Goal: Communication & Community: Share content

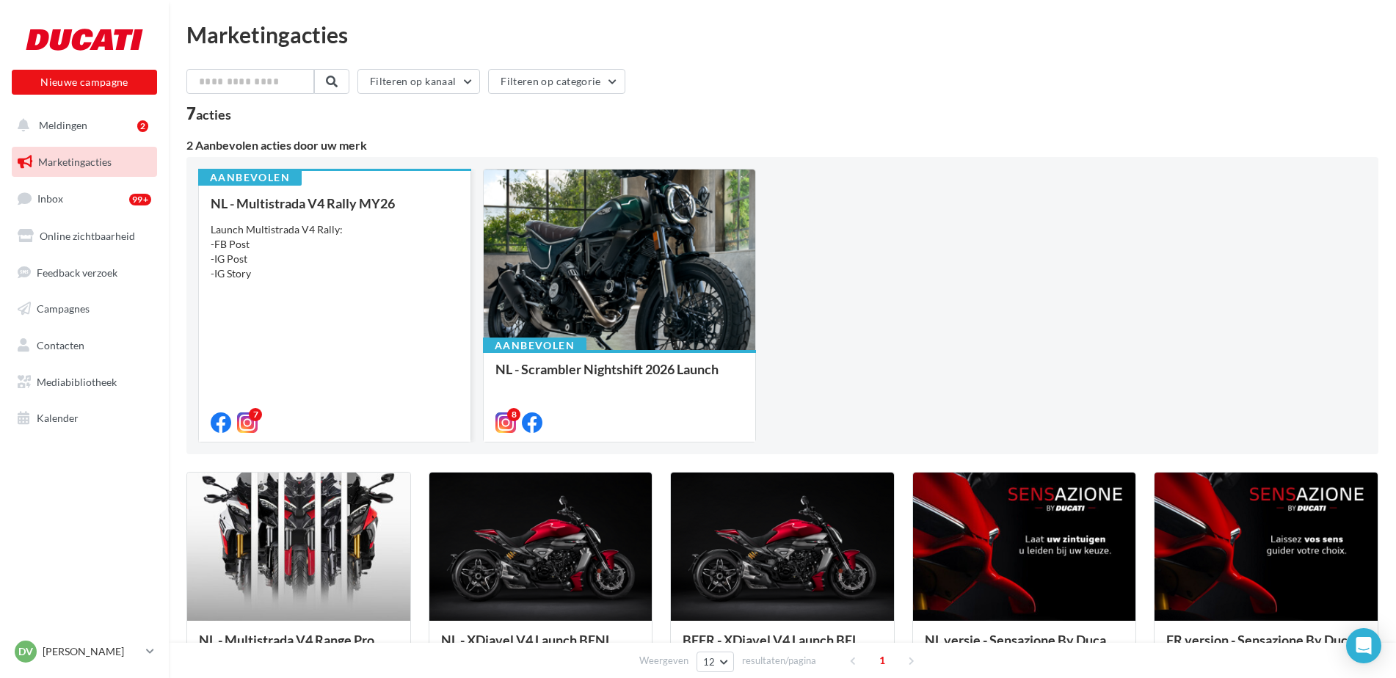
click at [283, 263] on div "Launch Multistrada V4 Rally: -FB Post -IG Post -IG Story" at bounding box center [335, 251] width 248 height 59
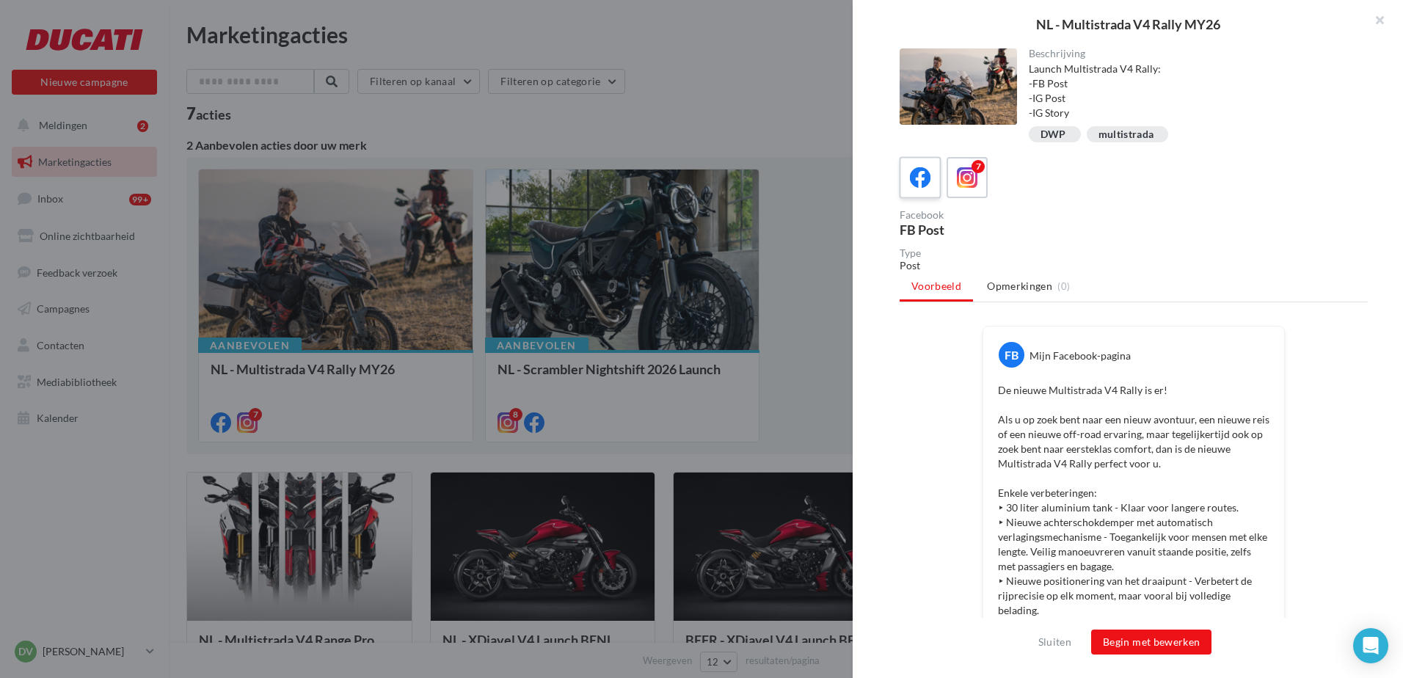
click at [917, 178] on icon at bounding box center [920, 177] width 21 height 21
click at [1157, 641] on button "Begin met bewerken" at bounding box center [1151, 642] width 120 height 25
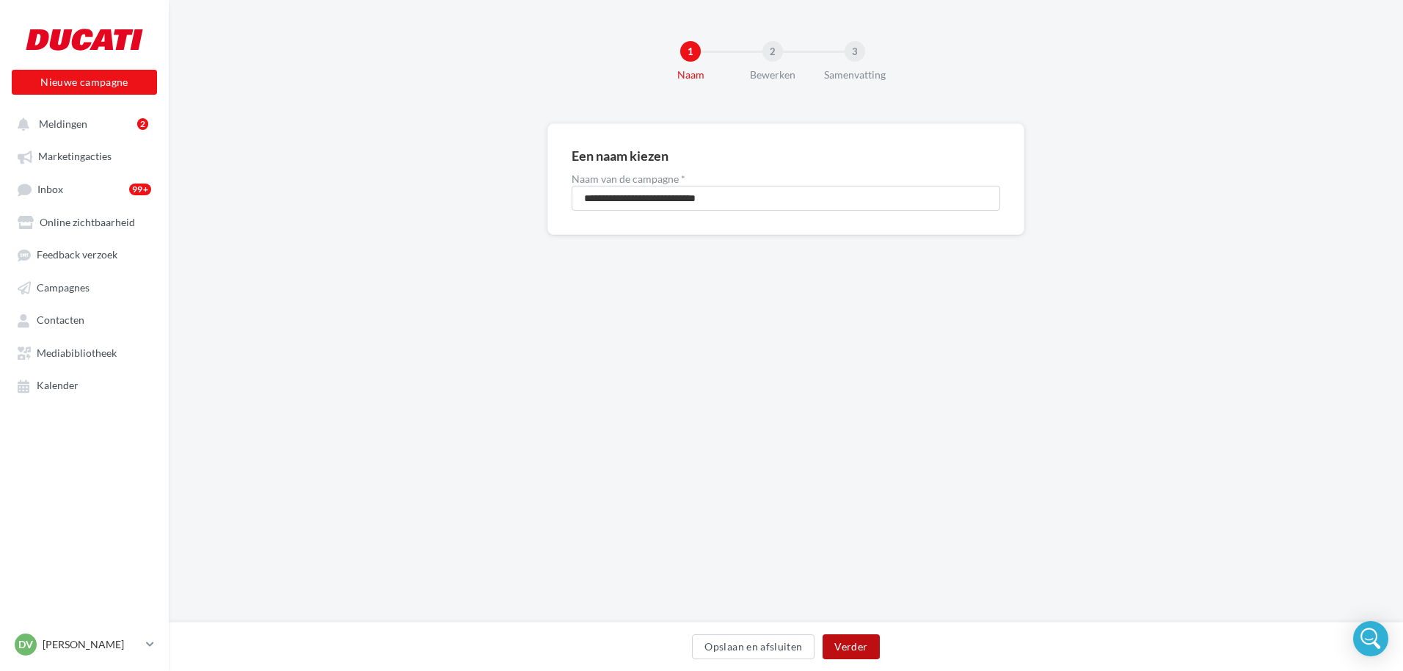
click at [848, 644] on button "Verder" at bounding box center [851, 646] width 57 height 25
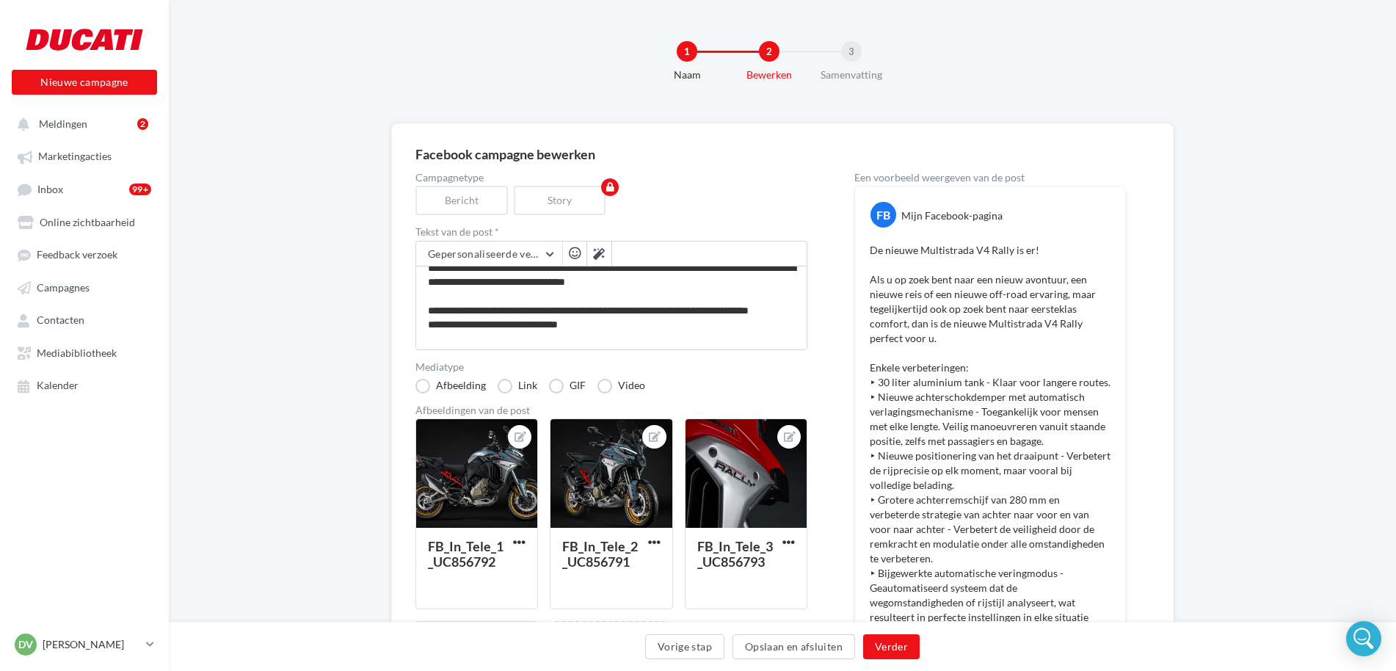
scroll to position [367, 0]
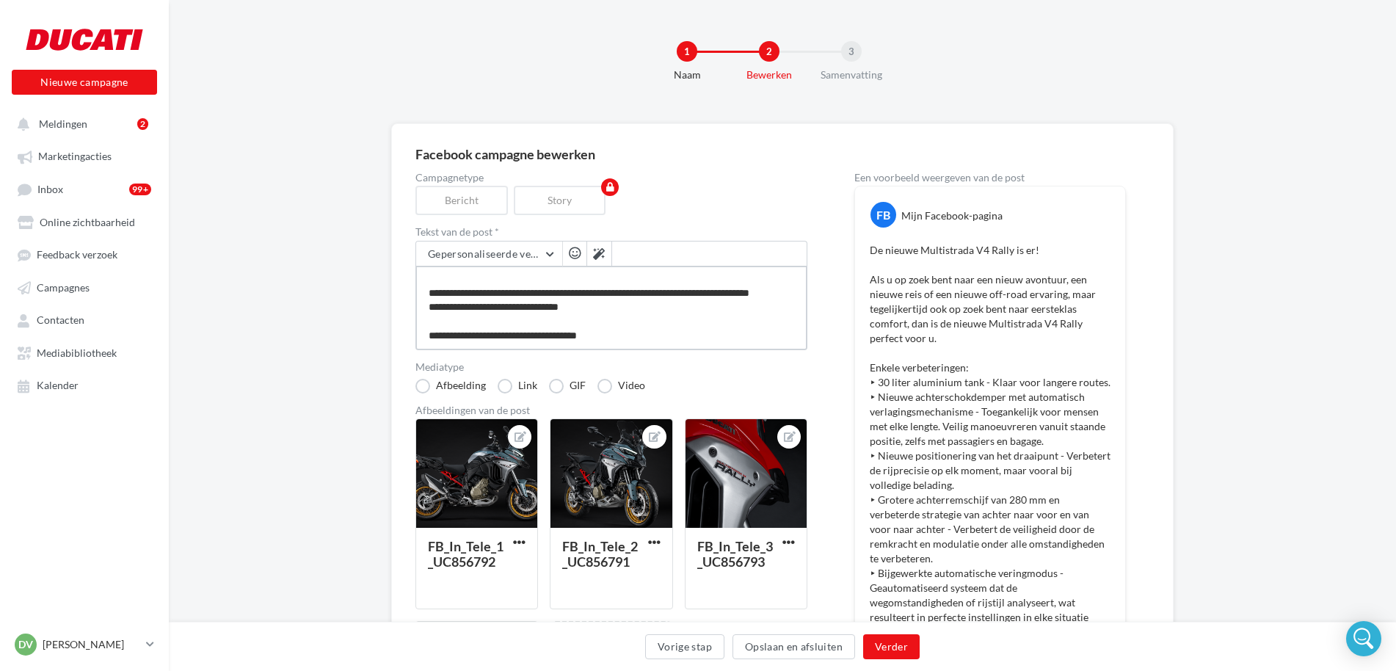
click at [638, 335] on textarea at bounding box center [611, 308] width 392 height 84
type textarea "**********"
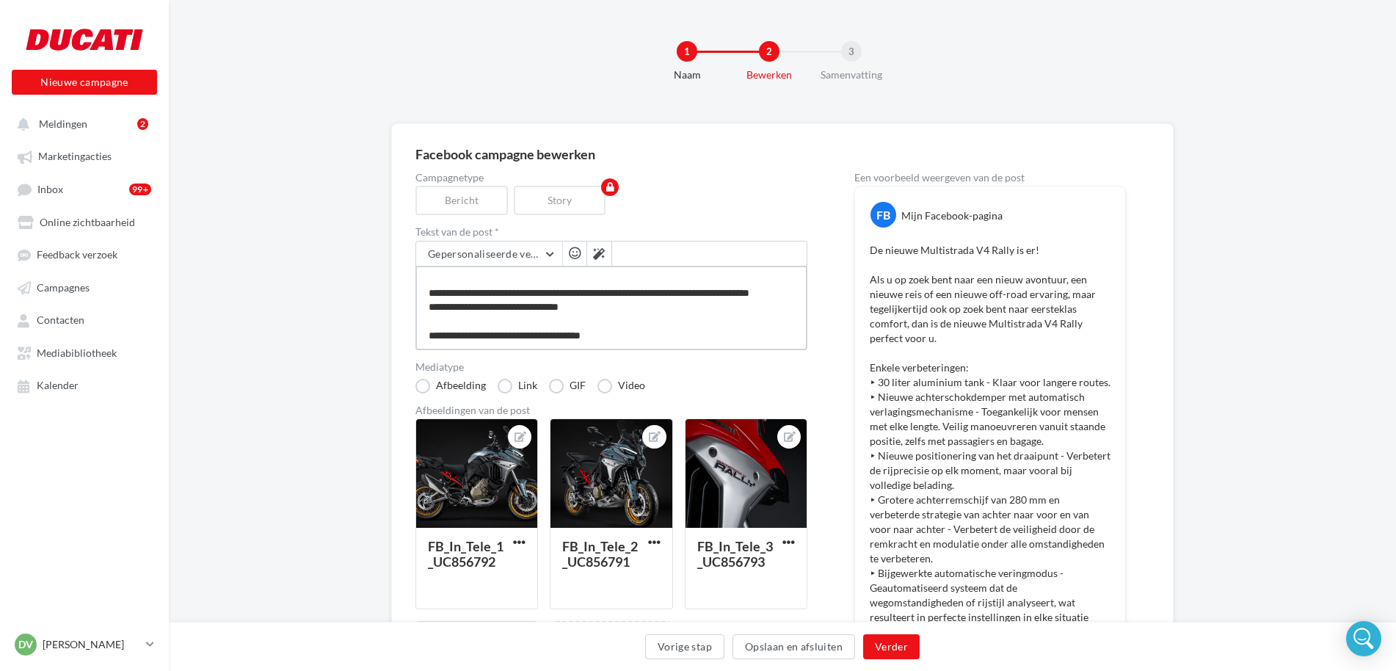
type textarea "**********"
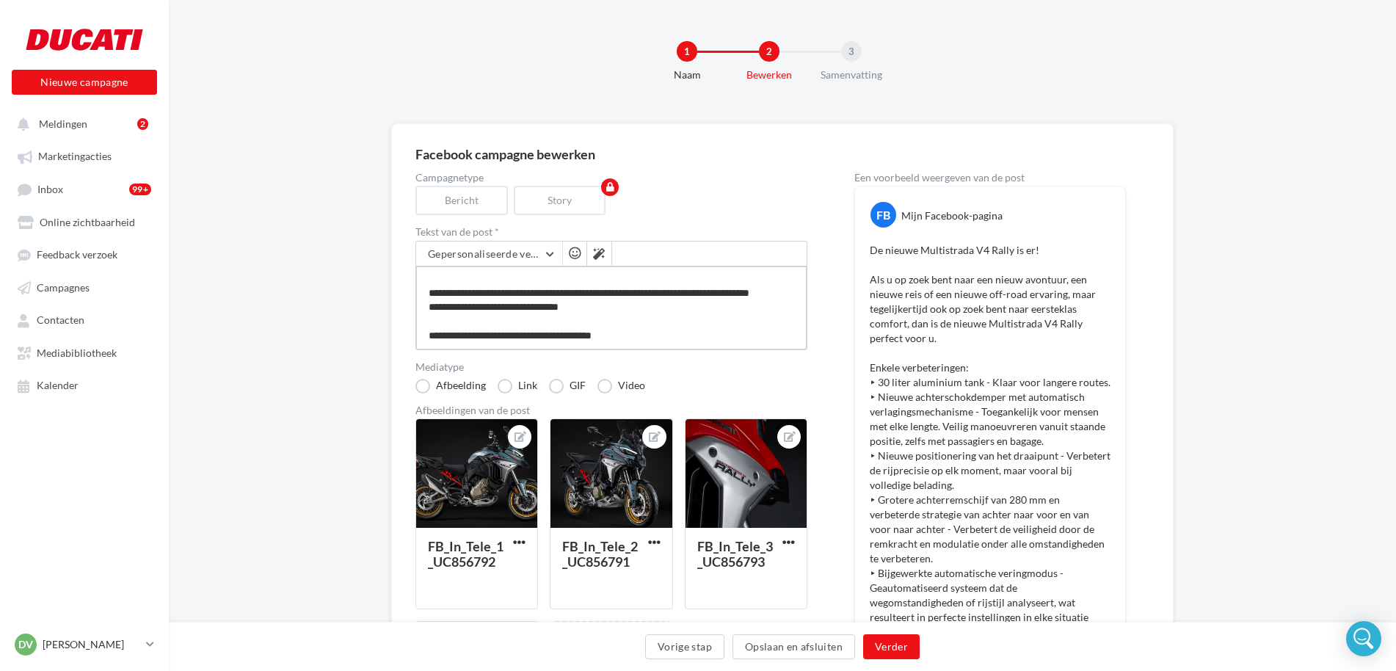
type textarea "**********"
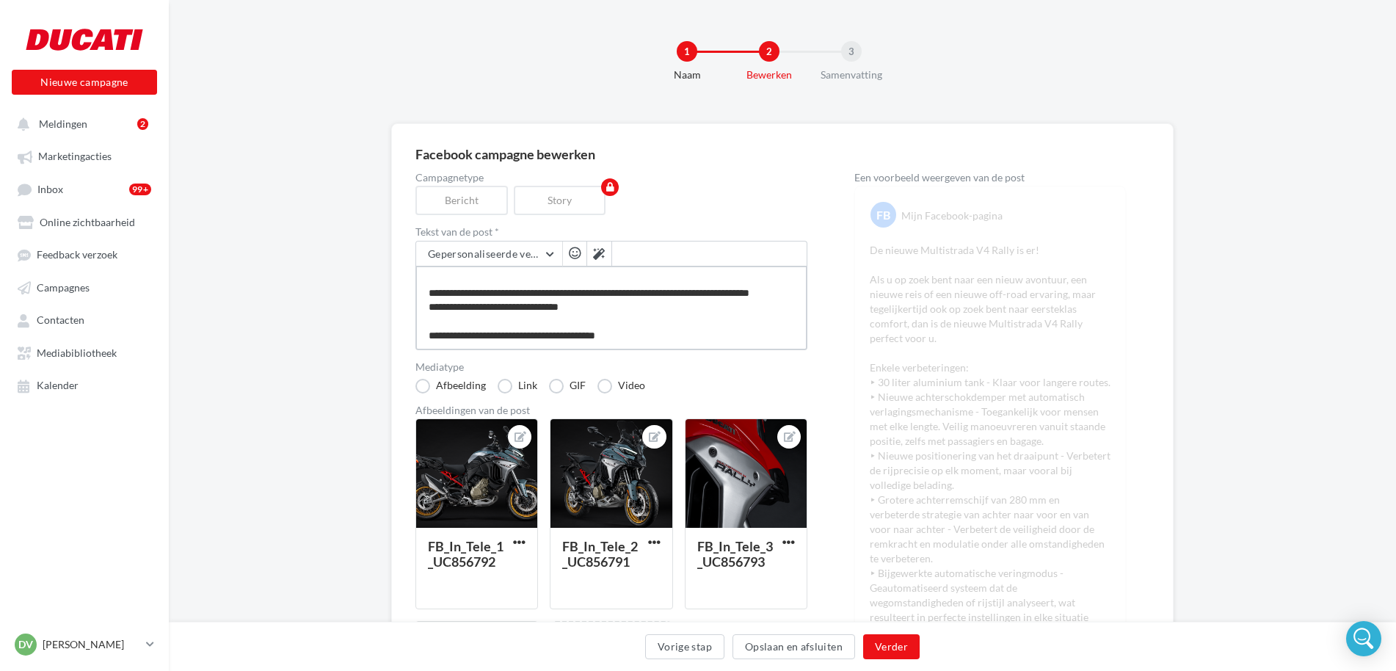
type textarea "**********"
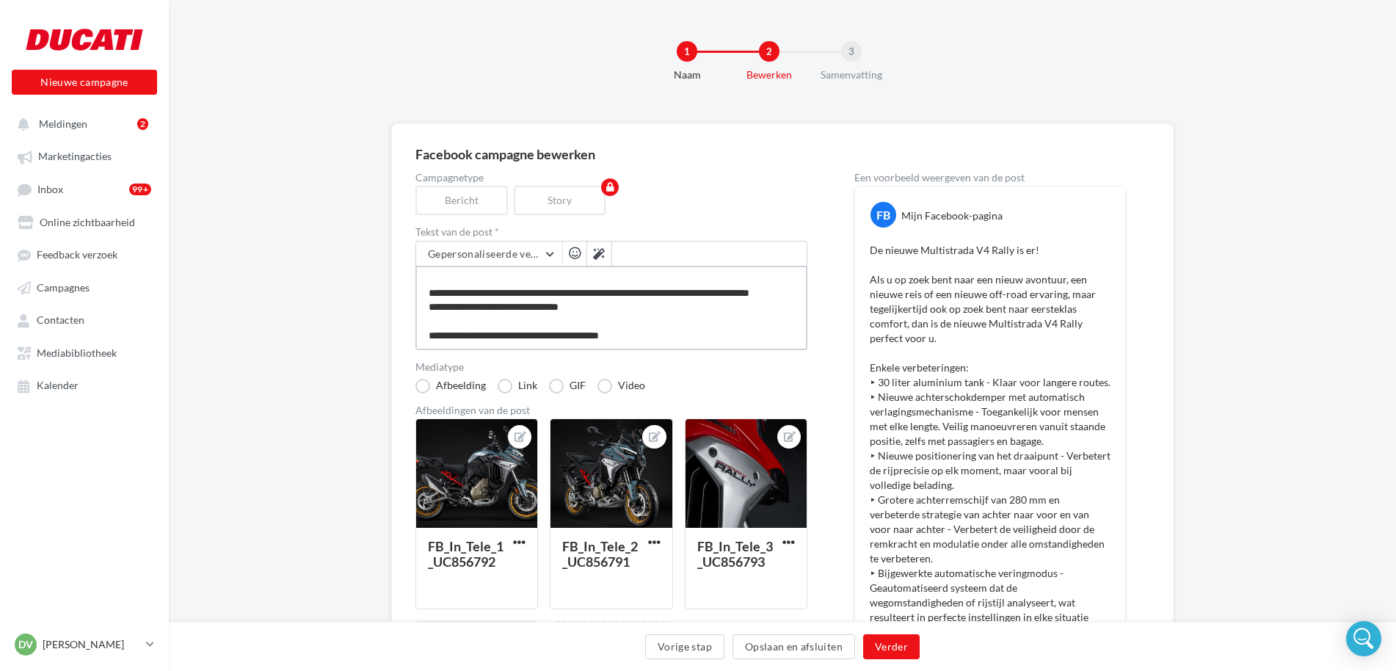
type textarea "**********"
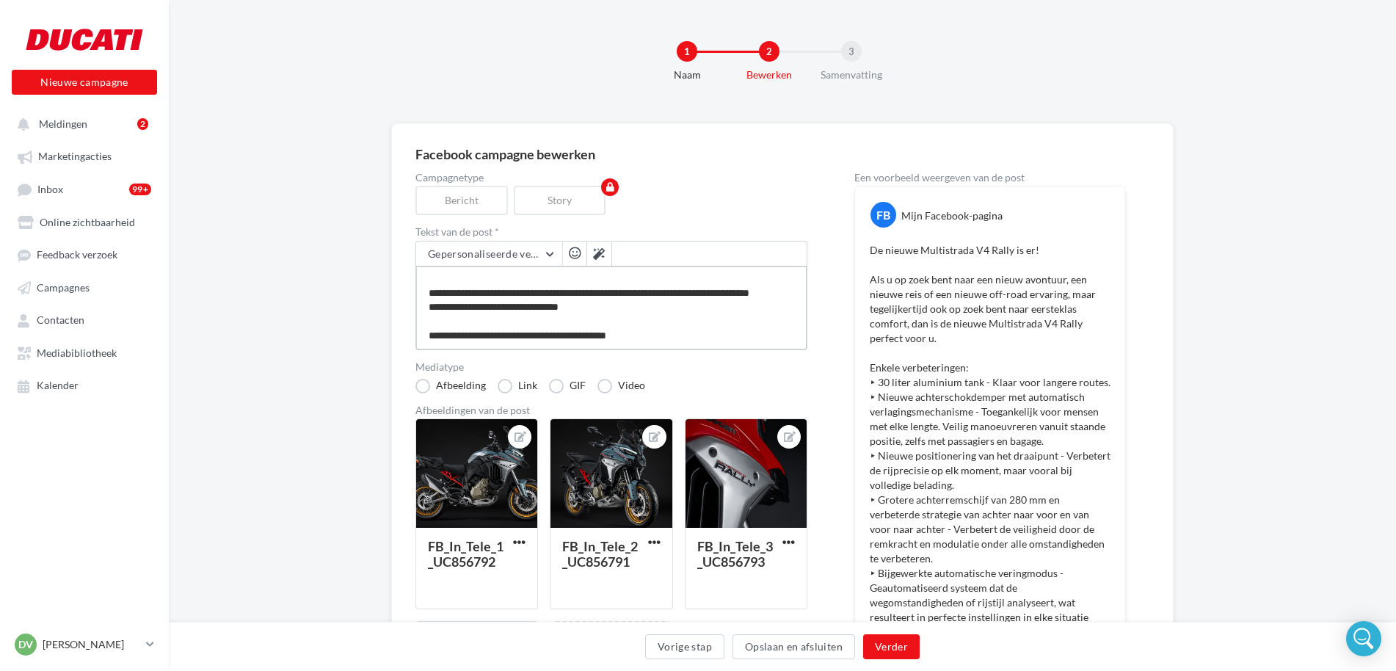
type textarea "**********"
click at [894, 651] on button "Verder" at bounding box center [891, 646] width 57 height 25
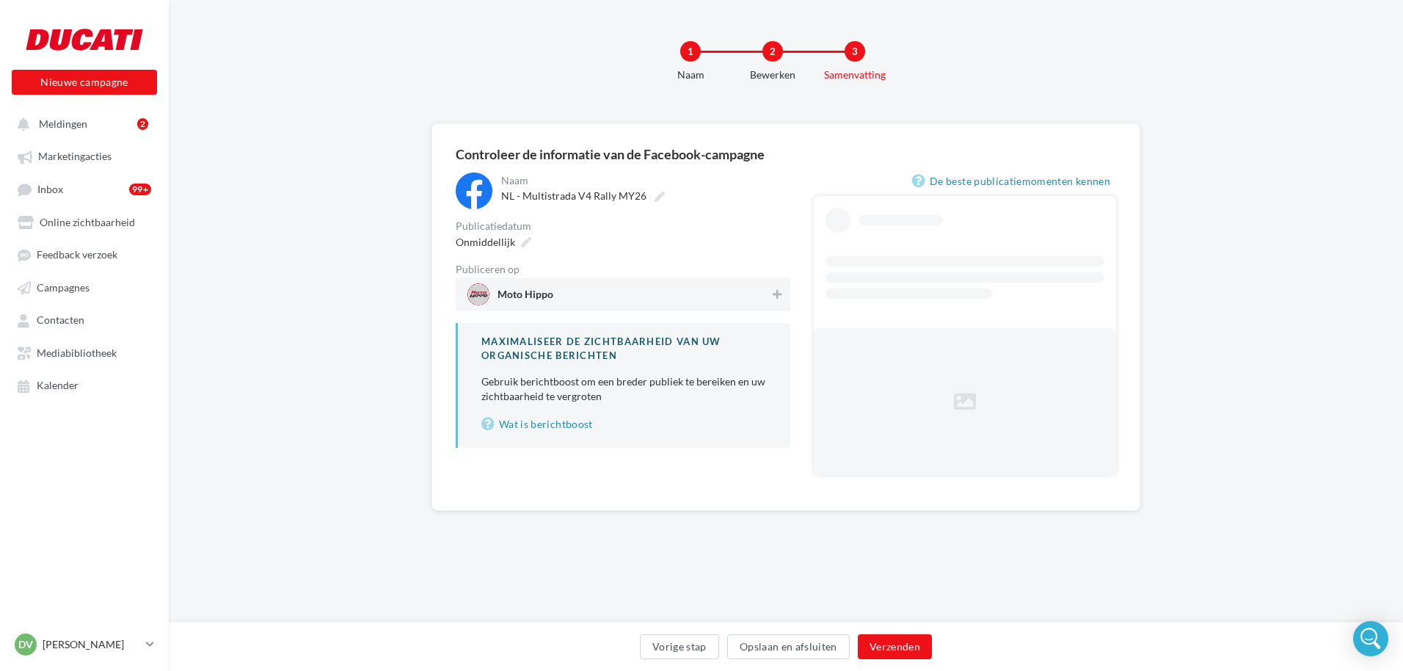
click at [743, 294] on span "Moto Hippo" at bounding box center [618, 294] width 302 height 22
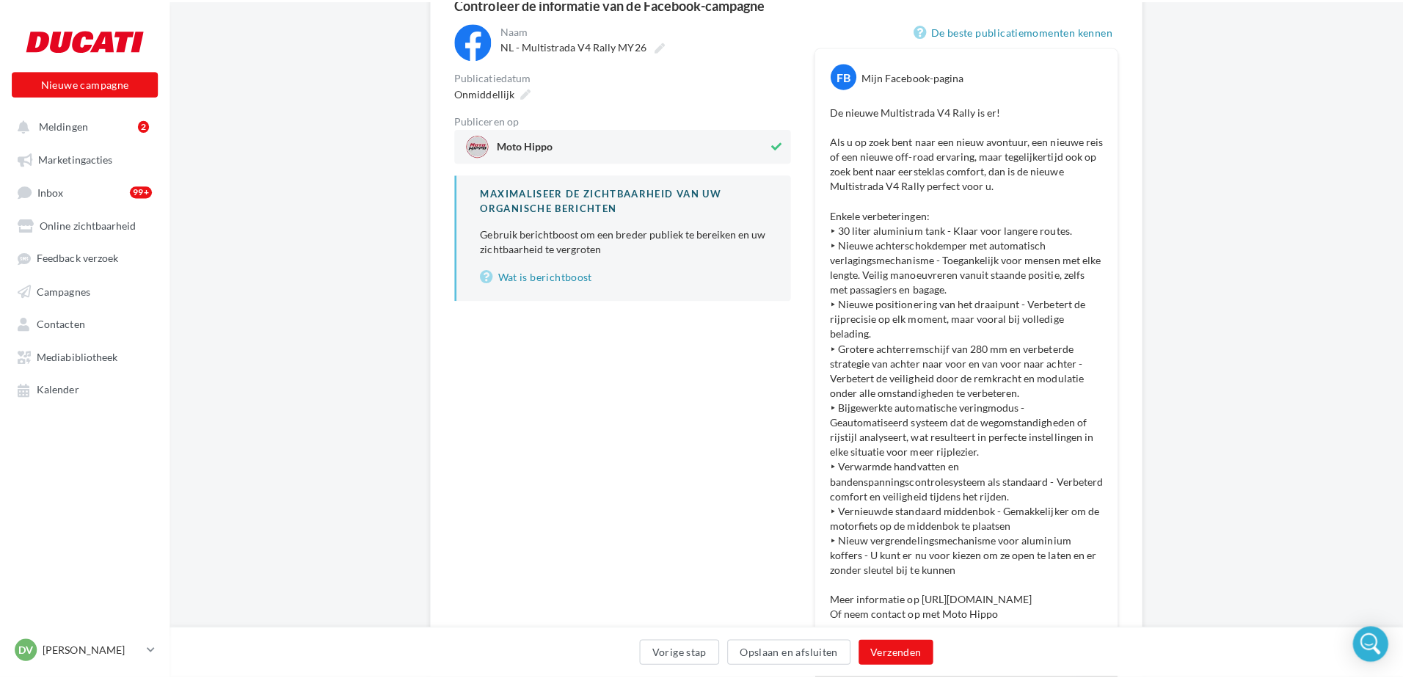
scroll to position [4, 0]
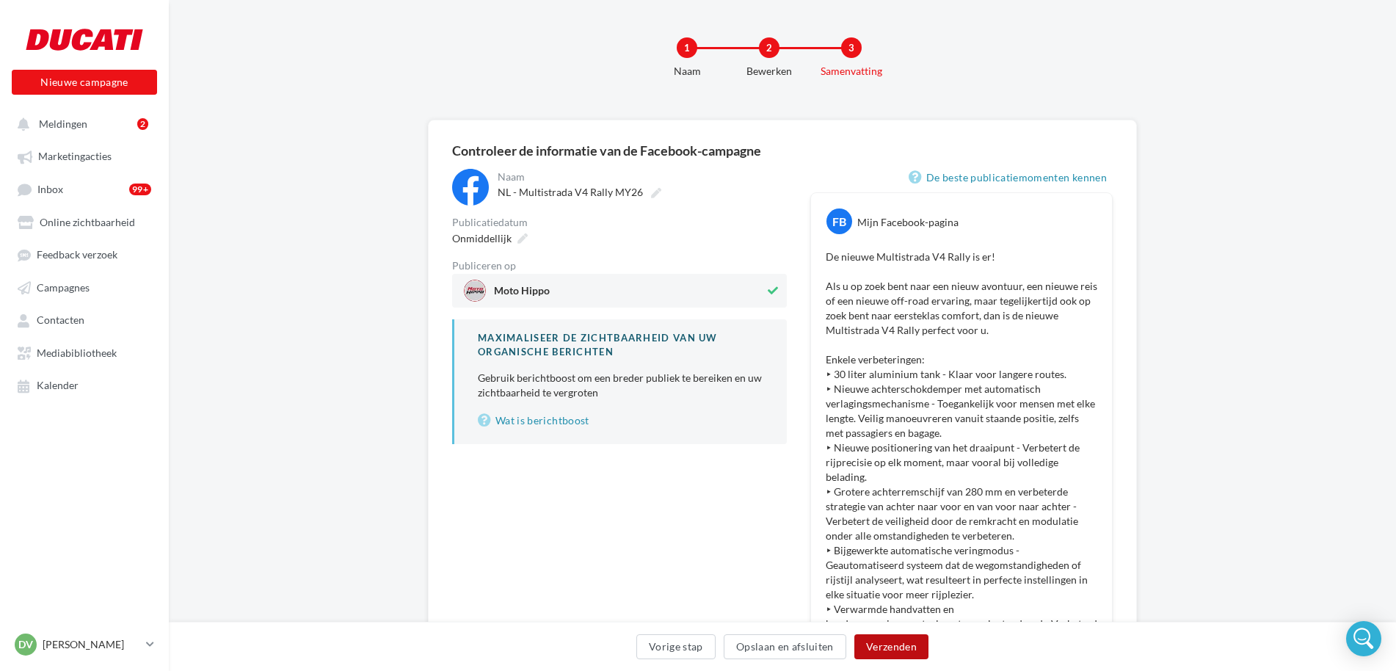
click at [895, 649] on button "Verzenden" at bounding box center [891, 646] width 74 height 25
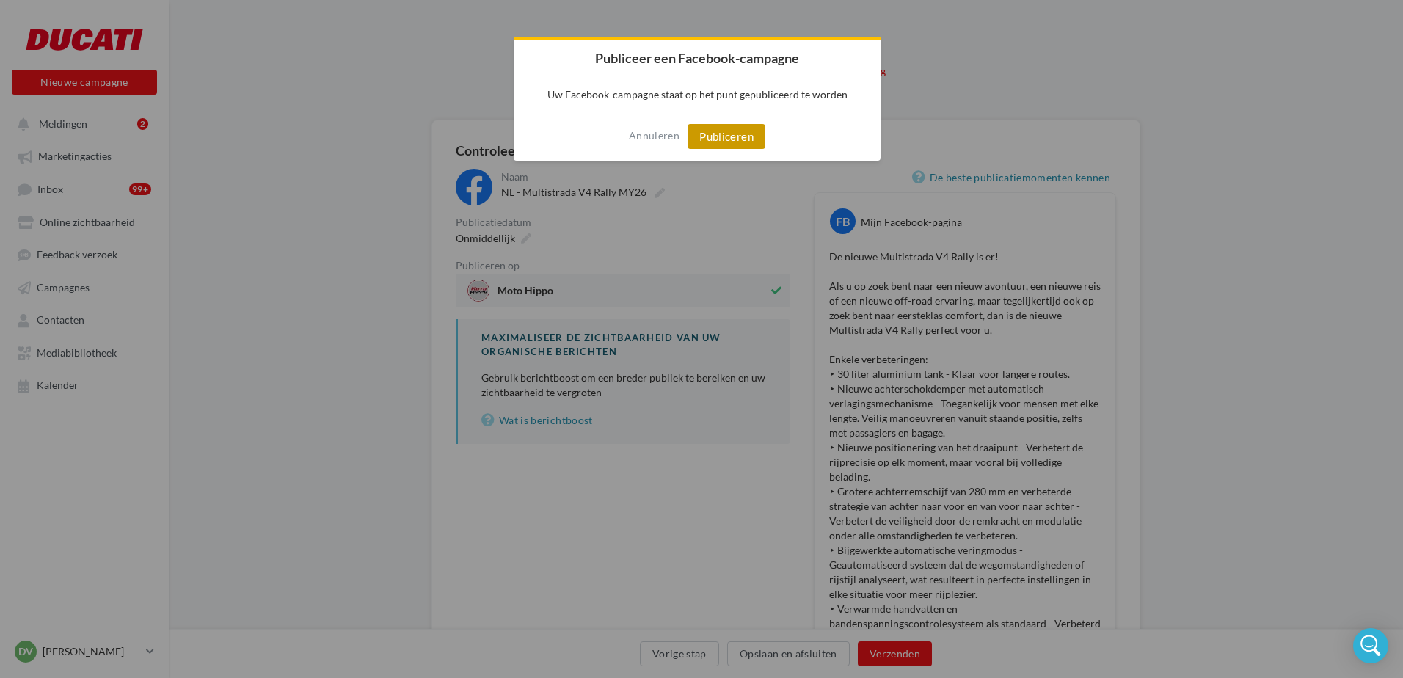
click at [730, 140] on button "Publiceren" at bounding box center [727, 136] width 78 height 25
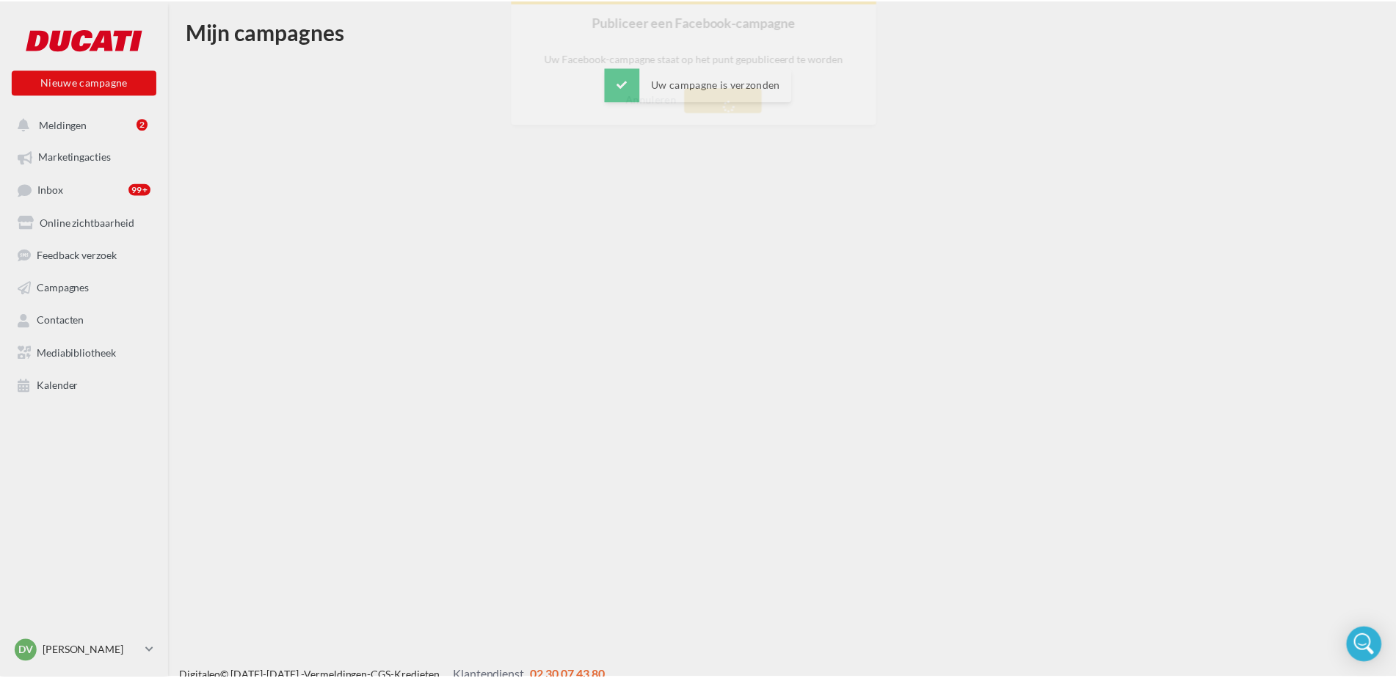
scroll to position [23, 0]
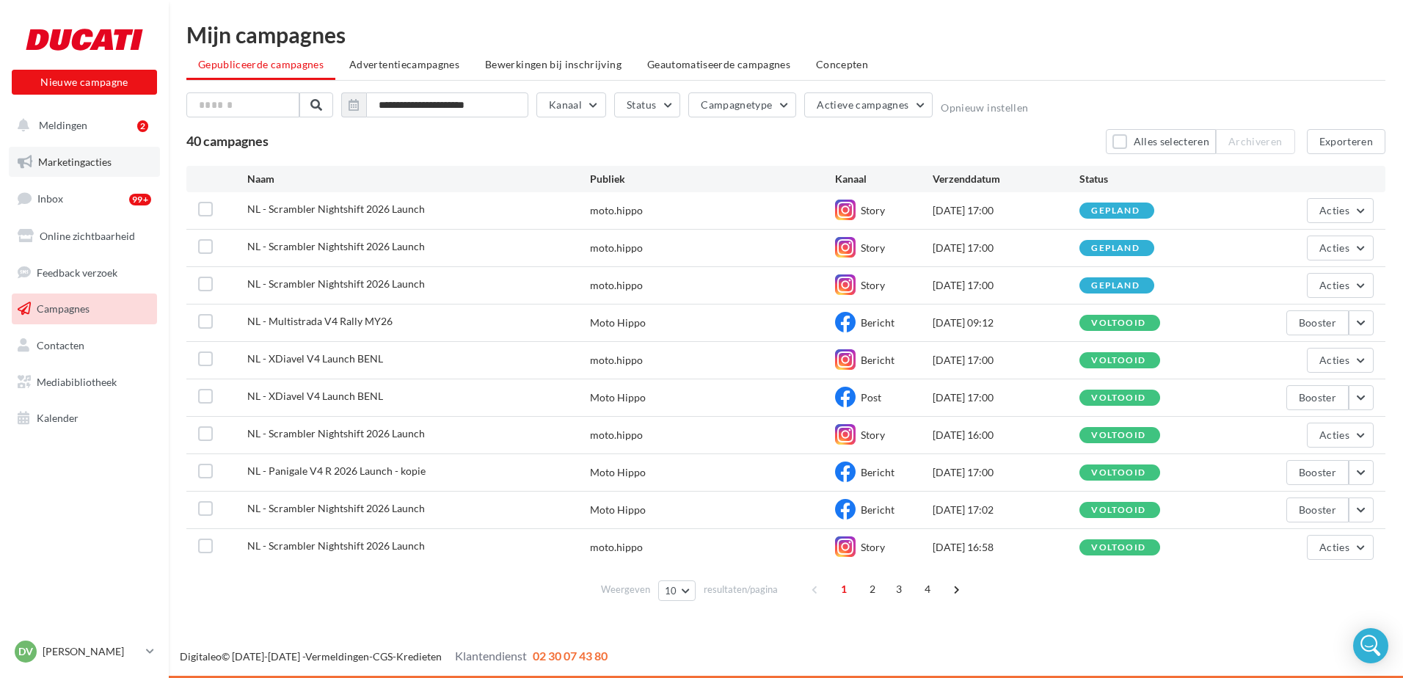
click at [68, 162] on span "Marketingacties" at bounding box center [74, 162] width 73 height 12
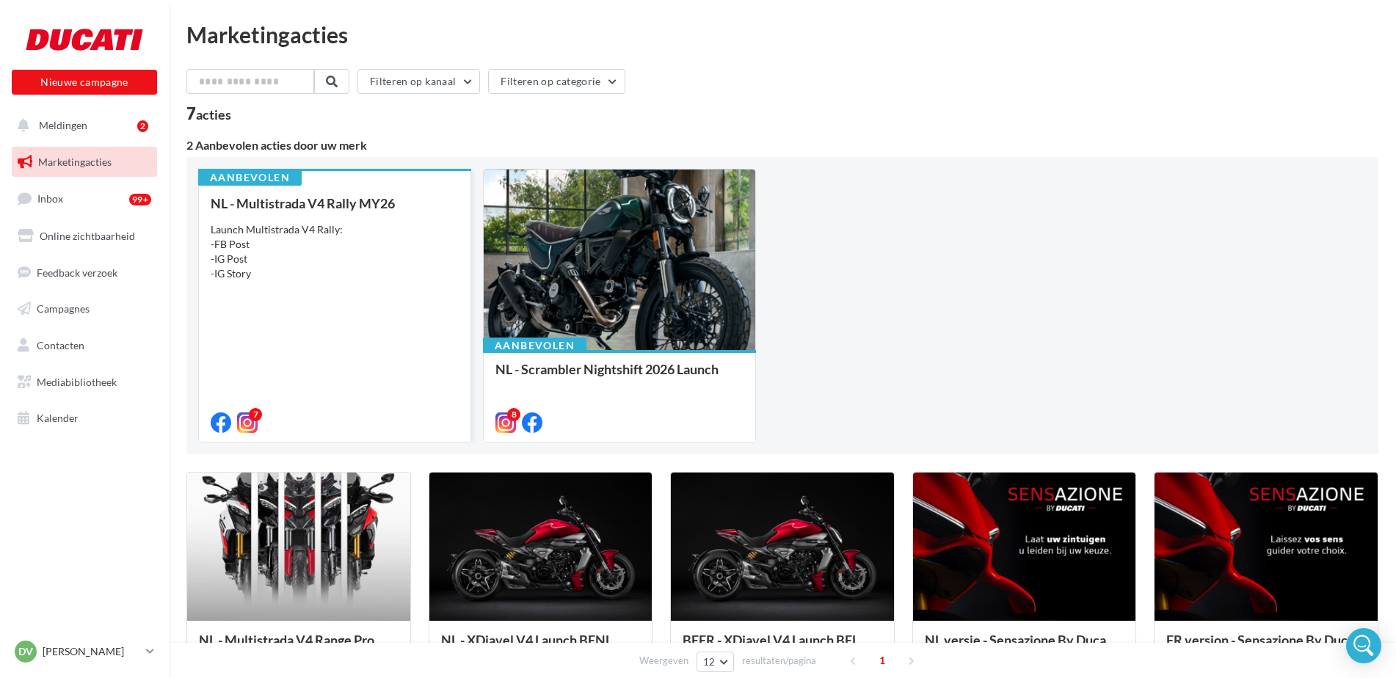
click at [332, 266] on div "Launch Multistrada V4 Rally: -FB Post -IG Post -IG Story" at bounding box center [335, 251] width 248 height 59
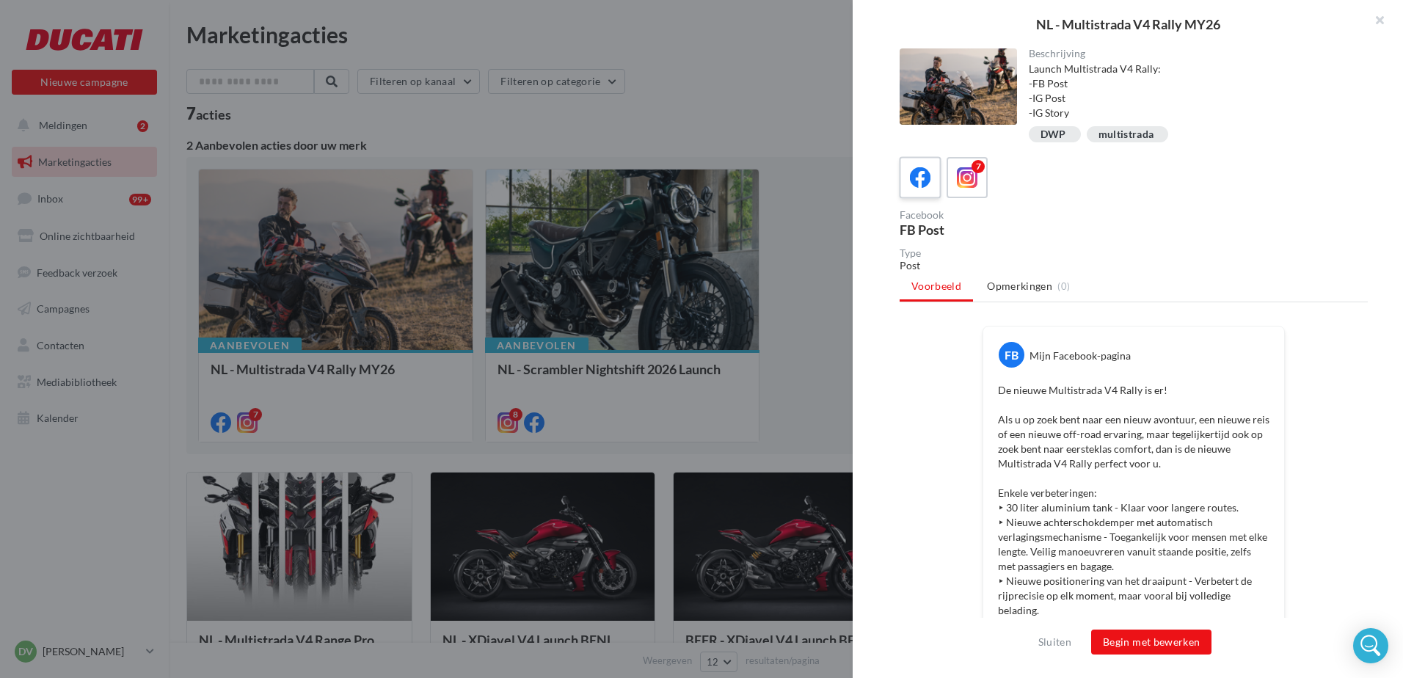
click at [925, 177] on icon at bounding box center [920, 177] width 21 height 21
click at [1189, 645] on button "Begin met bewerken" at bounding box center [1151, 642] width 120 height 25
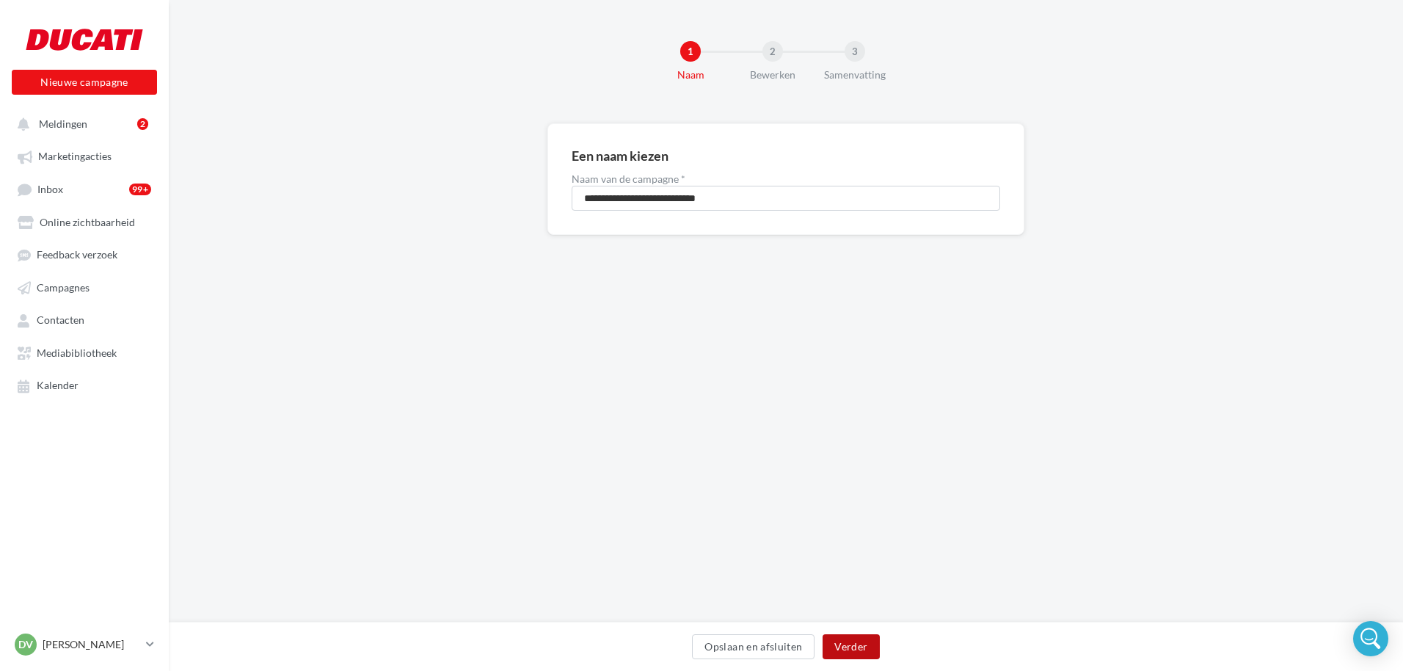
click at [852, 651] on button "Verder" at bounding box center [851, 646] width 57 height 25
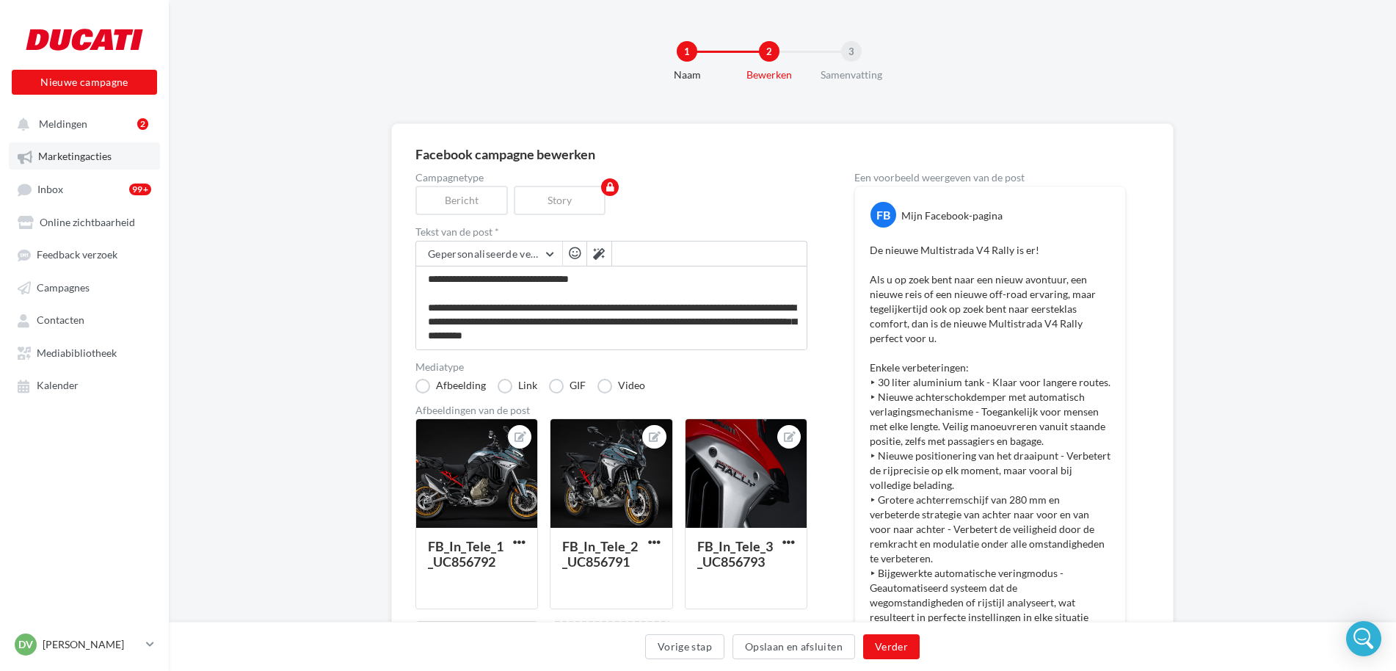
click at [70, 160] on span "Marketingacties" at bounding box center [74, 156] width 73 height 12
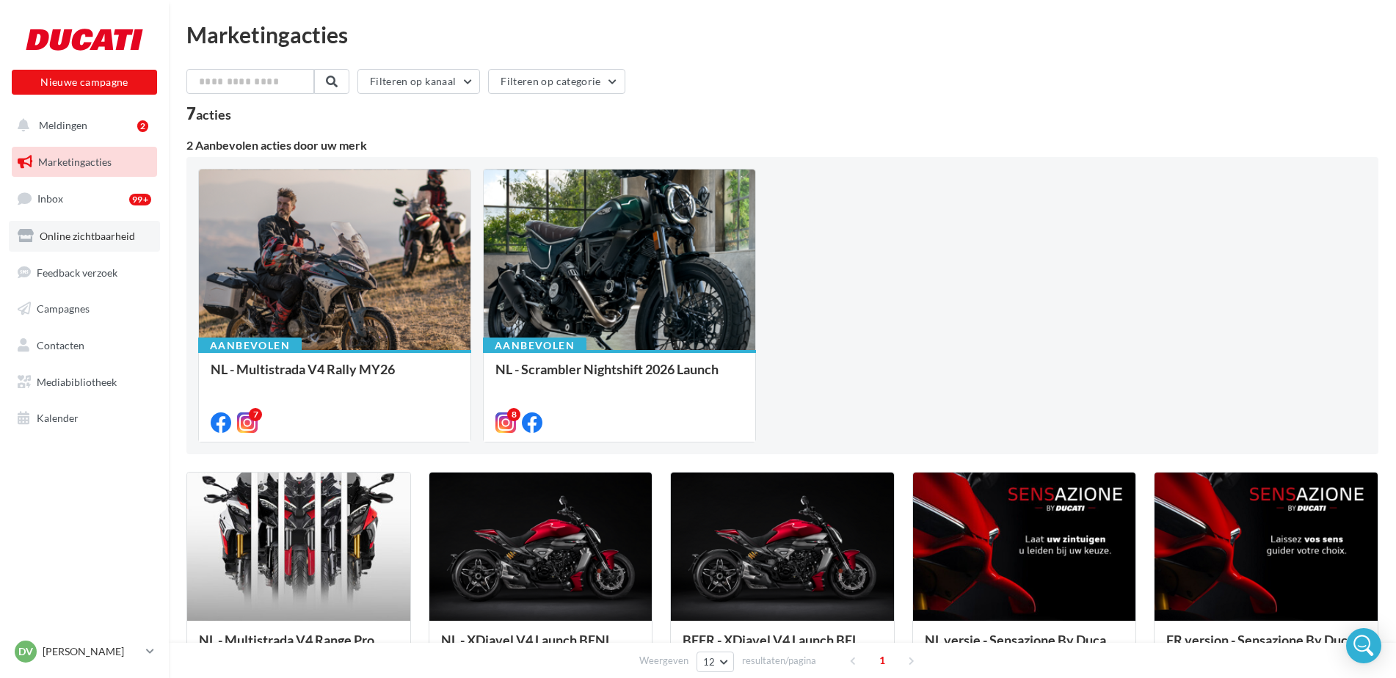
click at [65, 235] on span "Online zichtbaarheid" at bounding box center [87, 236] width 95 height 12
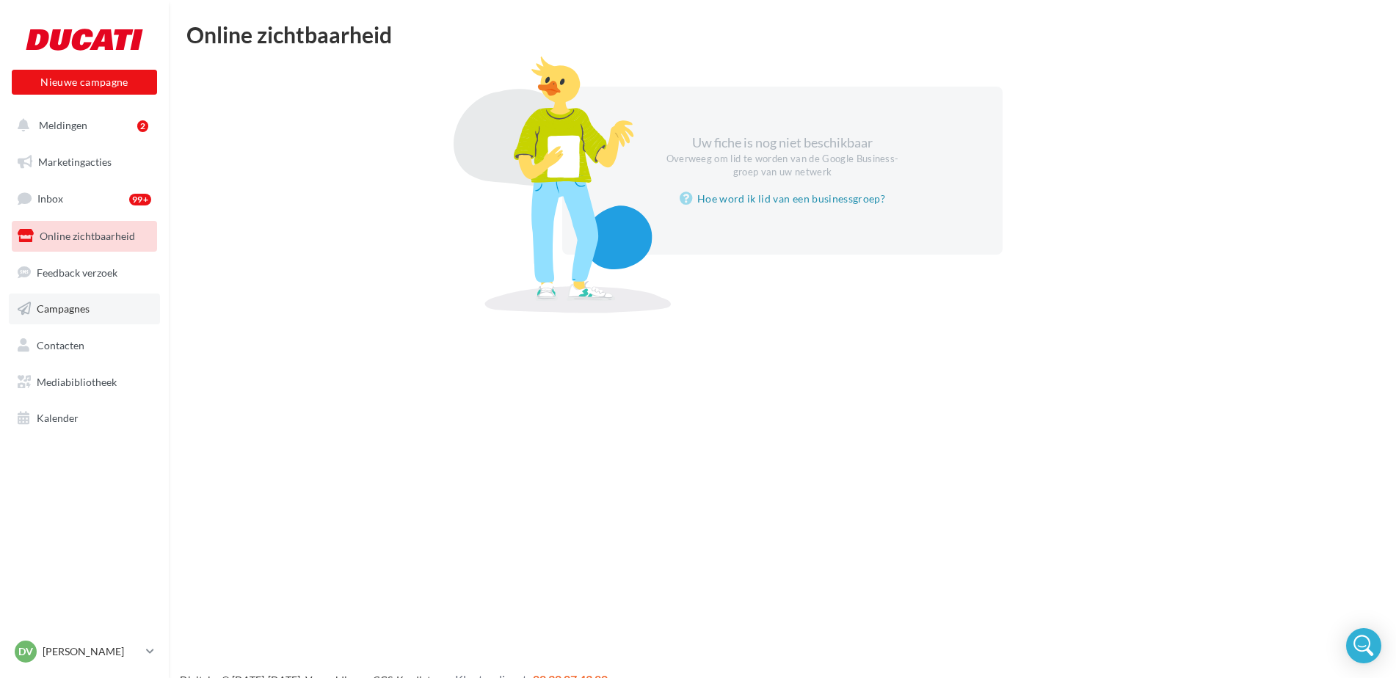
click at [68, 312] on span "Campagnes" at bounding box center [63, 308] width 53 height 12
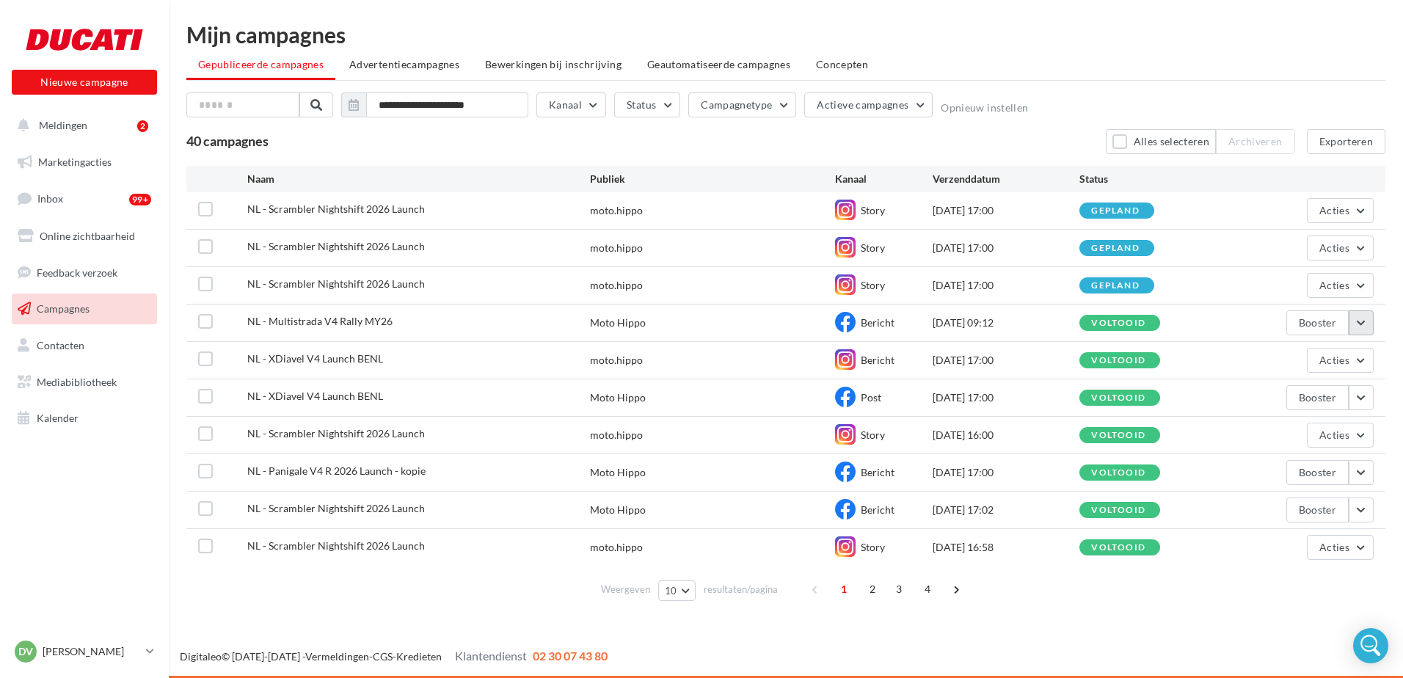
click at [1363, 326] on button "button" at bounding box center [1361, 322] width 25 height 25
click at [1279, 474] on button "Dupliceren" at bounding box center [1299, 472] width 149 height 38
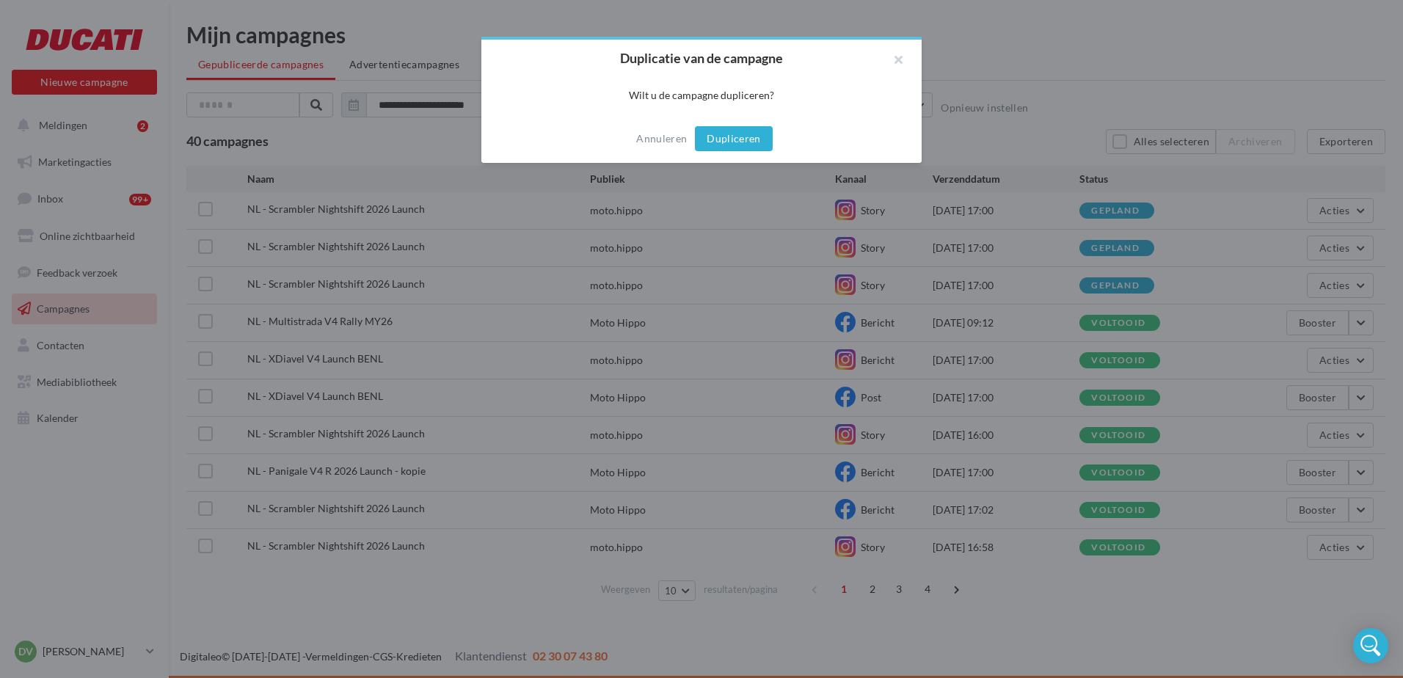
click at [717, 137] on button "Dupliceren" at bounding box center [734, 138] width 78 height 25
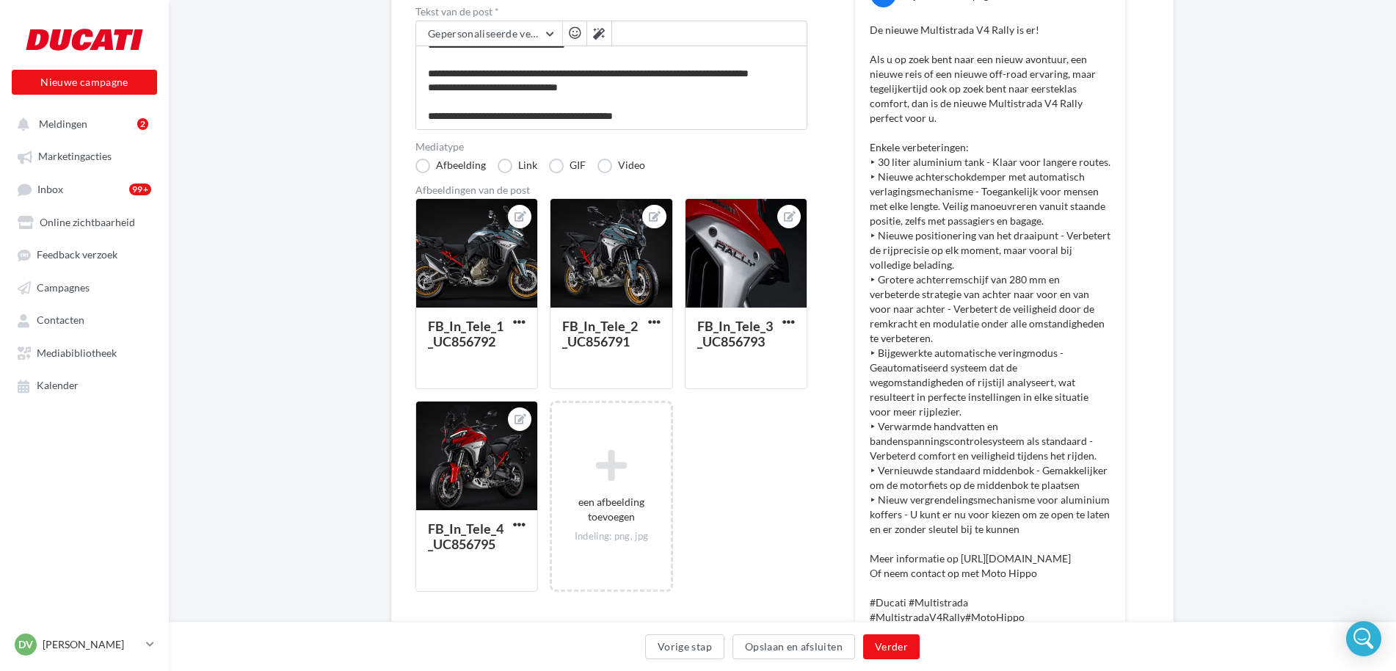
scroll to position [440, 0]
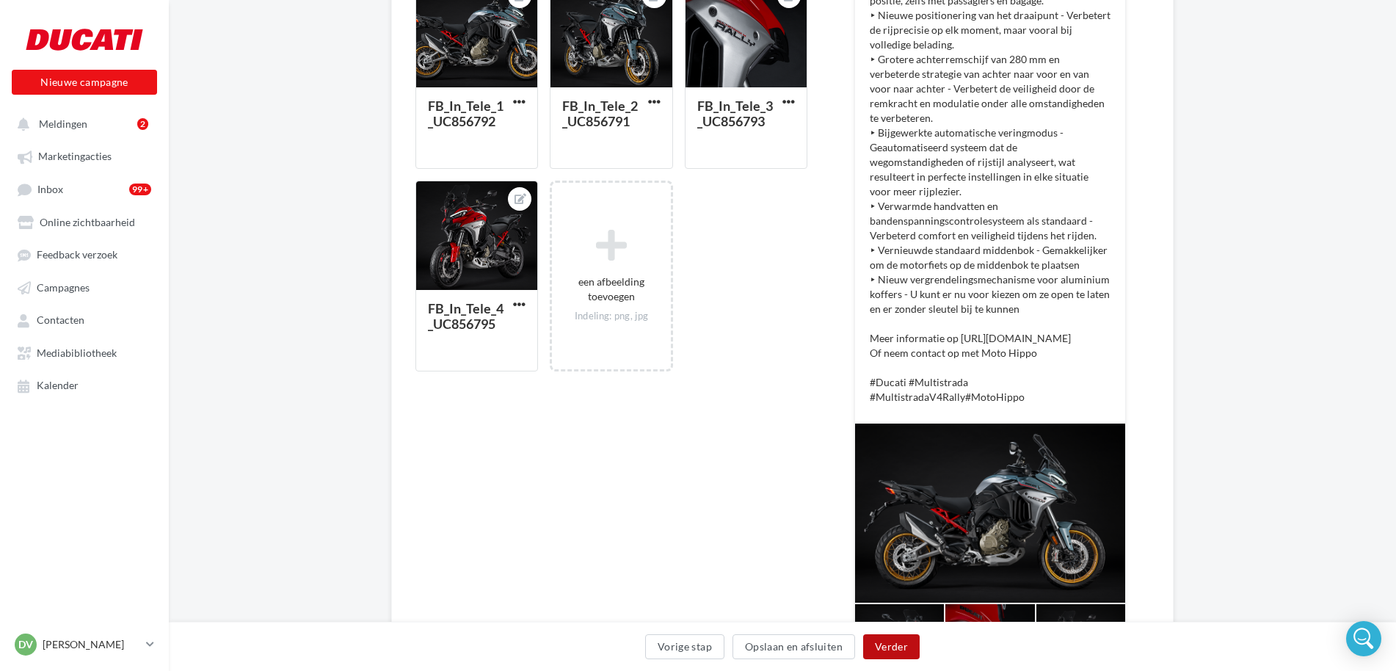
click at [879, 650] on button "Verder" at bounding box center [891, 646] width 57 height 25
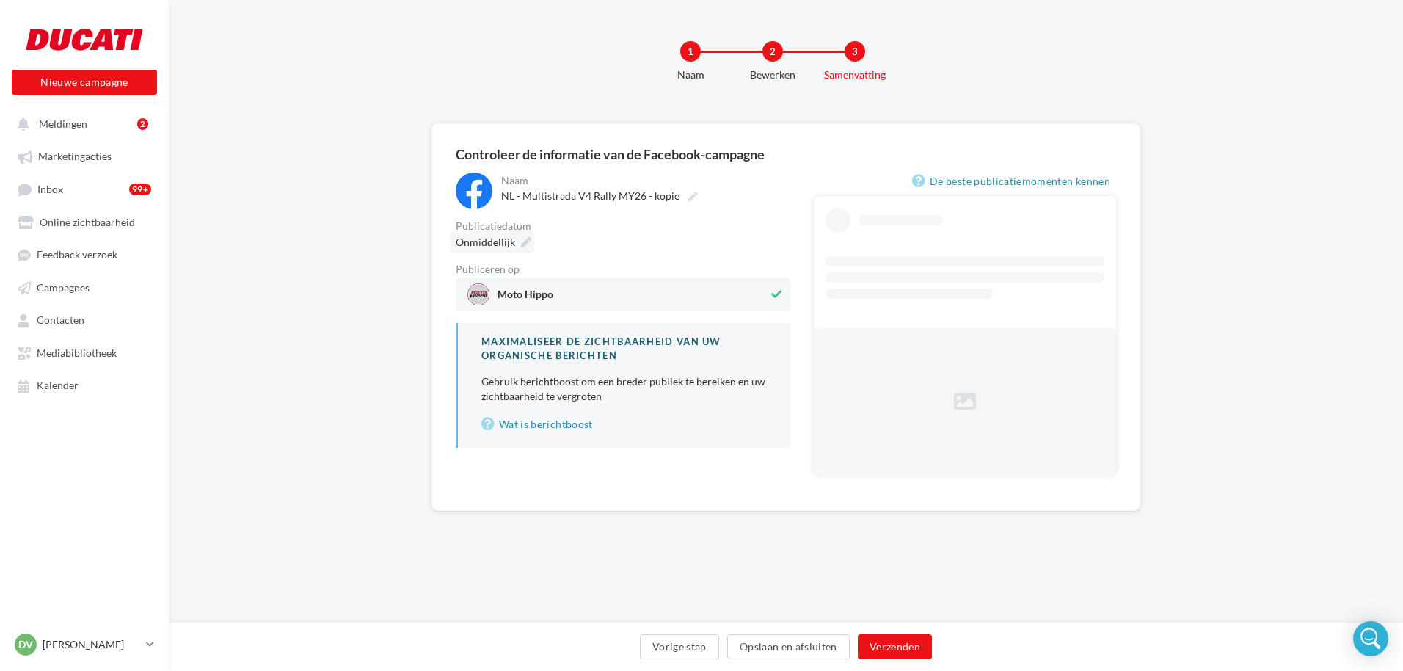
click at [477, 236] on span "Onmiddellijk" at bounding box center [485, 242] width 59 height 12
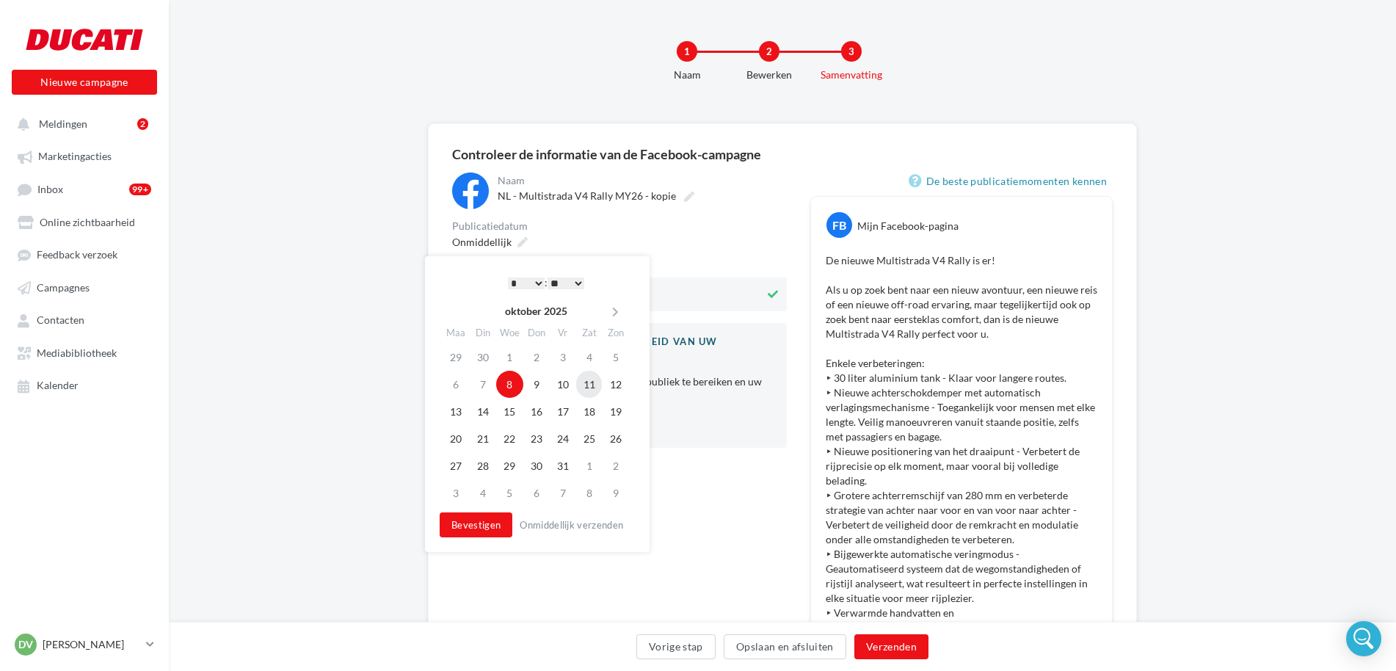
click at [589, 381] on td "11" at bounding box center [589, 384] width 26 height 27
click at [481, 528] on button "Bevestigen" at bounding box center [472, 524] width 73 height 25
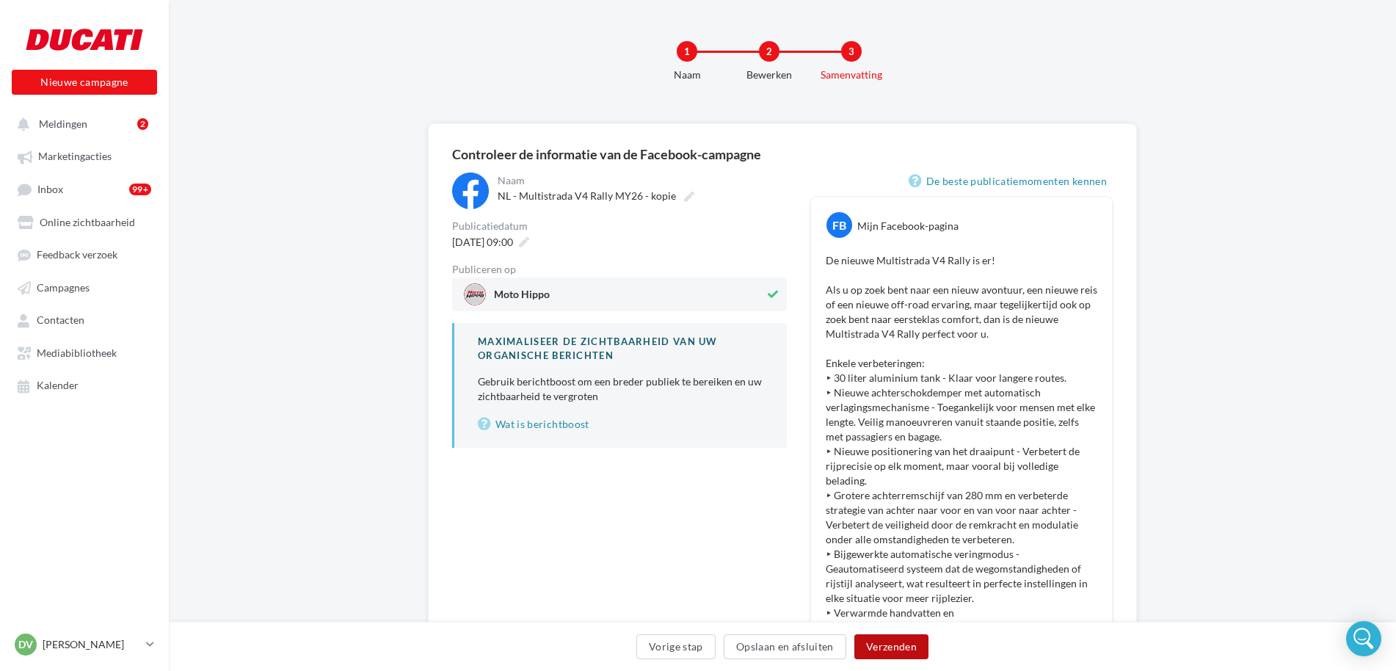
click at [897, 648] on button "Verzenden" at bounding box center [891, 646] width 74 height 25
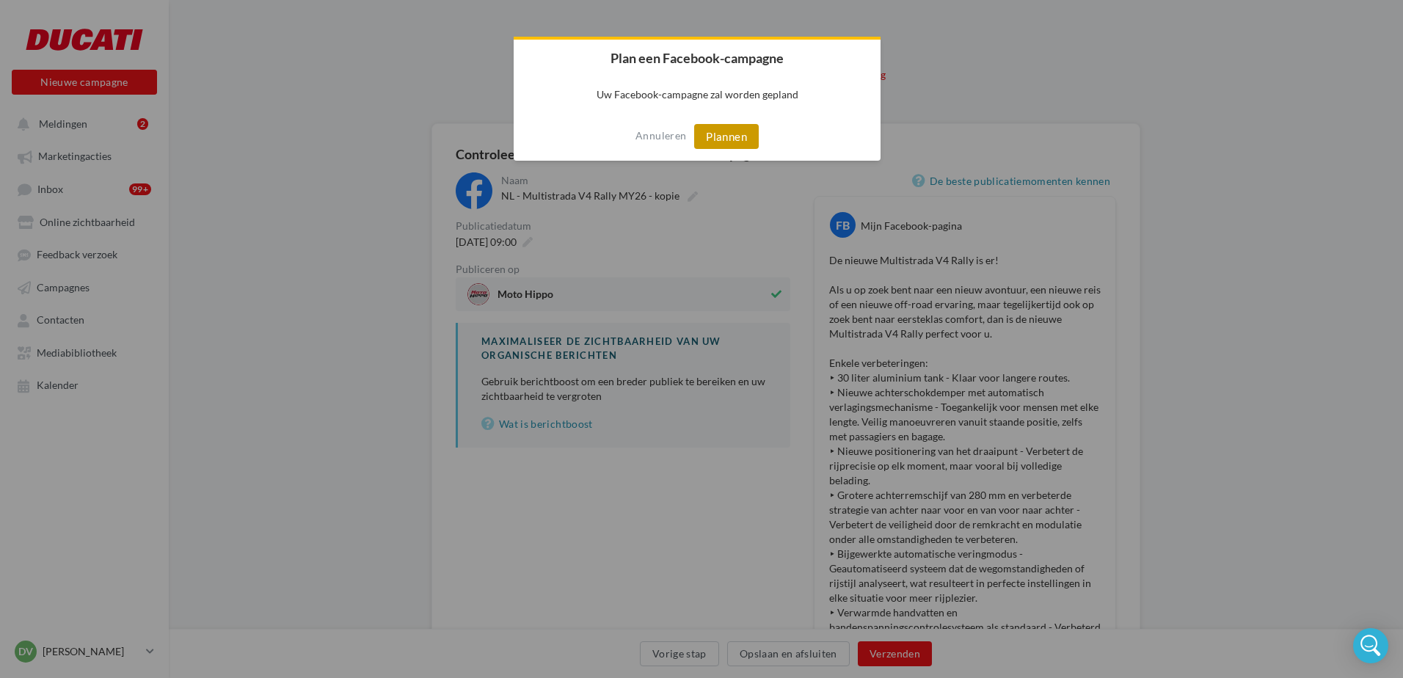
click at [732, 137] on button "Plannen" at bounding box center [726, 136] width 65 height 25
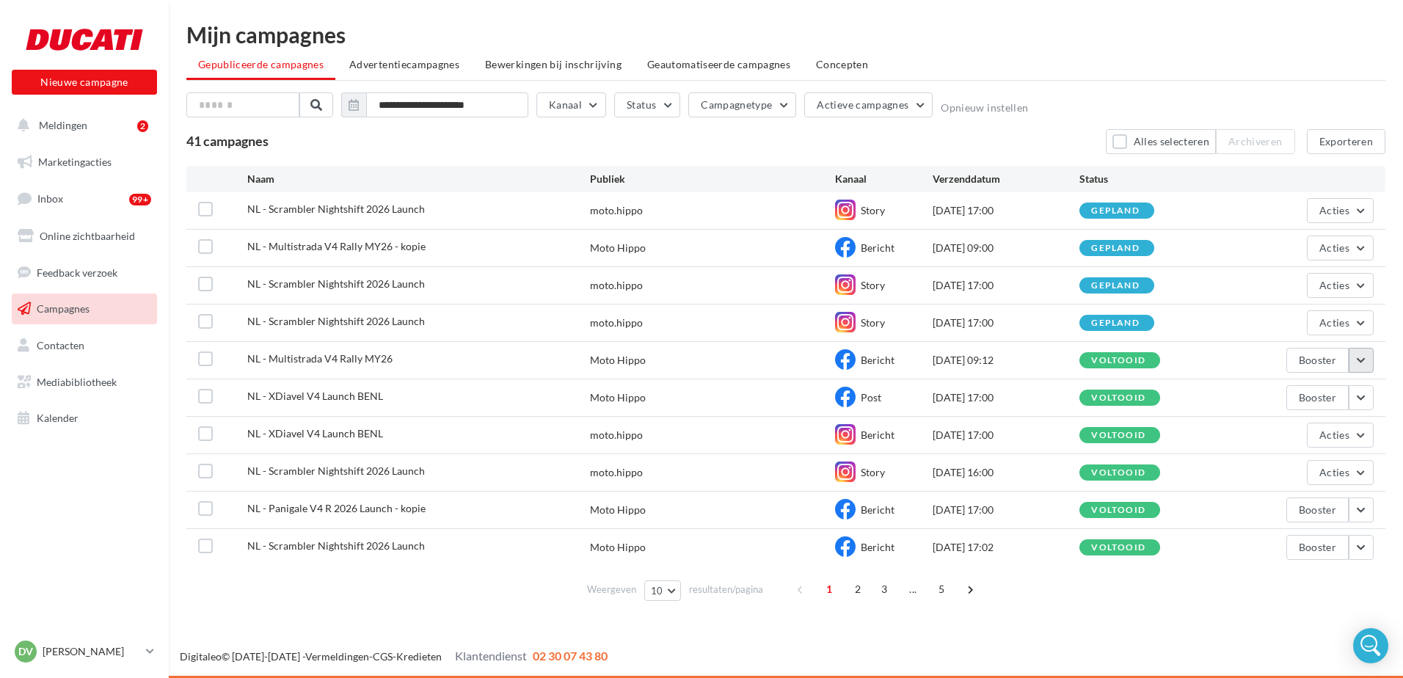
click at [1364, 362] on button "button" at bounding box center [1361, 360] width 25 height 25
click at [1277, 515] on button "Dupliceren" at bounding box center [1299, 509] width 149 height 38
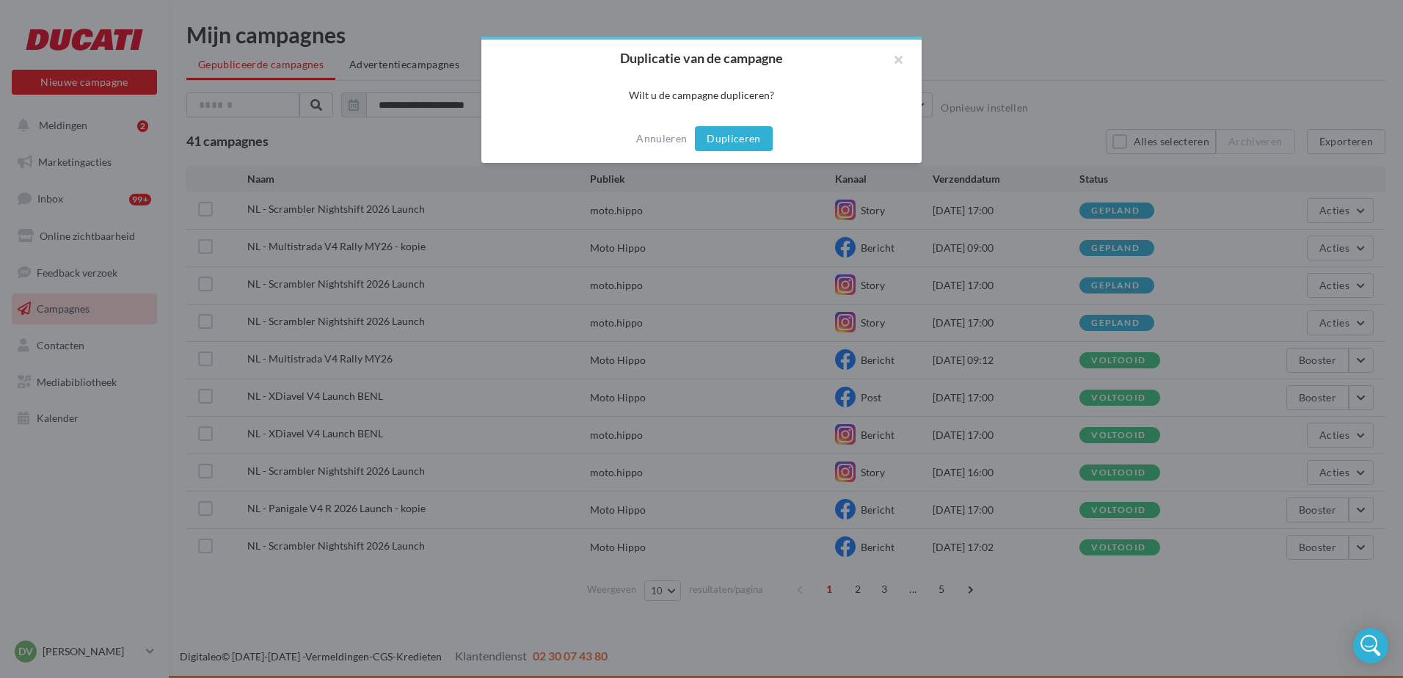
click at [721, 141] on button "Dupliceren" at bounding box center [734, 138] width 78 height 25
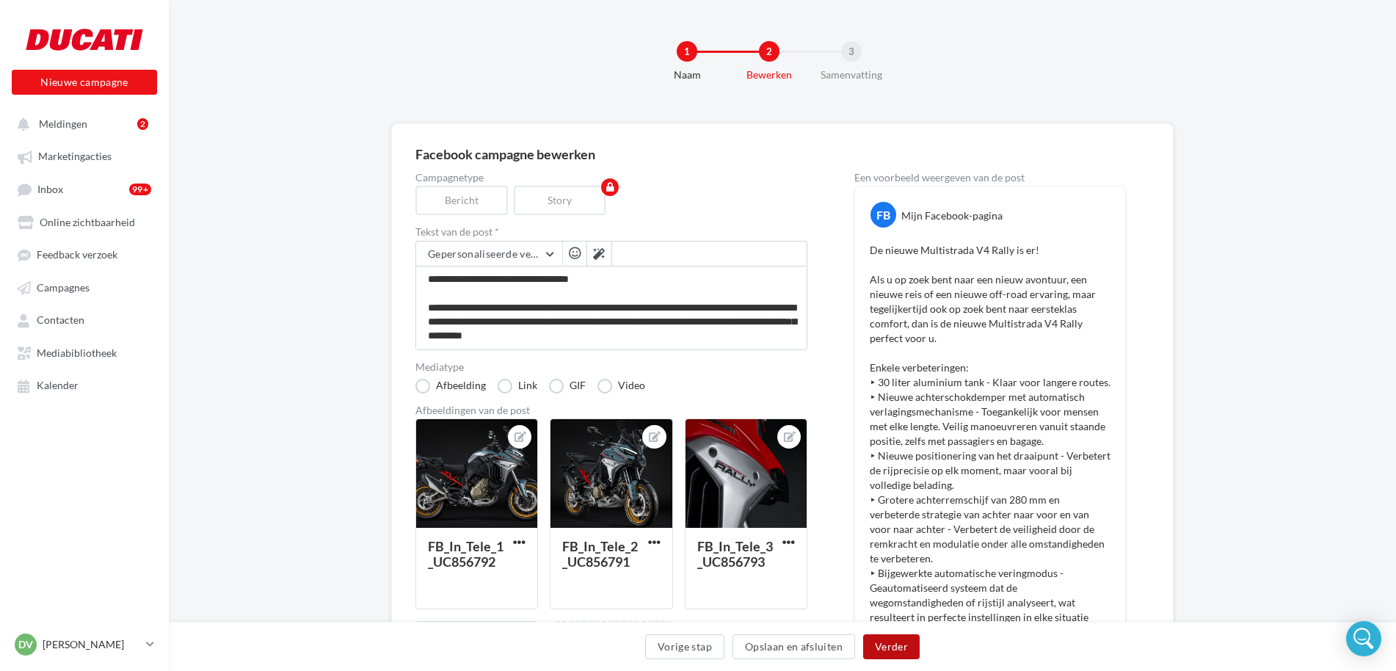
click at [886, 653] on button "Verder" at bounding box center [891, 646] width 57 height 25
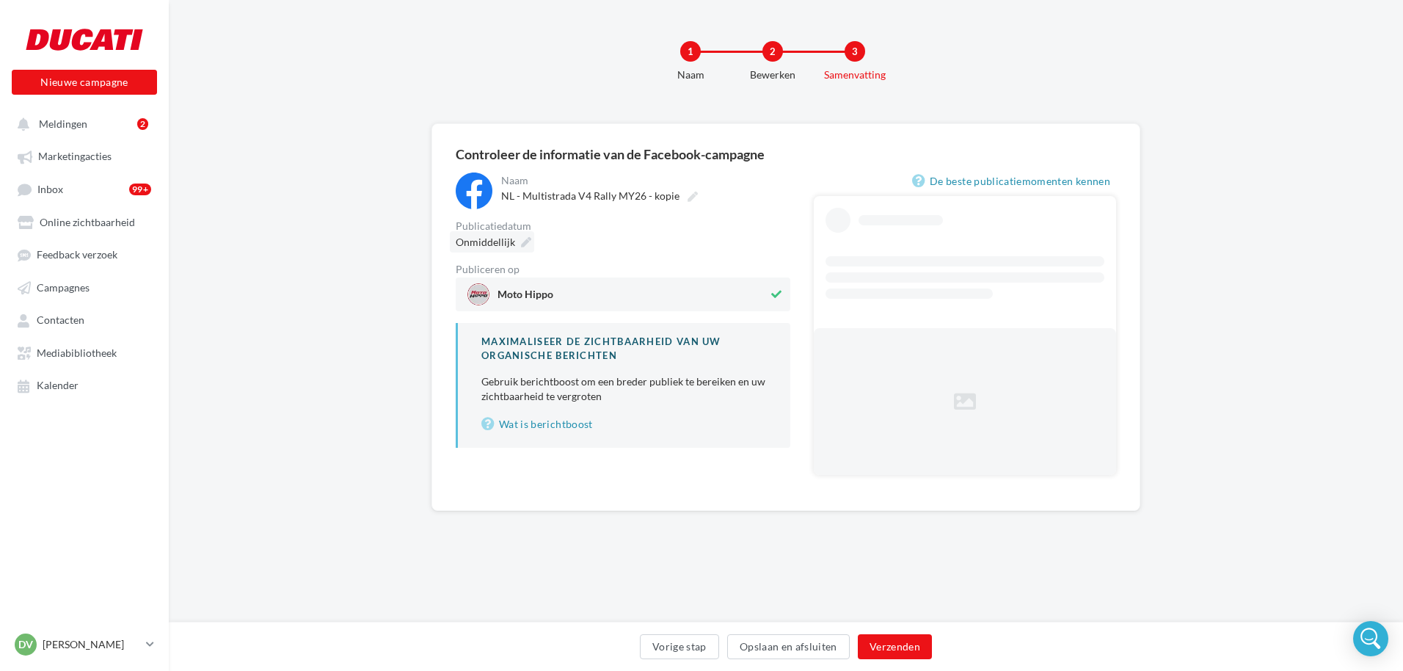
click at [522, 243] on icon at bounding box center [526, 242] width 10 height 10
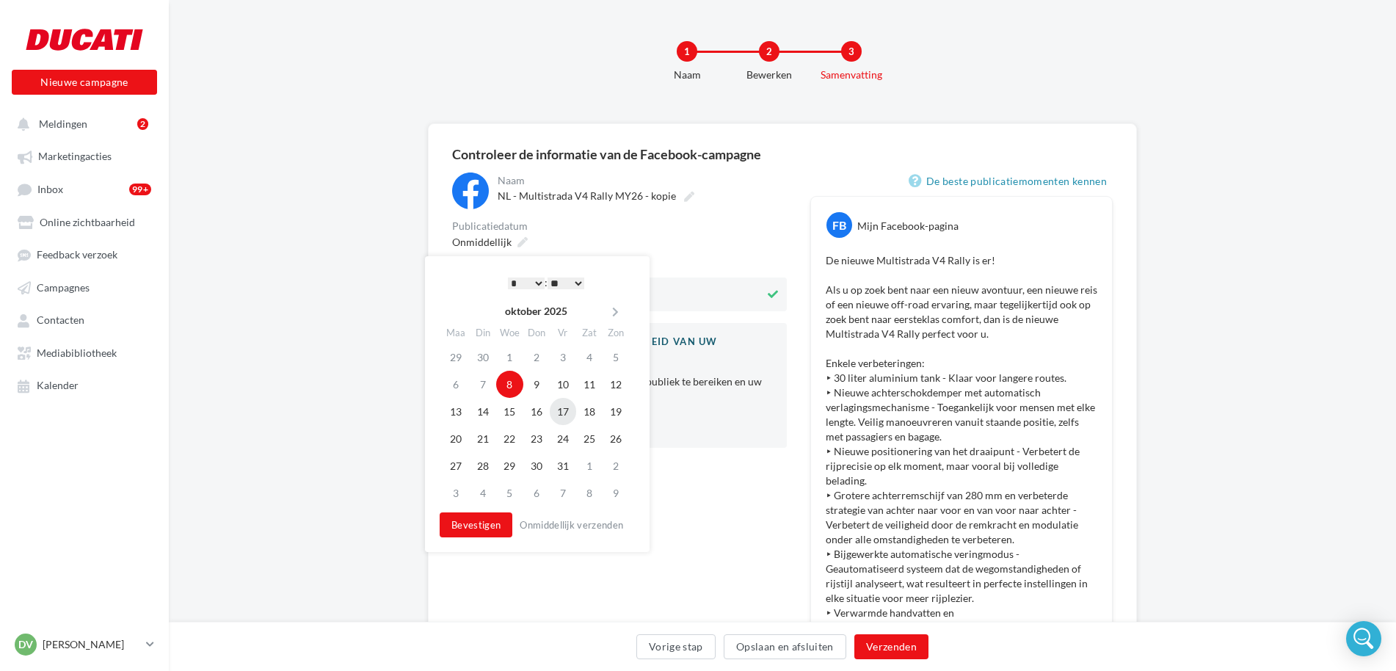
click at [564, 413] on td "17" at bounding box center [563, 411] width 26 height 27
click at [476, 523] on button "Bevestigen" at bounding box center [472, 524] width 73 height 25
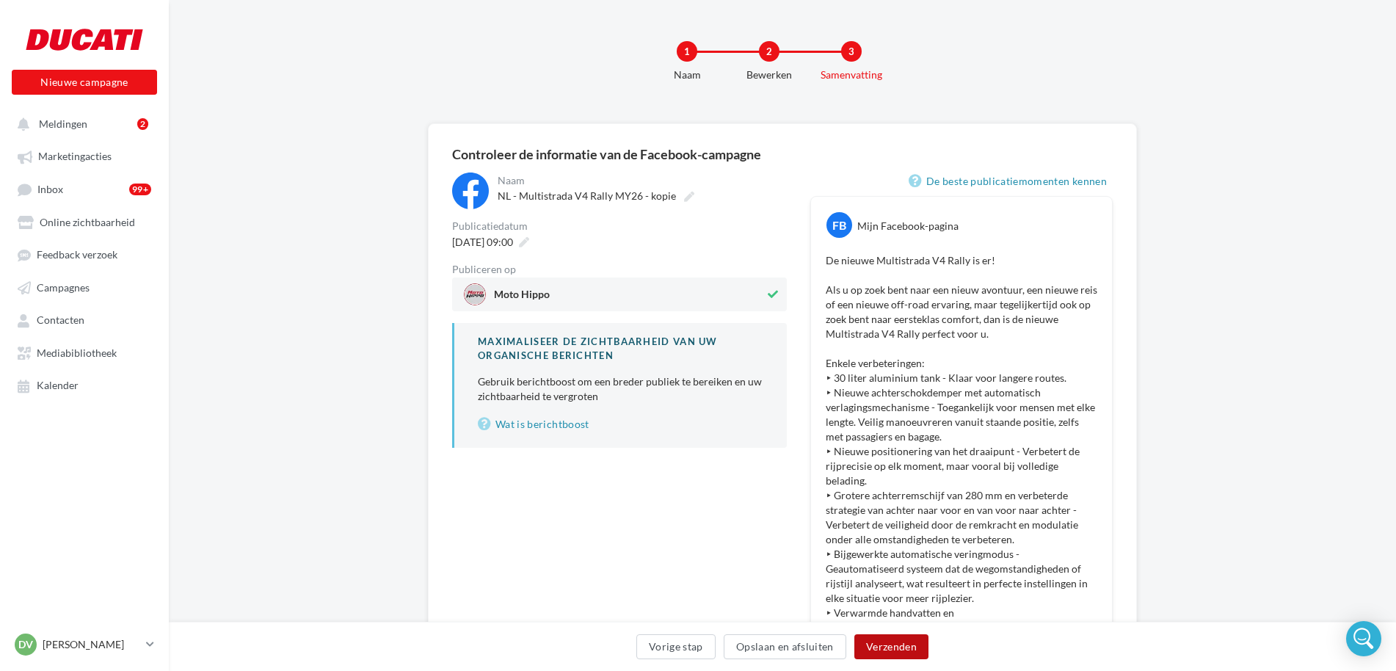
click at [909, 646] on button "Verzenden" at bounding box center [891, 646] width 74 height 25
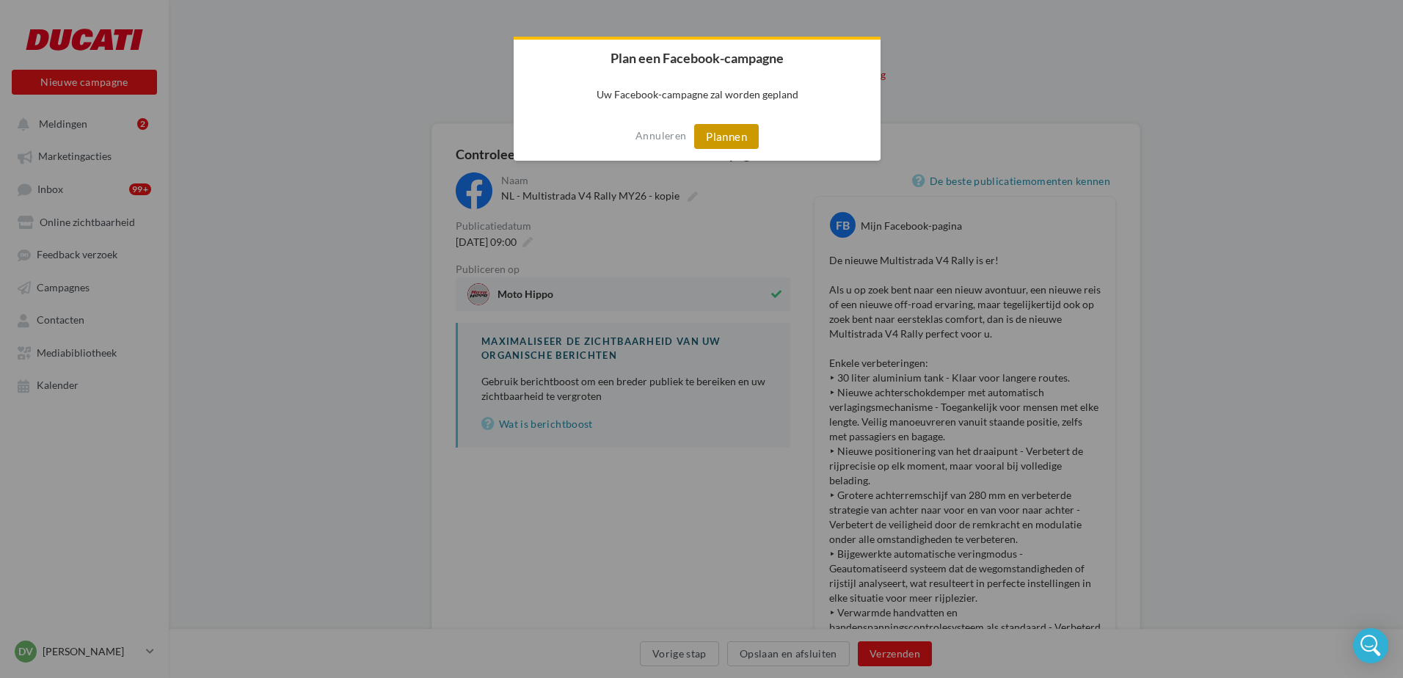
click at [708, 139] on button "Plannen" at bounding box center [726, 136] width 65 height 25
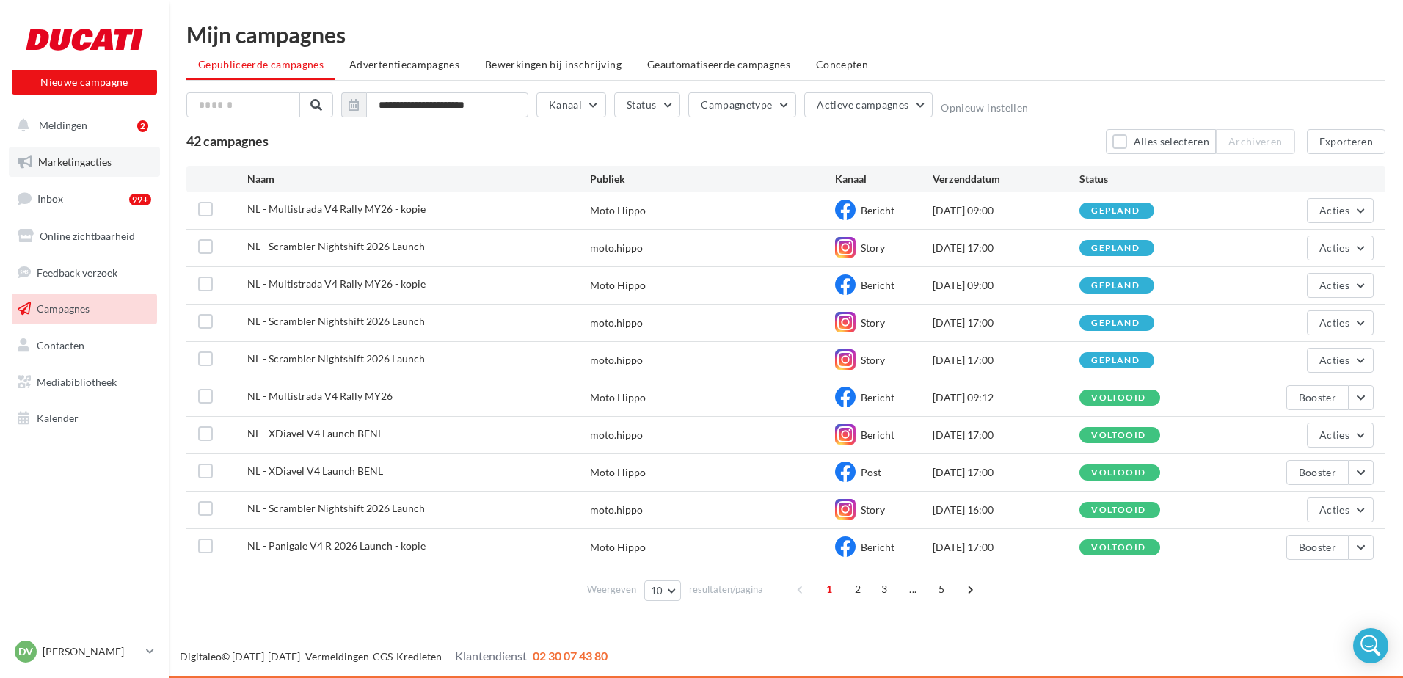
click at [59, 167] on span "Marketingacties" at bounding box center [74, 162] width 73 height 12
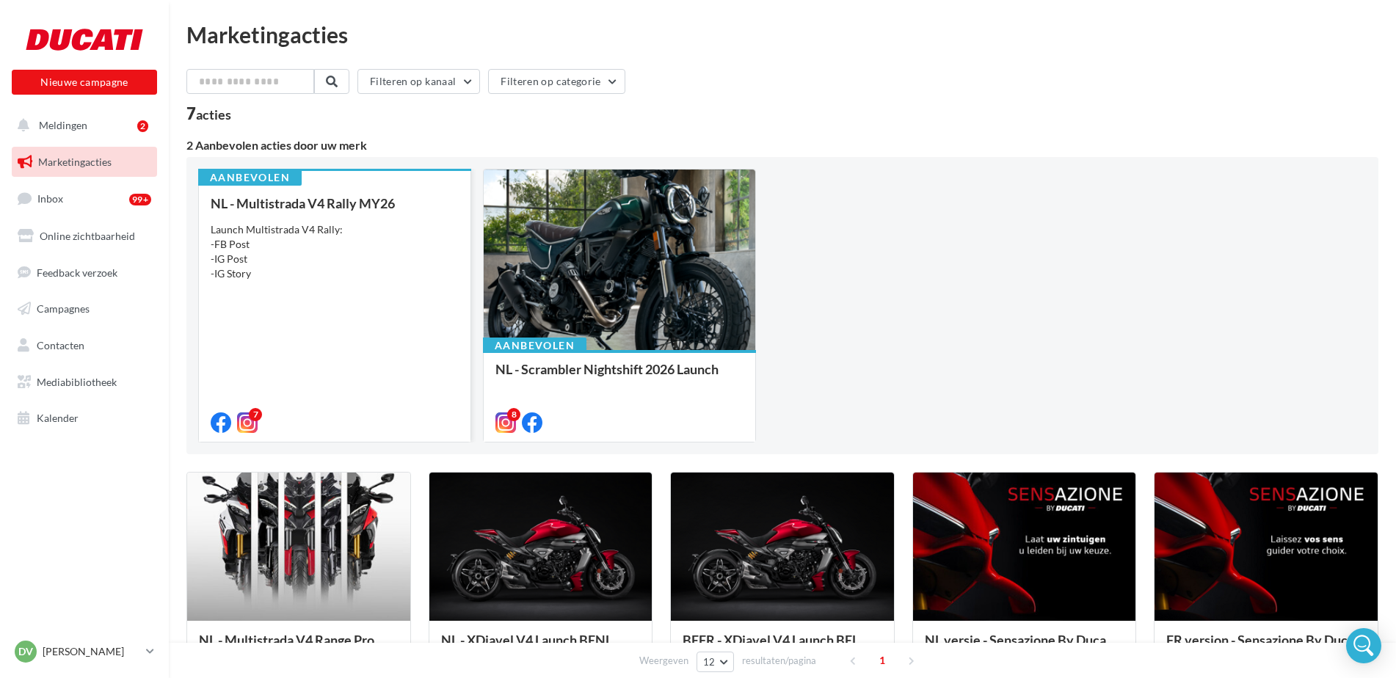
click at [379, 294] on div "NL - Multistrada V4 Rally MY26 Launch Multistrada V4 Rally: -FB Post -IG Post -…" at bounding box center [335, 312] width 248 height 233
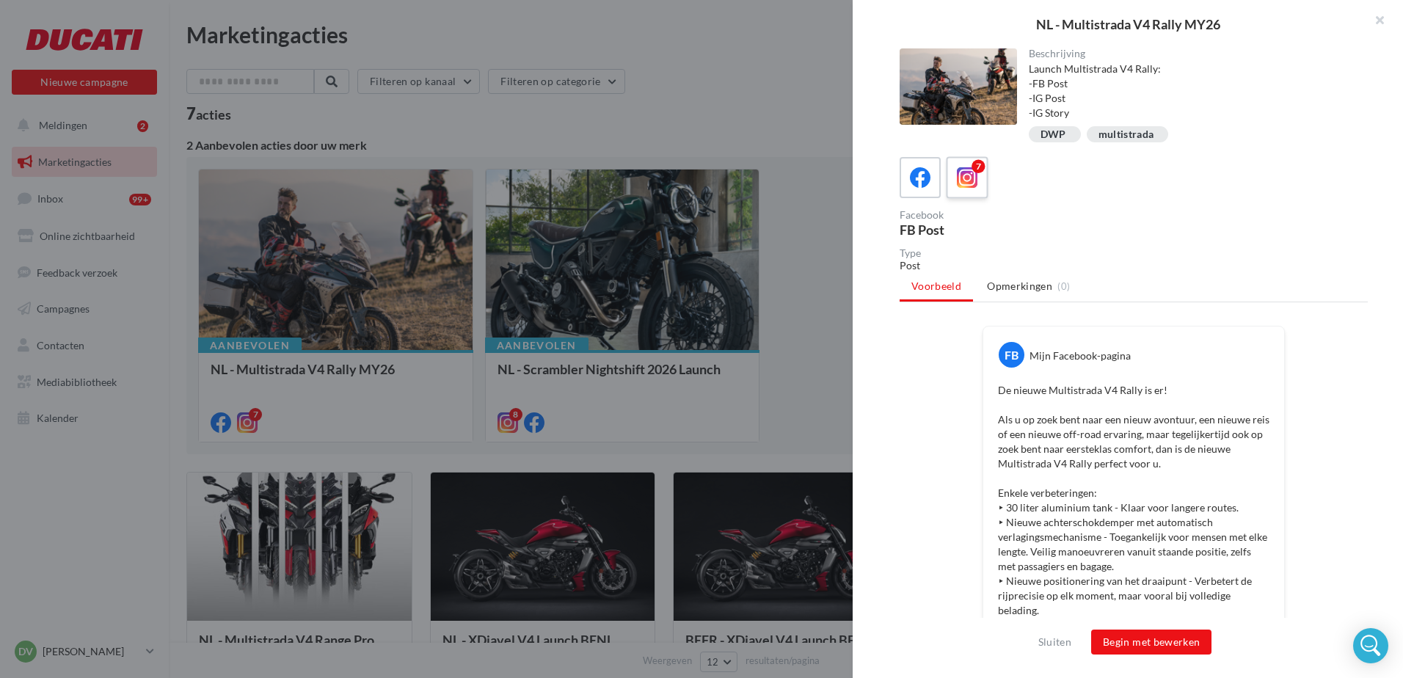
click at [969, 172] on icon at bounding box center [967, 177] width 21 height 21
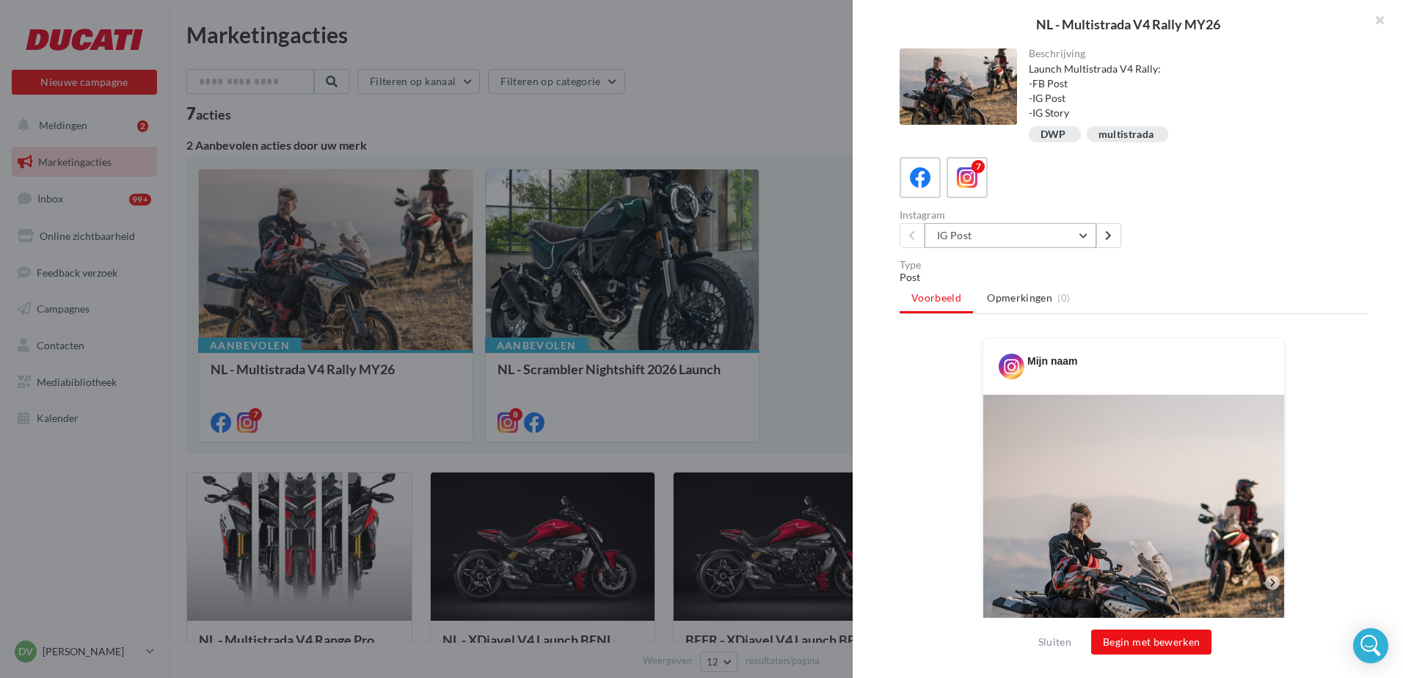
click at [1086, 233] on button "IG Post" at bounding box center [1011, 235] width 172 height 25
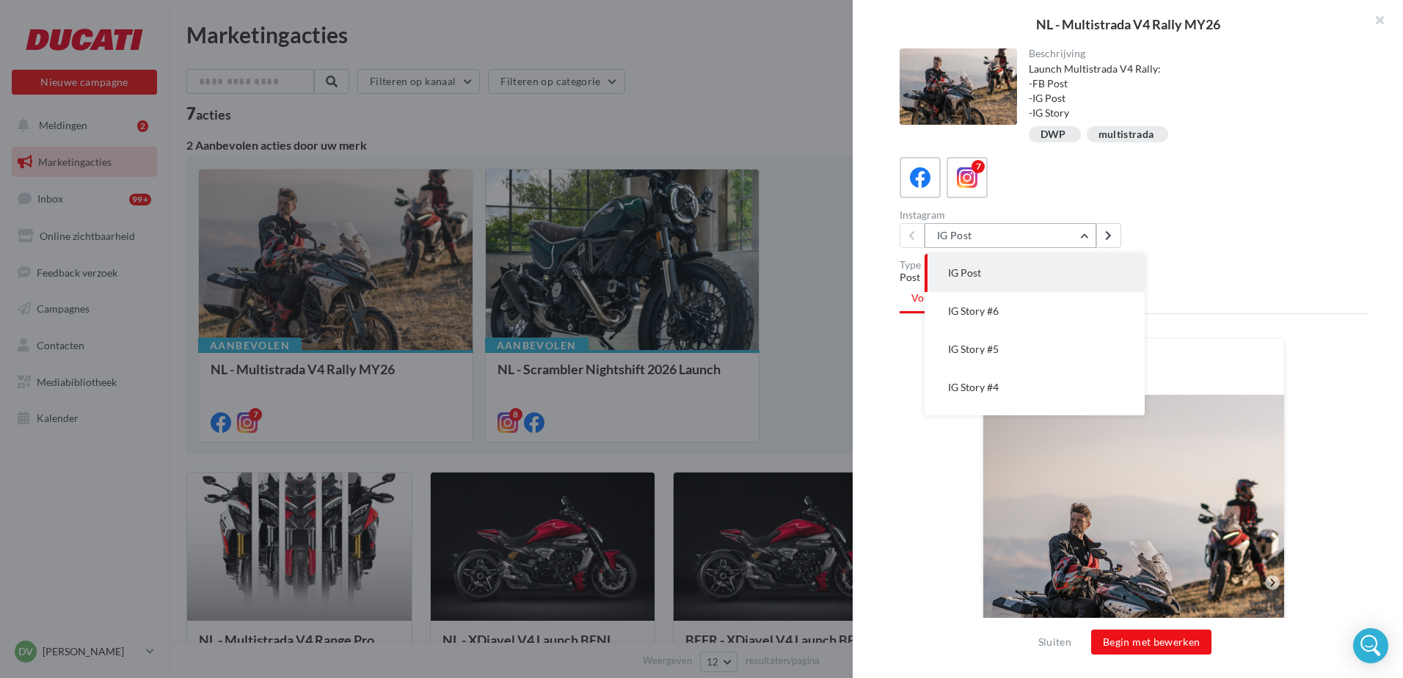
click at [1086, 233] on button "IG Post" at bounding box center [1011, 235] width 172 height 25
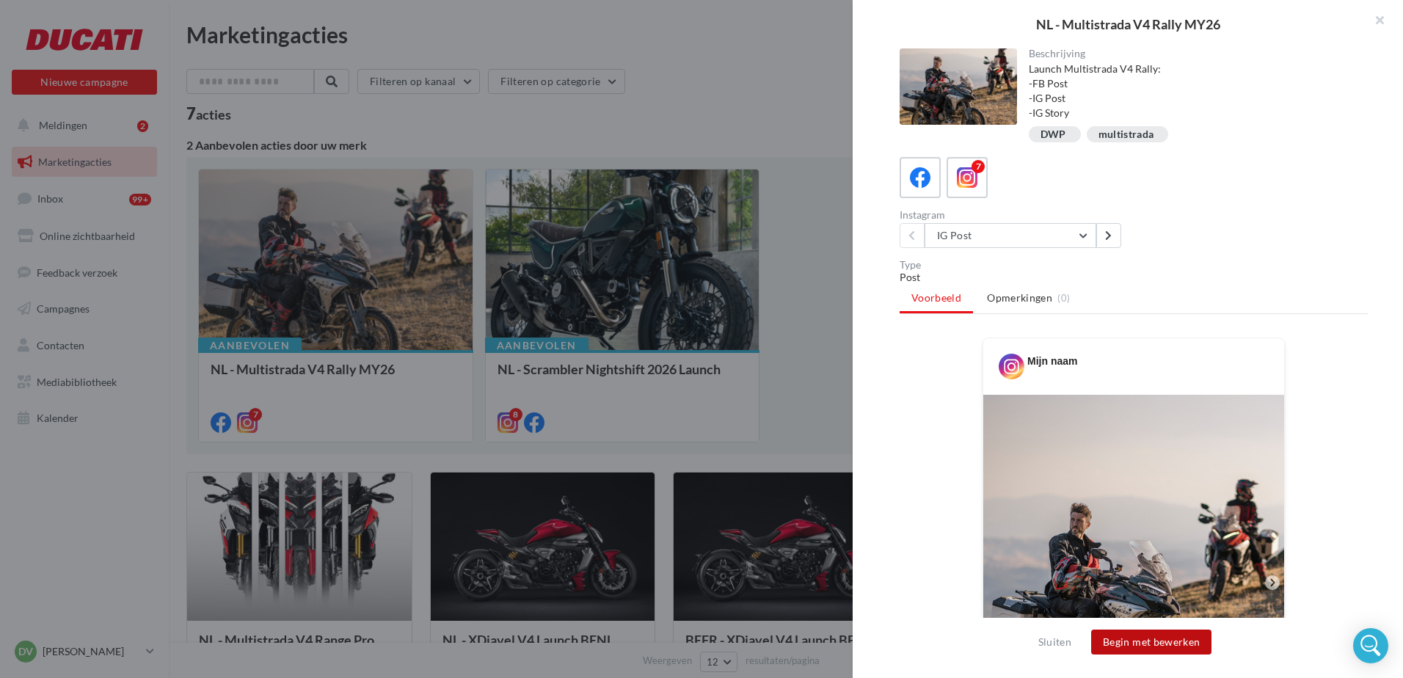
click at [1158, 644] on button "Begin met bewerken" at bounding box center [1151, 642] width 120 height 25
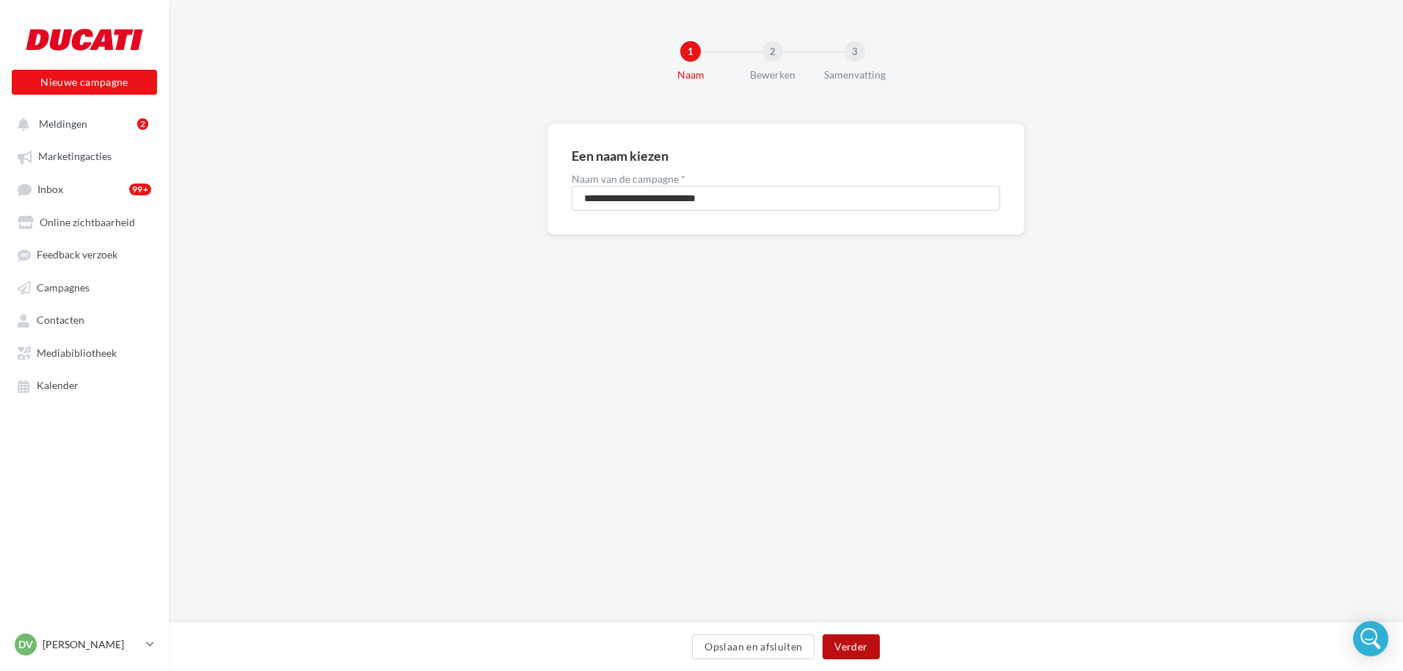
click at [852, 650] on button "Verder" at bounding box center [851, 646] width 57 height 25
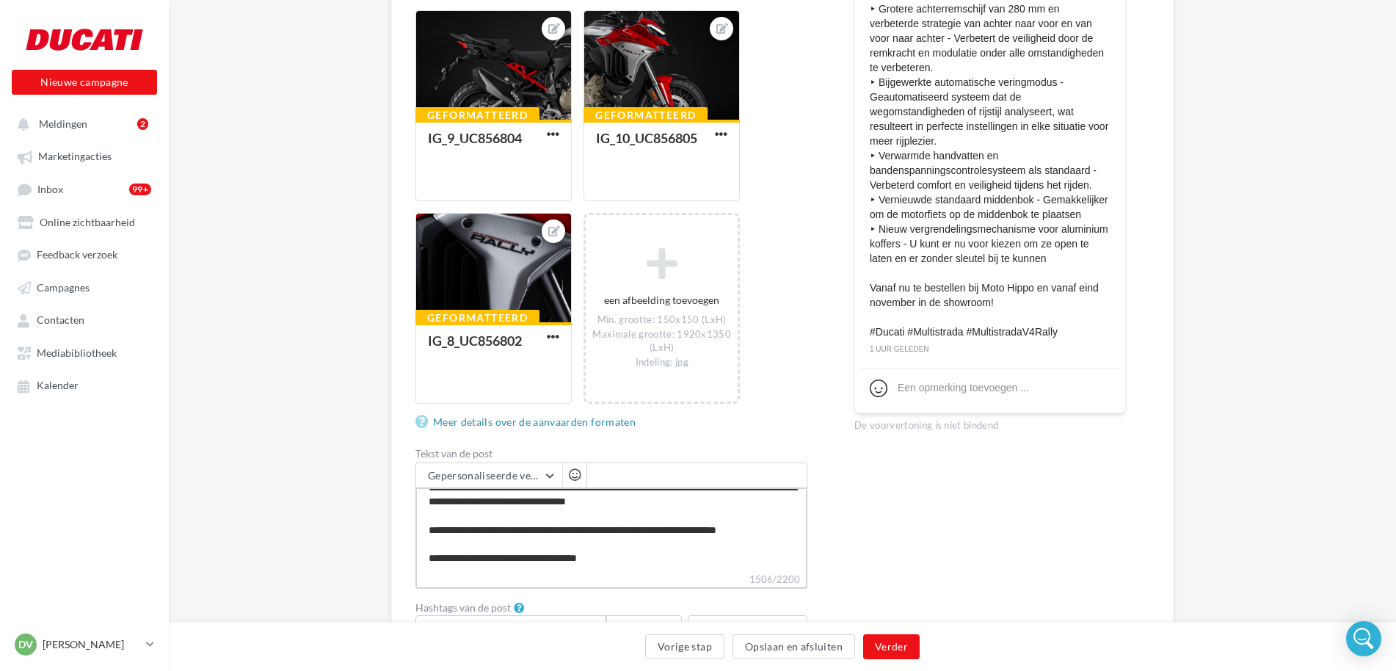
scroll to position [338, 0]
click at [637, 557] on textarea "1506/2200" at bounding box center [611, 529] width 392 height 84
type textarea "**********"
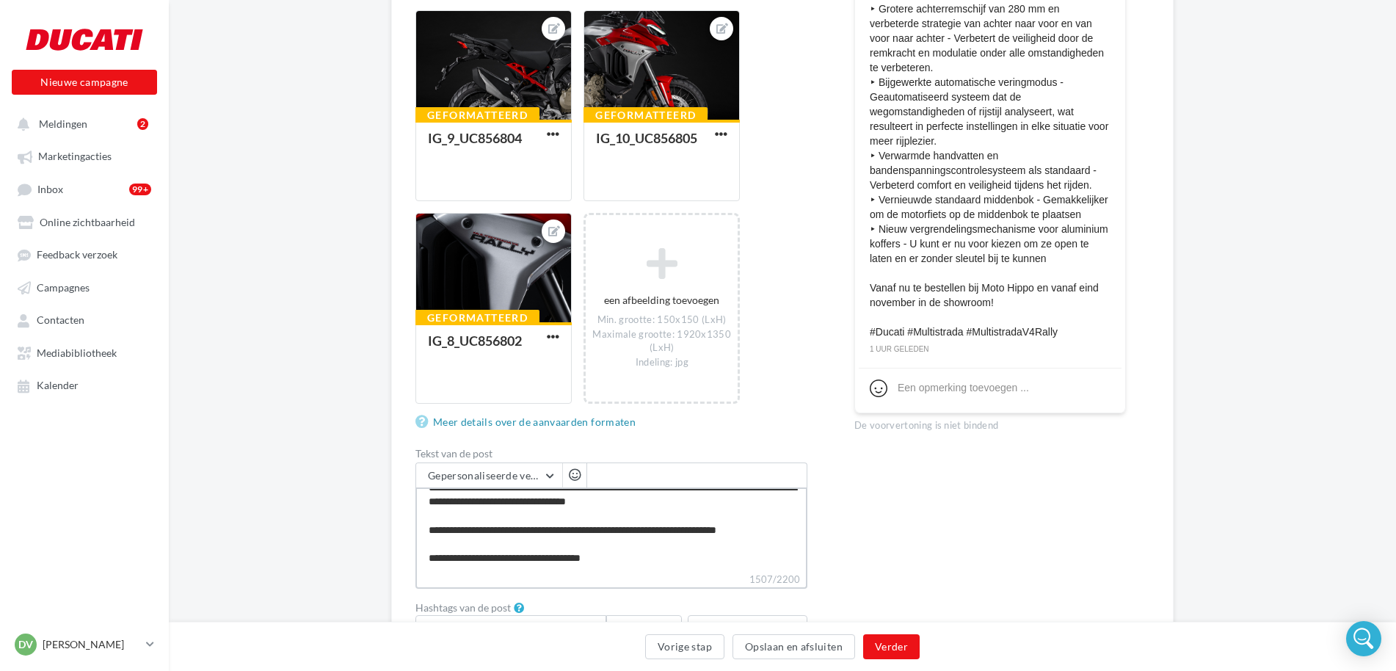
type textarea "**********"
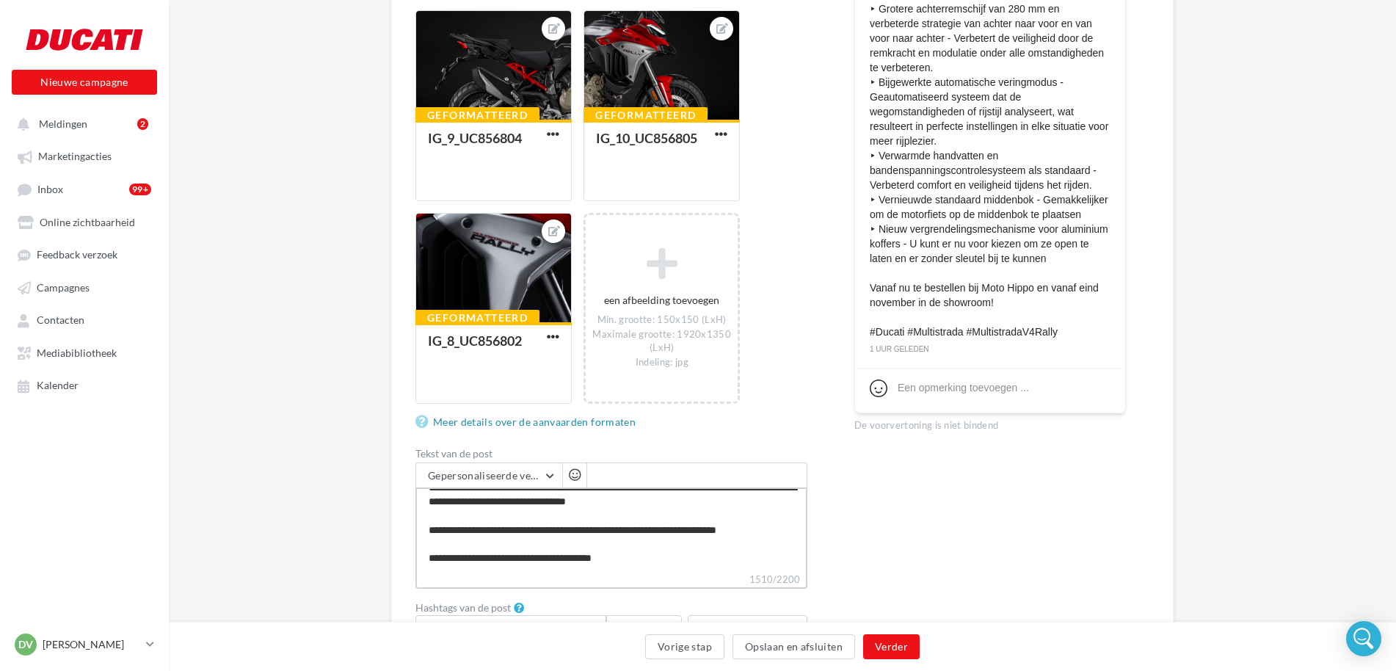
type textarea "**********"
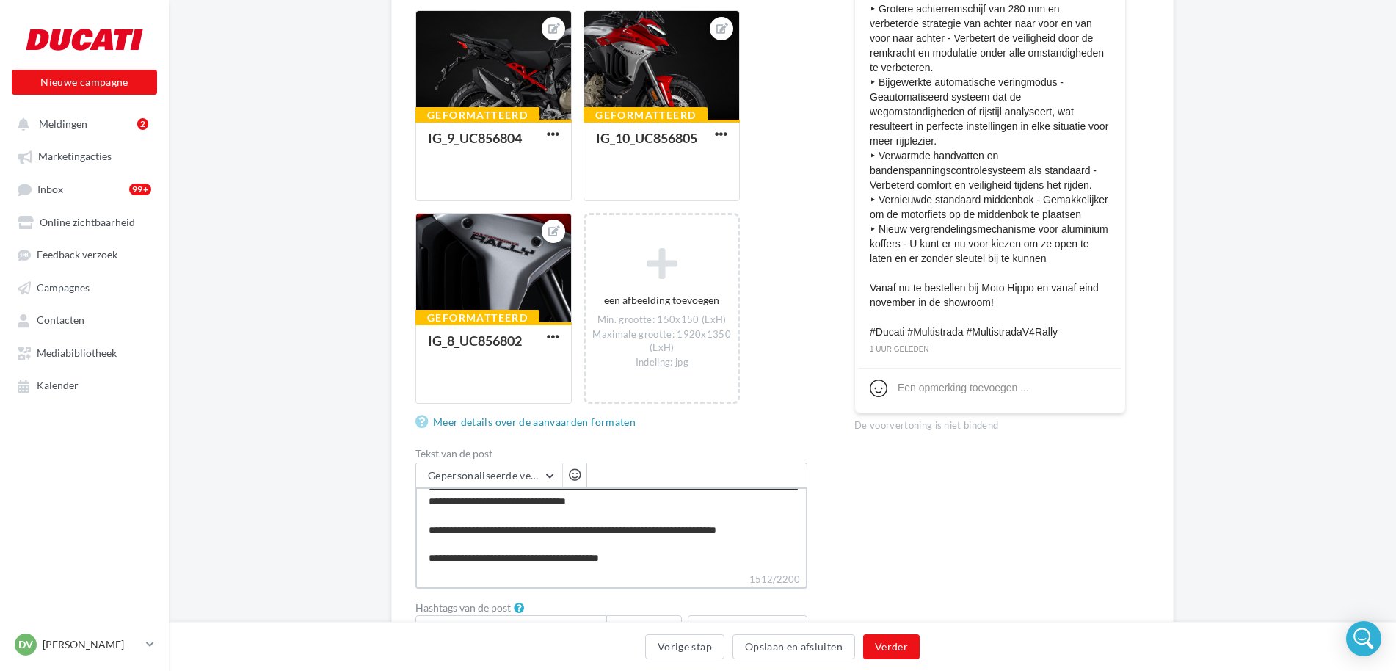
type textarea "**********"
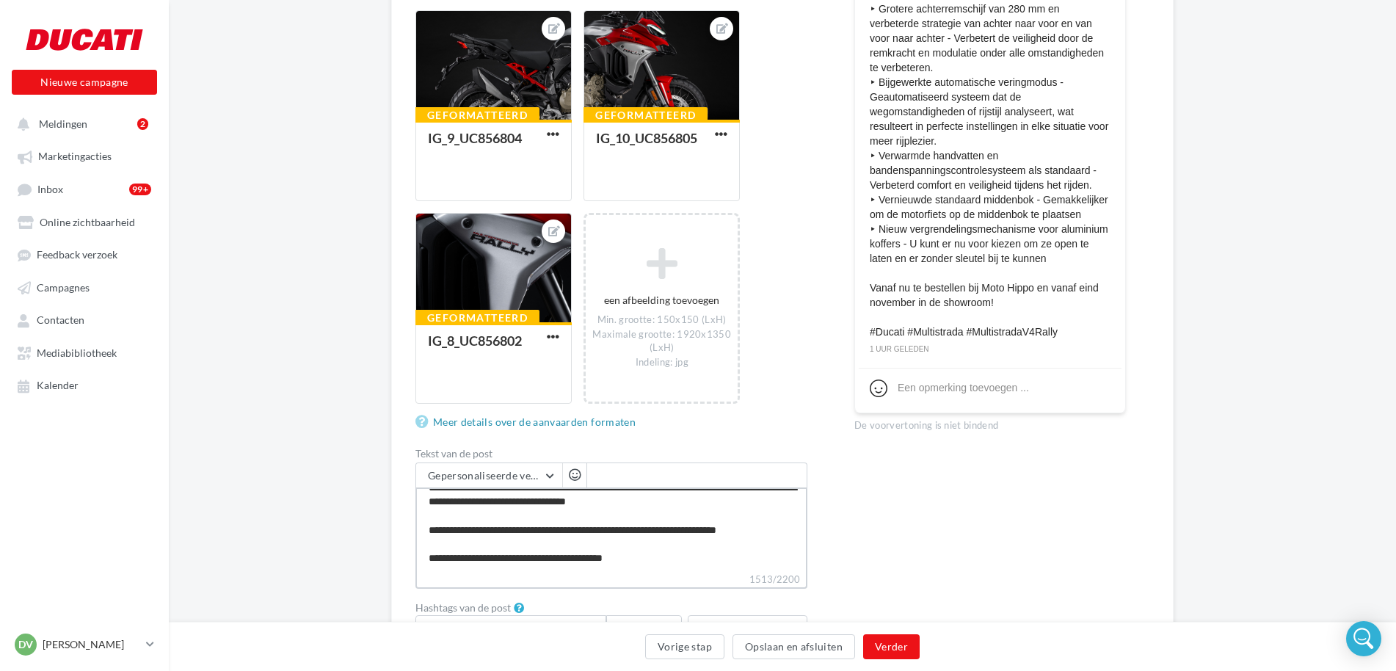
type textarea "**********"
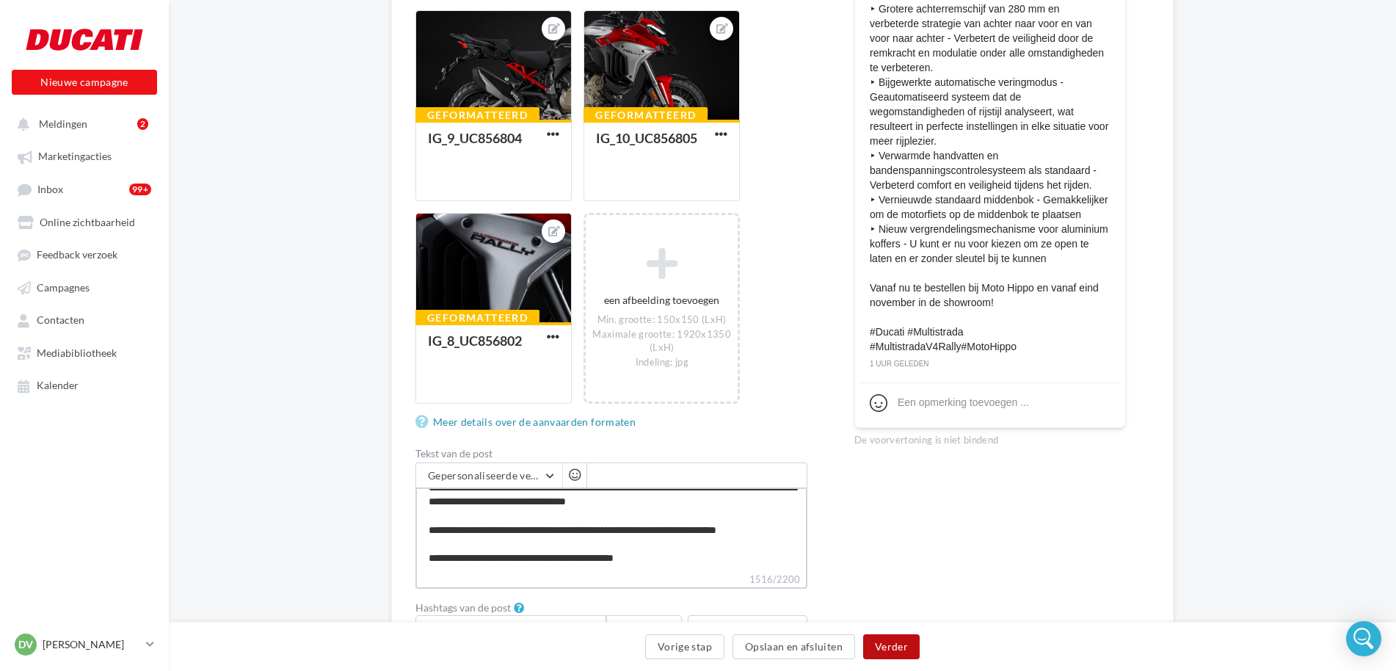
type textarea "**********"
click at [898, 652] on button "Verder" at bounding box center [891, 646] width 57 height 25
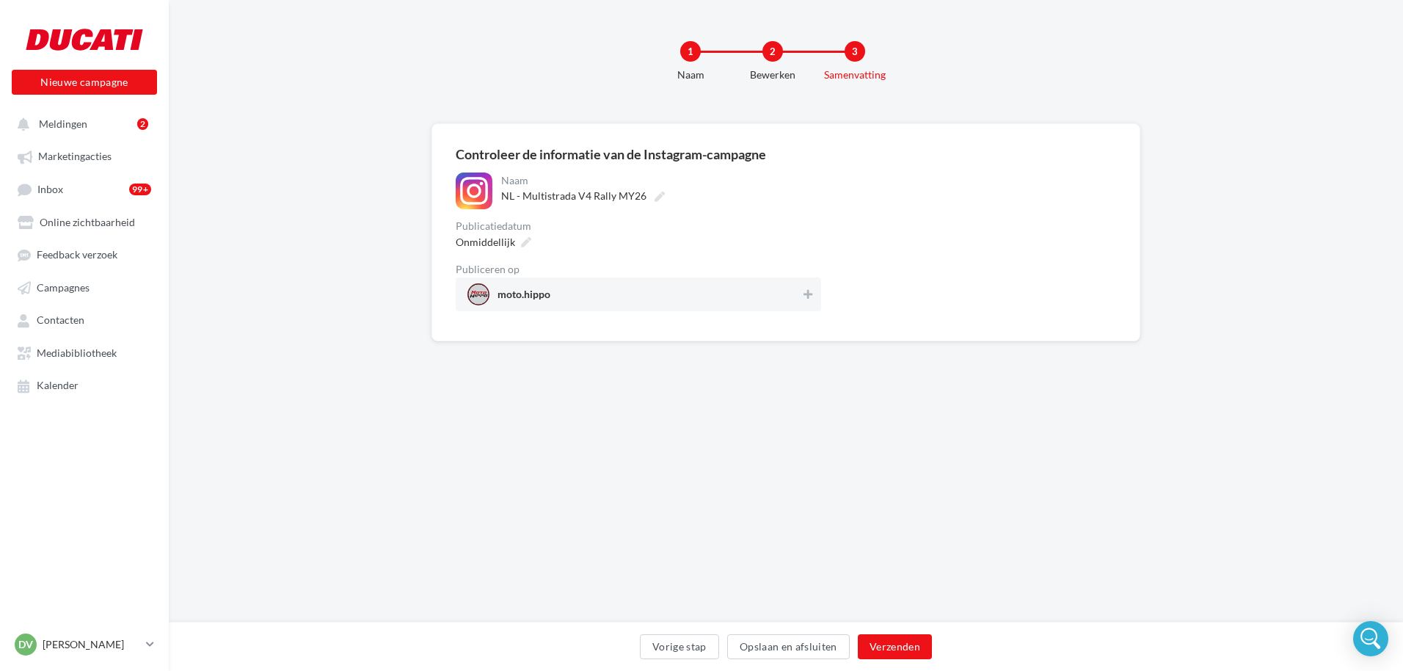
click at [732, 292] on span "moto.hippo" at bounding box center [633, 294] width 333 height 22
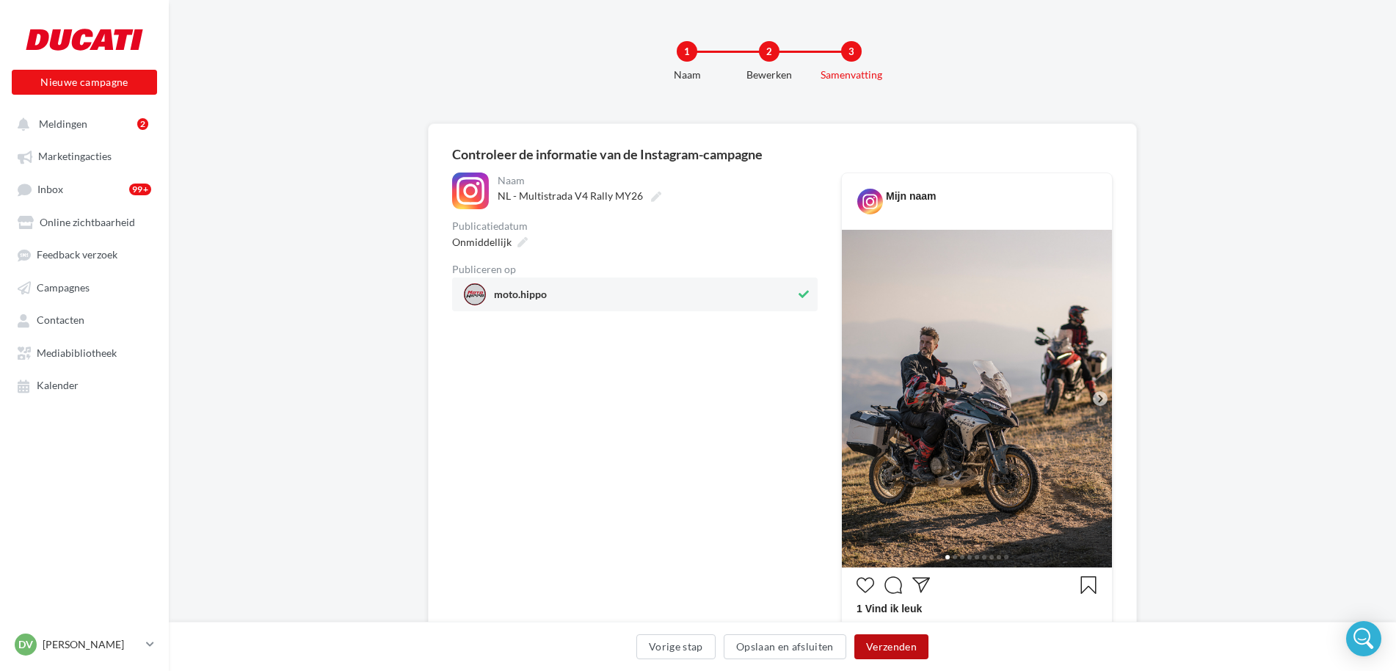
click at [884, 649] on button "Verzenden" at bounding box center [891, 646] width 74 height 25
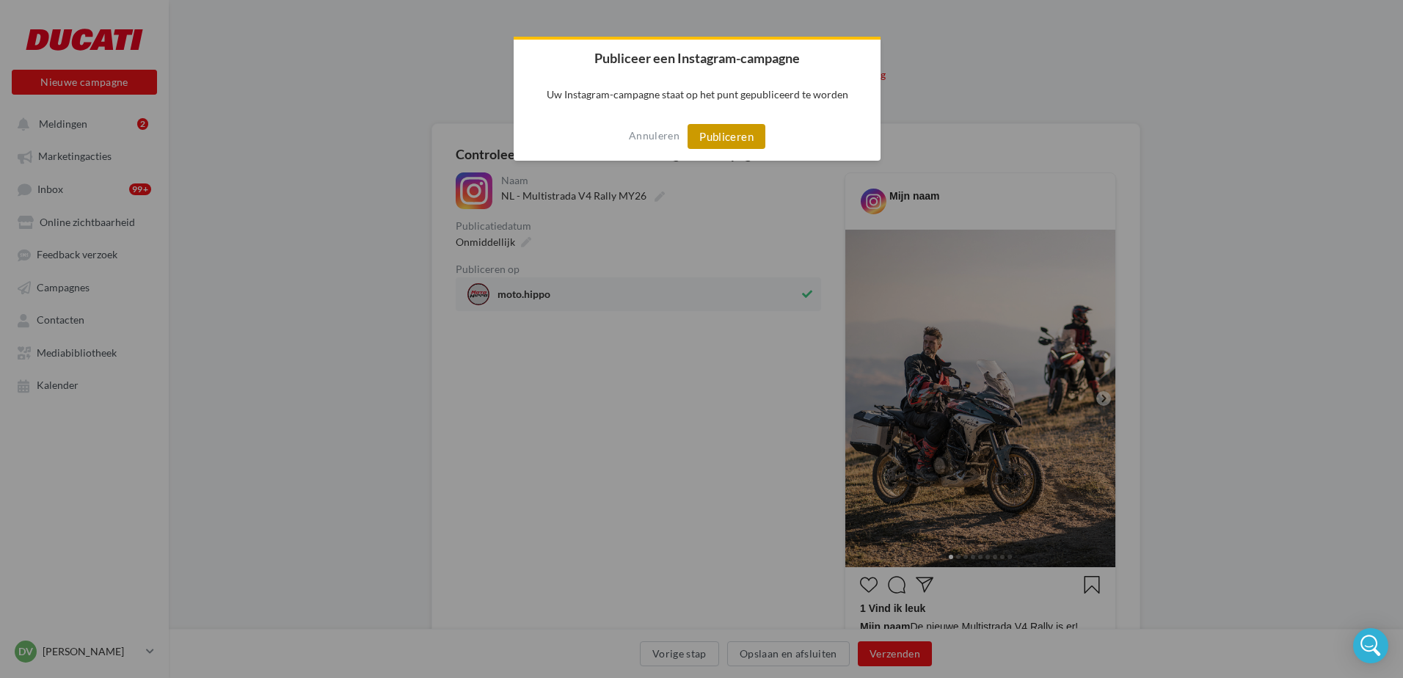
click at [751, 142] on button "Publiceren" at bounding box center [727, 136] width 78 height 25
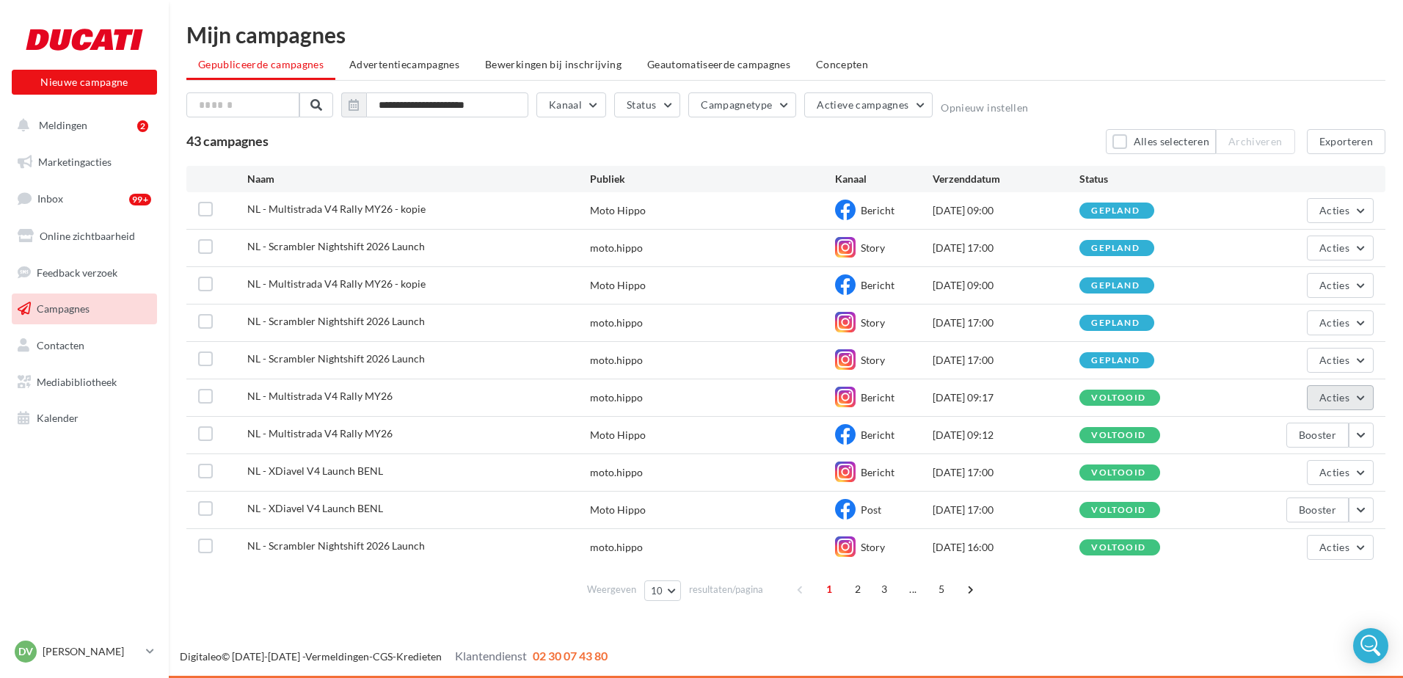
click at [1356, 401] on button "Acties" at bounding box center [1340, 397] width 67 height 25
click at [1294, 510] on button "Dupliceren" at bounding box center [1299, 508] width 149 height 38
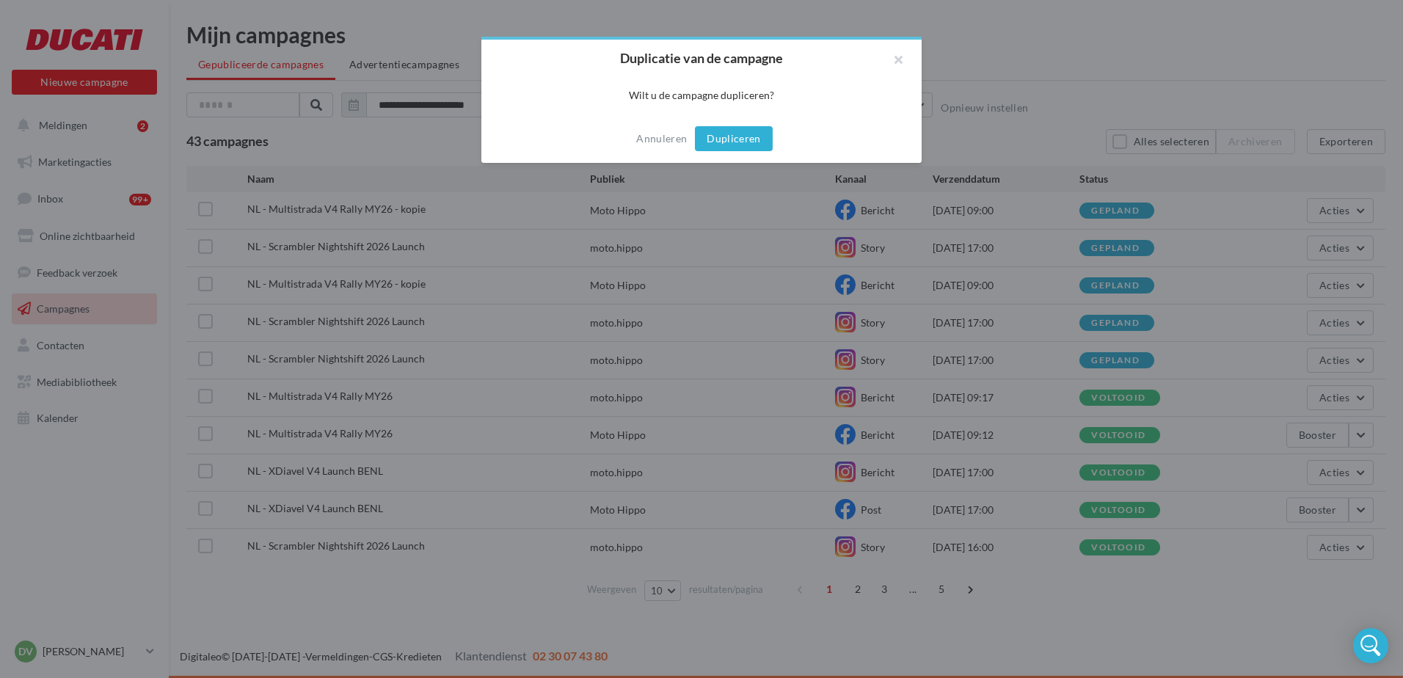
click at [725, 141] on button "Dupliceren" at bounding box center [734, 138] width 78 height 25
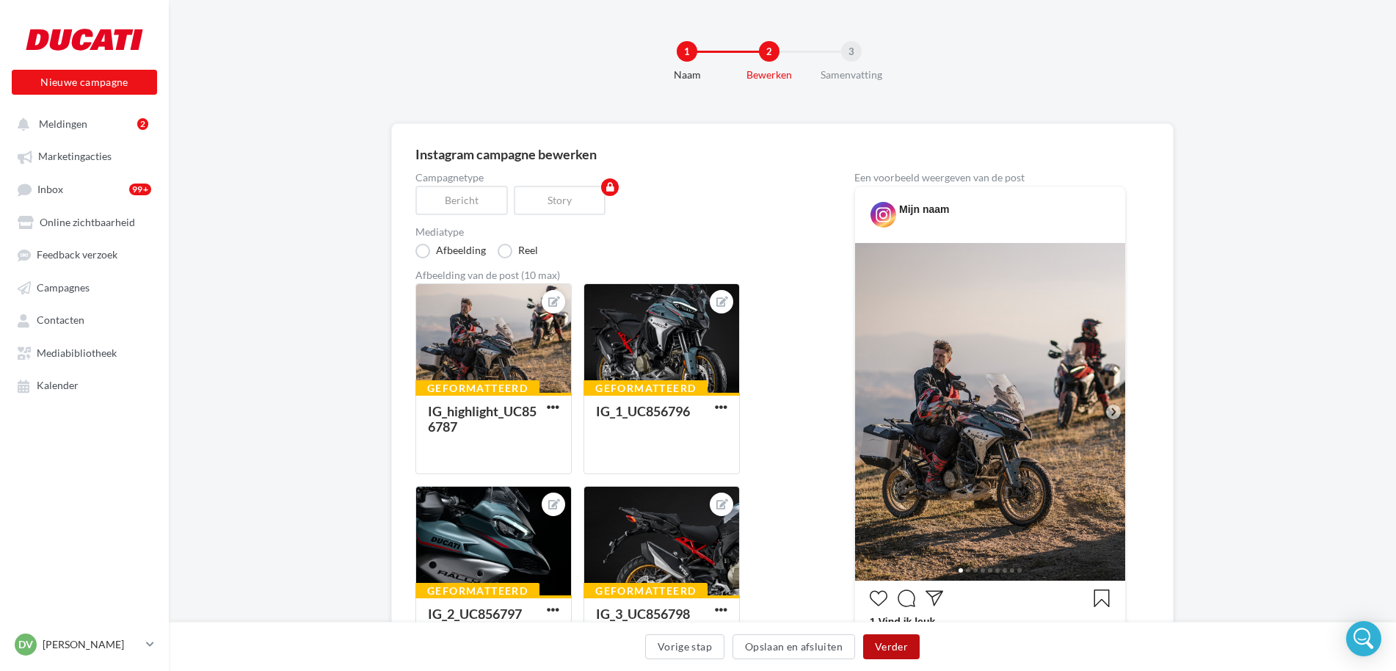
click at [901, 645] on button "Verder" at bounding box center [891, 646] width 57 height 25
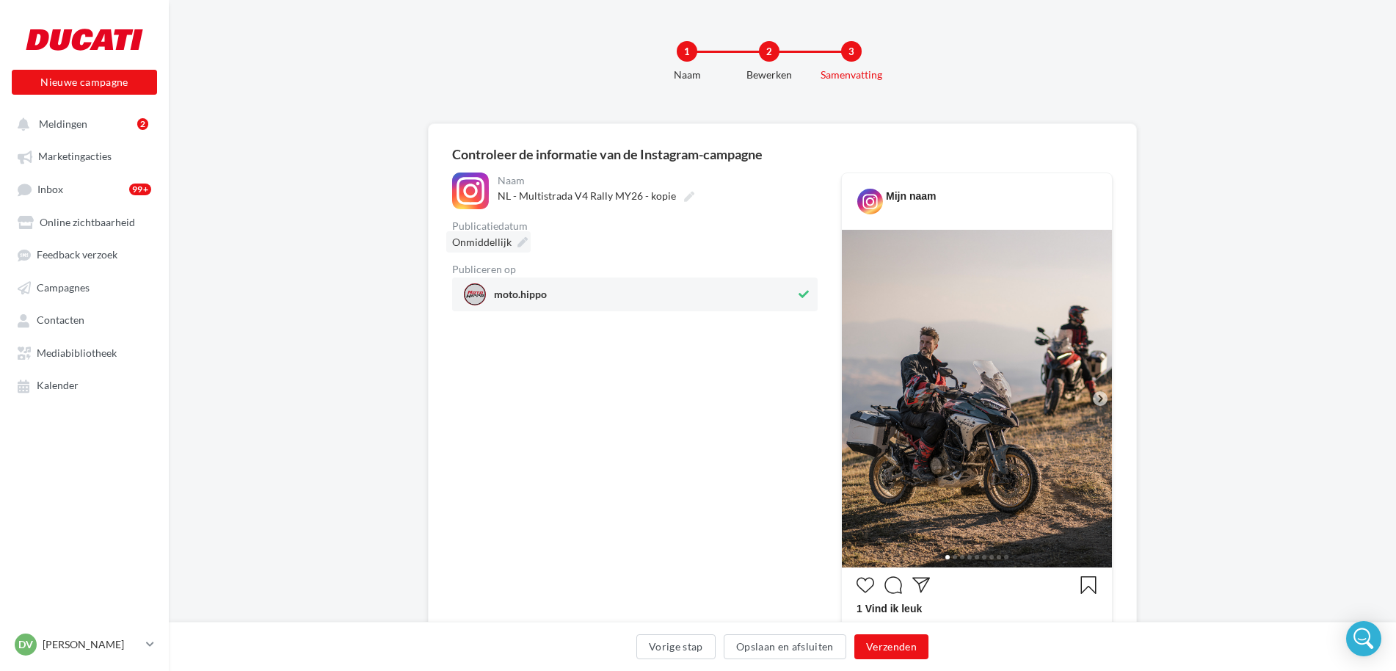
click at [512, 244] on div "Onmiddellijk" at bounding box center [488, 241] width 84 height 21
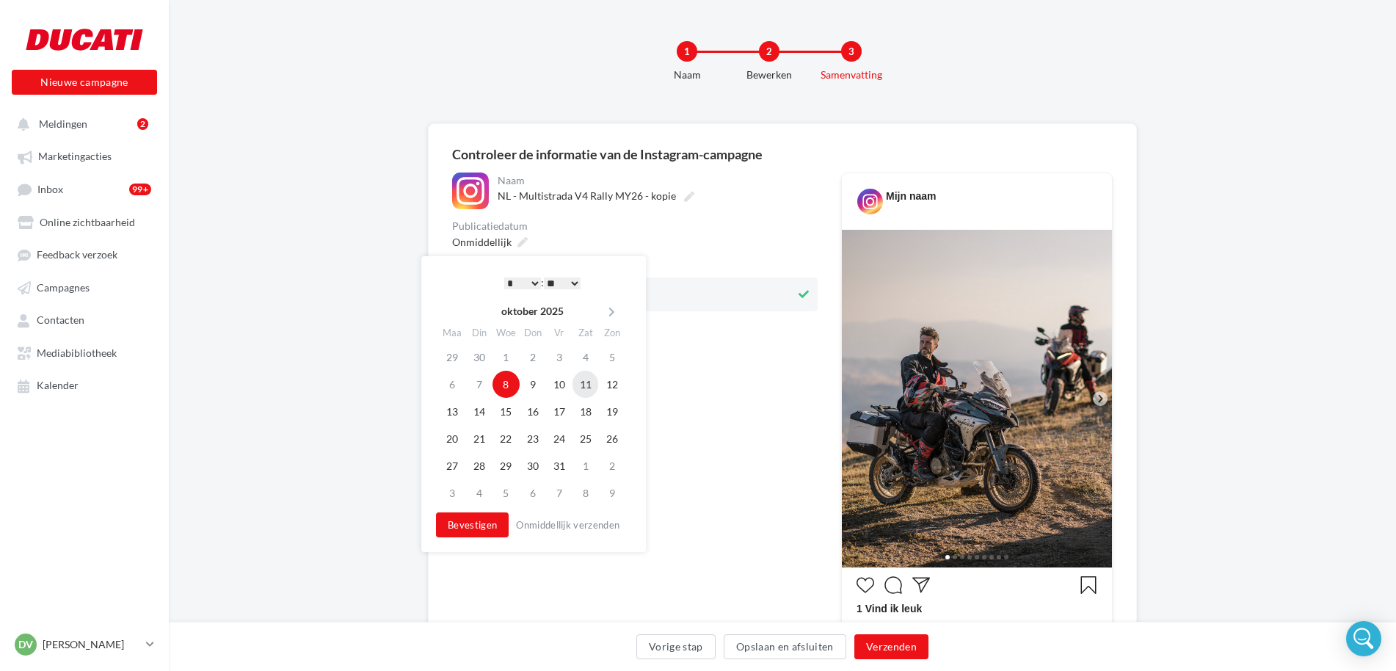
click at [586, 389] on td "11" at bounding box center [585, 384] width 26 height 27
click at [889, 652] on button "Verzenden" at bounding box center [891, 646] width 74 height 25
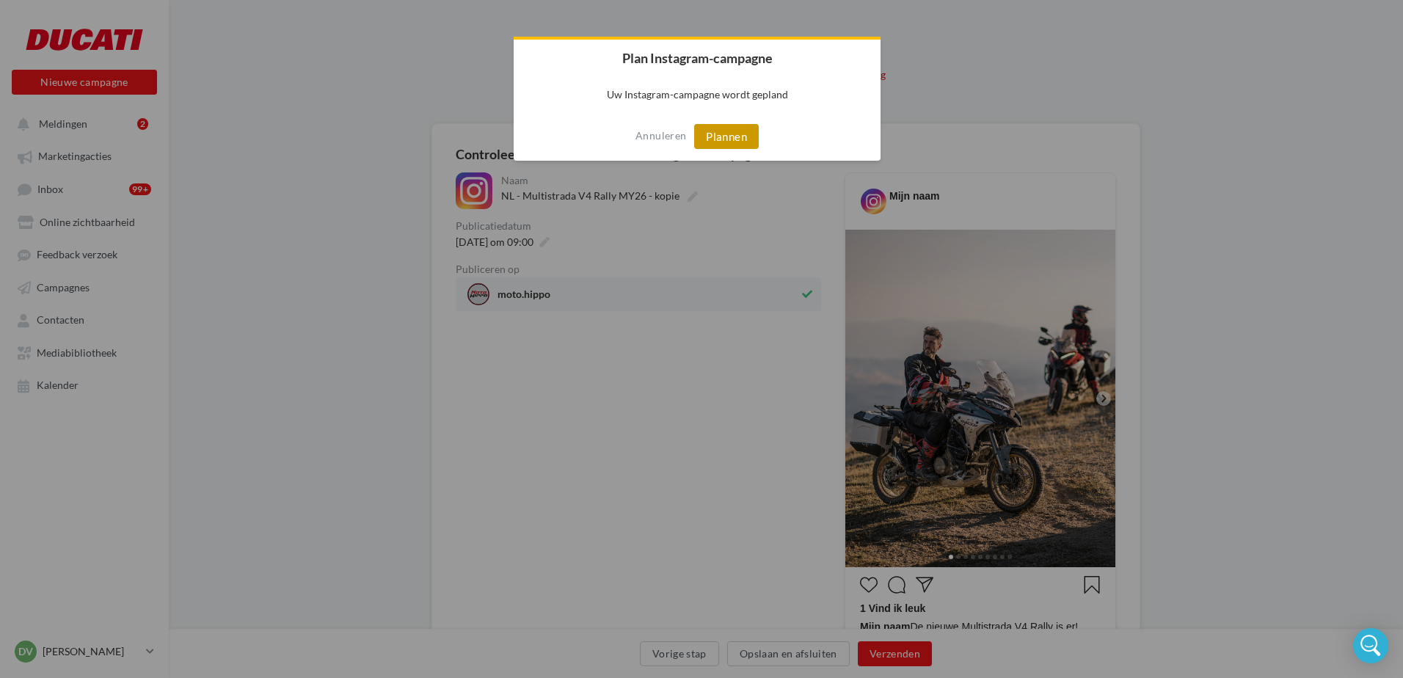
click at [715, 136] on button "Plannen" at bounding box center [726, 136] width 65 height 25
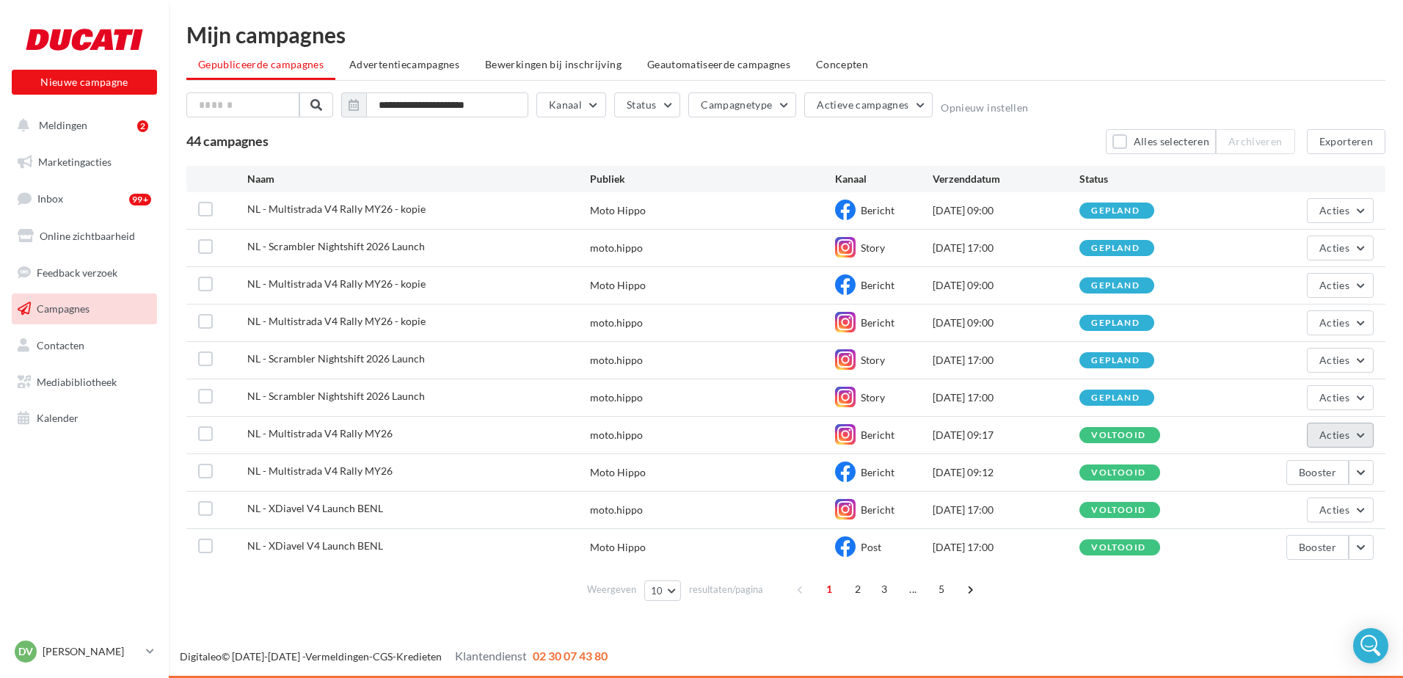
click at [1366, 437] on button "Acties" at bounding box center [1340, 435] width 67 height 25
click at [1258, 548] on button "Dupliceren" at bounding box center [1299, 546] width 149 height 38
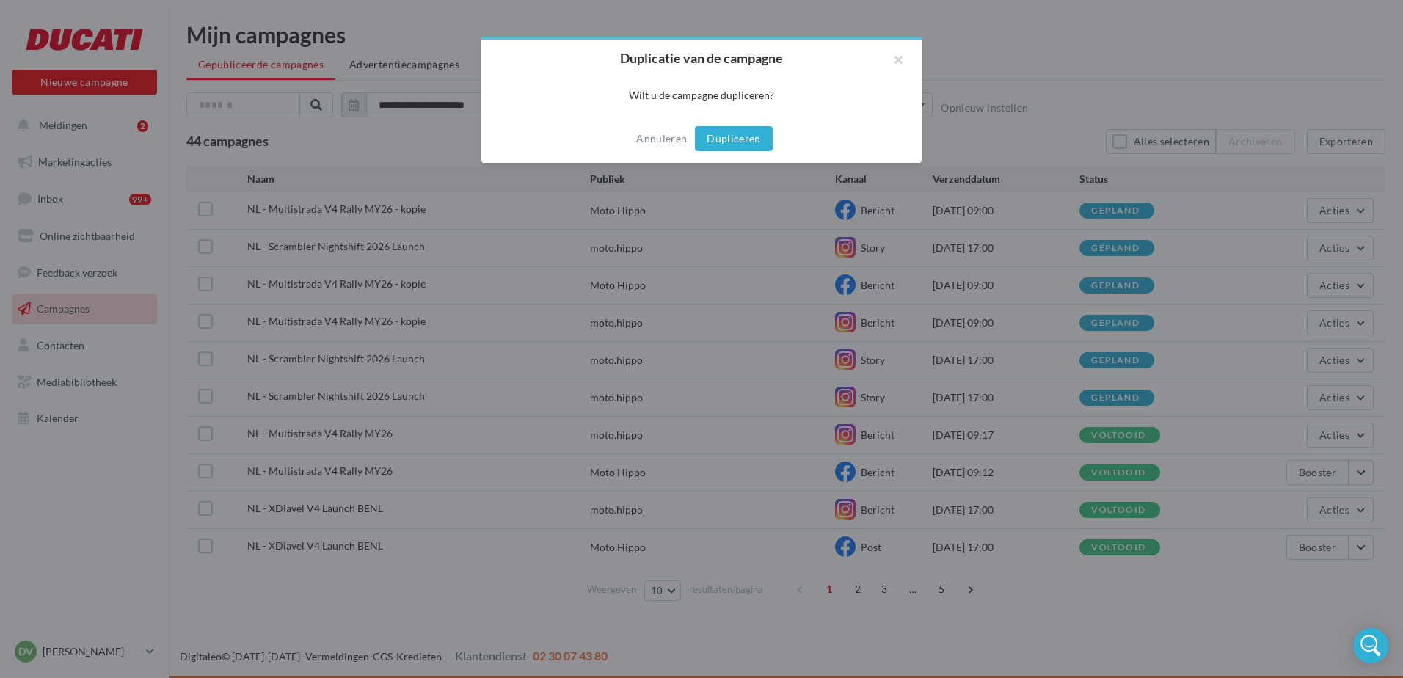
click at [725, 138] on button "Dupliceren" at bounding box center [734, 138] width 78 height 25
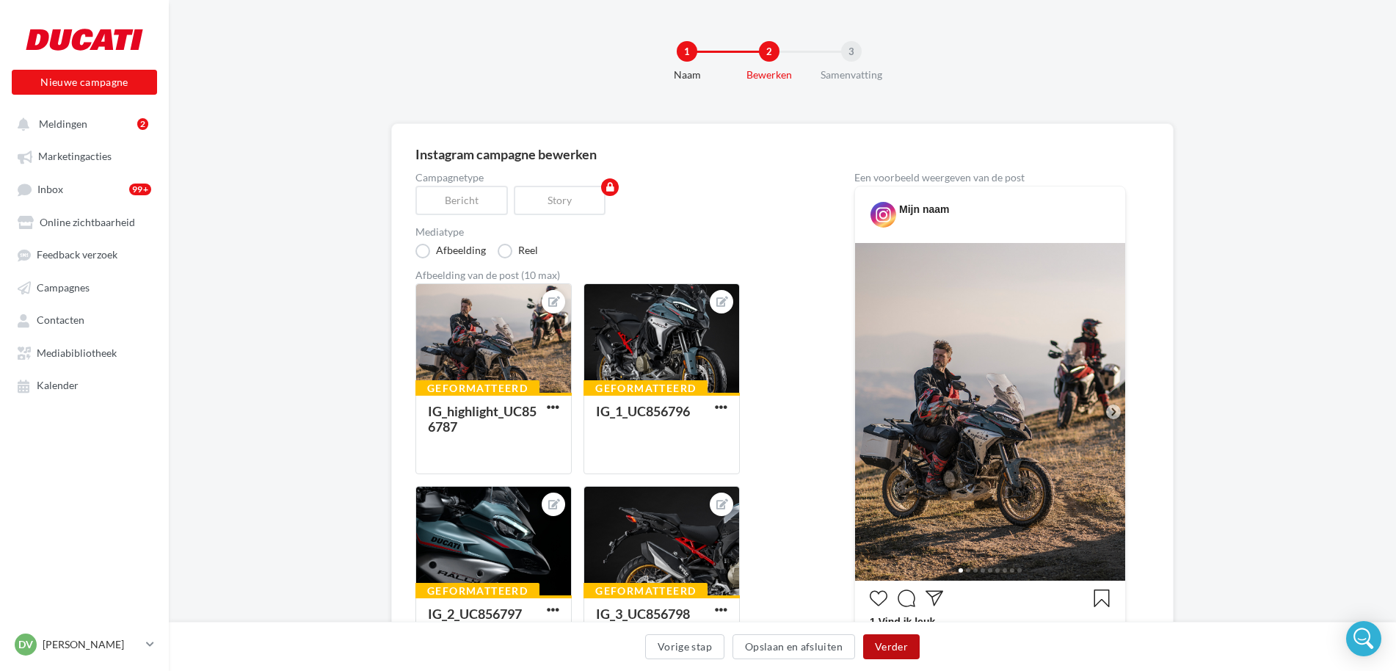
click at [903, 645] on button "Verder" at bounding box center [891, 646] width 57 height 25
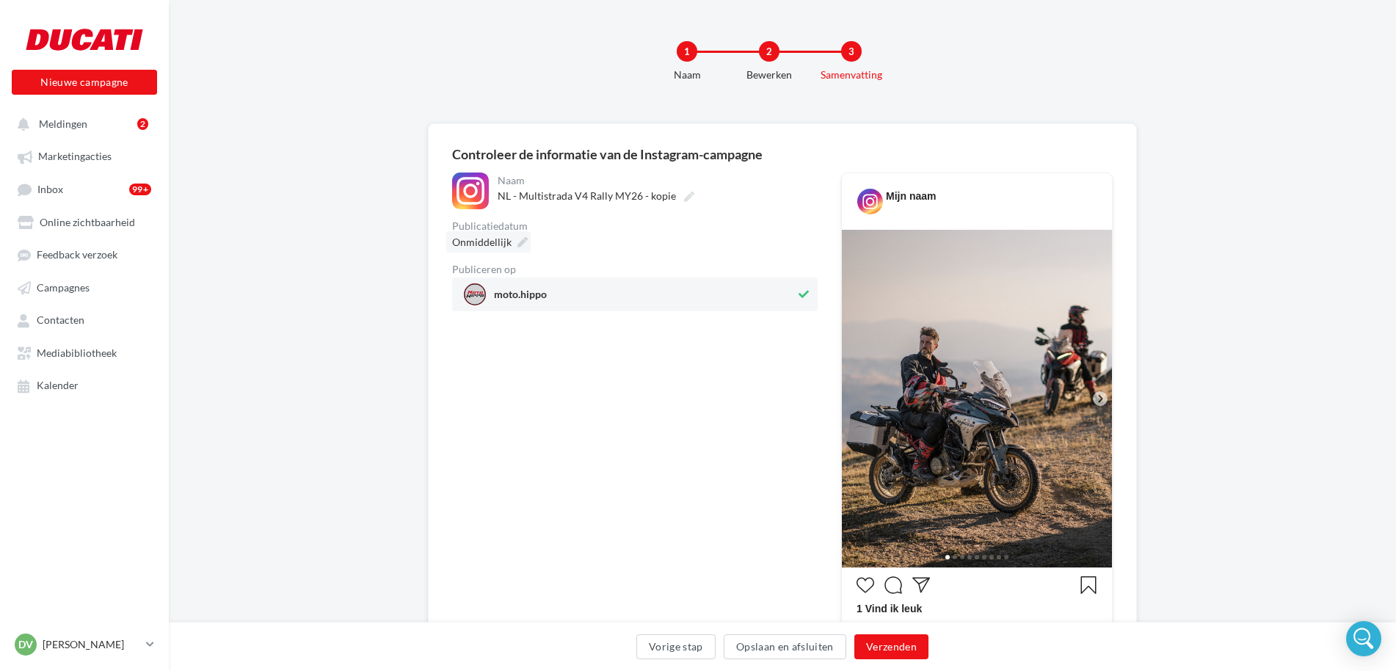
click at [512, 245] on div "Onmiddellijk" at bounding box center [488, 241] width 84 height 21
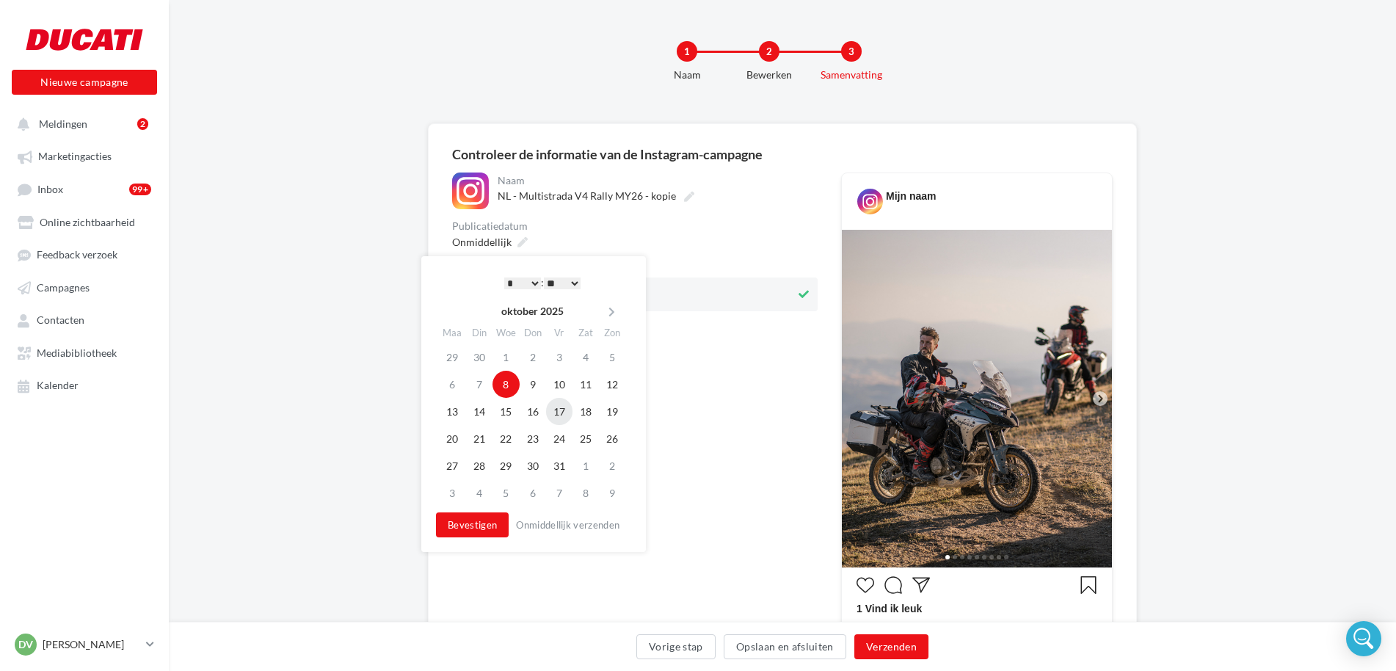
click at [562, 413] on td "17" at bounding box center [559, 411] width 26 height 27
click at [893, 647] on button "Verzenden" at bounding box center [891, 646] width 74 height 25
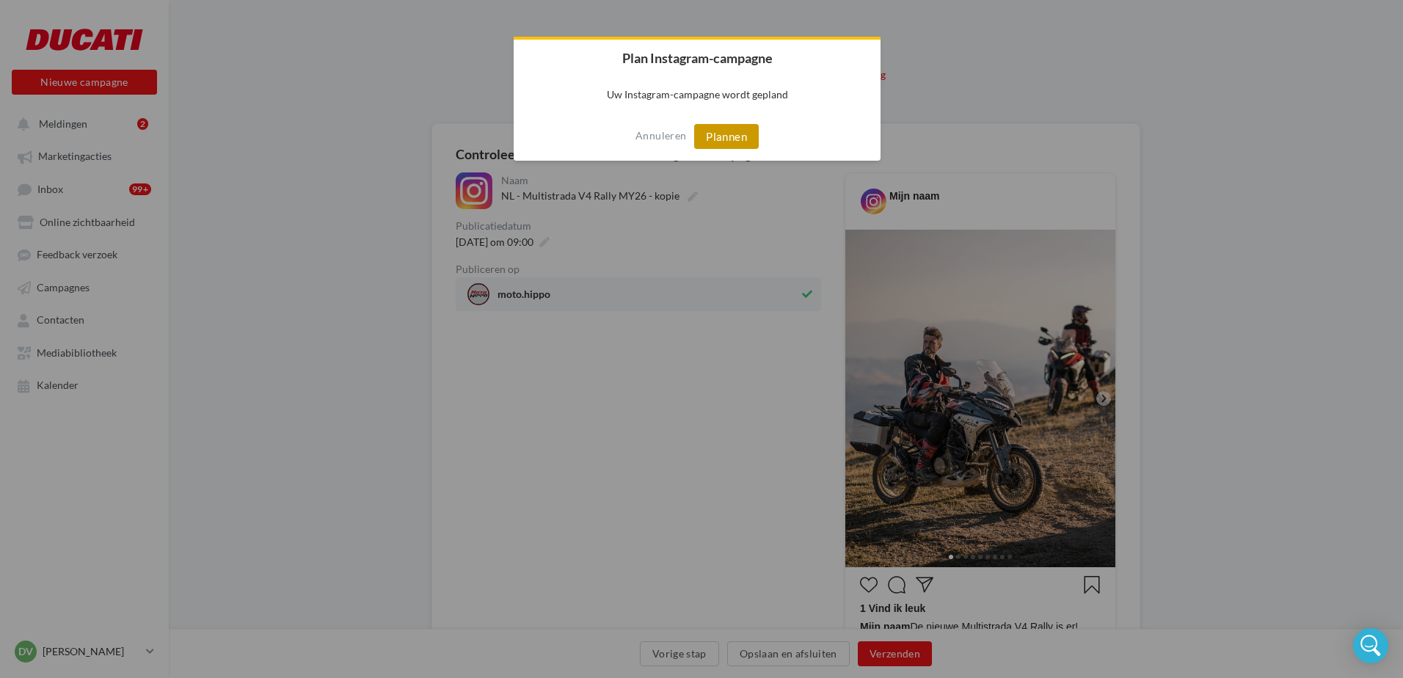
click at [735, 134] on button "Plannen" at bounding box center [726, 136] width 65 height 25
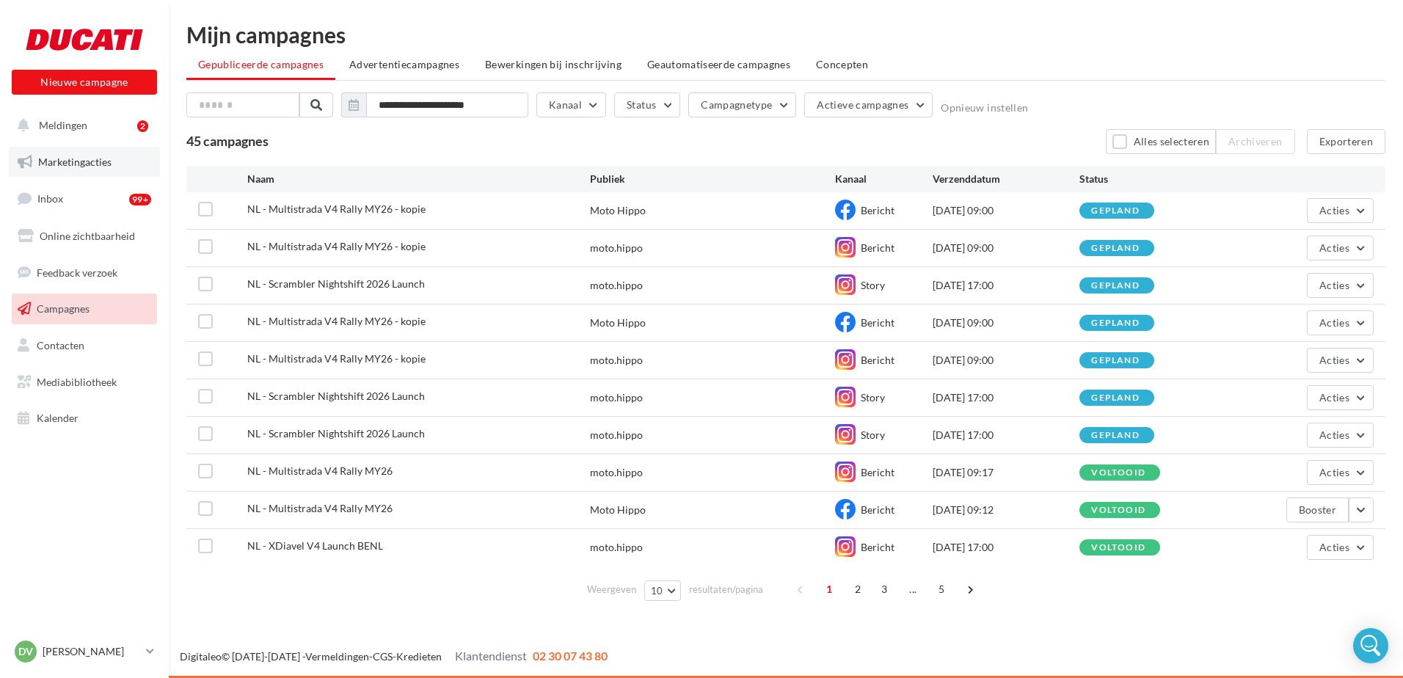
click at [71, 164] on span "Marketingacties" at bounding box center [74, 162] width 73 height 12
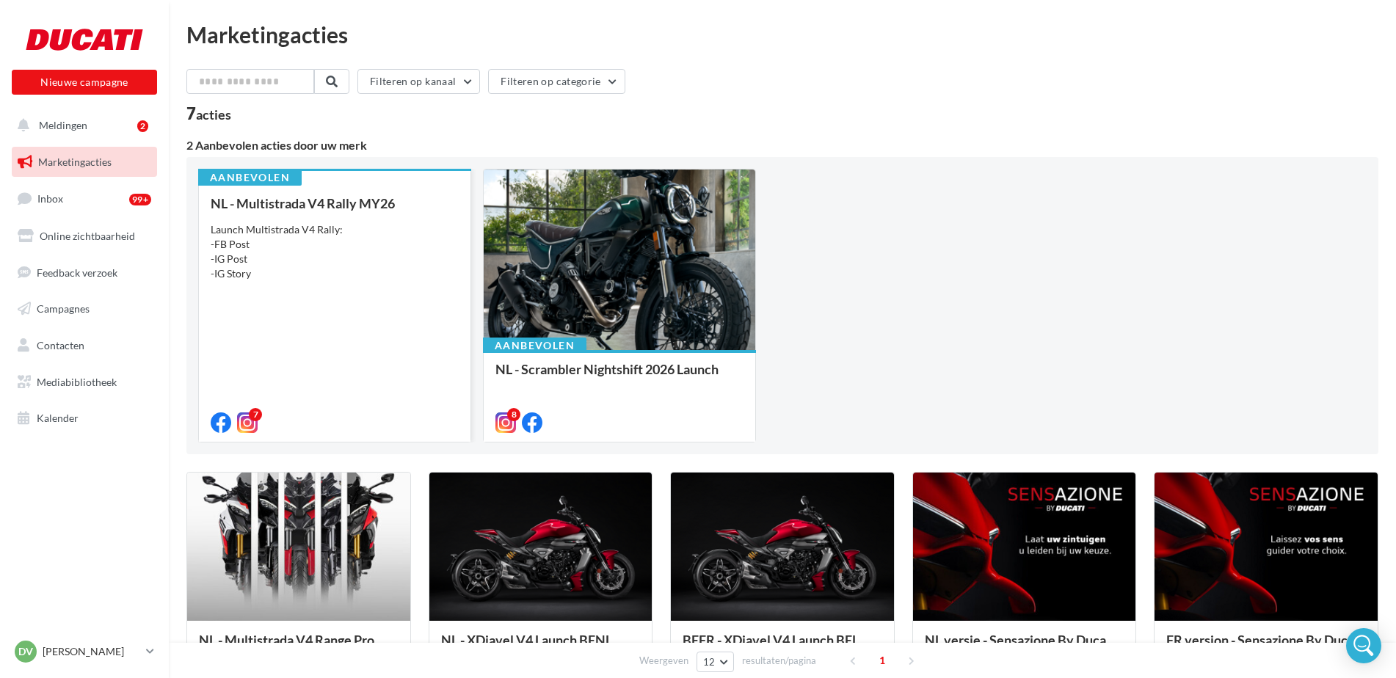
click at [316, 261] on div "Launch Multistrada V4 Rally: -FB Post -IG Post -IG Story" at bounding box center [335, 251] width 248 height 59
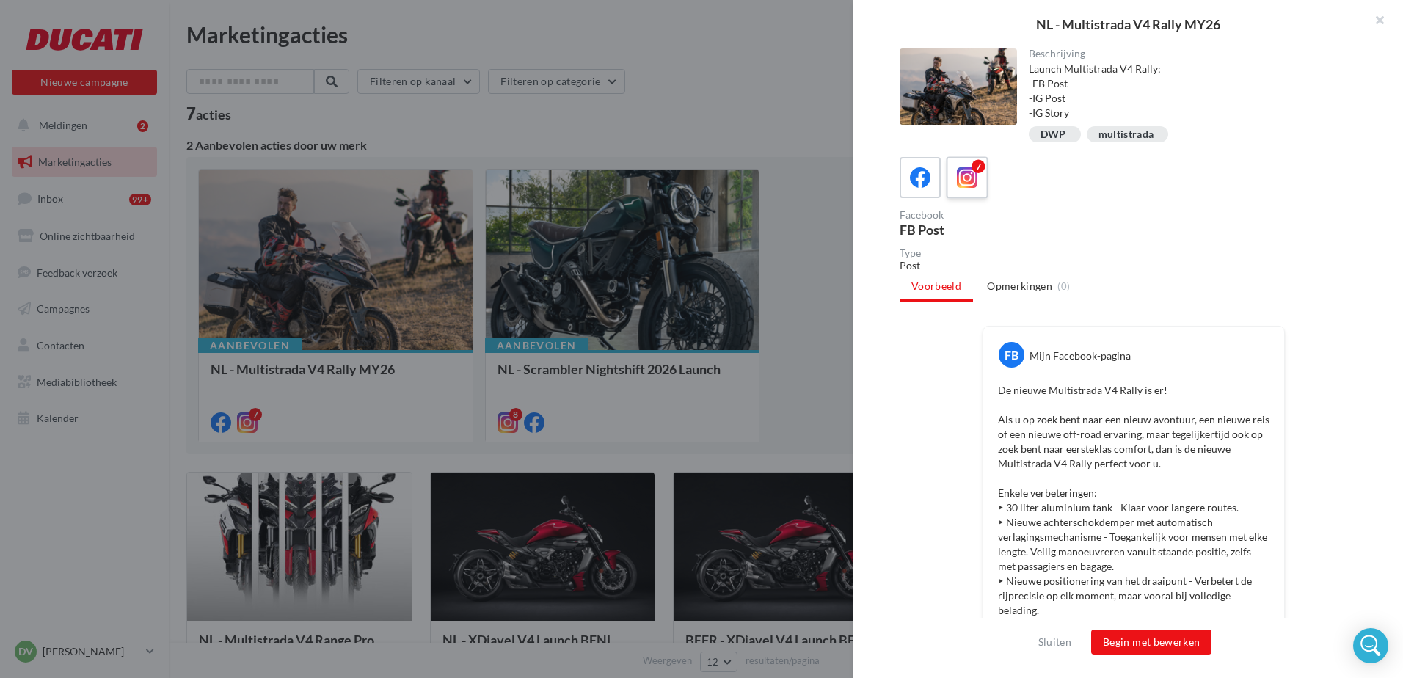
click at [964, 176] on icon at bounding box center [967, 177] width 21 height 21
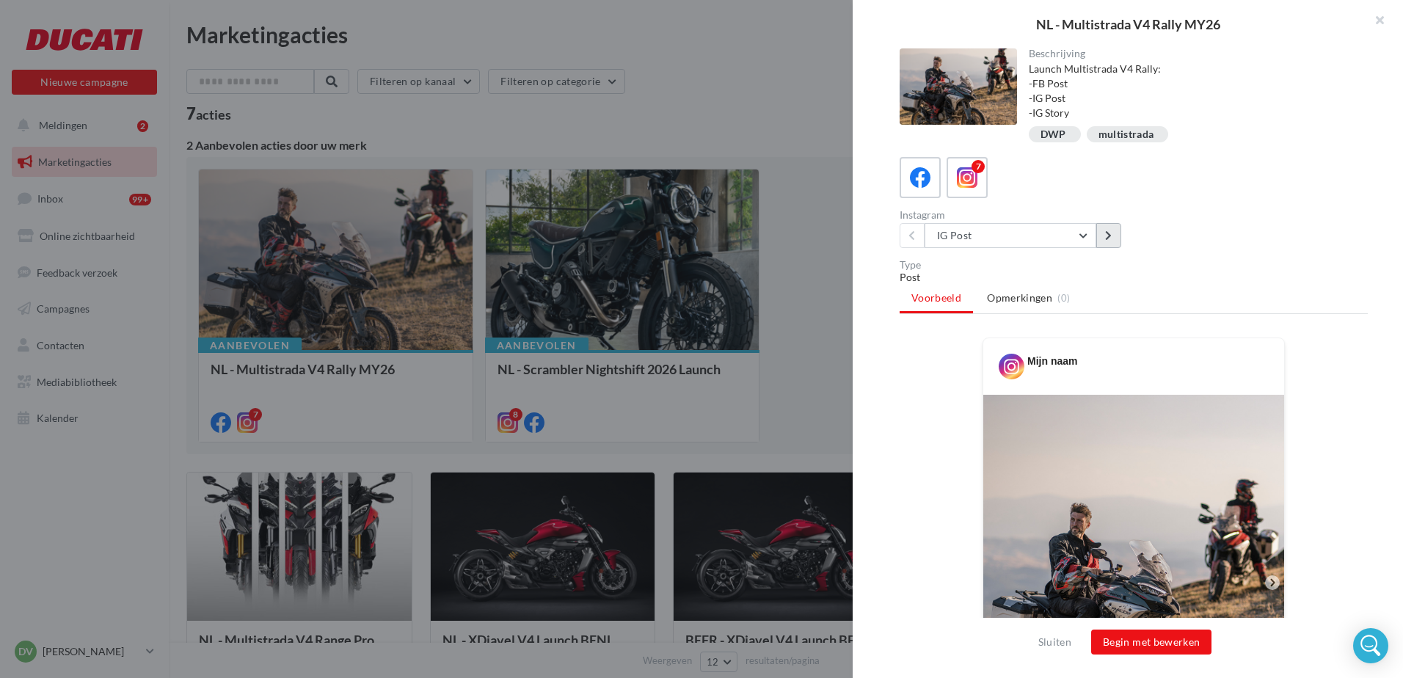
click at [1104, 234] on button at bounding box center [1108, 235] width 25 height 25
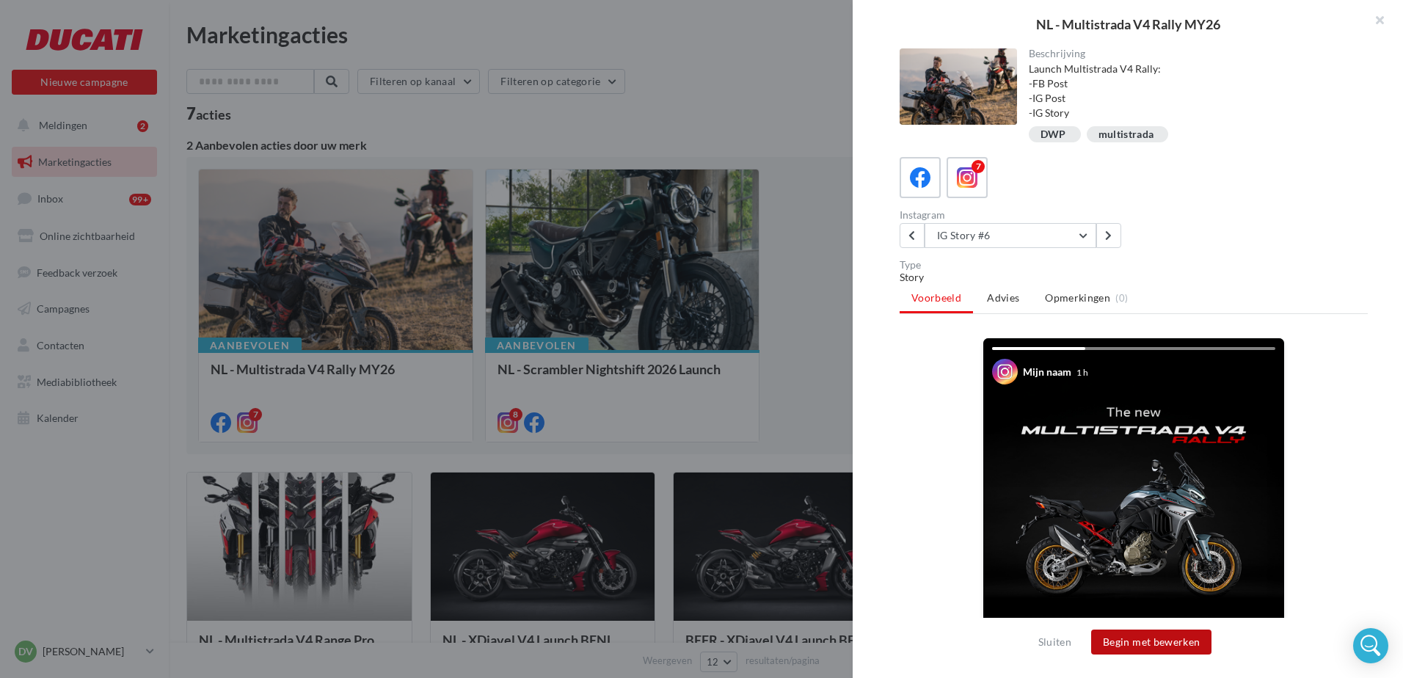
click at [1145, 644] on button "Begin met bewerken" at bounding box center [1151, 642] width 120 height 25
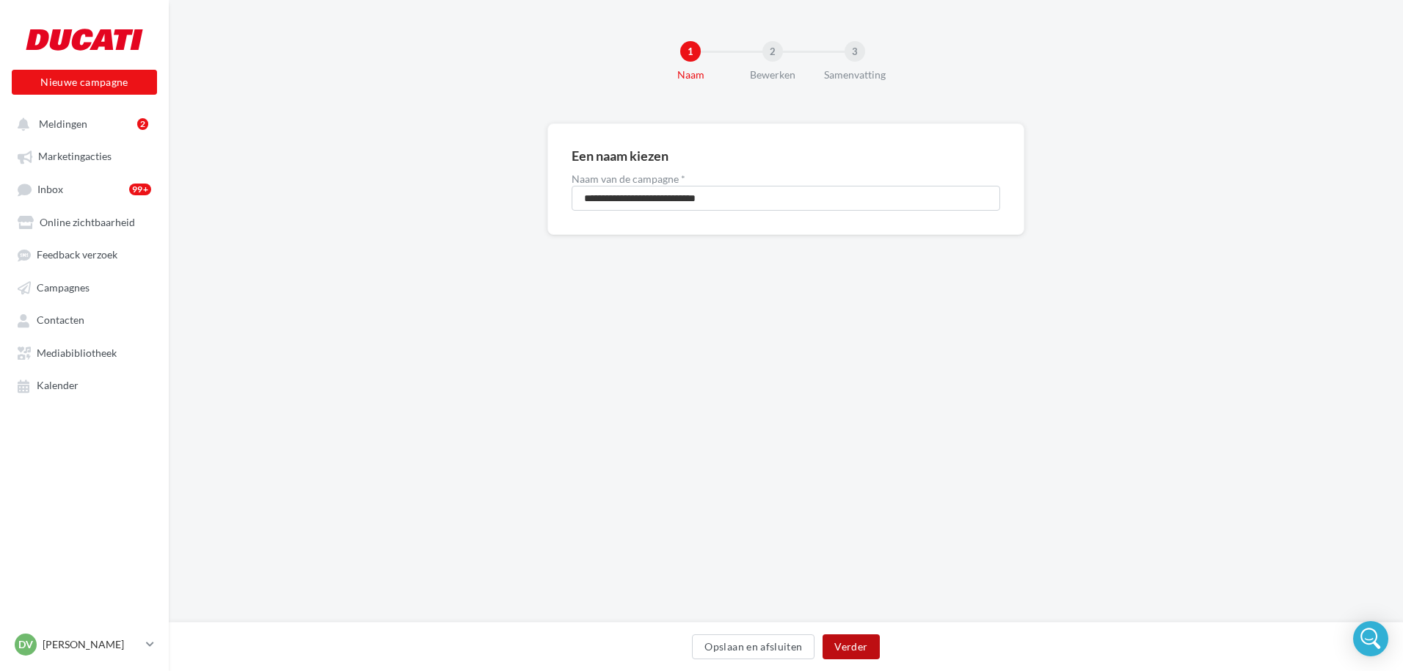
click at [857, 649] on button "Verder" at bounding box center [851, 646] width 57 height 25
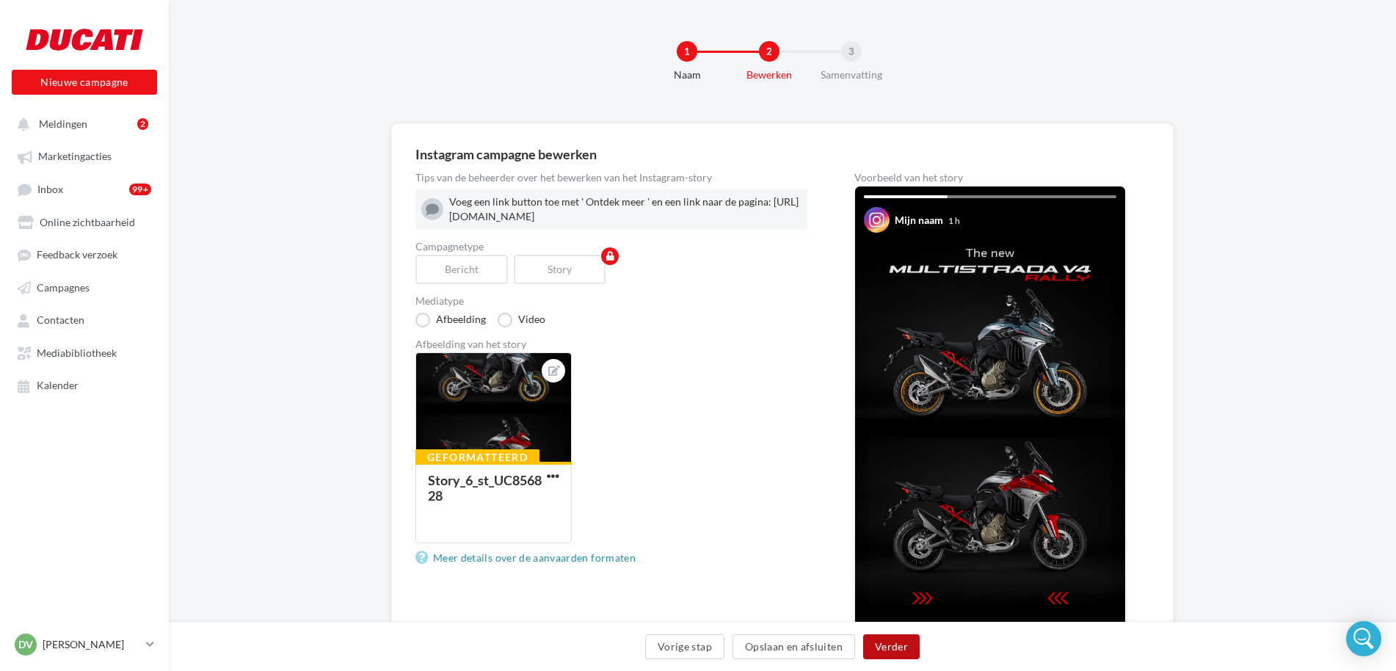
click at [895, 654] on button "Verder" at bounding box center [891, 646] width 57 height 25
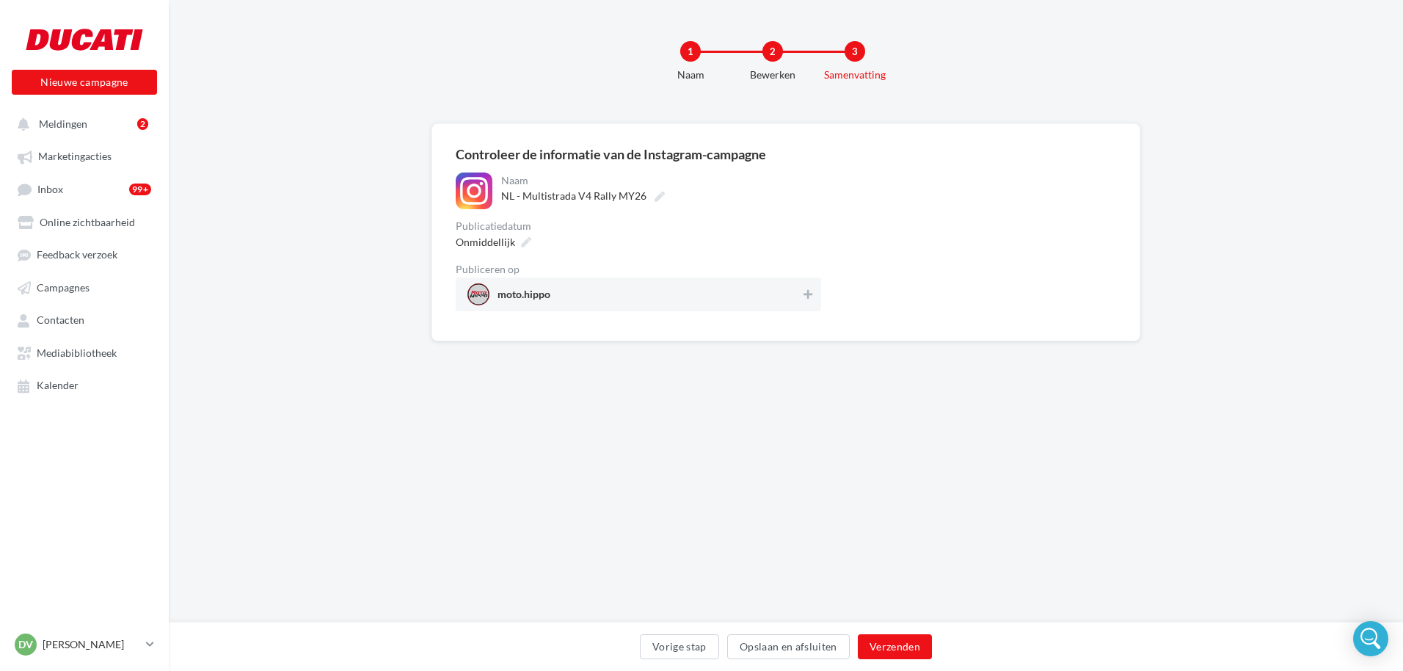
click at [666, 298] on span "moto.hippo" at bounding box center [633, 294] width 333 height 22
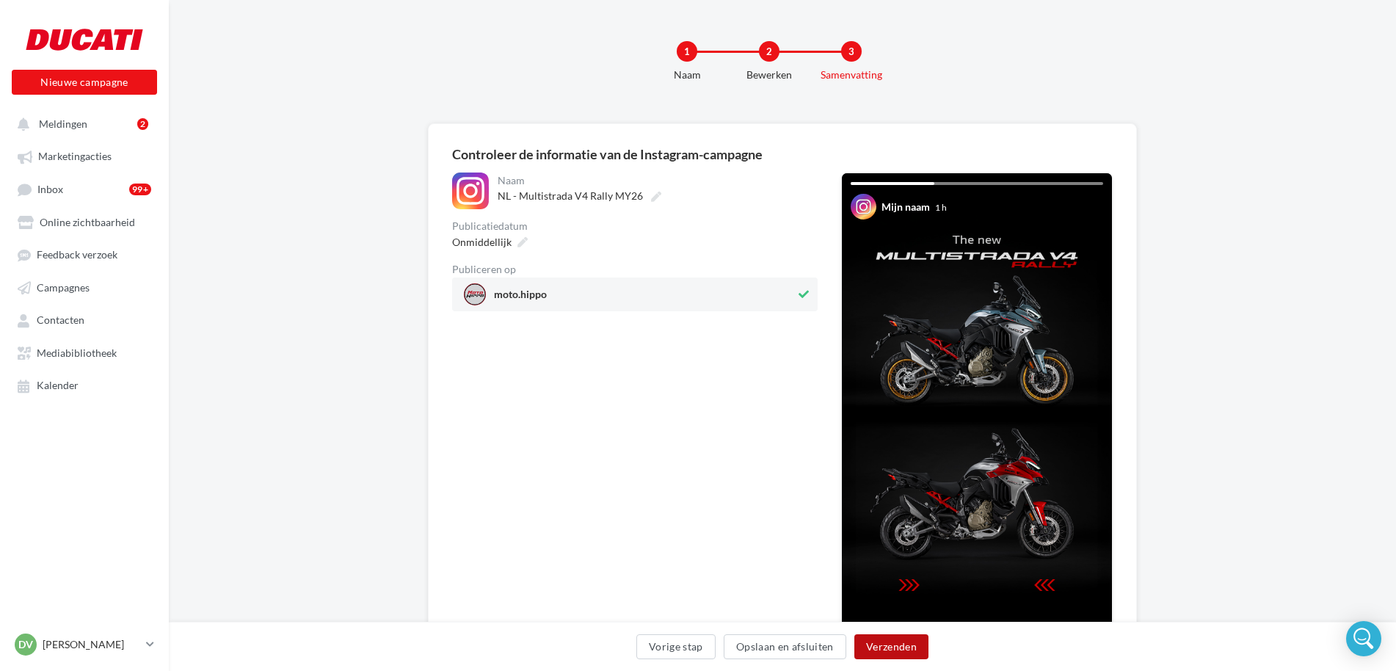
click at [896, 651] on button "Verzenden" at bounding box center [891, 646] width 74 height 25
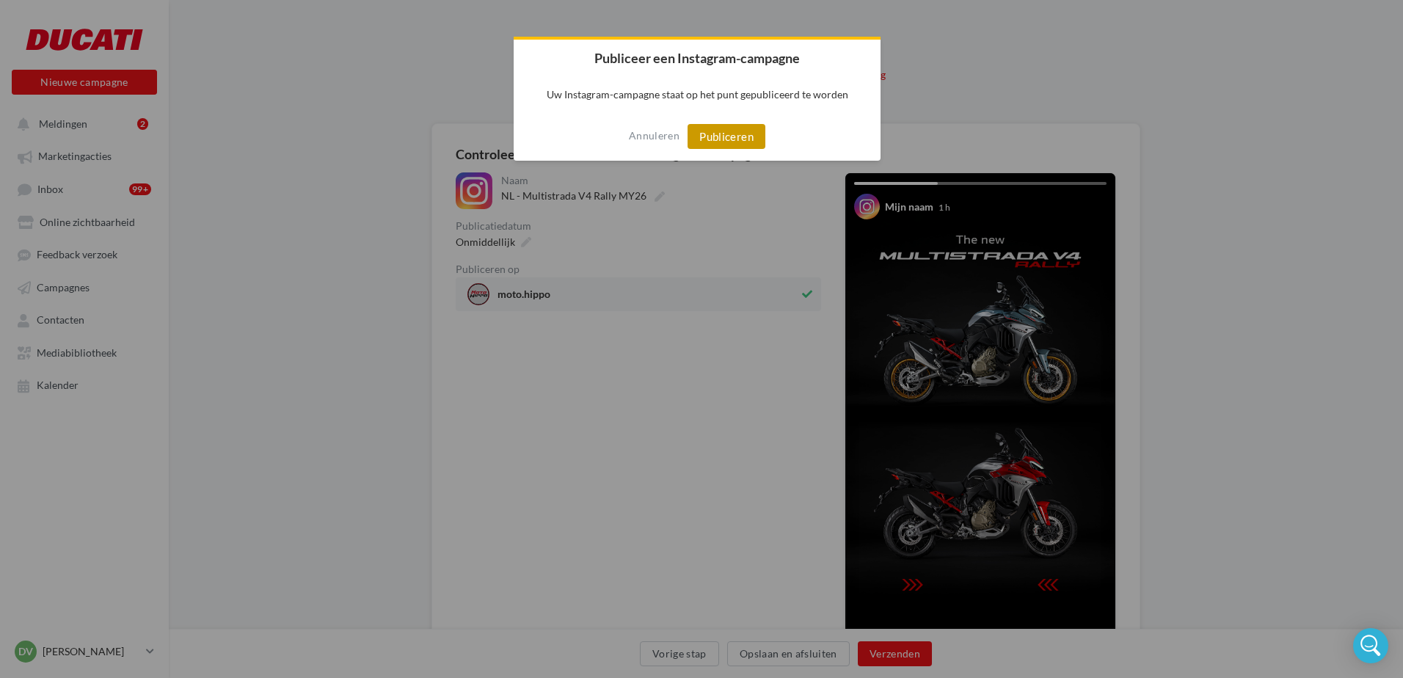
click at [734, 139] on button "Publiceren" at bounding box center [727, 136] width 78 height 25
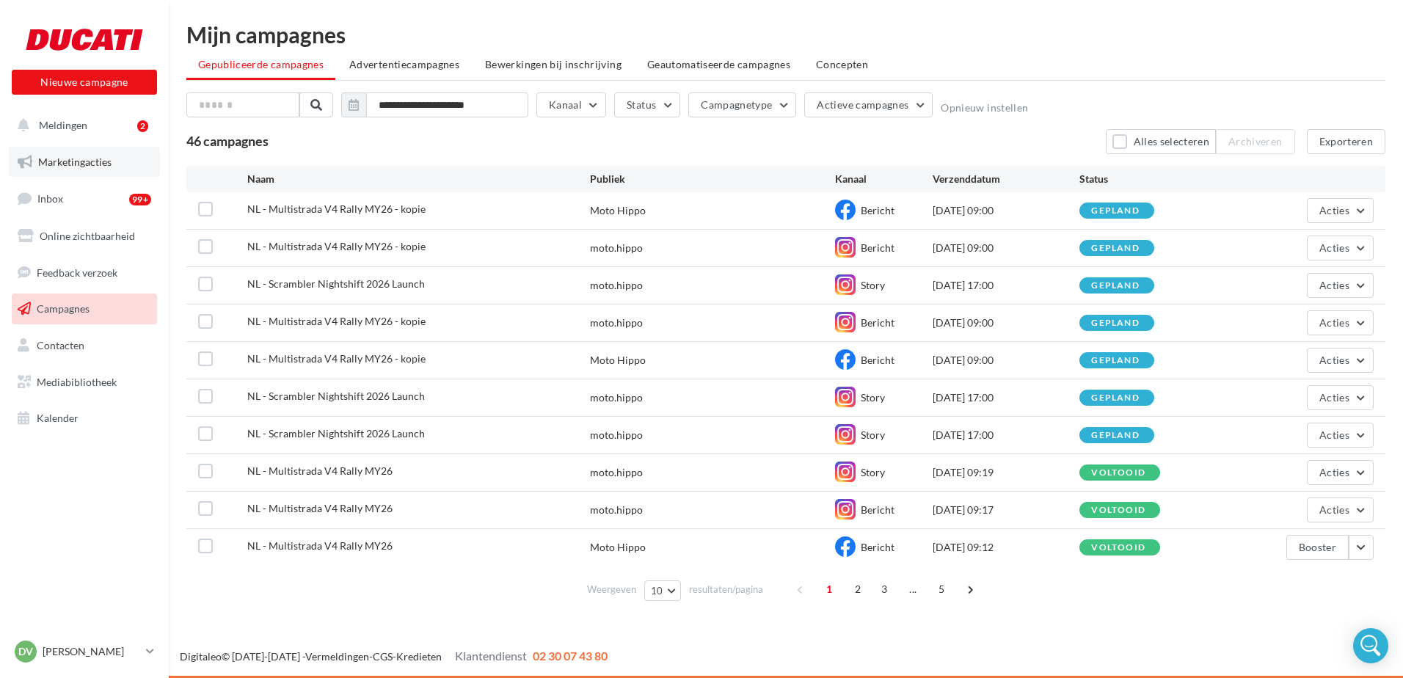
click at [84, 157] on span "Marketingacties" at bounding box center [74, 162] width 73 height 12
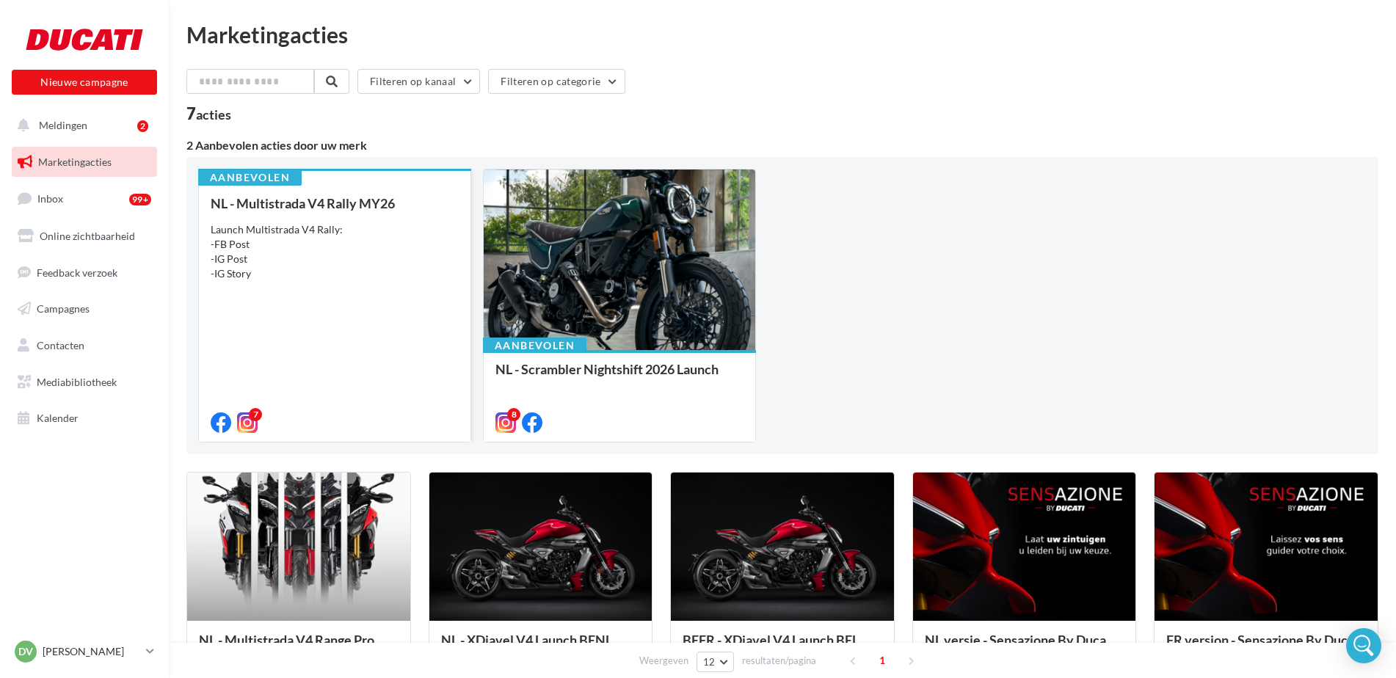
click at [331, 261] on div "Launch Multistrada V4 Rally: -FB Post -IG Post -IG Story" at bounding box center [335, 251] width 248 height 59
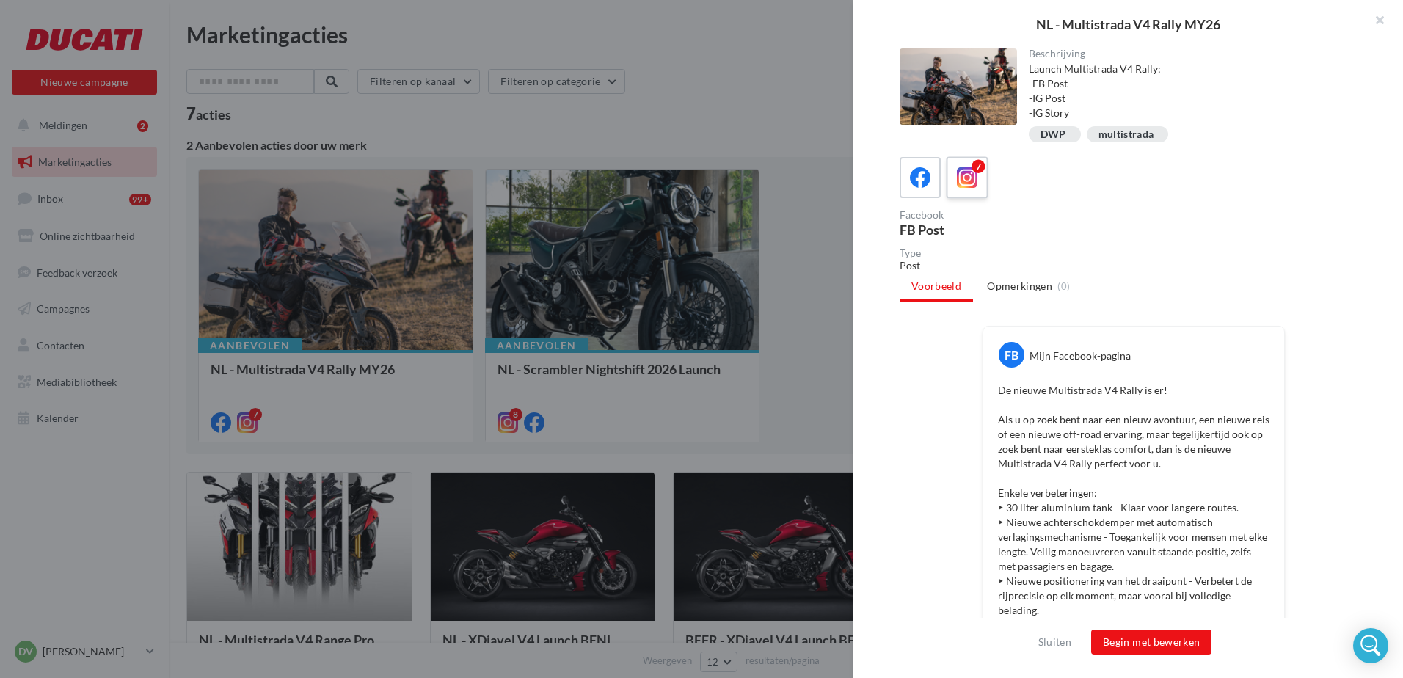
click at [960, 164] on div "7" at bounding box center [967, 177] width 27 height 27
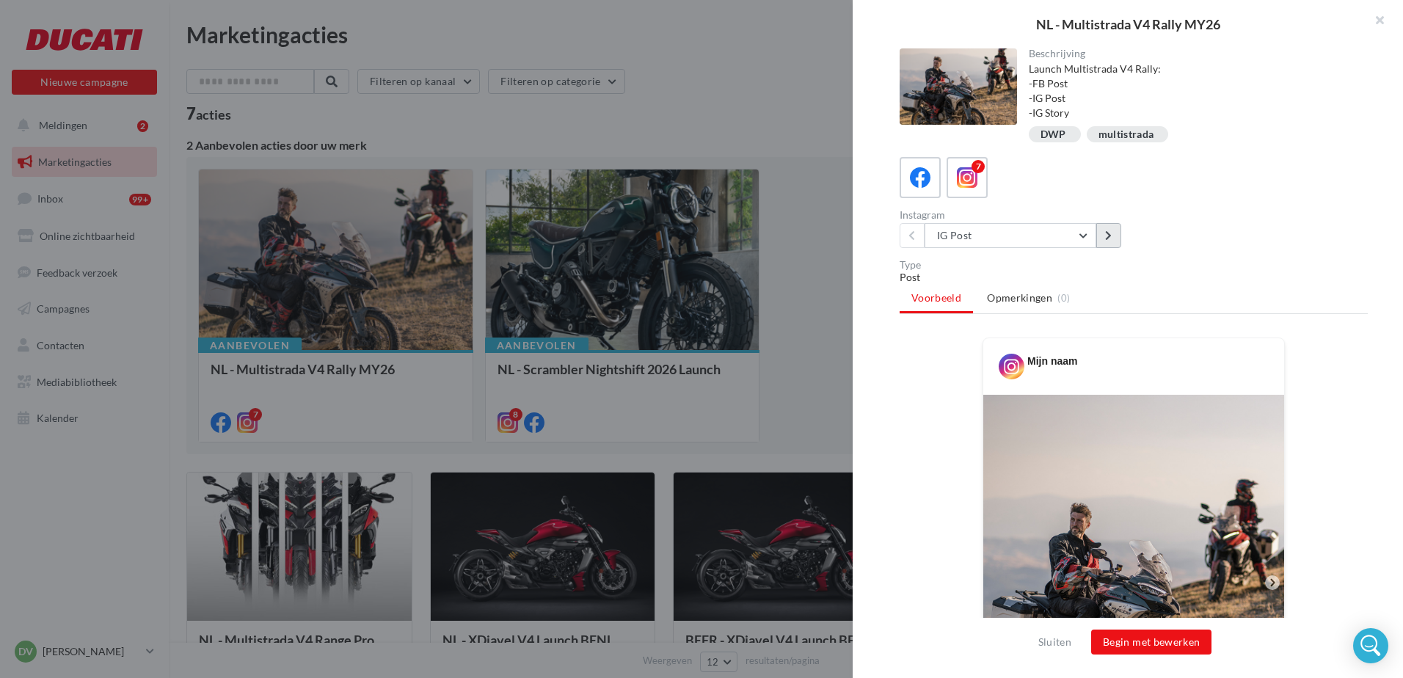
click at [1113, 241] on button at bounding box center [1108, 235] width 25 height 25
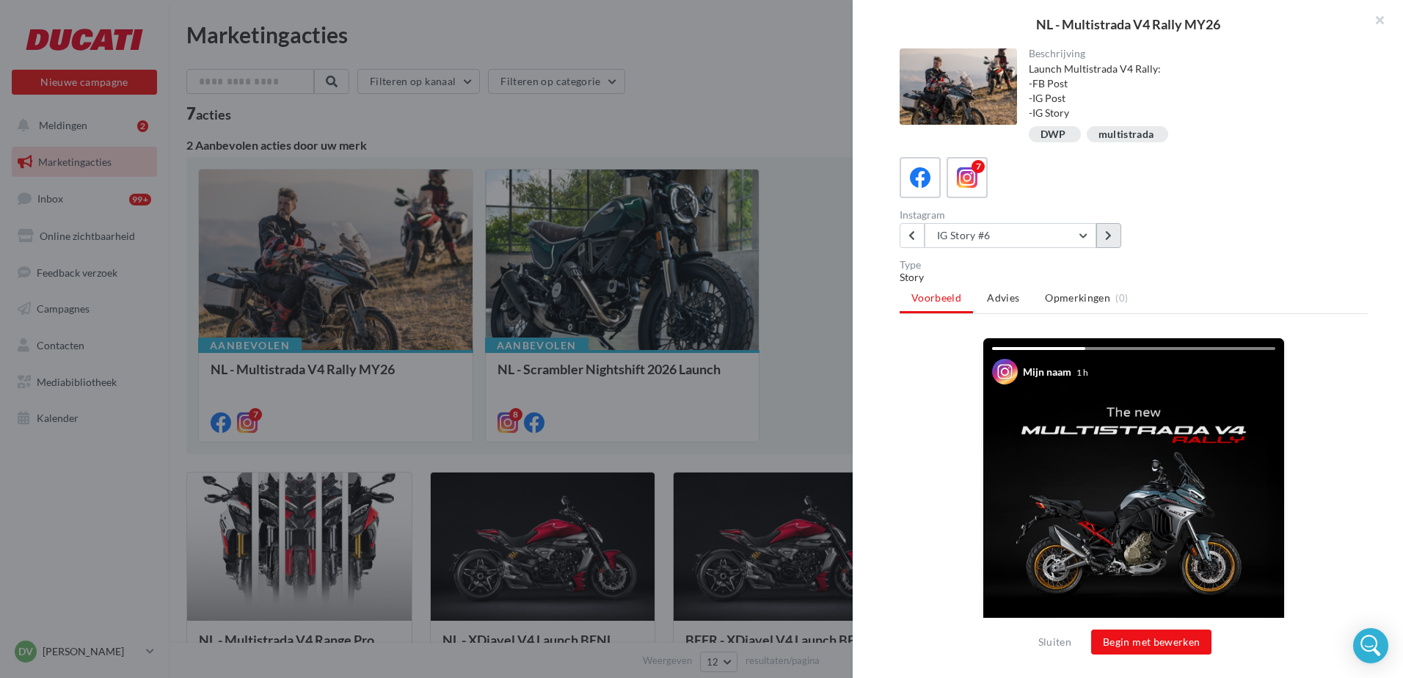
click at [1113, 241] on button at bounding box center [1108, 235] width 25 height 25
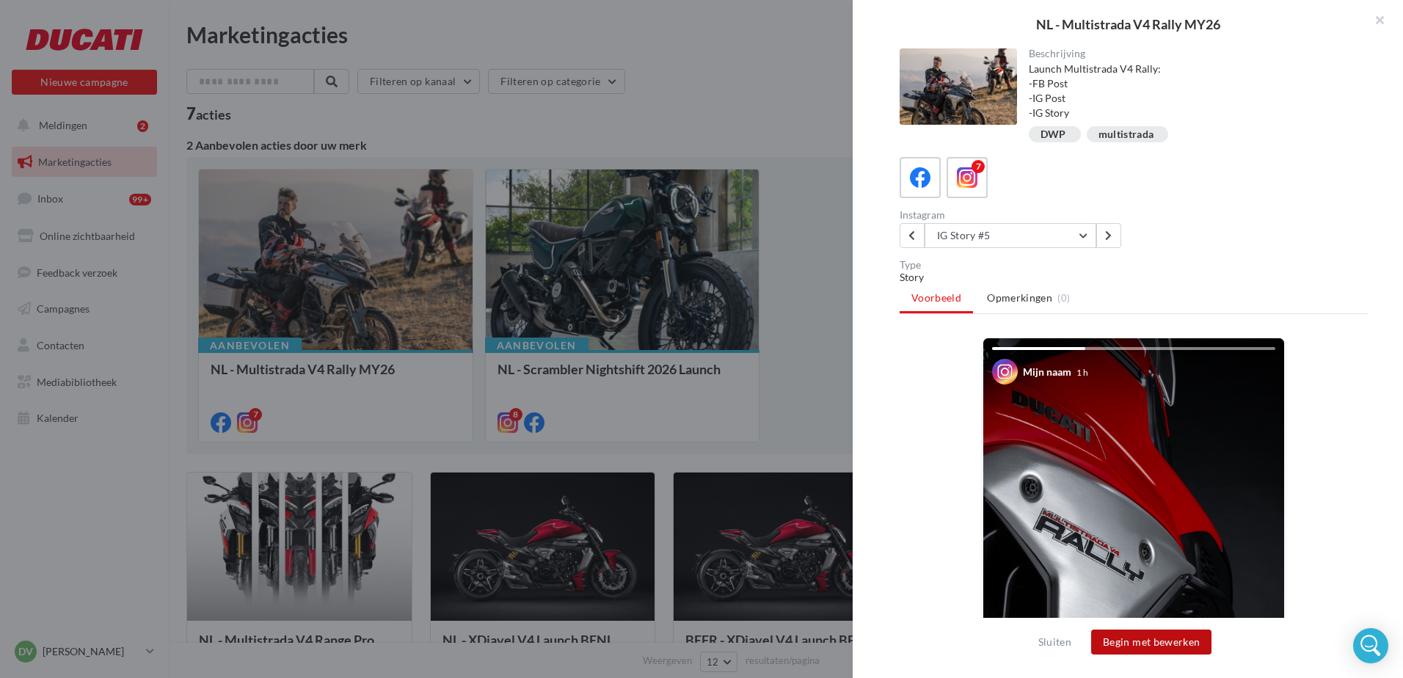
click at [1151, 638] on button "Begin met bewerken" at bounding box center [1151, 642] width 120 height 25
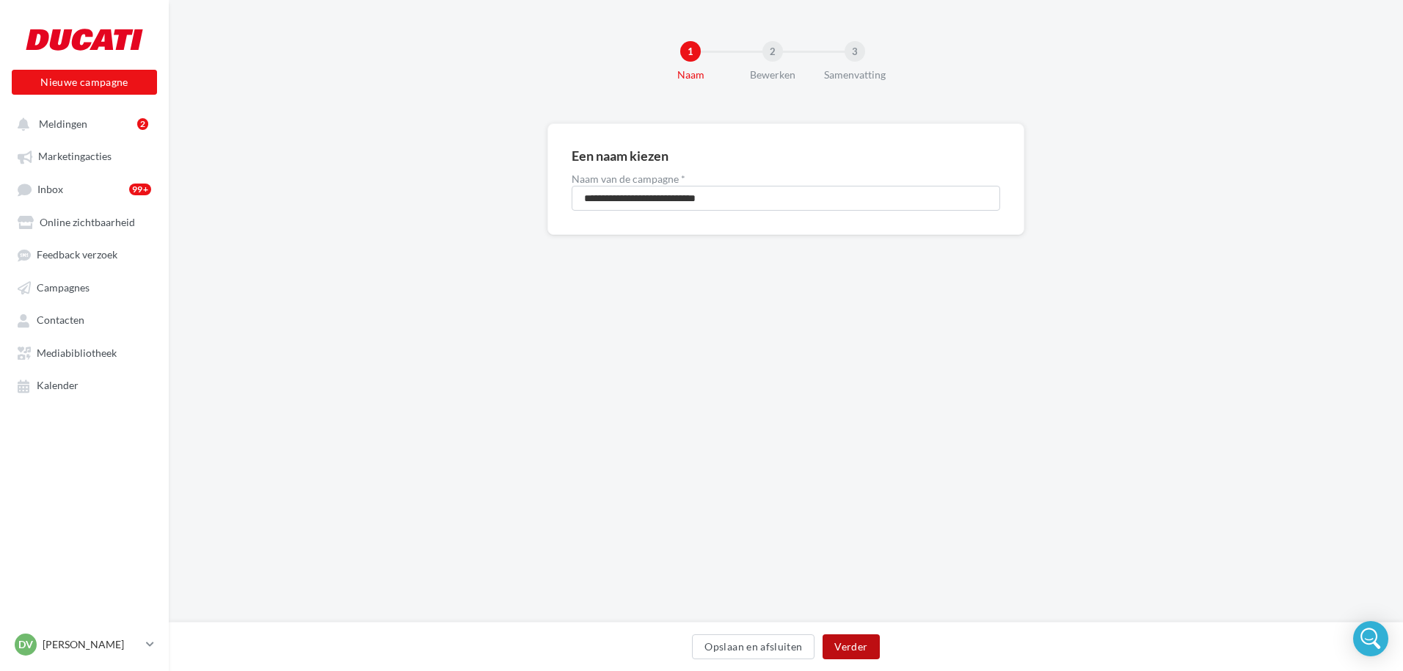
click at [851, 646] on button "Verder" at bounding box center [851, 646] width 57 height 25
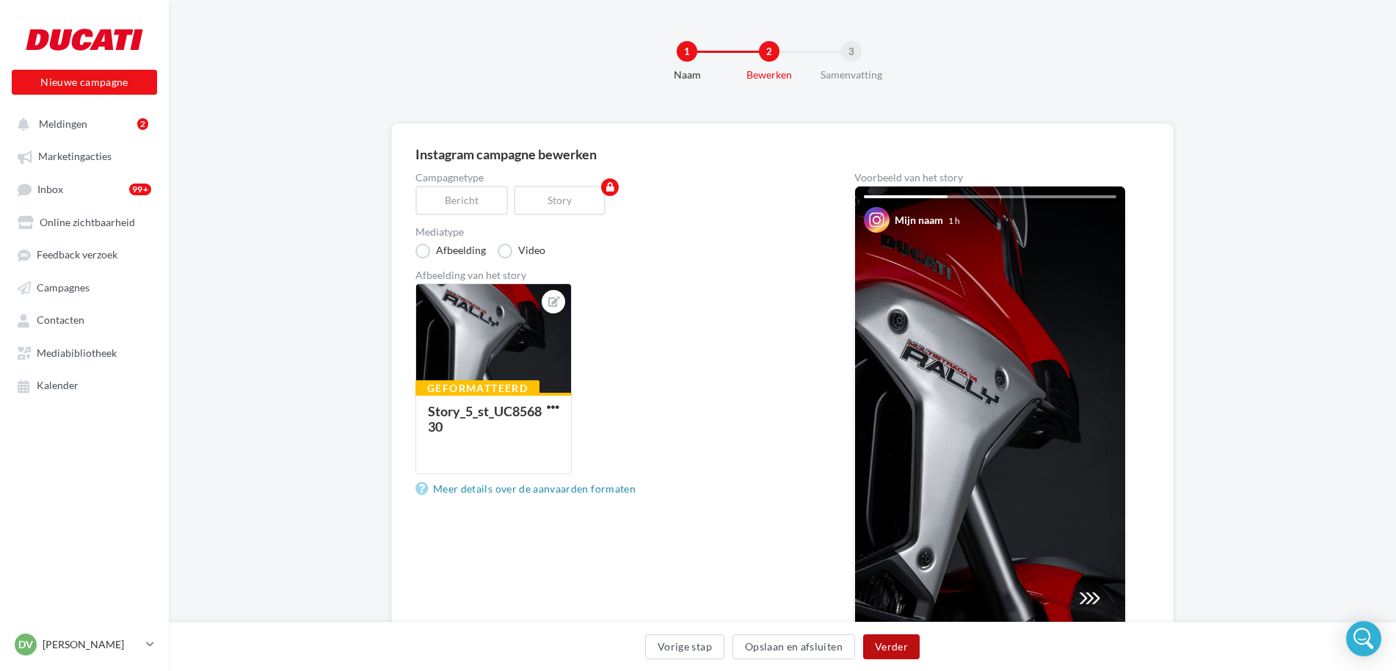
click at [889, 644] on button "Verder" at bounding box center [891, 646] width 57 height 25
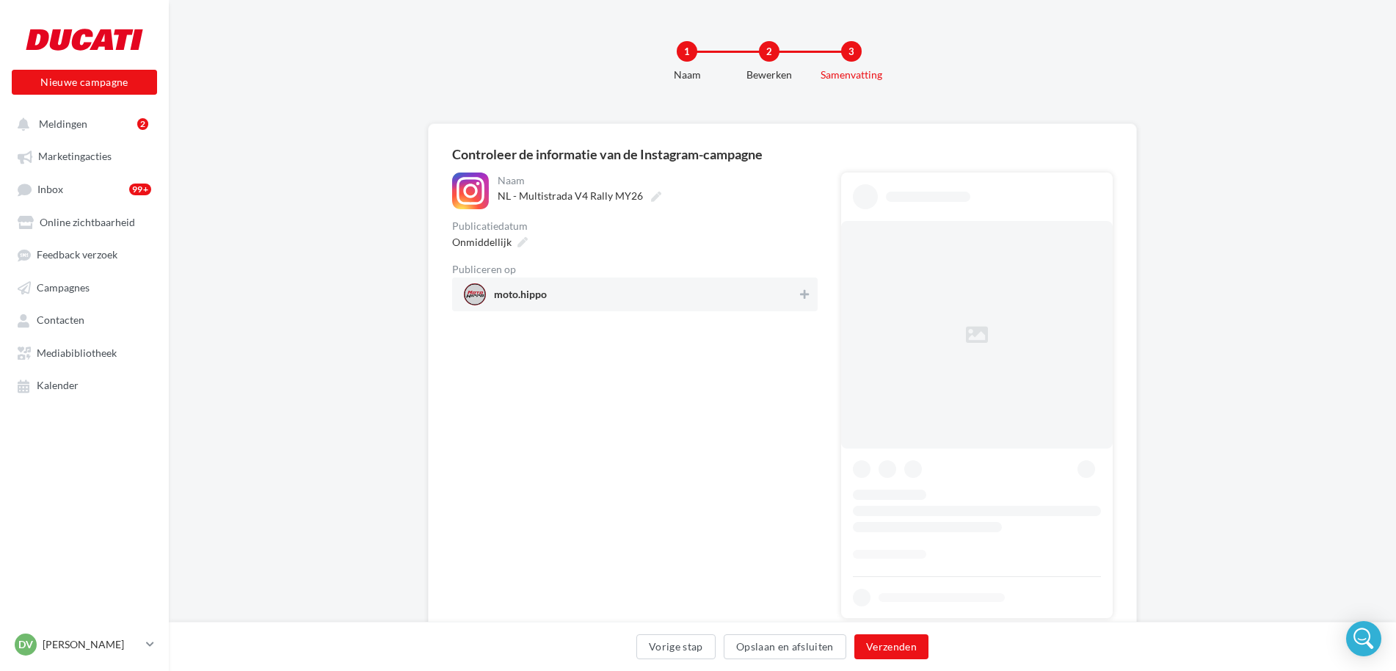
click at [575, 299] on span "moto.hippo" at bounding box center [630, 294] width 333 height 22
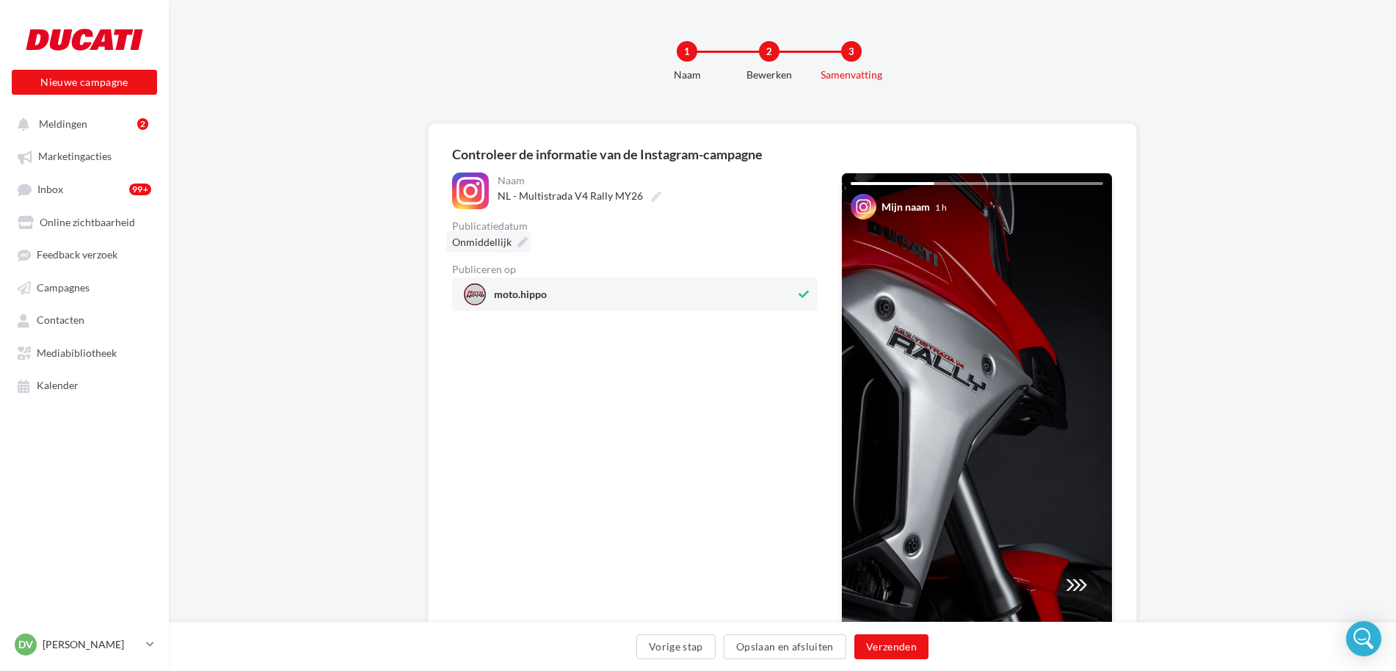
click at [498, 238] on span "Onmiddellijk" at bounding box center [481, 242] width 59 height 12
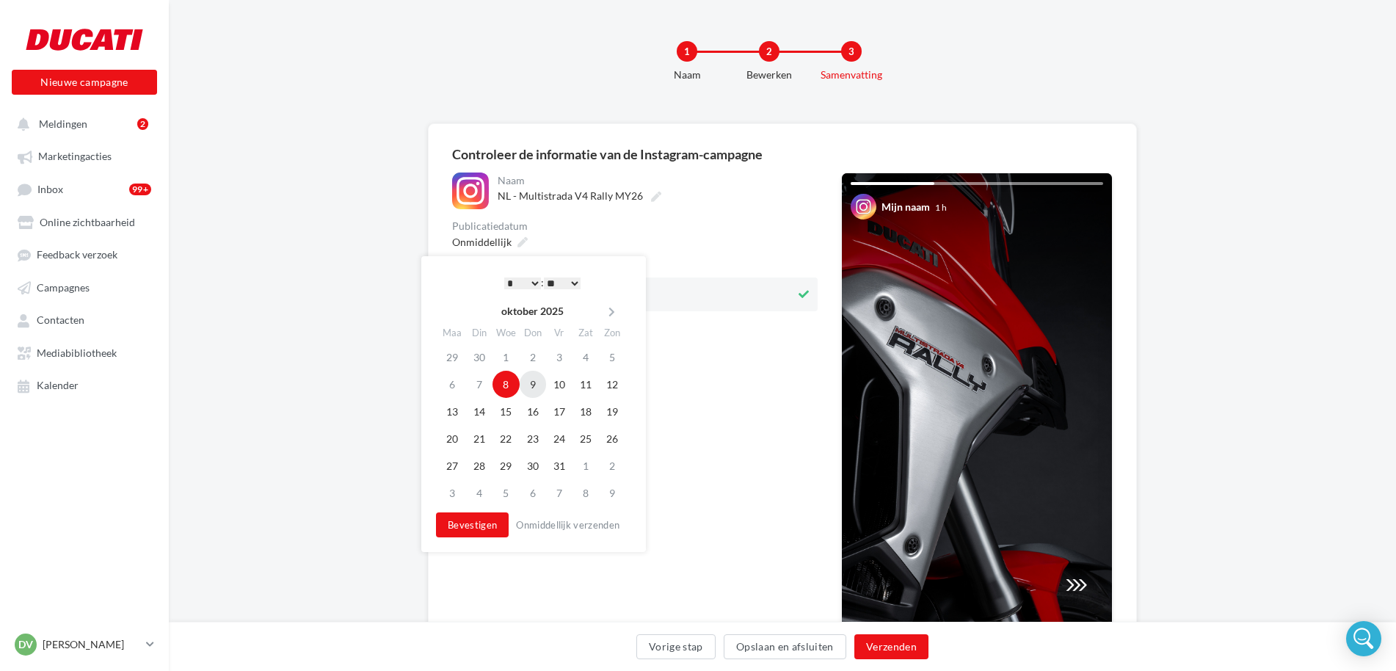
click at [538, 384] on td "9" at bounding box center [533, 384] width 26 height 27
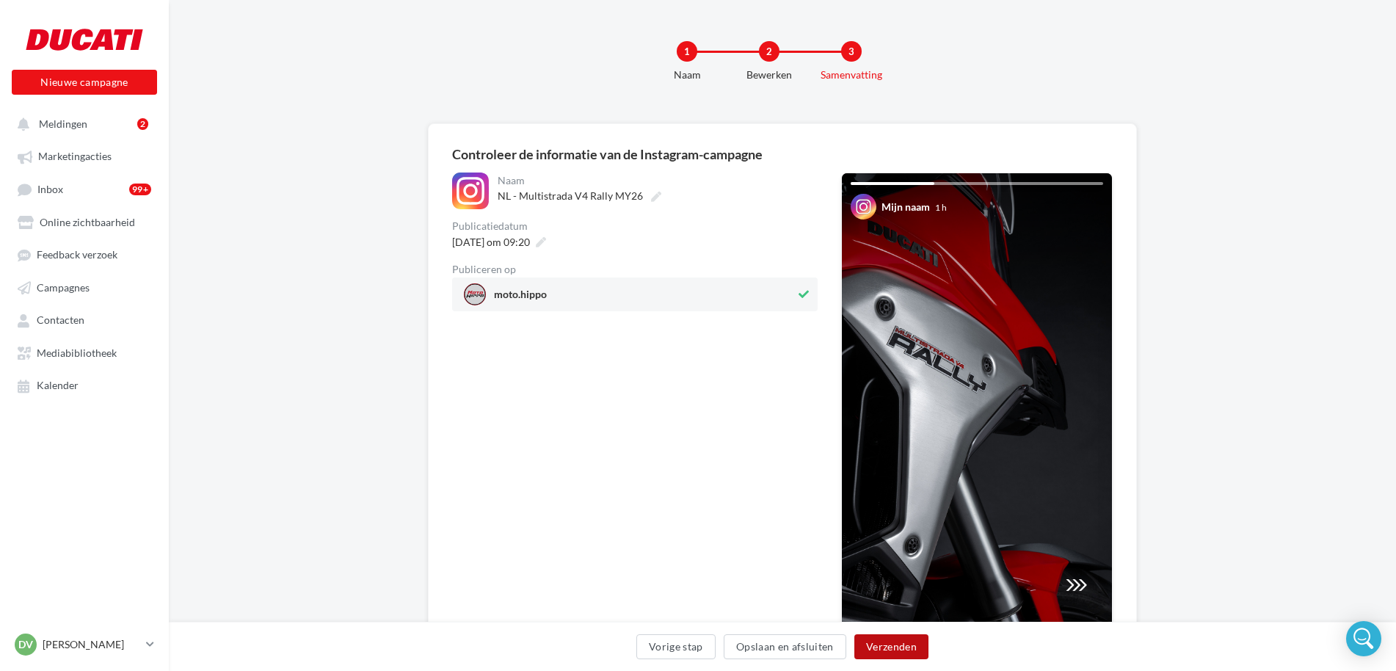
click at [906, 647] on button "Verzenden" at bounding box center [891, 646] width 74 height 25
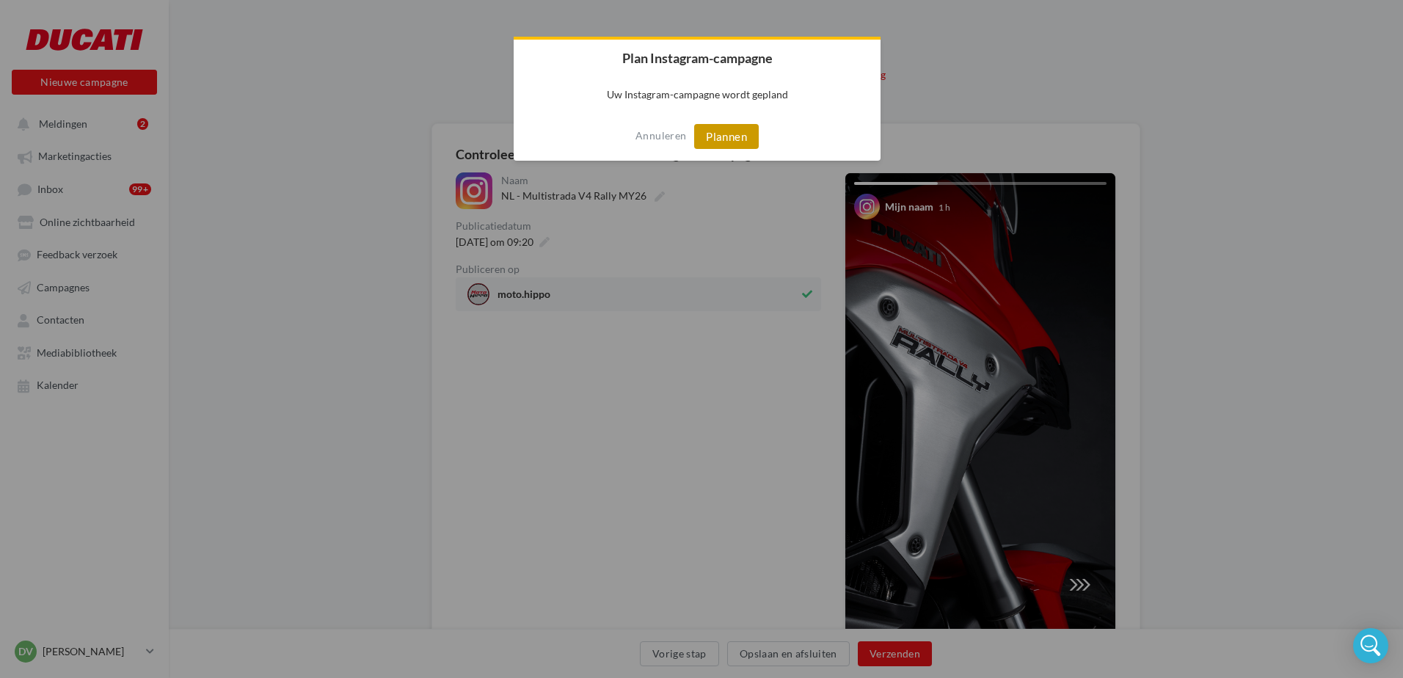
click at [722, 137] on button "Plannen" at bounding box center [726, 136] width 65 height 25
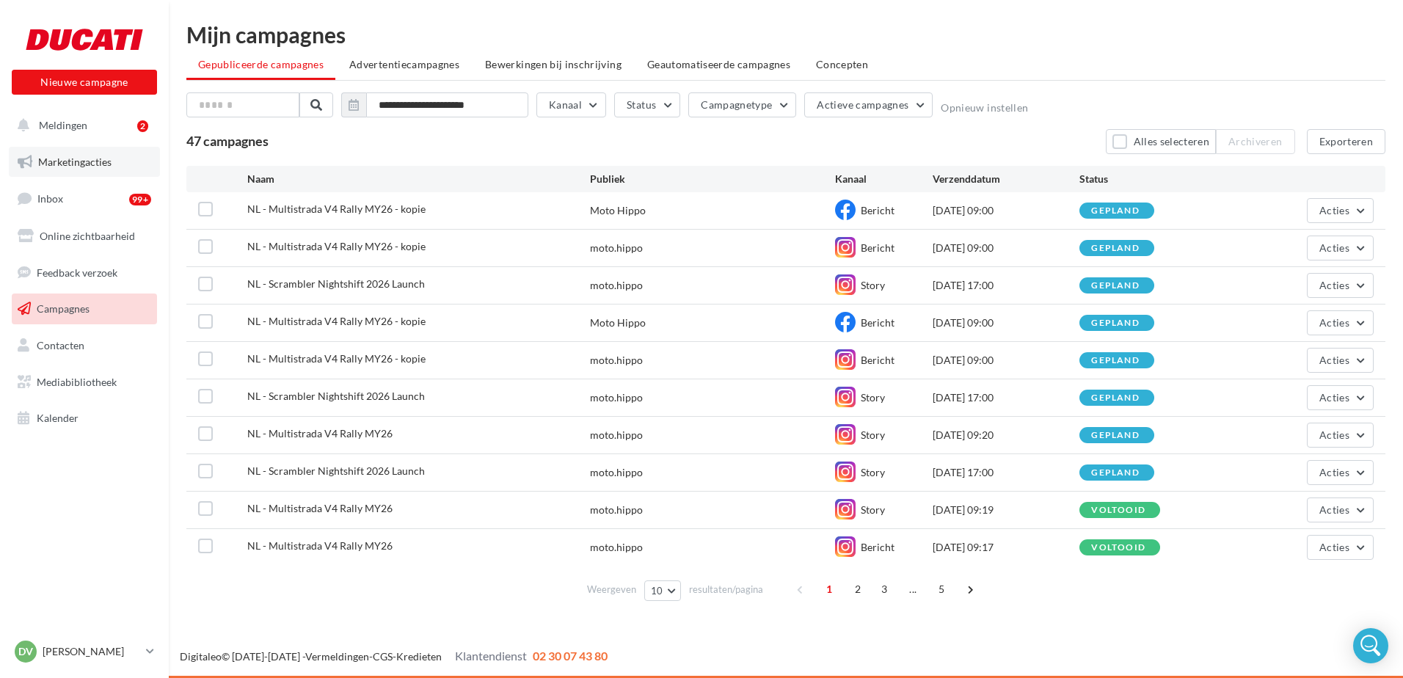
click at [57, 169] on link "Marketingacties" at bounding box center [84, 162] width 151 height 31
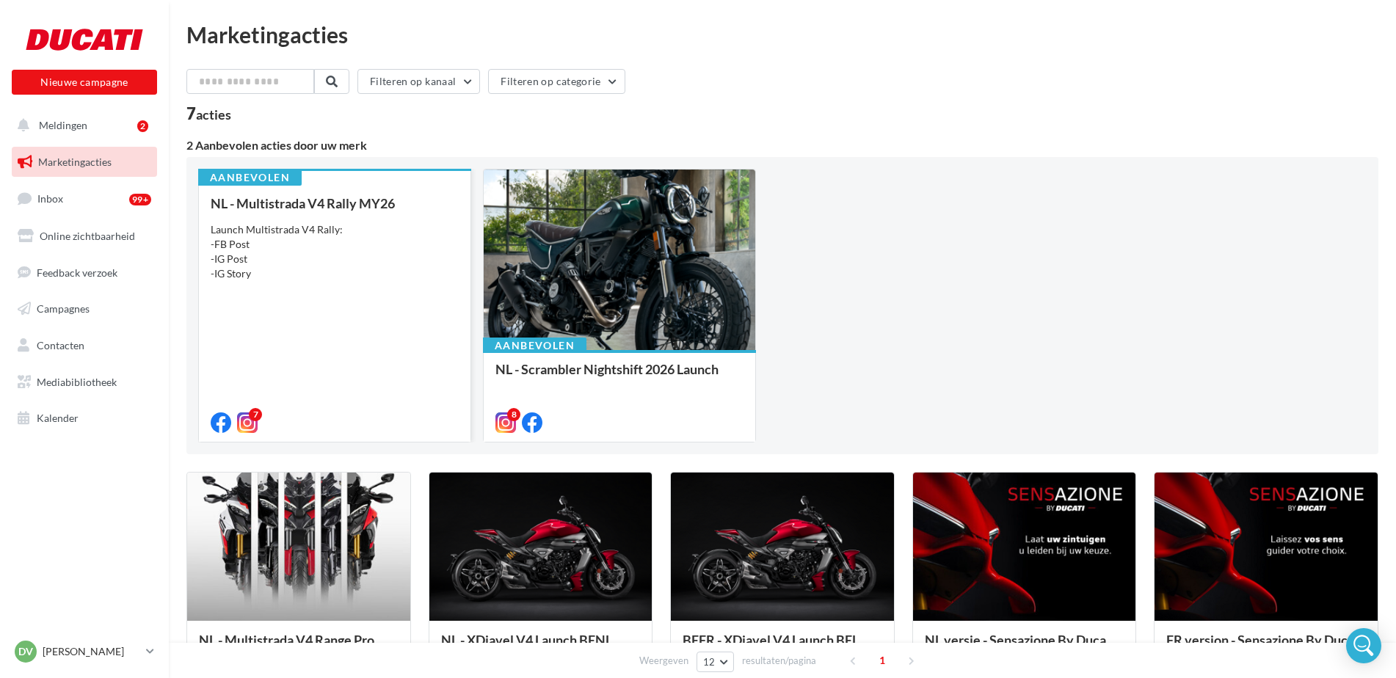
click at [309, 245] on div "Launch Multistrada V4 Rally: -FB Post -IG Post -IG Story" at bounding box center [335, 251] width 248 height 59
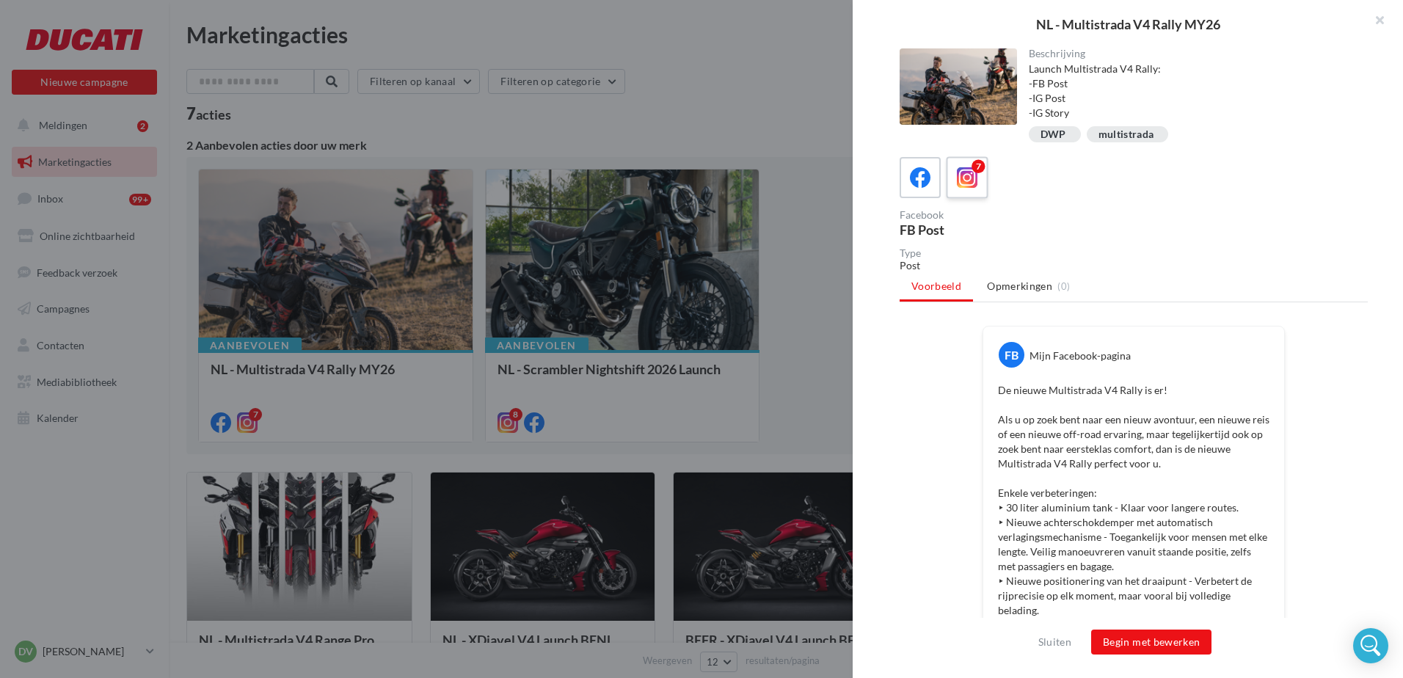
click at [976, 183] on icon at bounding box center [967, 177] width 21 height 21
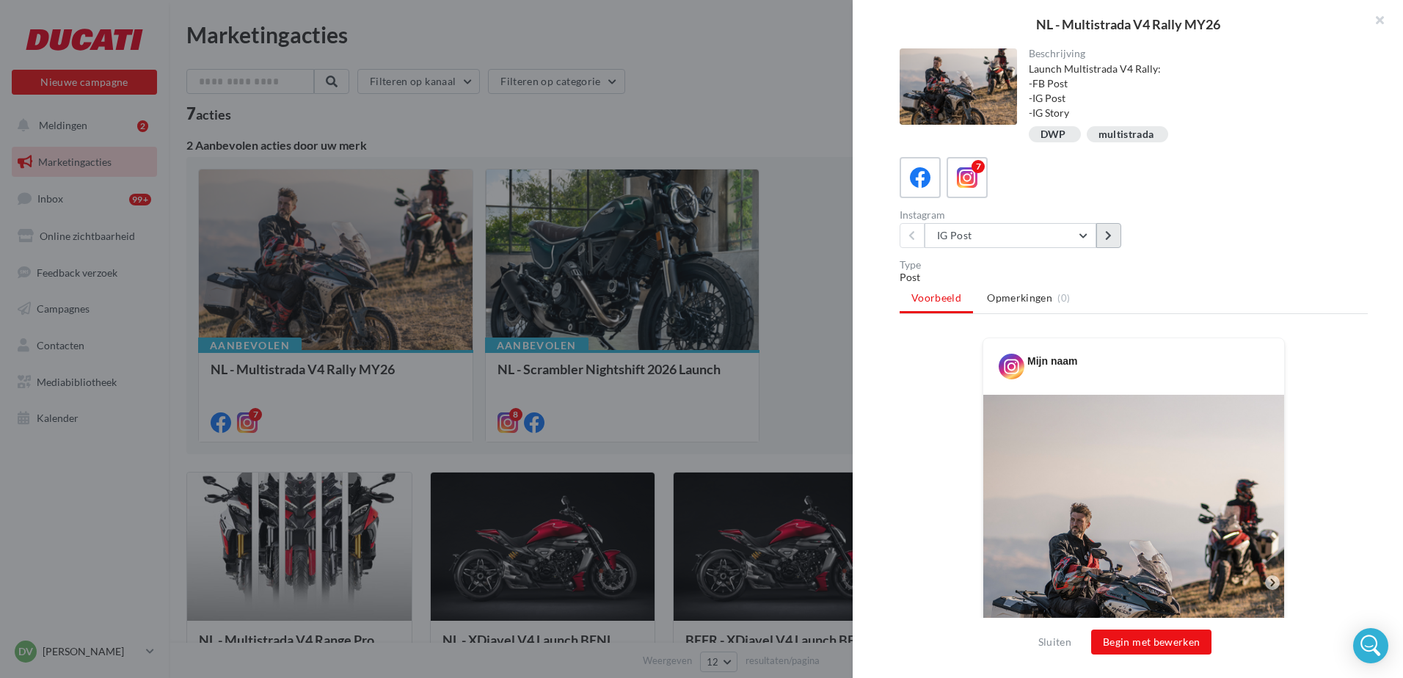
click at [1112, 241] on button at bounding box center [1108, 235] width 25 height 25
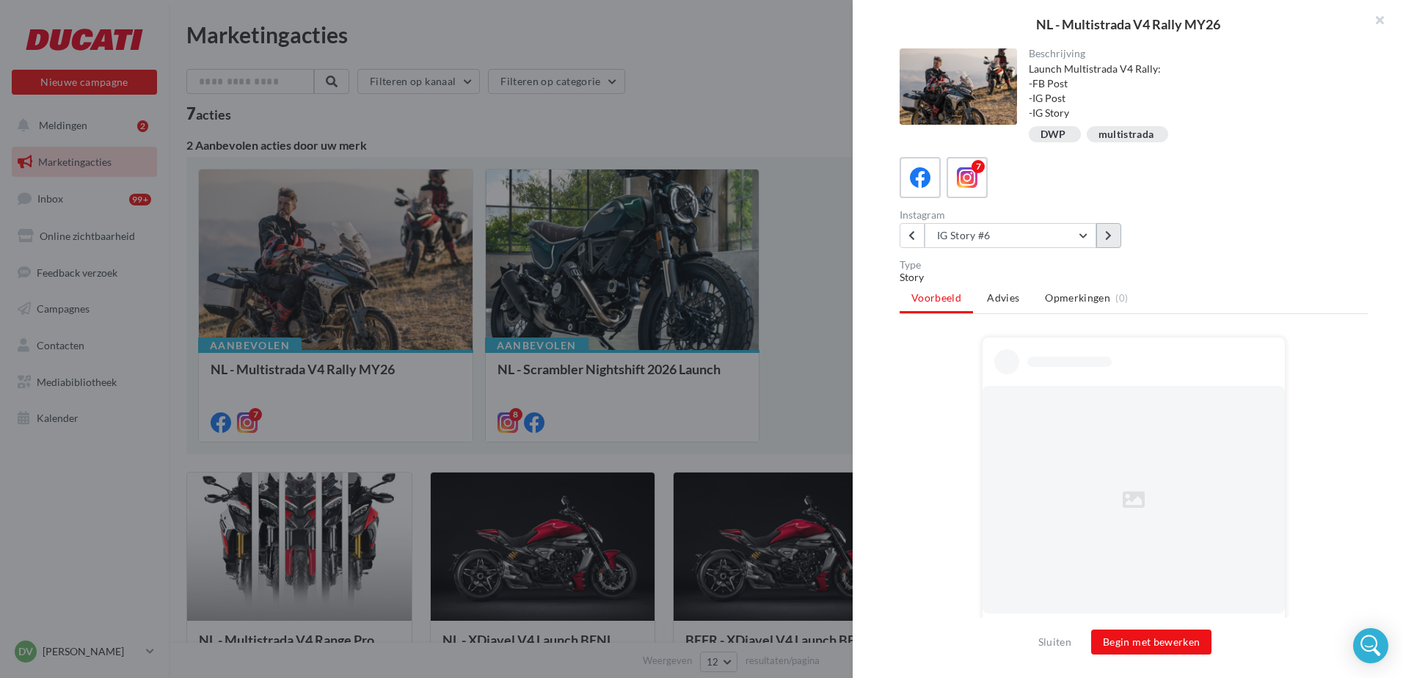
click at [1112, 241] on button at bounding box center [1108, 235] width 25 height 25
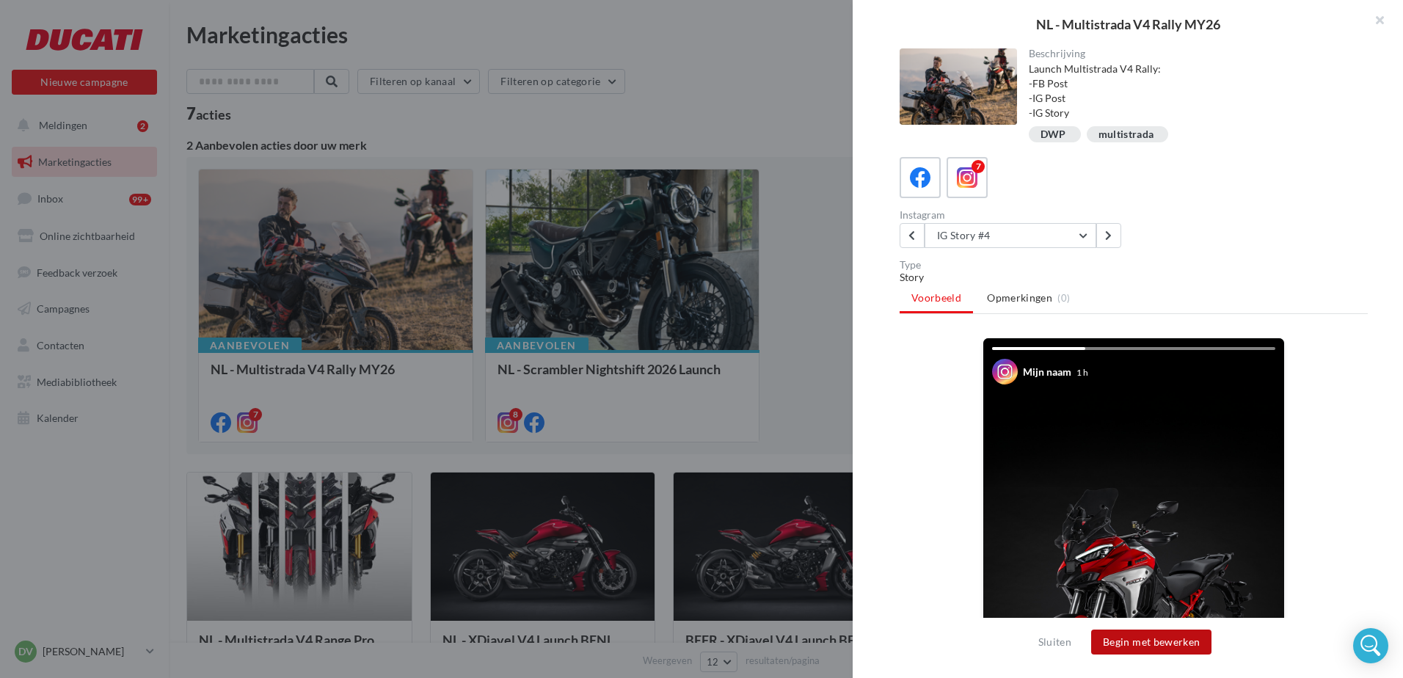
click at [1170, 648] on button "Begin met bewerken" at bounding box center [1151, 642] width 120 height 25
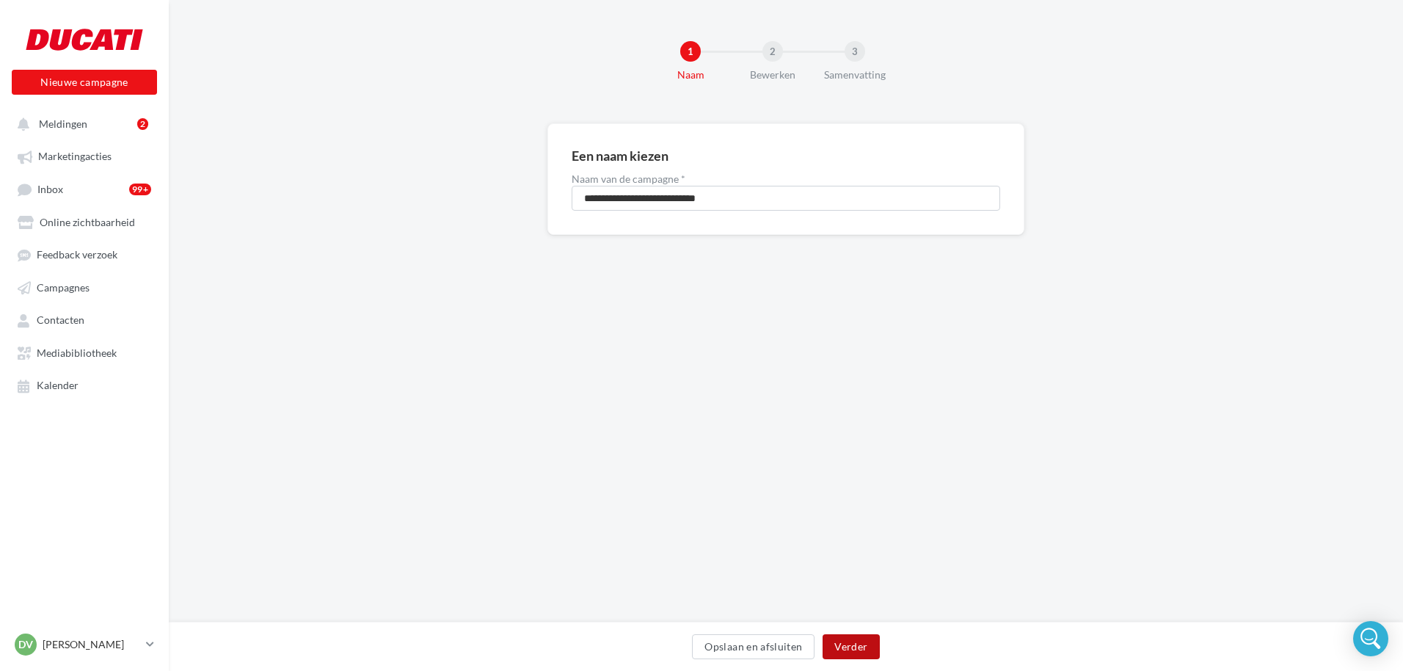
click at [852, 645] on button "Verder" at bounding box center [851, 646] width 57 height 25
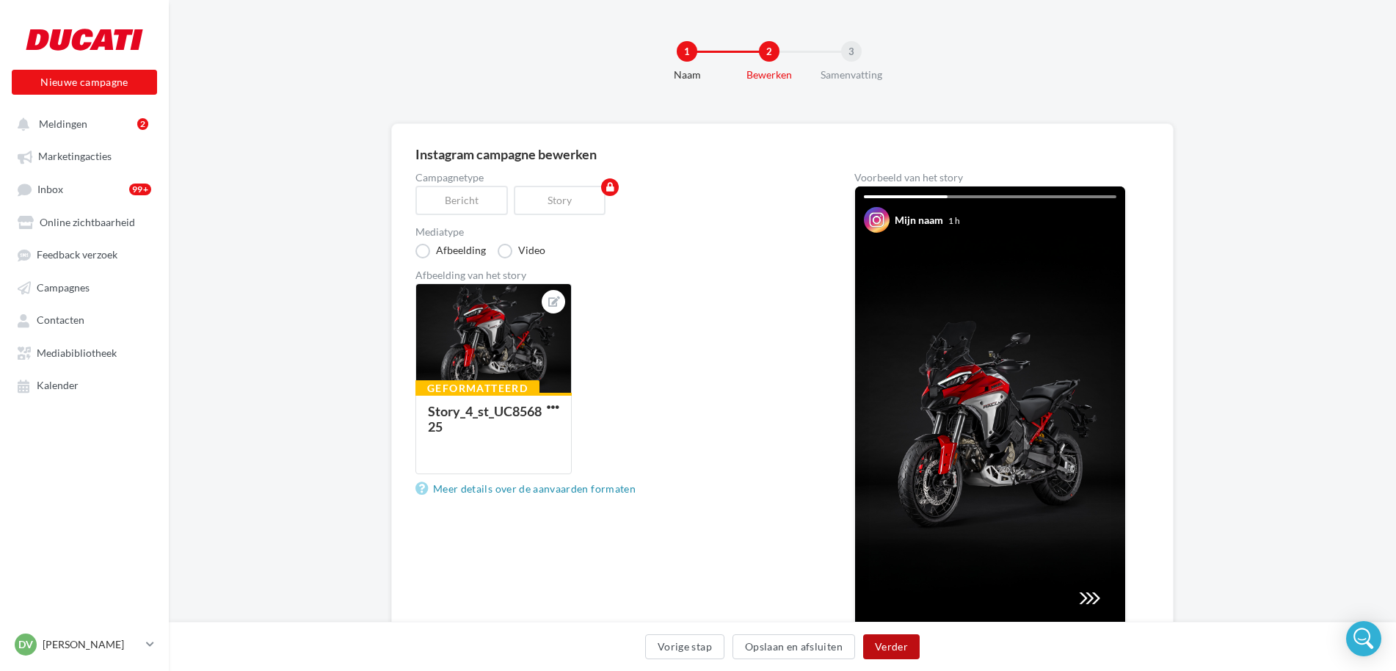
click at [889, 641] on button "Verder" at bounding box center [891, 646] width 57 height 25
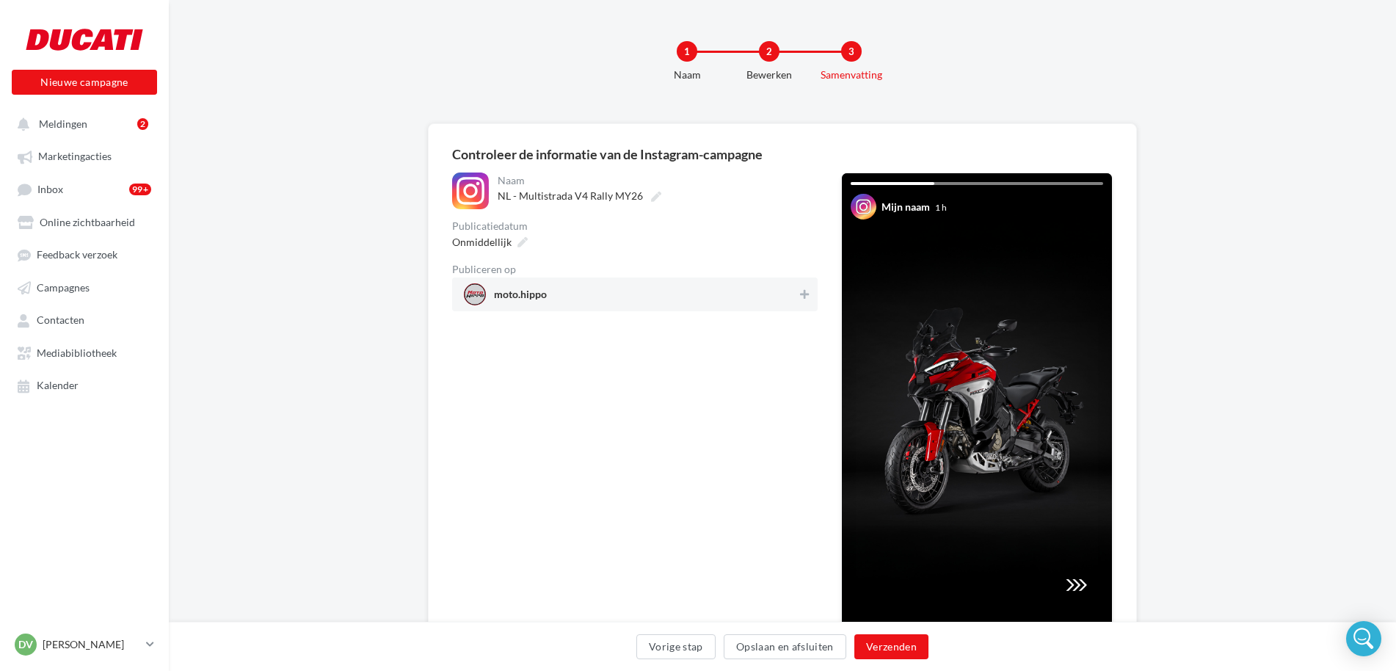
click at [638, 291] on span "moto.hippo" at bounding box center [630, 294] width 333 height 22
click at [488, 241] on span "Onmiddellijk" at bounding box center [481, 242] width 59 height 12
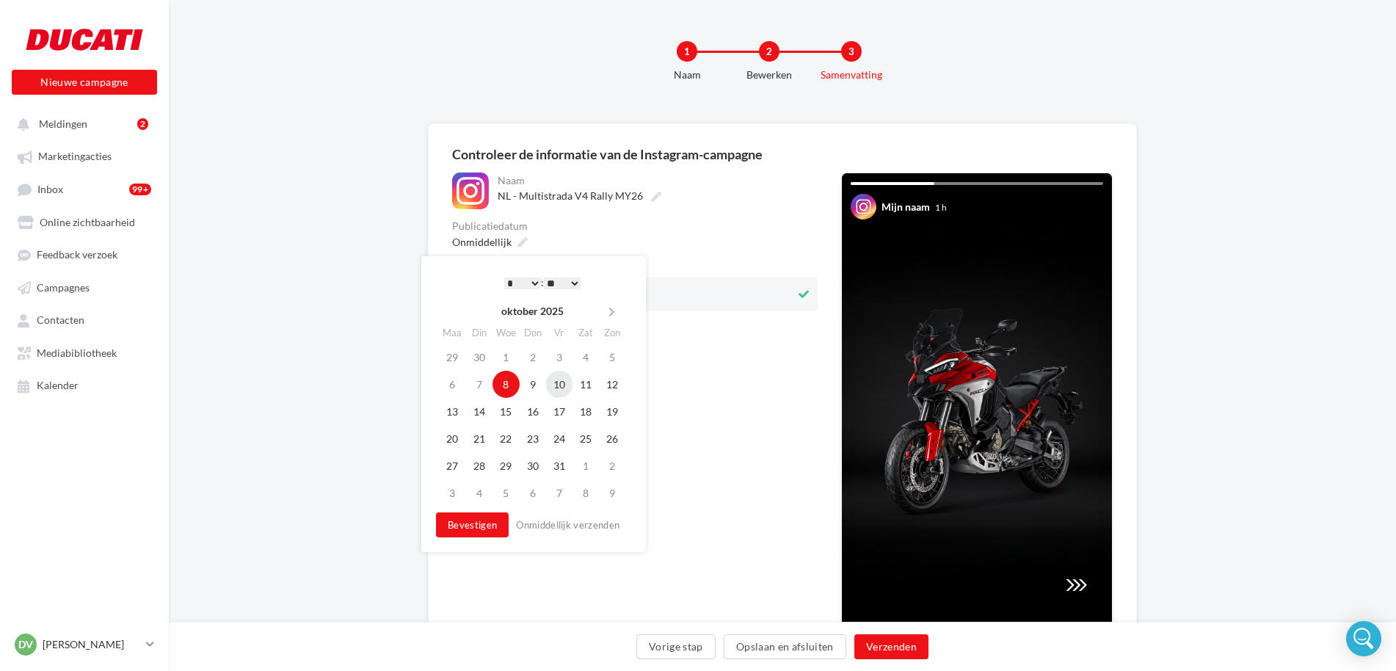
click at [558, 385] on td "10" at bounding box center [559, 384] width 26 height 27
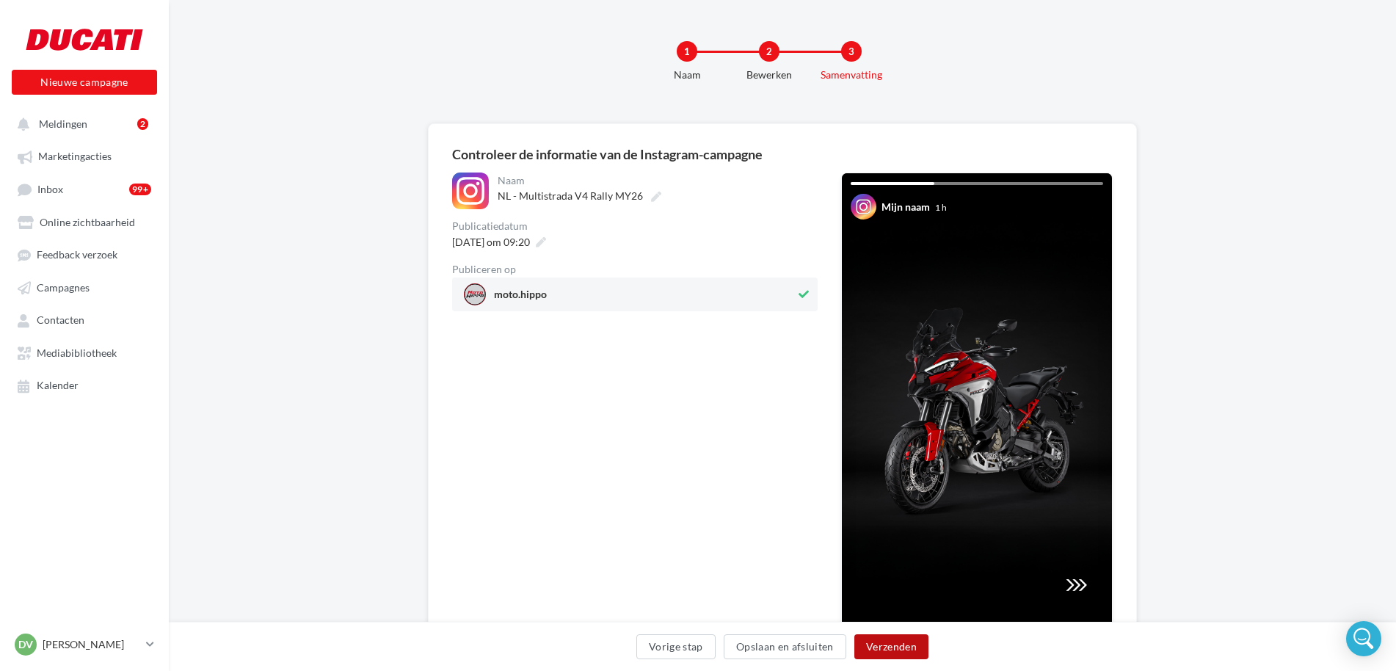
click at [894, 647] on button "Verzenden" at bounding box center [891, 646] width 74 height 25
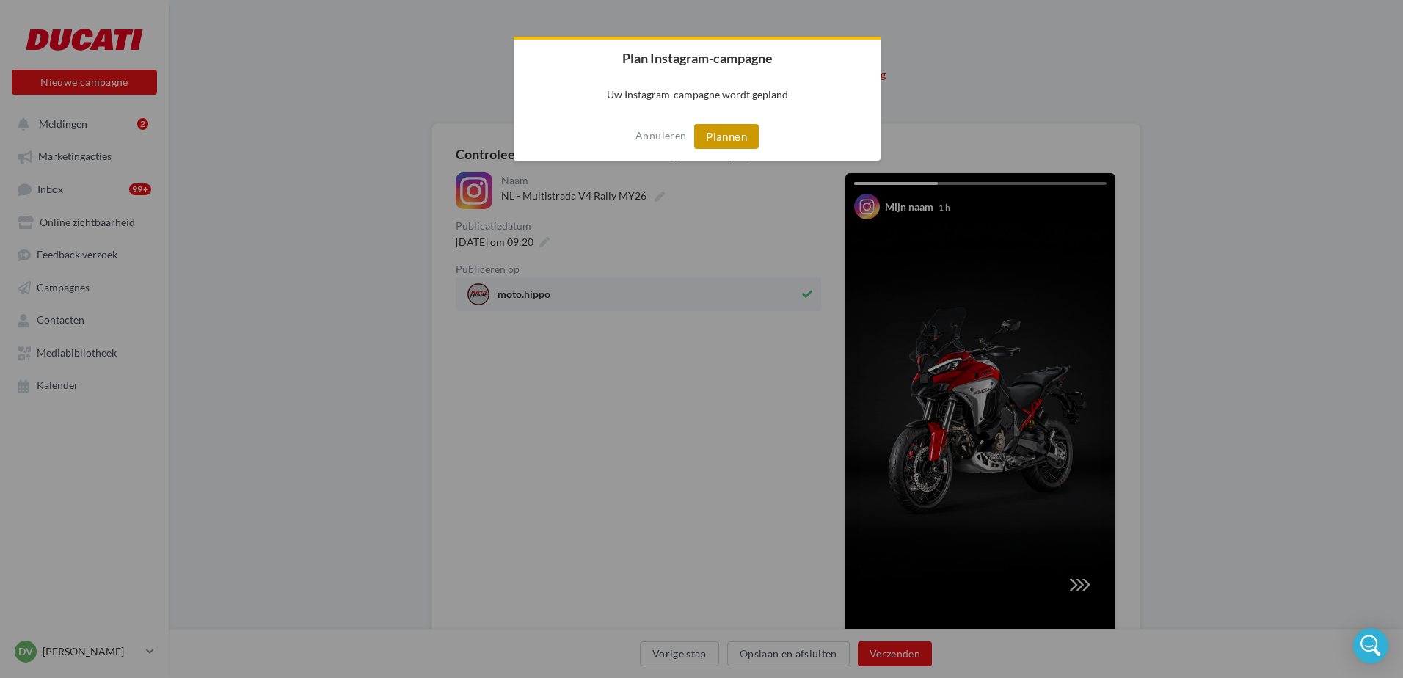
click at [732, 142] on button "Plannen" at bounding box center [726, 136] width 65 height 25
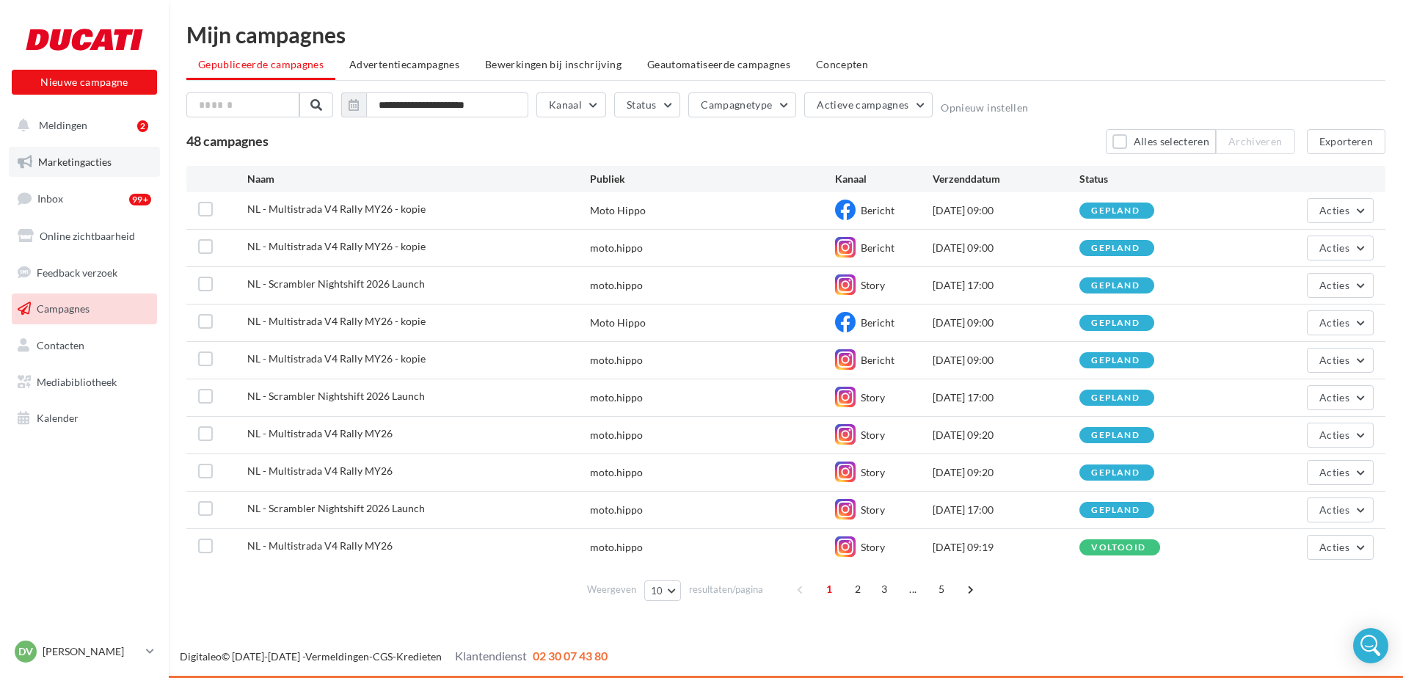
click at [71, 163] on span "Marketingacties" at bounding box center [74, 162] width 73 height 12
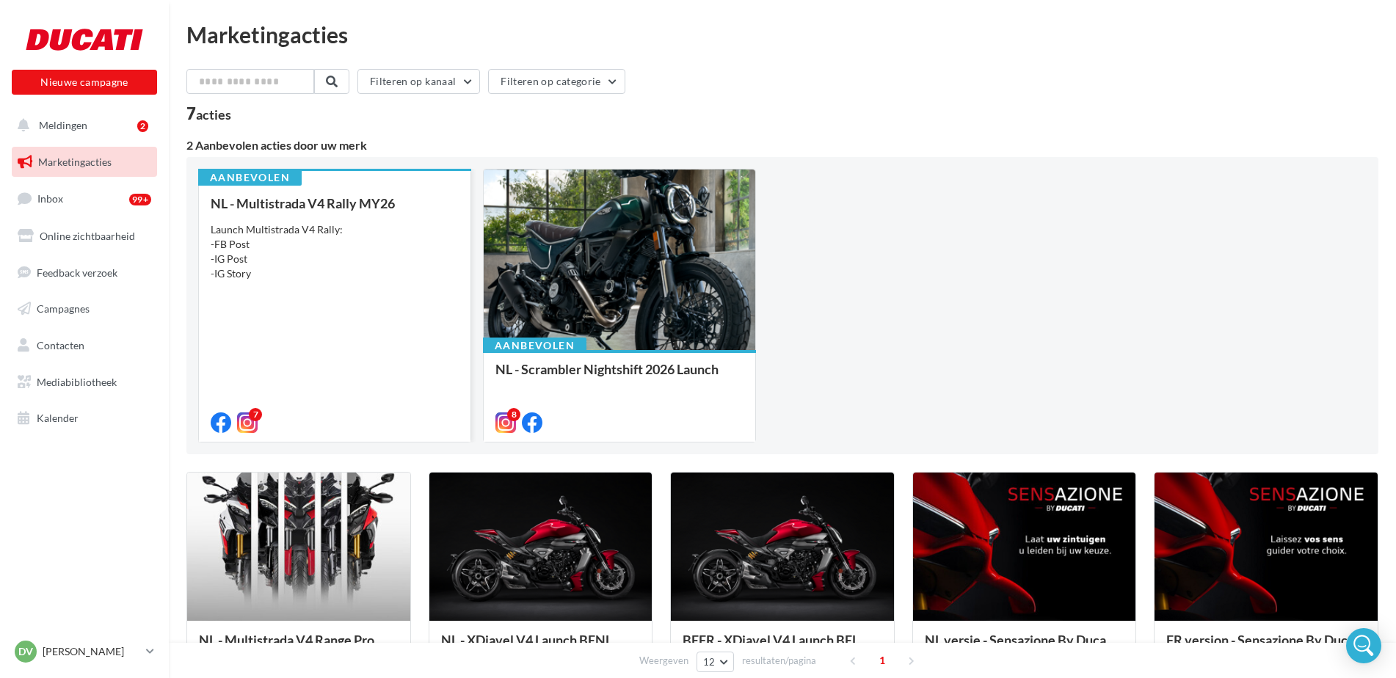
click at [379, 252] on div "Launch Multistrada V4 Rally: -FB Post -IG Post -IG Story" at bounding box center [335, 251] width 248 height 59
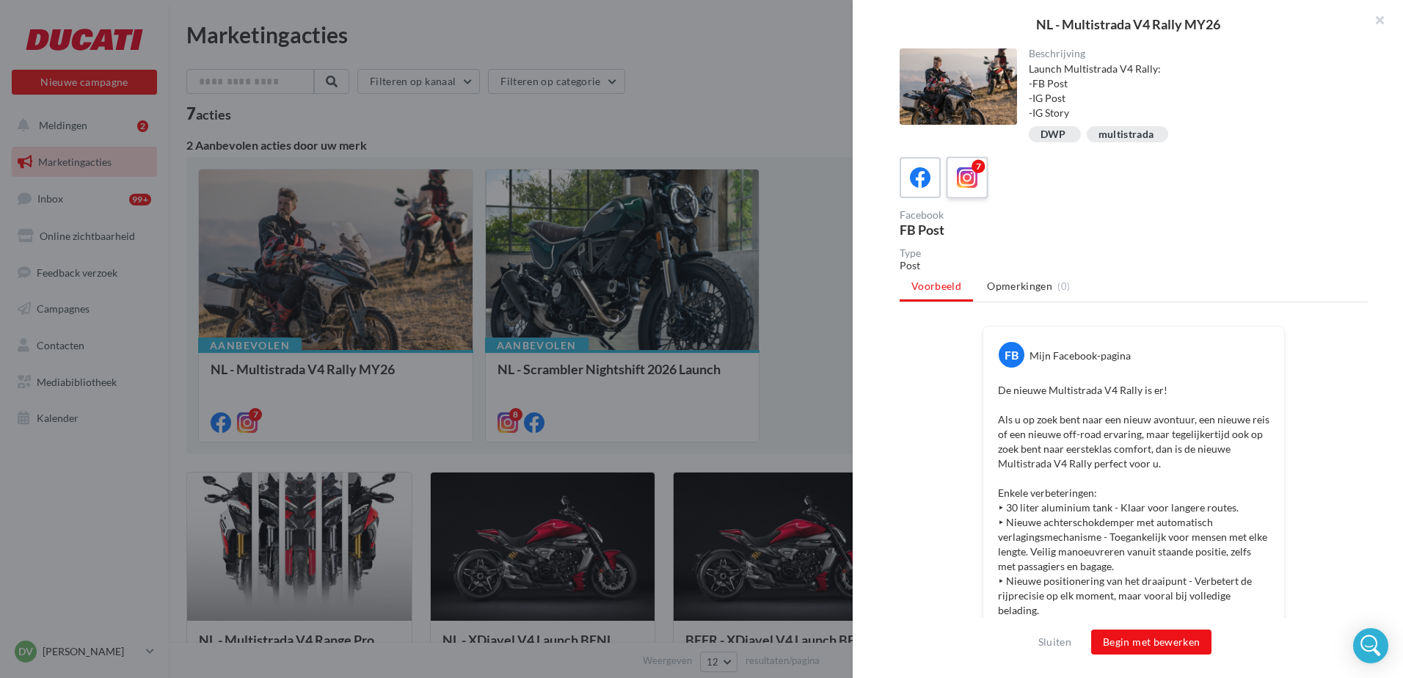
click at [968, 179] on icon at bounding box center [967, 177] width 21 height 21
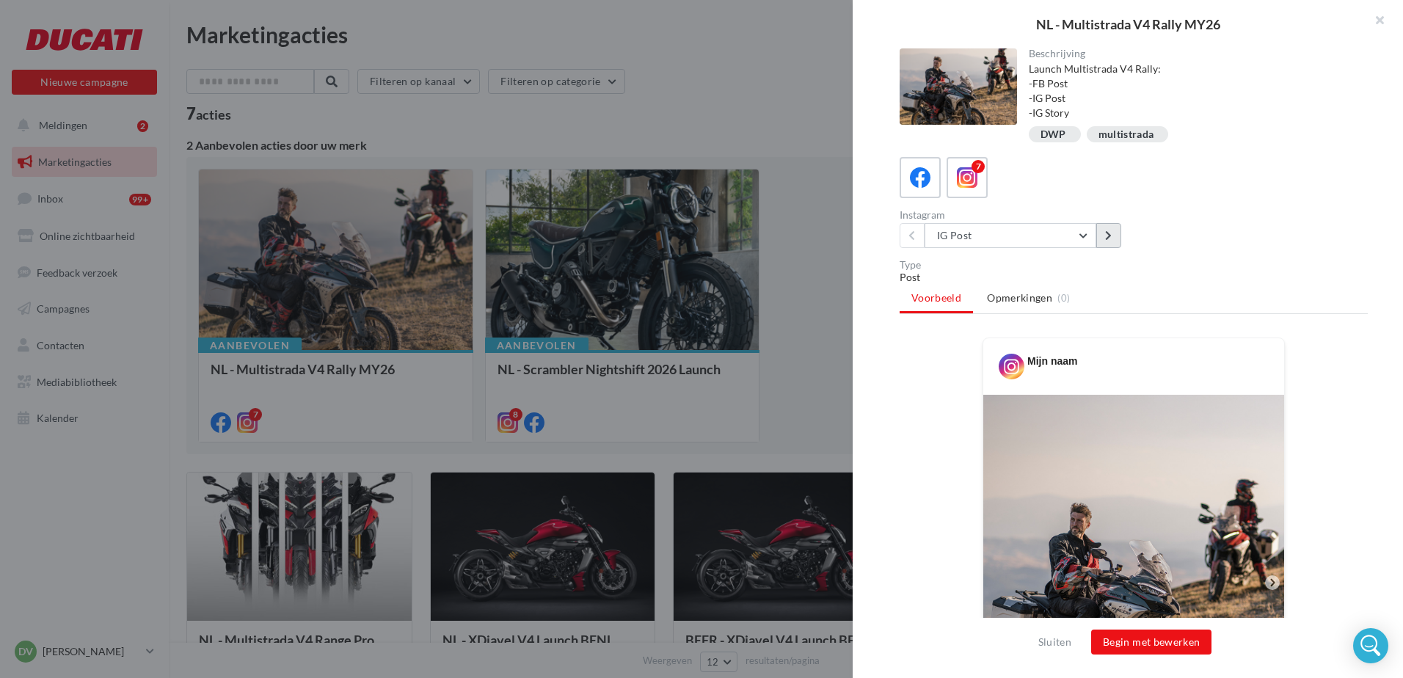
click at [1112, 237] on button at bounding box center [1108, 235] width 25 height 25
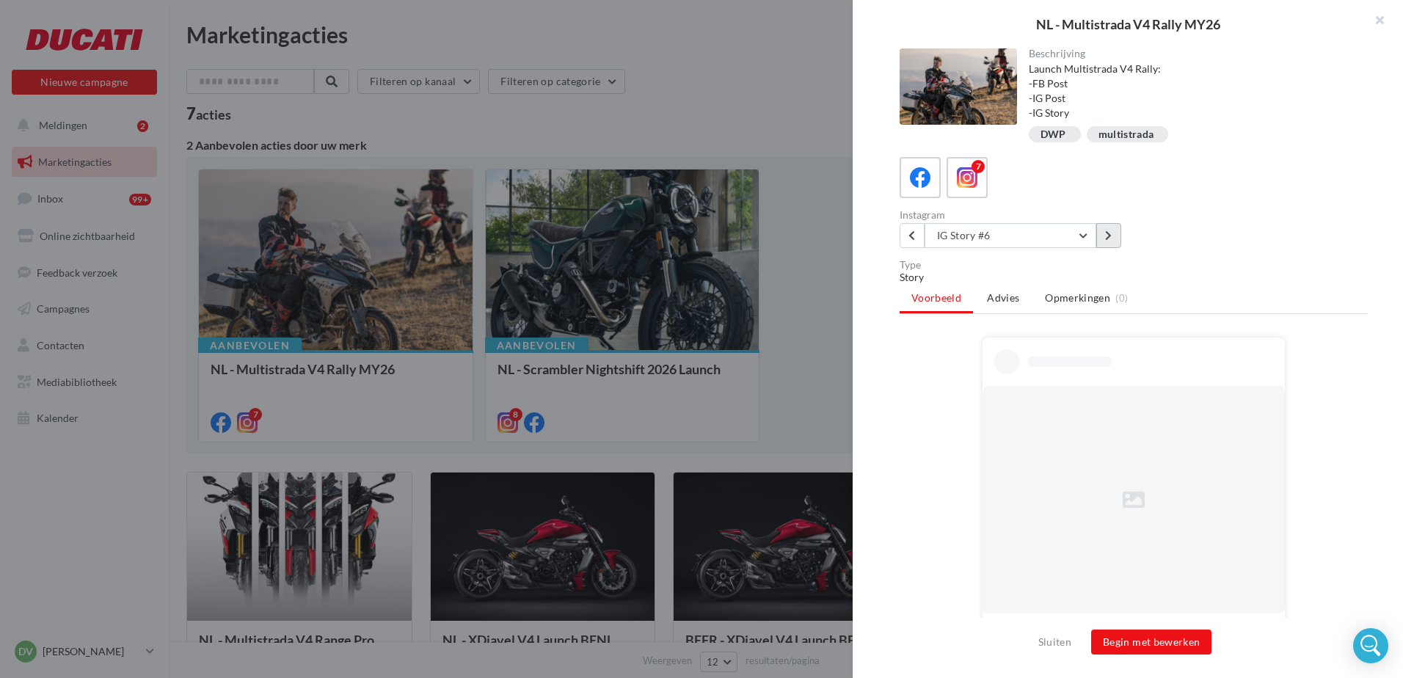
click at [1112, 237] on button at bounding box center [1108, 235] width 25 height 25
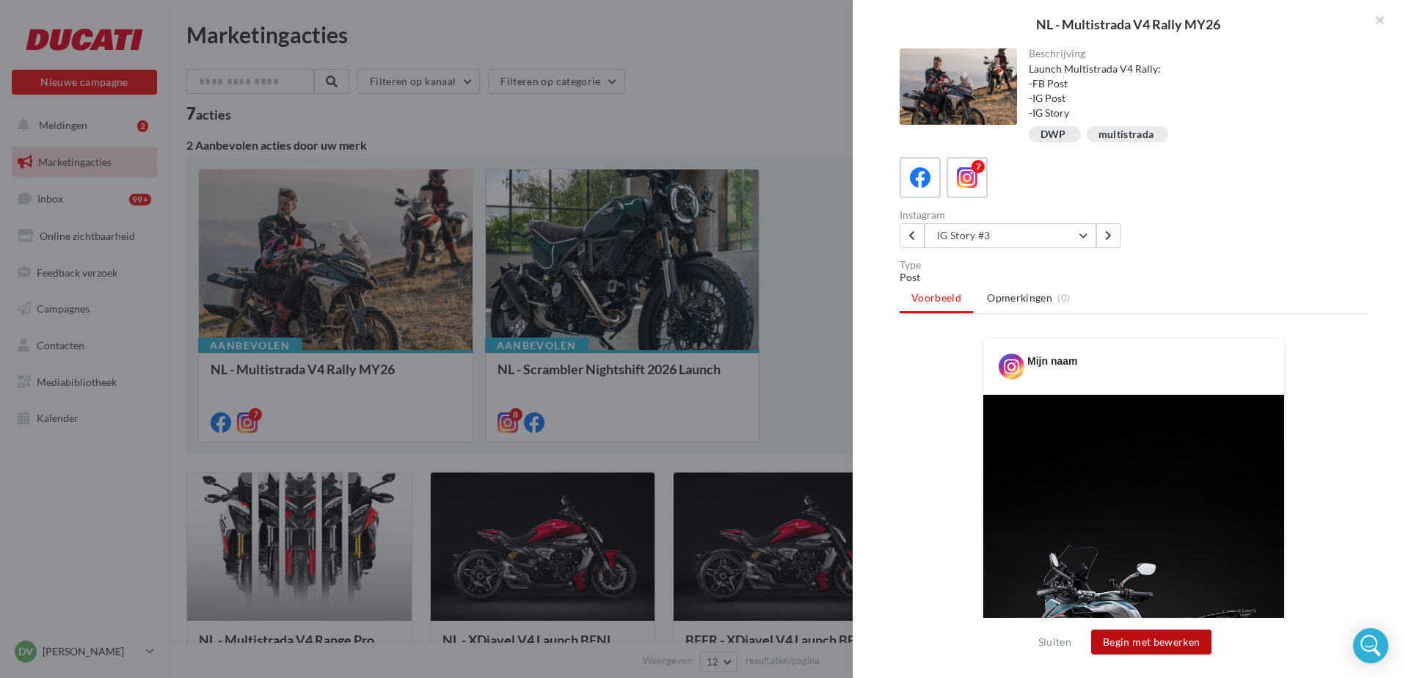
click at [1129, 644] on button "Begin met bewerken" at bounding box center [1151, 642] width 120 height 25
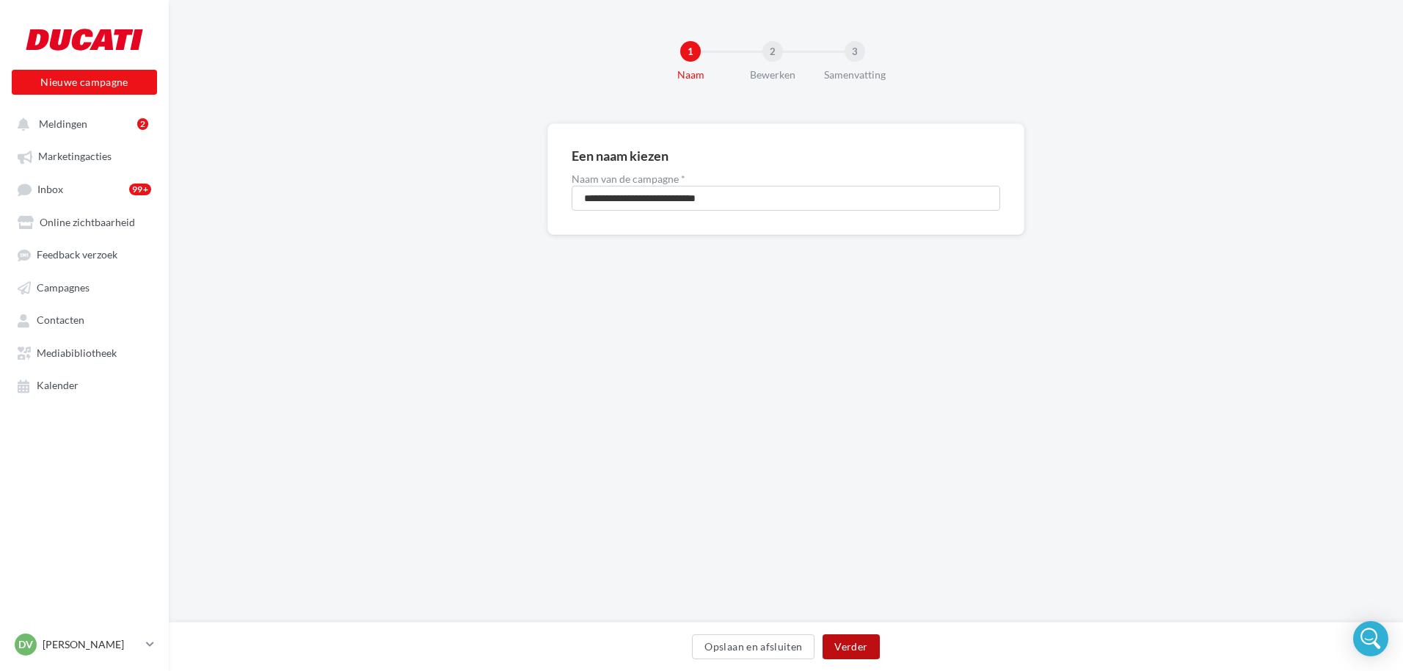
click at [848, 647] on button "Verder" at bounding box center [851, 646] width 57 height 25
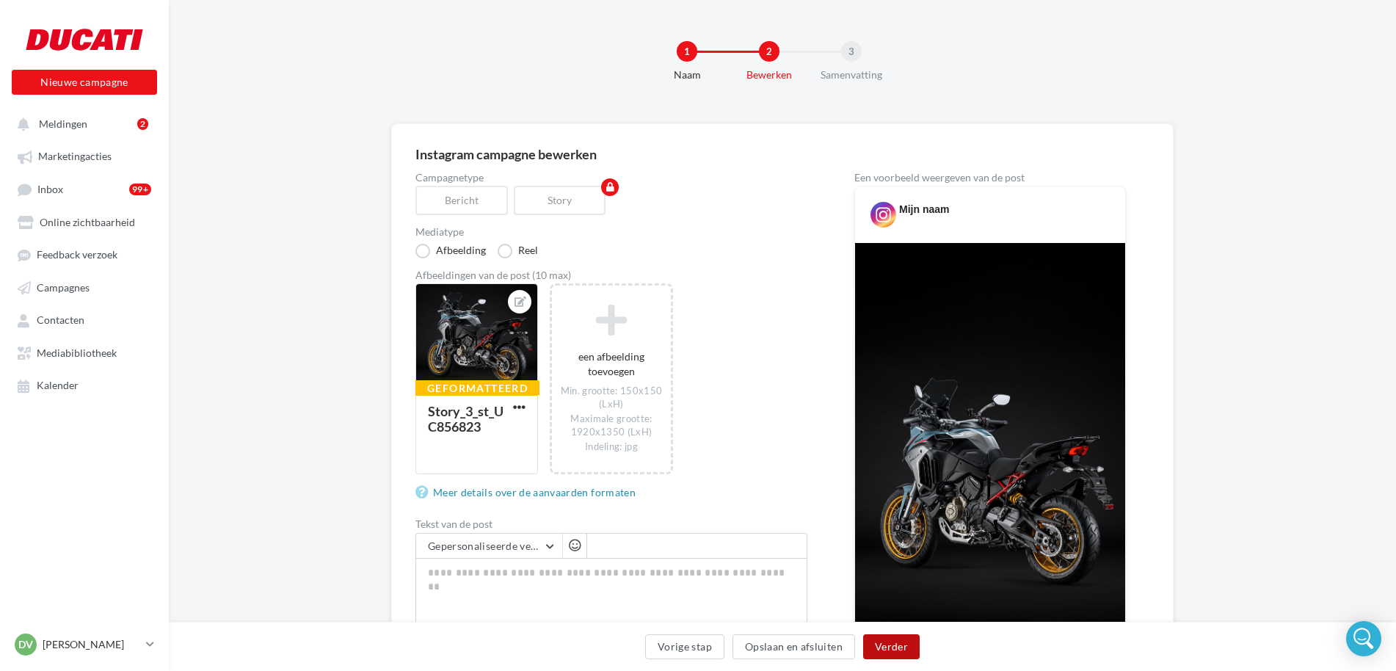
click at [893, 643] on button "Verder" at bounding box center [891, 646] width 57 height 25
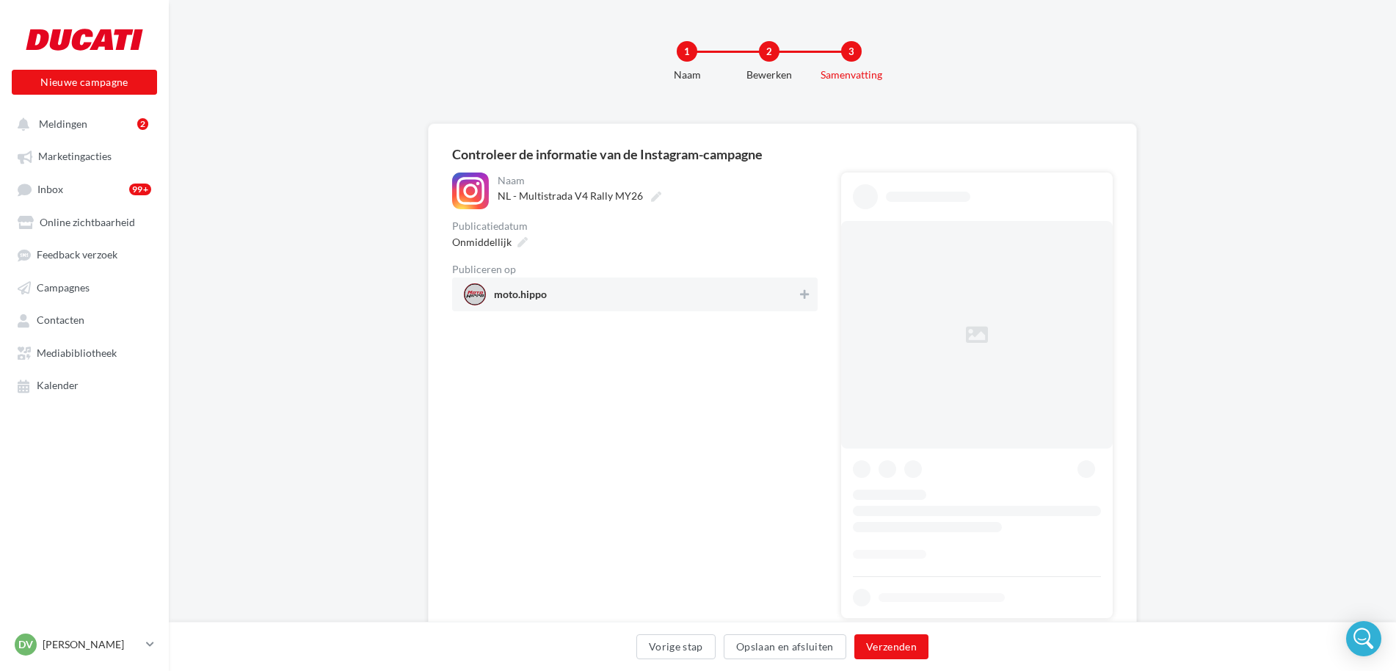
click at [689, 299] on span "moto.hippo" at bounding box center [630, 294] width 333 height 22
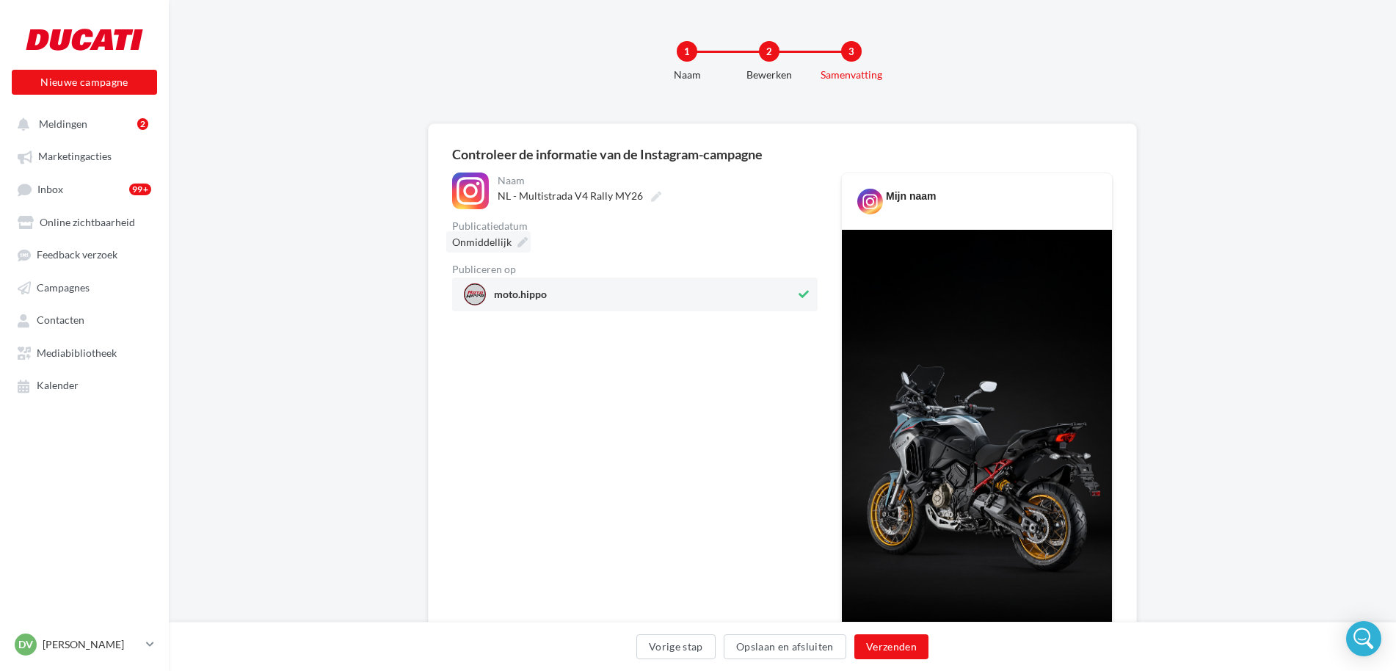
click at [520, 244] on icon at bounding box center [522, 242] width 10 height 10
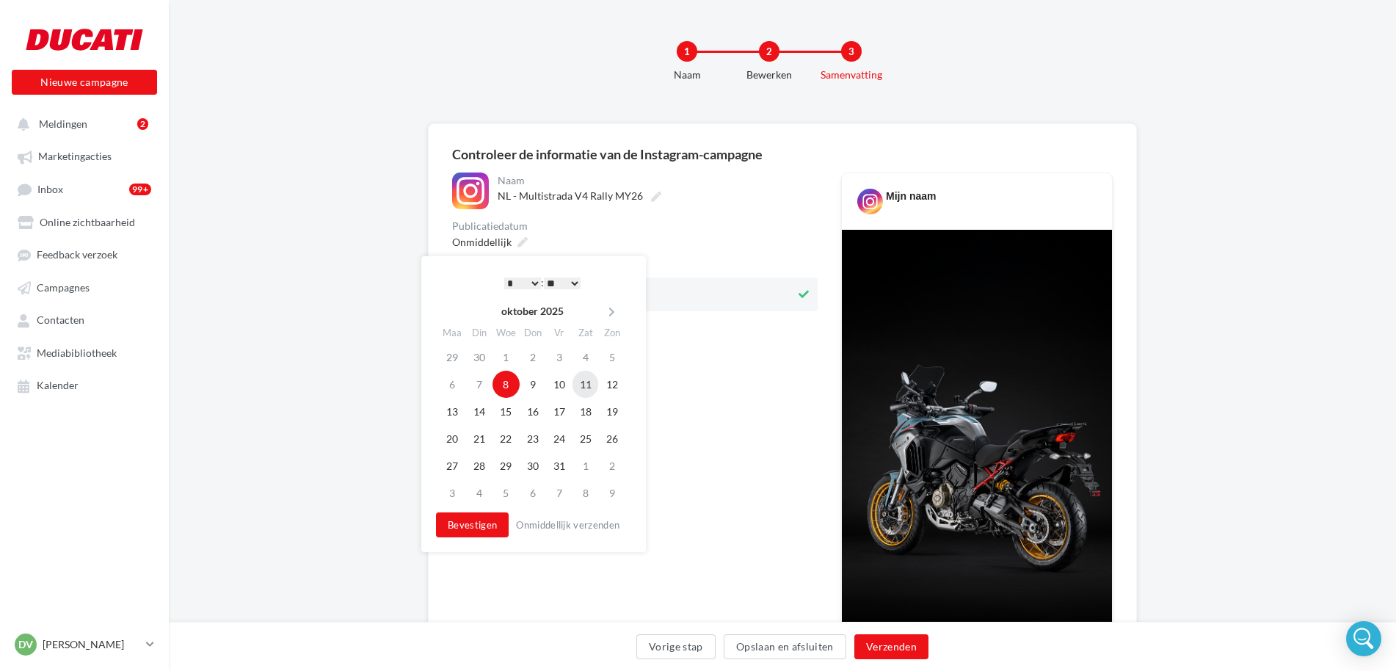
click at [586, 381] on td "11" at bounding box center [585, 384] width 26 height 27
click at [886, 650] on button "Verzenden" at bounding box center [891, 646] width 74 height 25
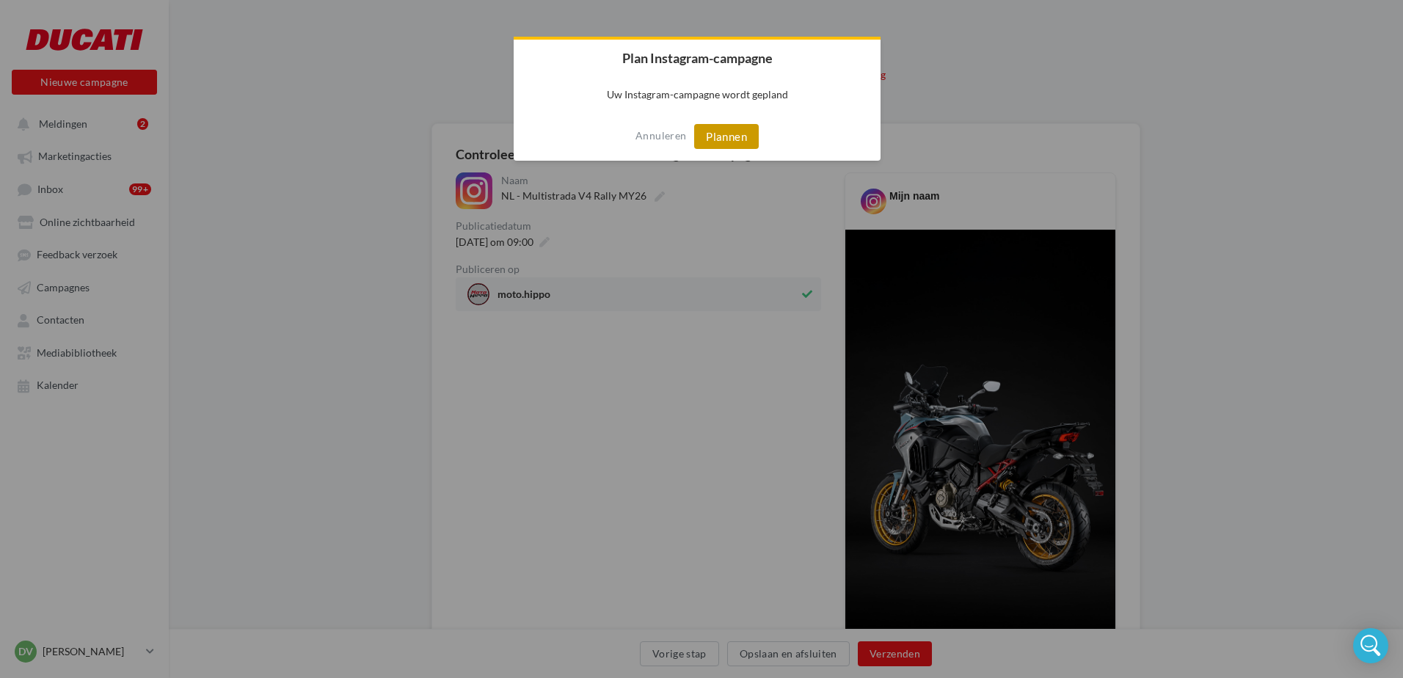
click at [740, 143] on button "Plannen" at bounding box center [726, 136] width 65 height 25
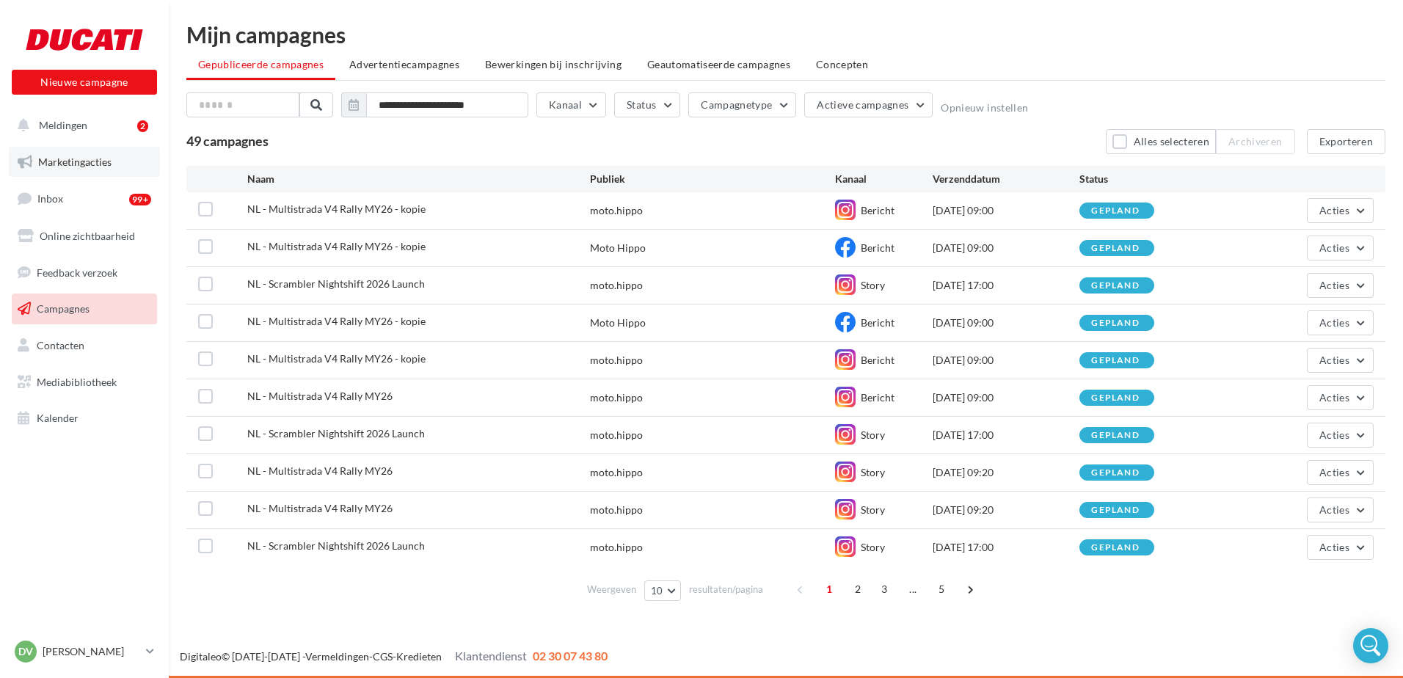
click at [48, 164] on span "Marketingacties" at bounding box center [74, 162] width 73 height 12
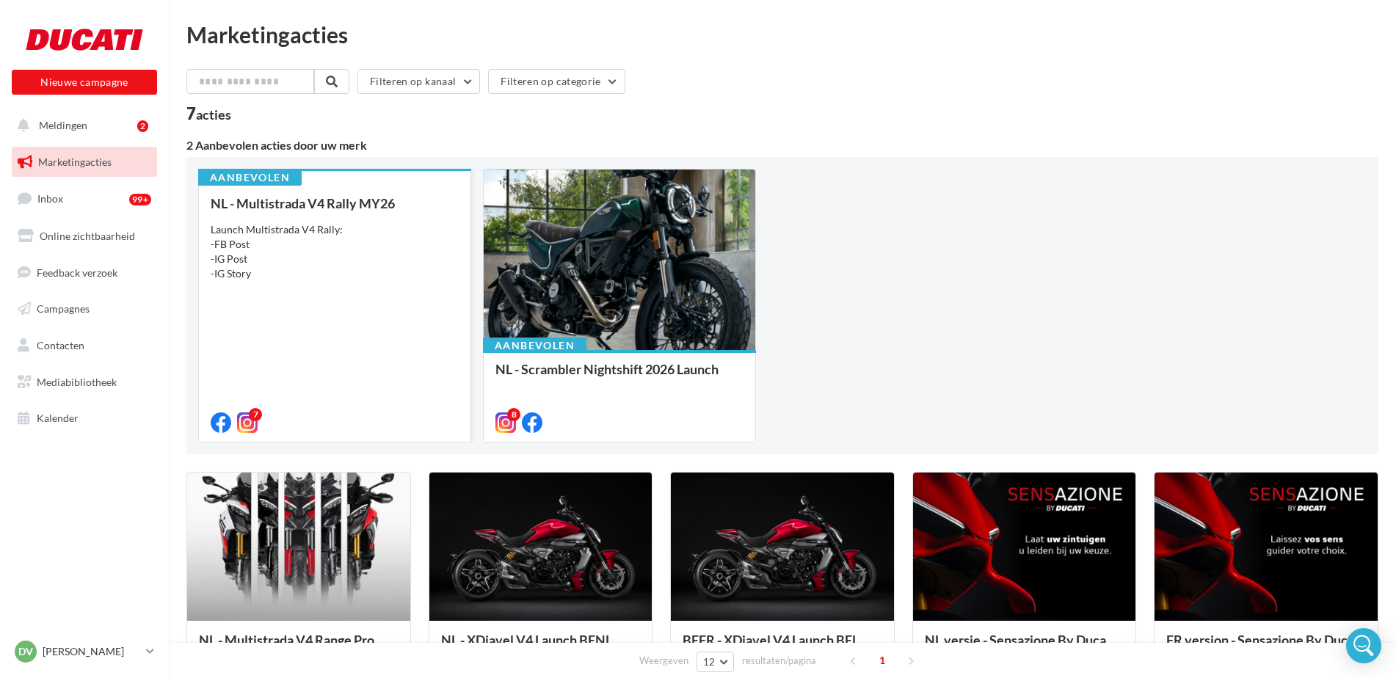
click at [306, 226] on div "Launch Multistrada V4 Rally: -FB Post -IG Post -IG Story" at bounding box center [335, 251] width 248 height 59
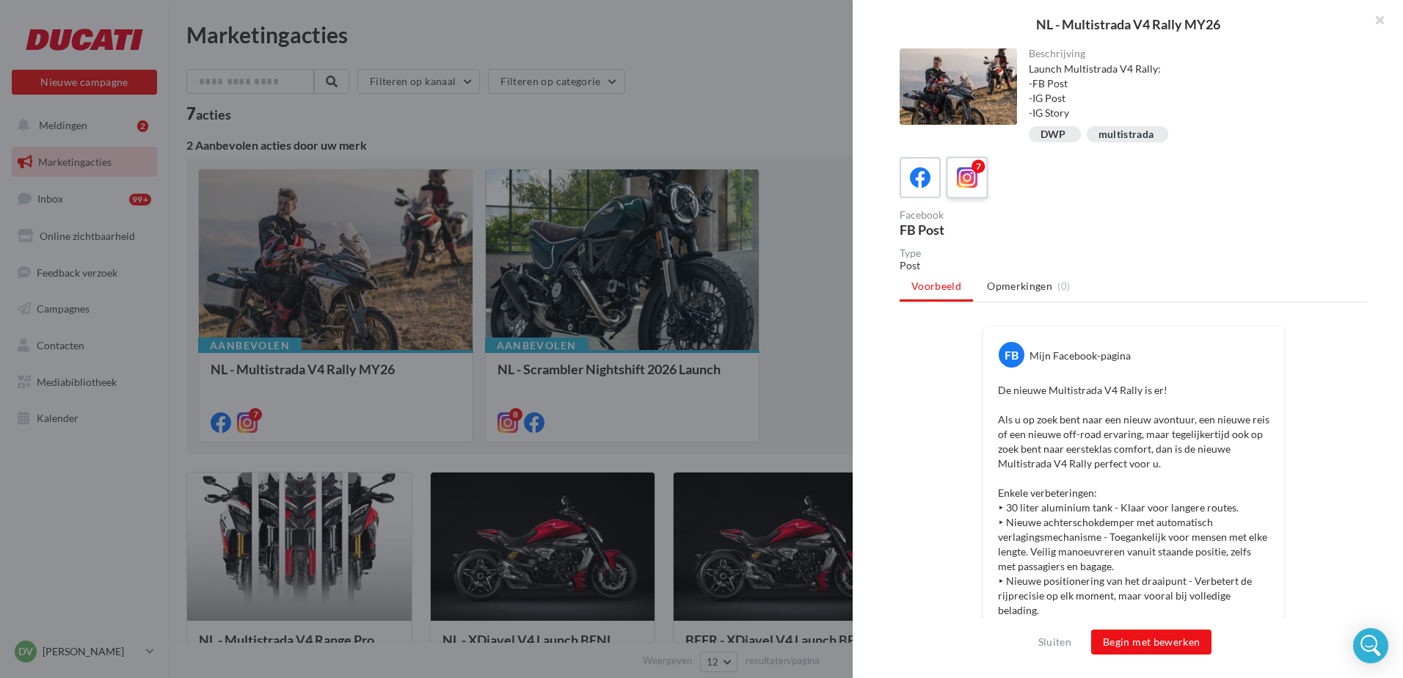
click at [963, 177] on icon at bounding box center [967, 177] width 21 height 21
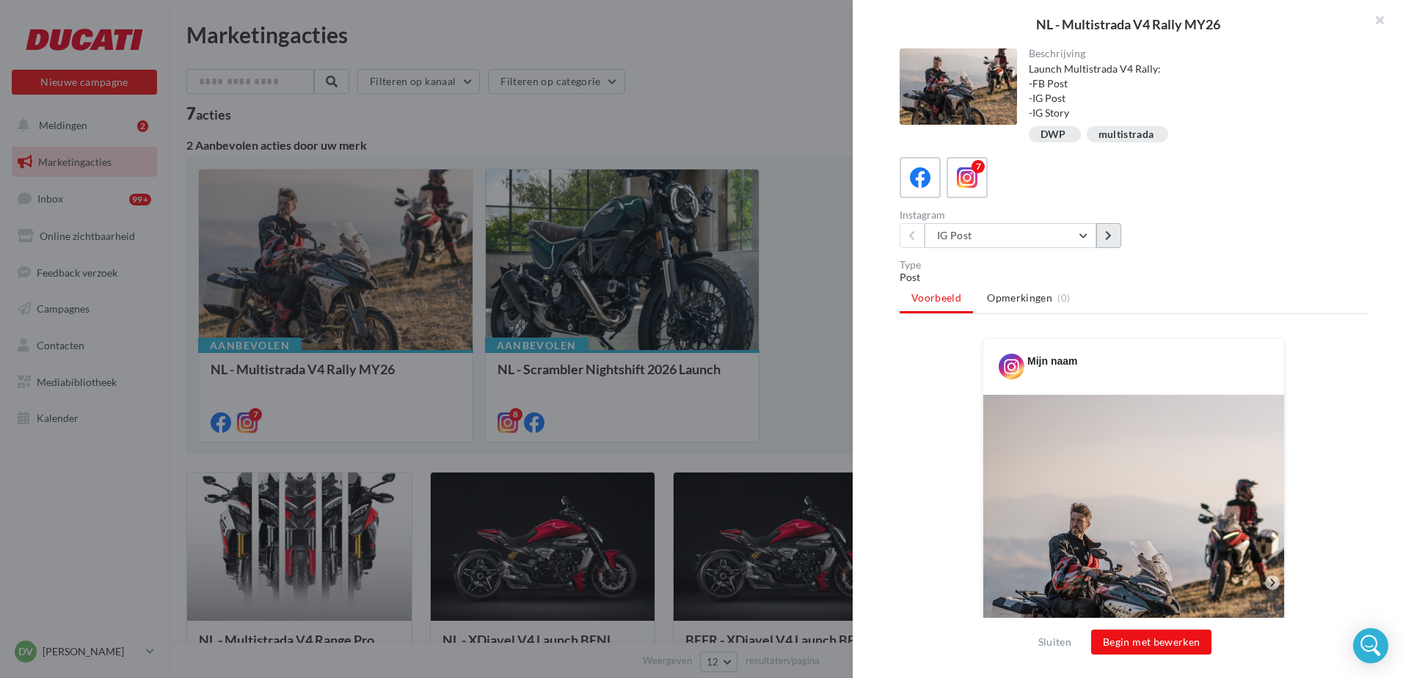
click at [1112, 244] on button at bounding box center [1108, 235] width 25 height 25
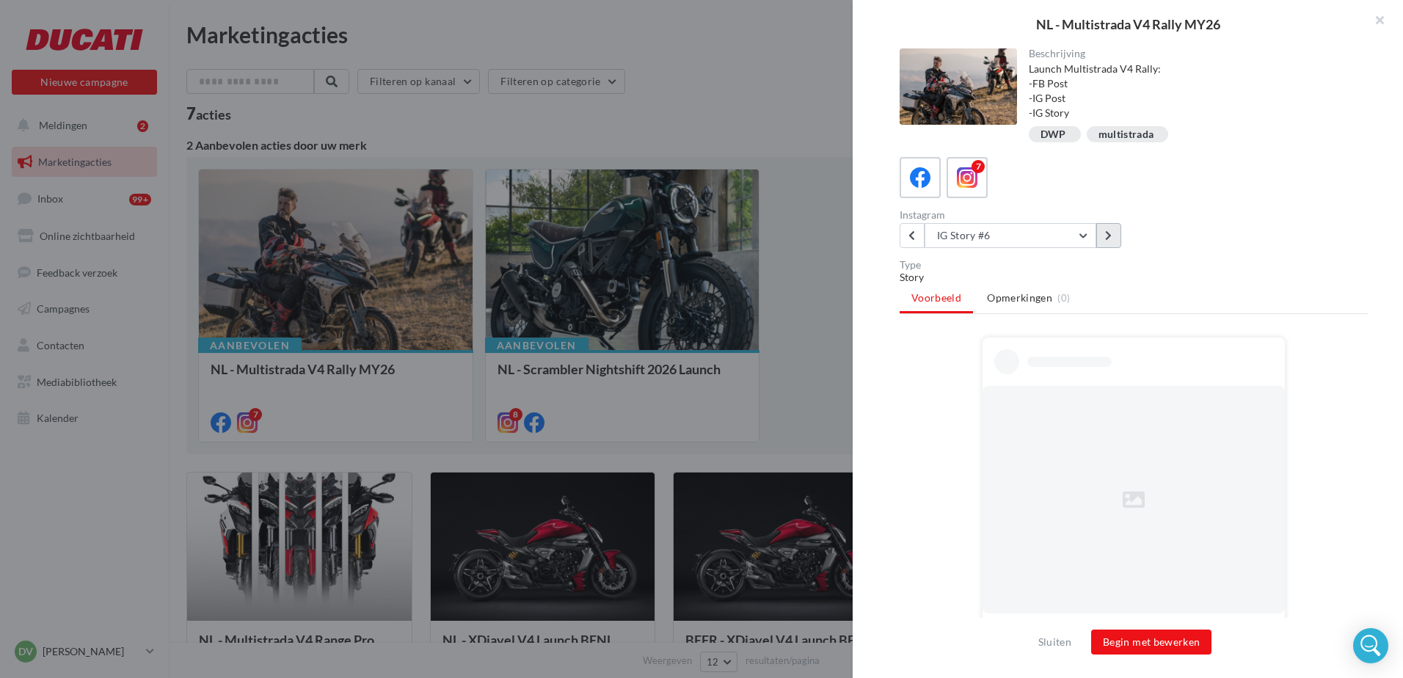
click at [1112, 244] on button at bounding box center [1108, 235] width 25 height 25
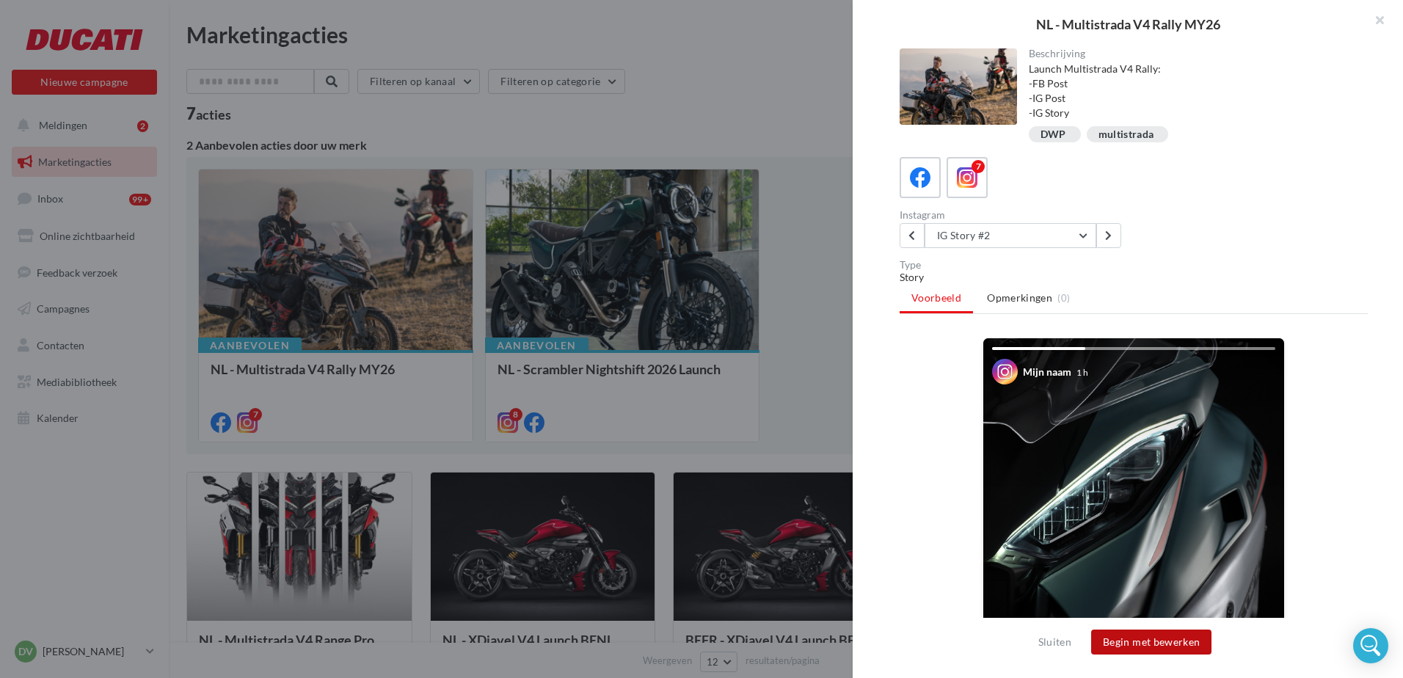
click at [1135, 646] on button "Begin met bewerken" at bounding box center [1151, 642] width 120 height 25
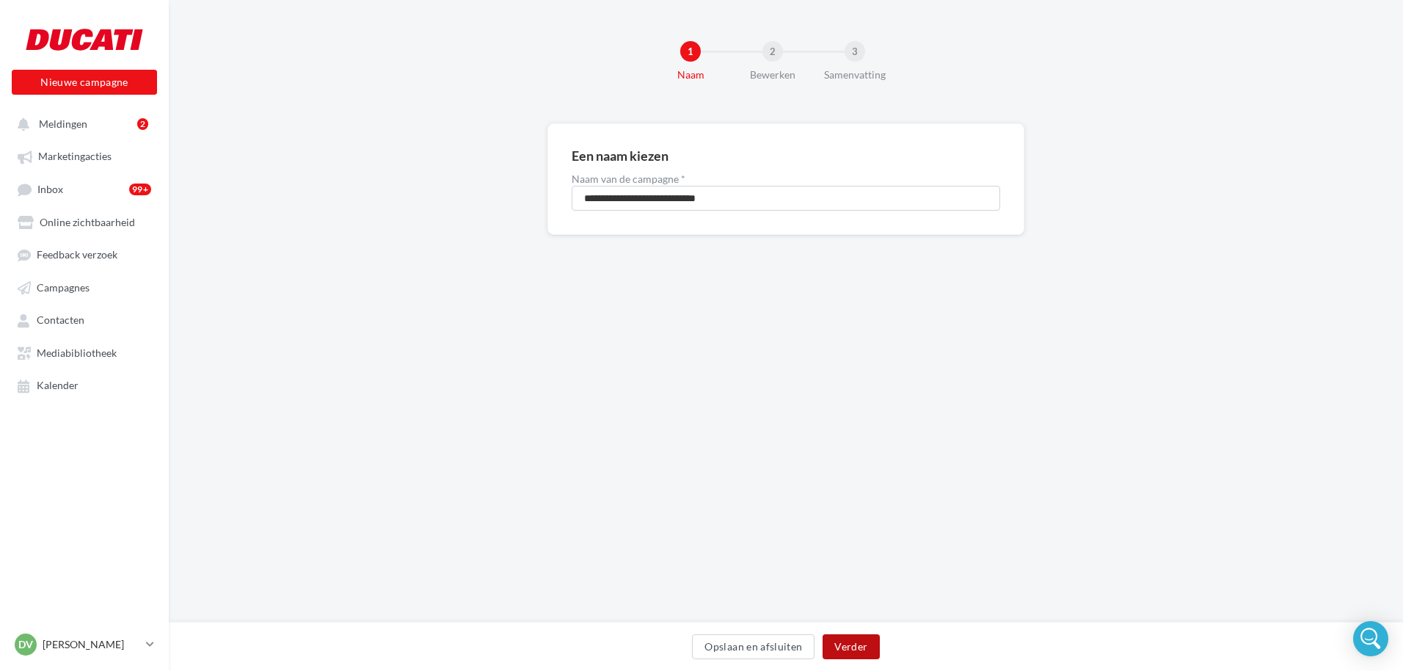
click at [839, 653] on button "Verder" at bounding box center [851, 646] width 57 height 25
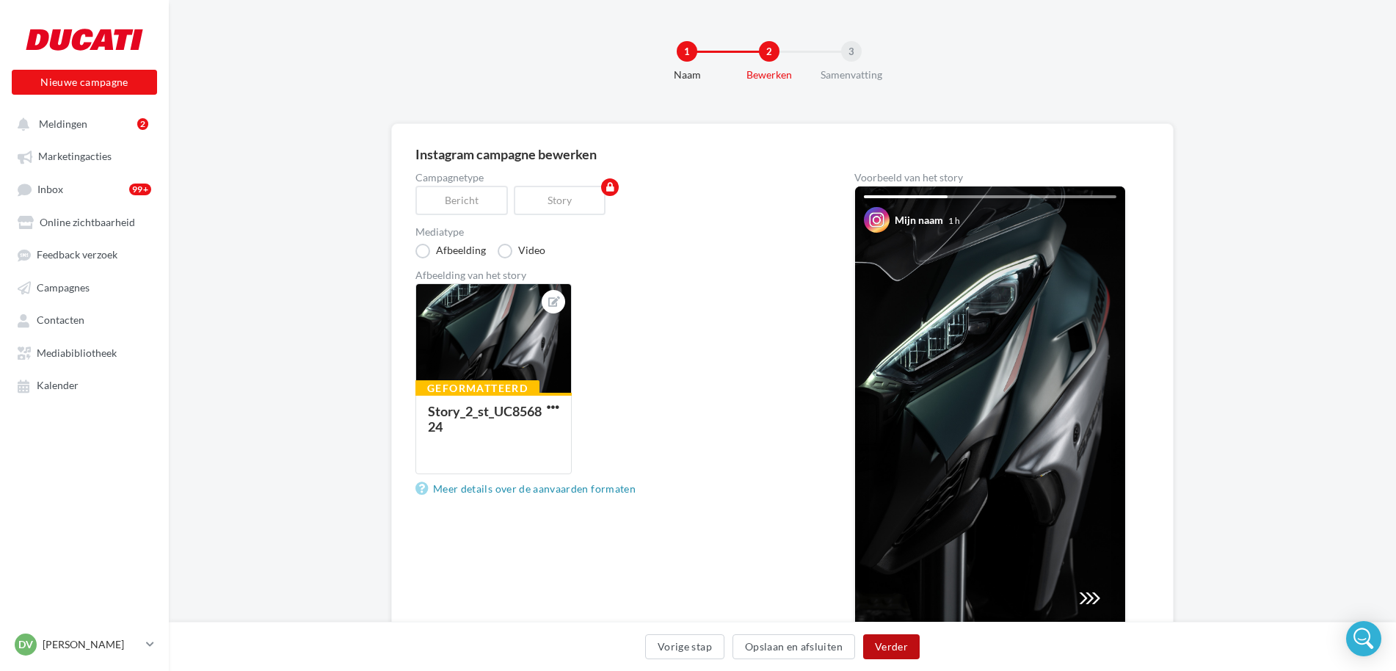
click at [888, 648] on button "Verder" at bounding box center [891, 646] width 57 height 25
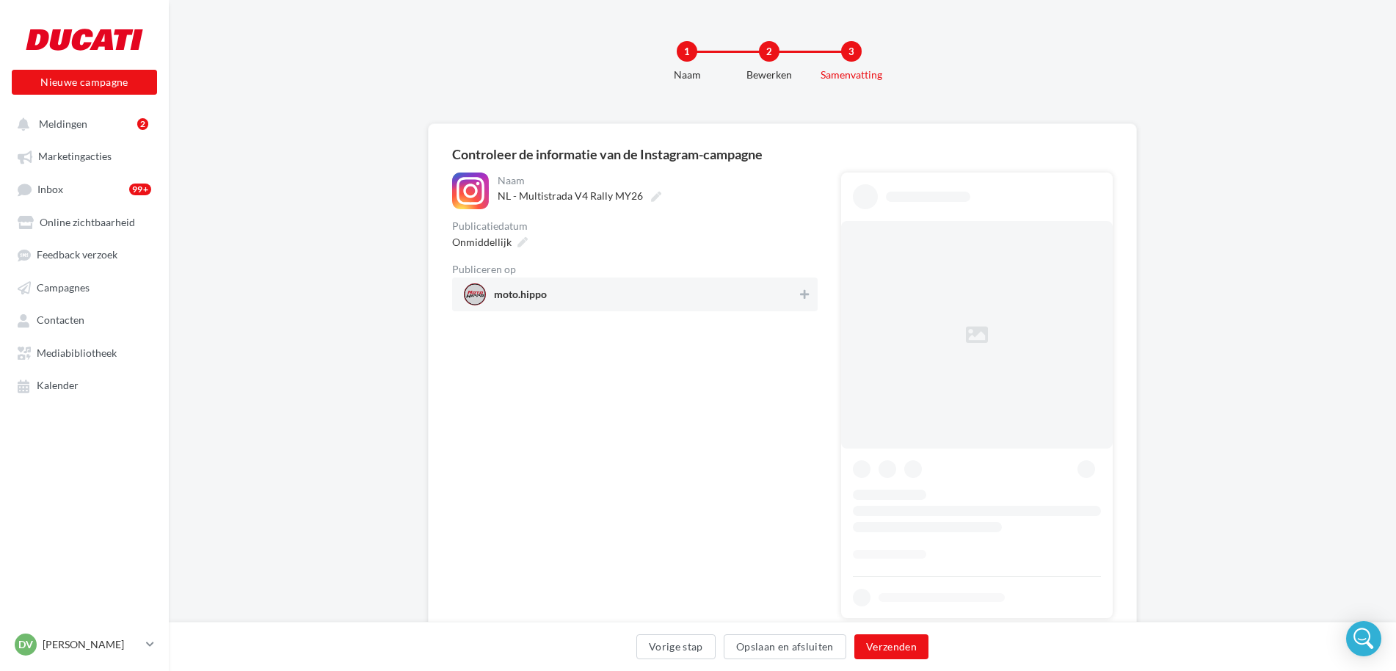
click at [564, 291] on span "moto.hippo" at bounding box center [630, 294] width 333 height 22
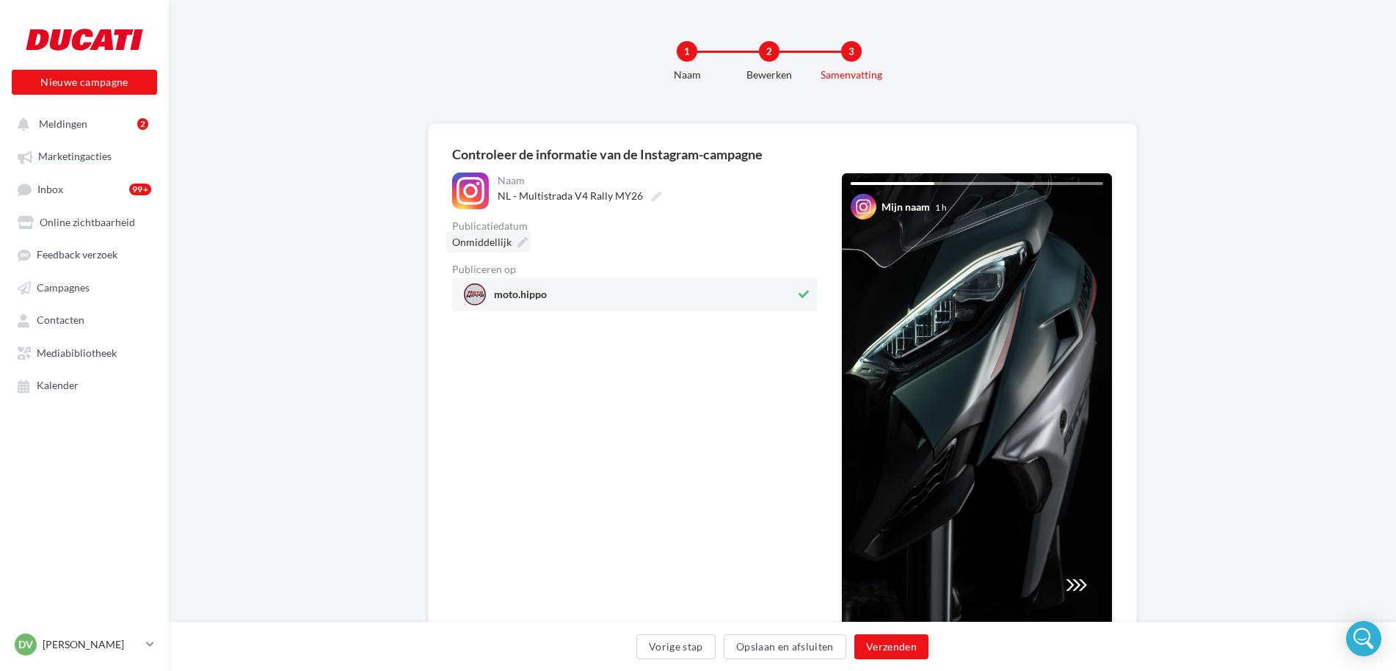
click at [511, 243] on div "Onmiddellijk" at bounding box center [488, 241] width 84 height 21
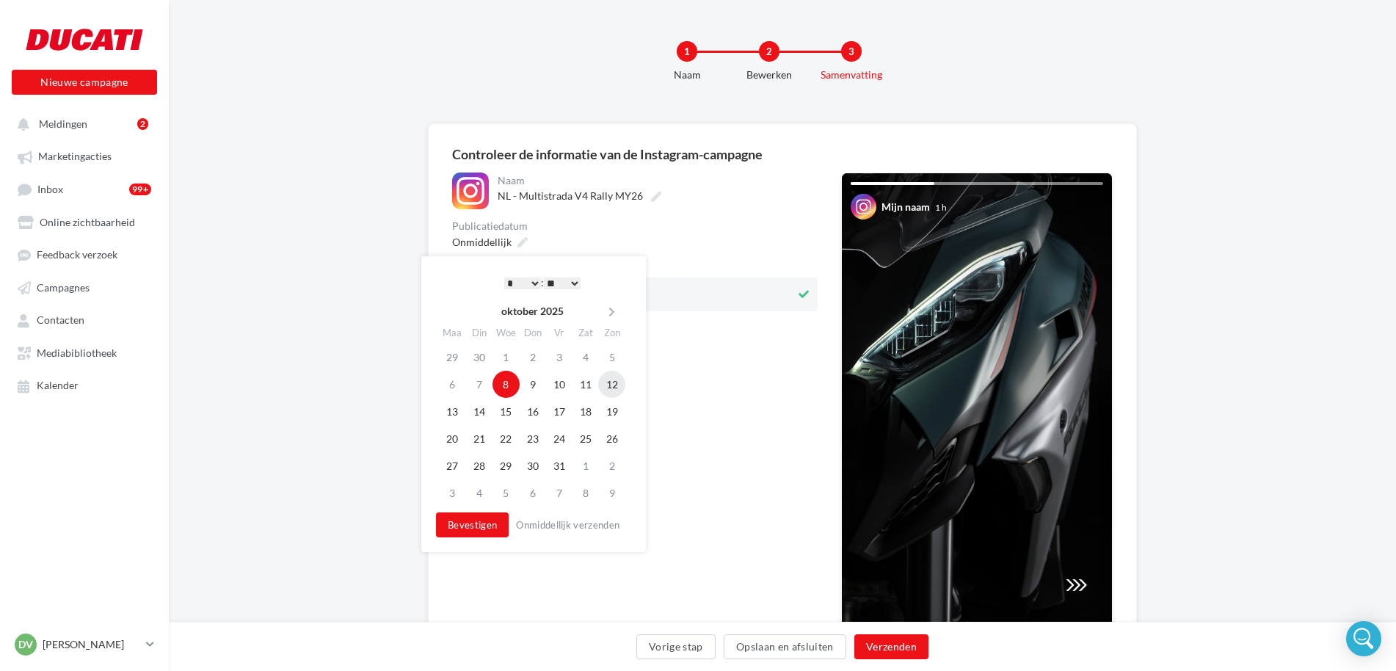
click at [610, 385] on td "12" at bounding box center [611, 384] width 27 height 27
click at [881, 642] on button "Verzenden" at bounding box center [891, 646] width 74 height 25
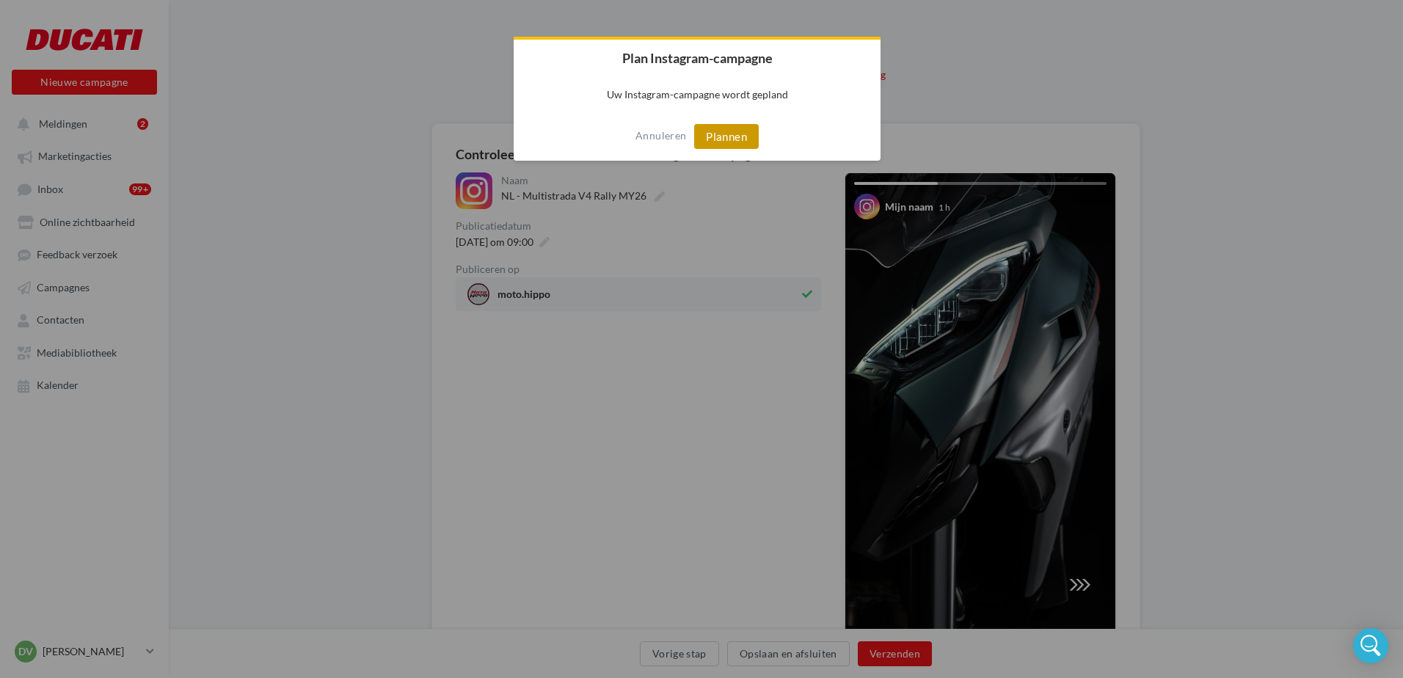
click at [718, 142] on button "Plannen" at bounding box center [726, 136] width 65 height 25
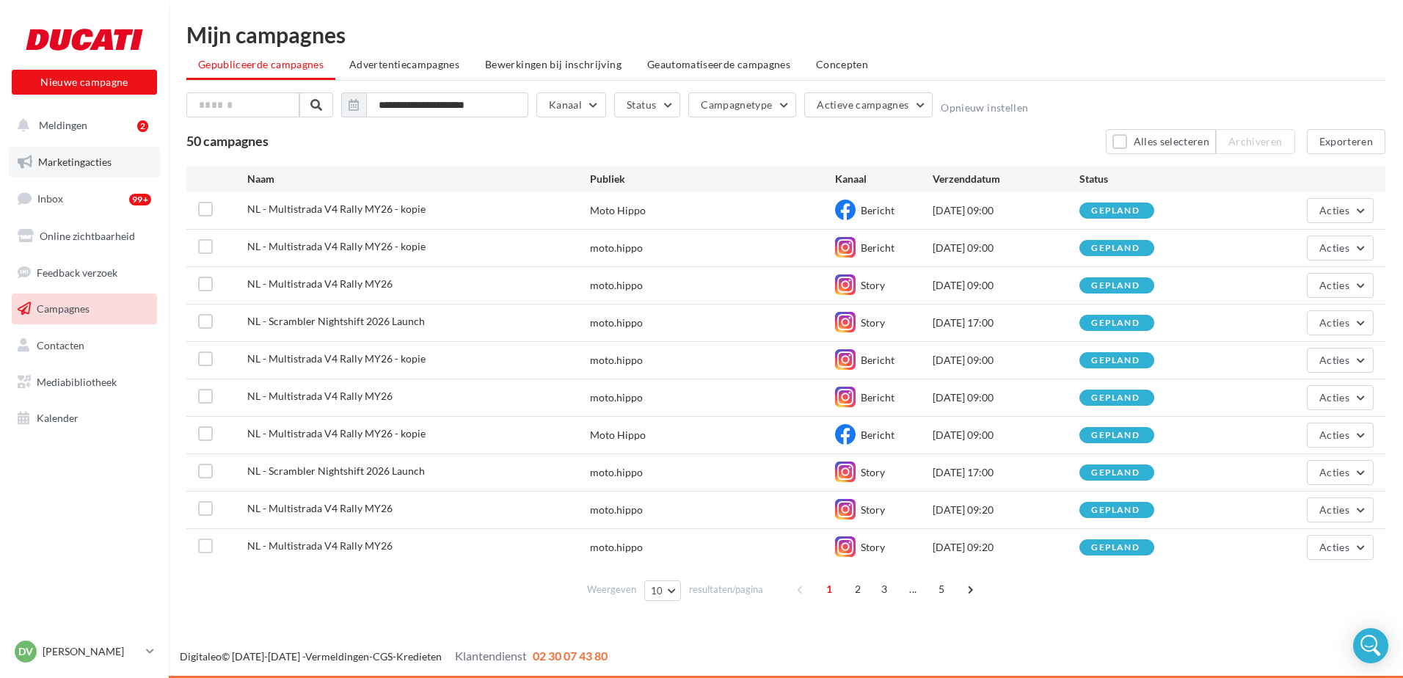
click at [64, 161] on span "Marketingacties" at bounding box center [74, 162] width 73 height 12
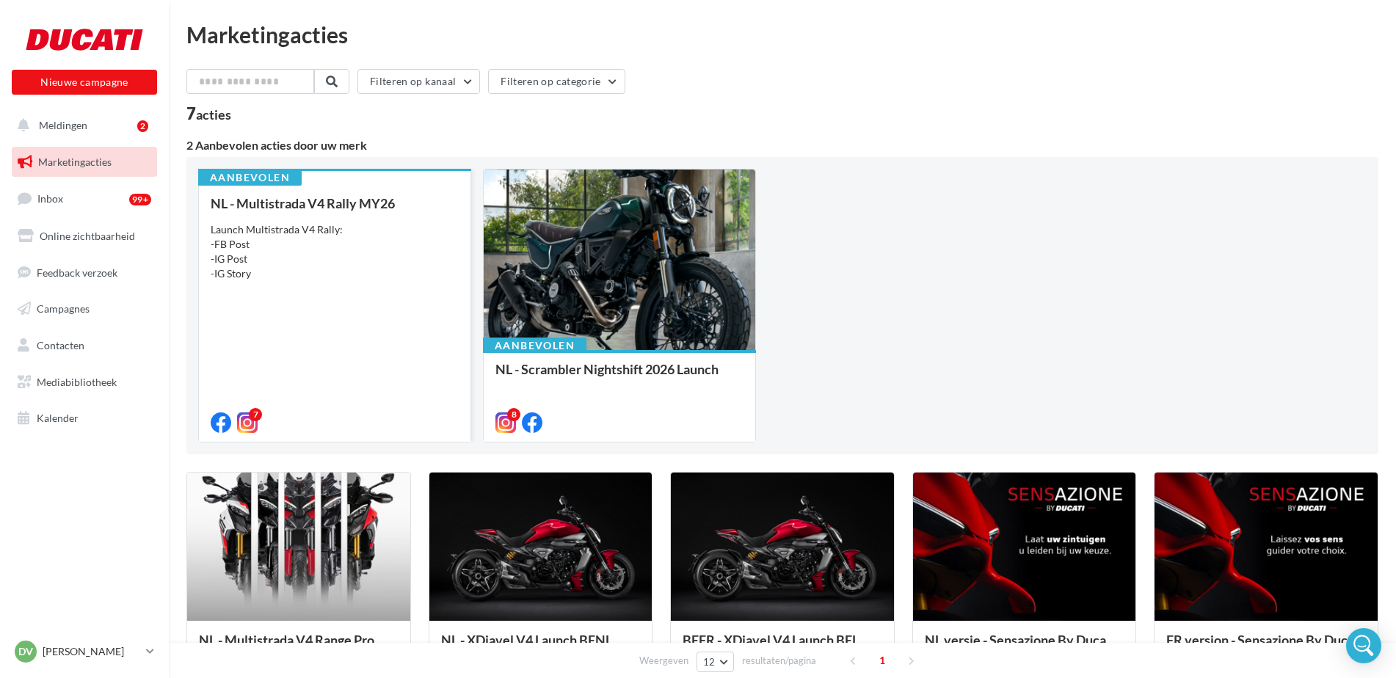
click at [363, 285] on div "NL - Multistrada V4 Rally MY26 Launch Multistrada V4 Rally: -FB Post -IG Post -…" at bounding box center [335, 312] width 248 height 233
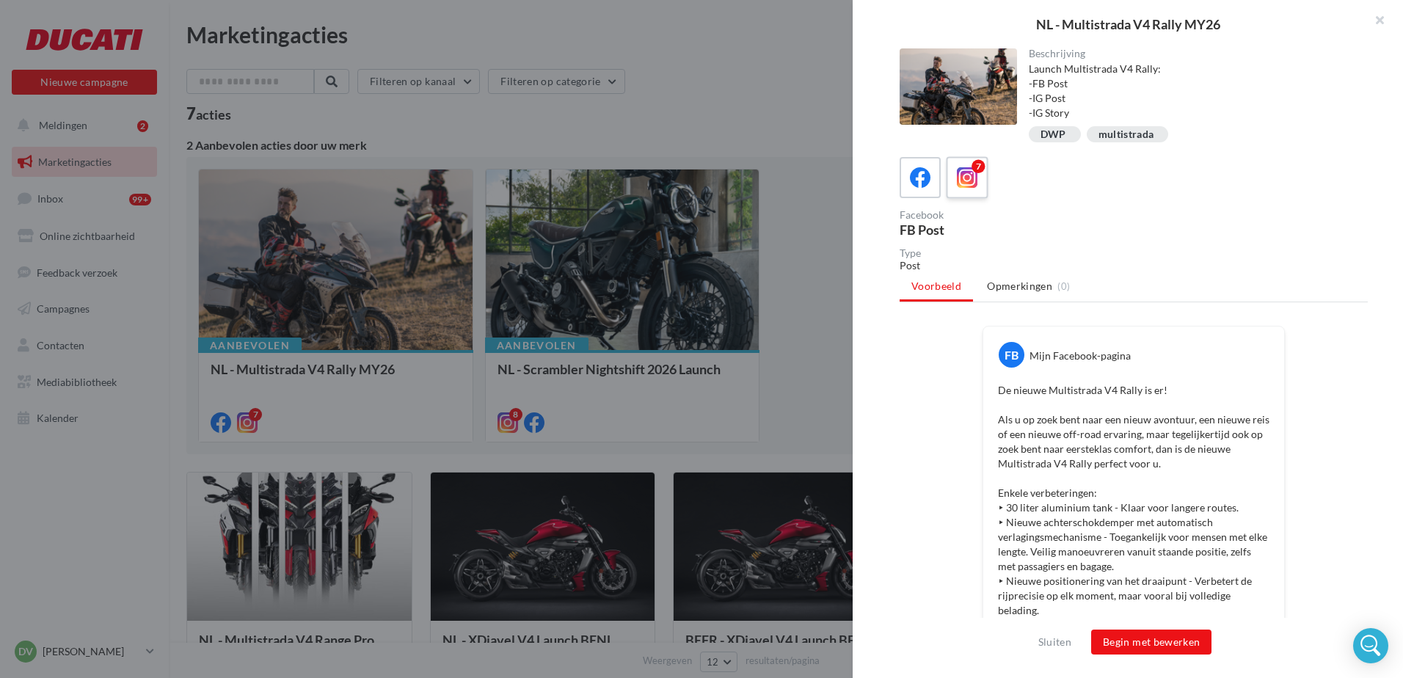
click at [978, 186] on div "7" at bounding box center [967, 177] width 27 height 27
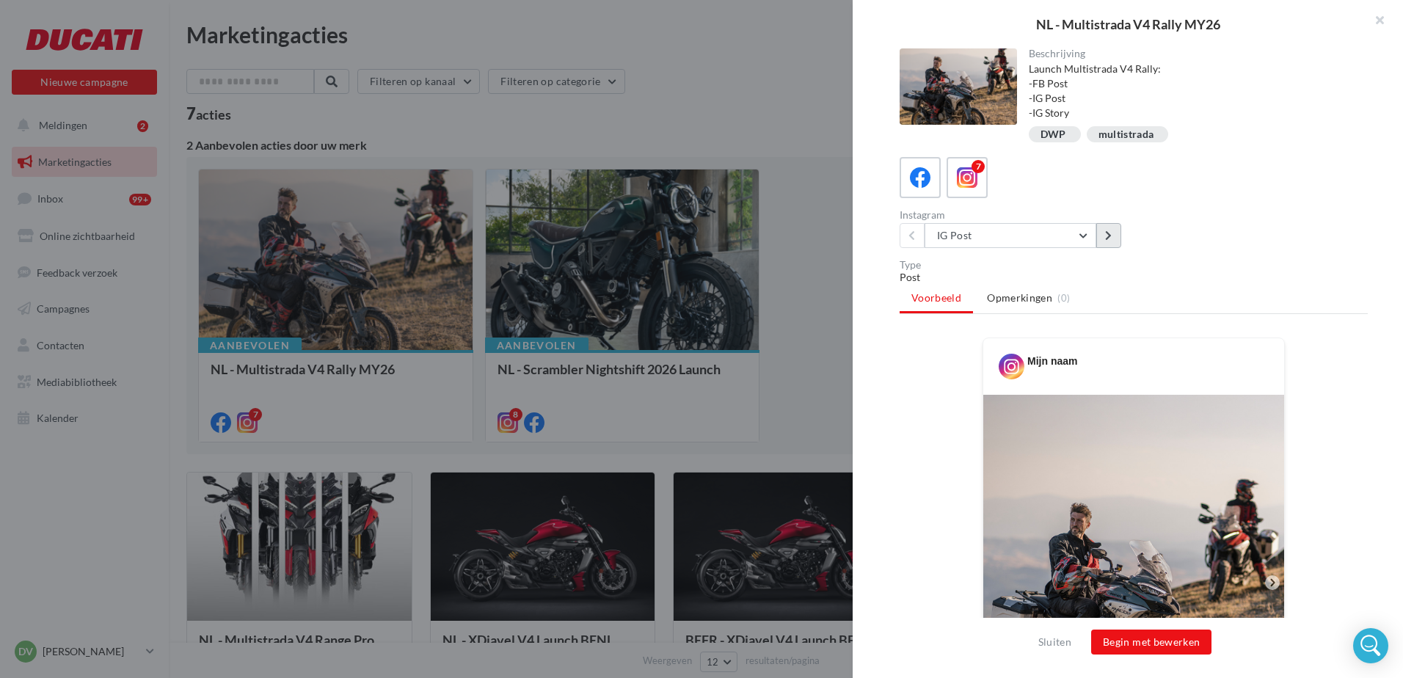
click at [1110, 234] on icon at bounding box center [1108, 235] width 7 height 10
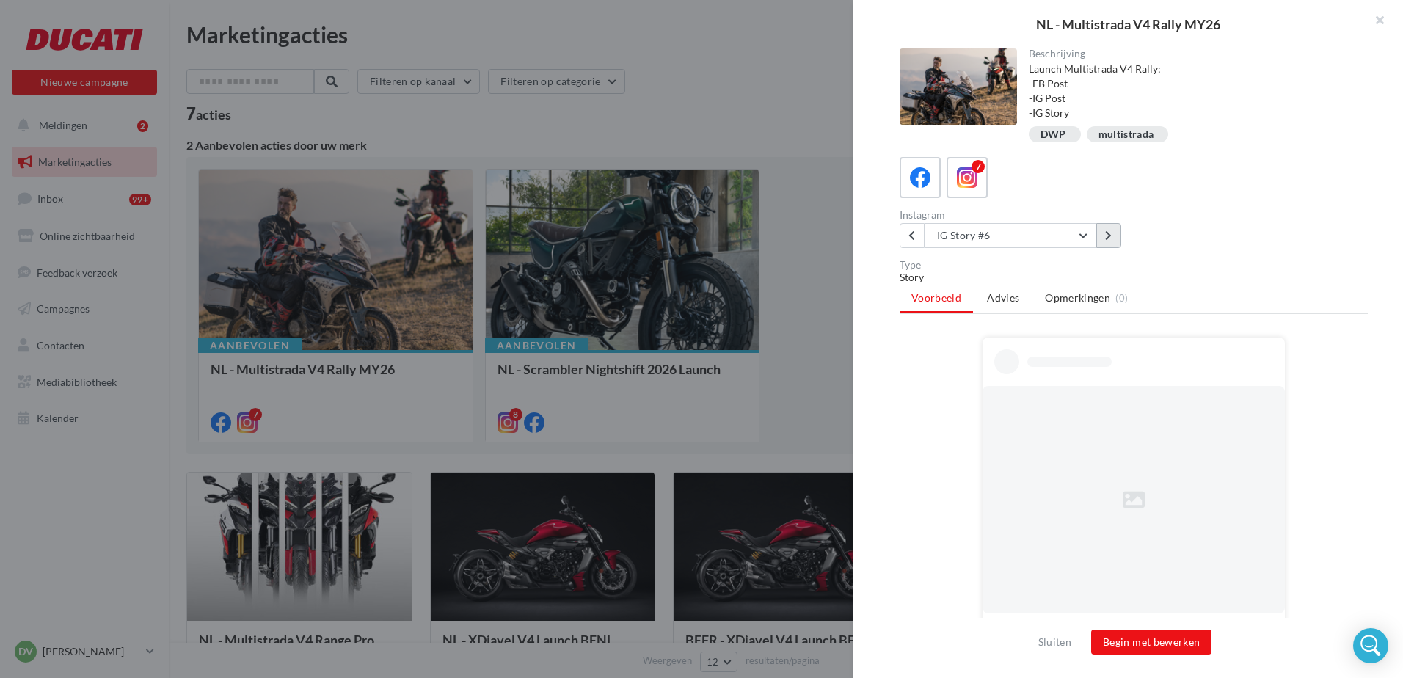
click at [1110, 234] on icon at bounding box center [1108, 235] width 7 height 10
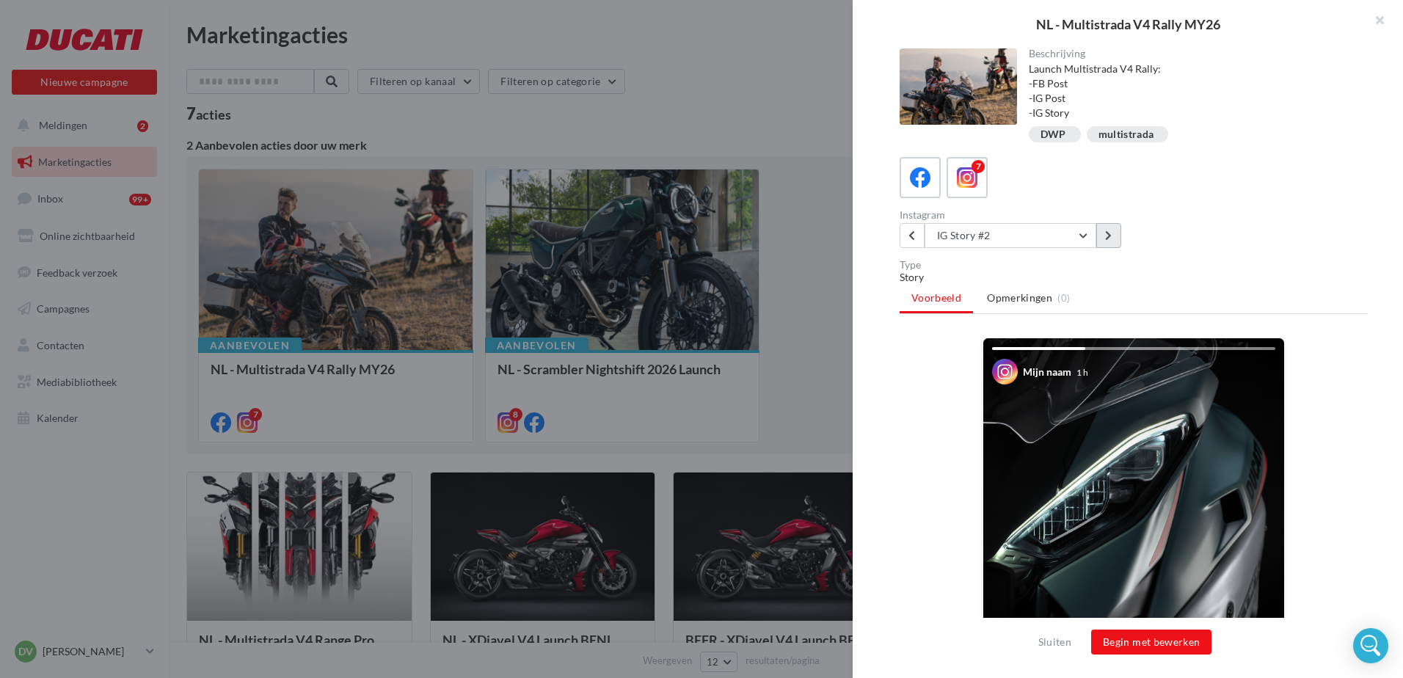
click at [1110, 234] on icon at bounding box center [1108, 235] width 7 height 10
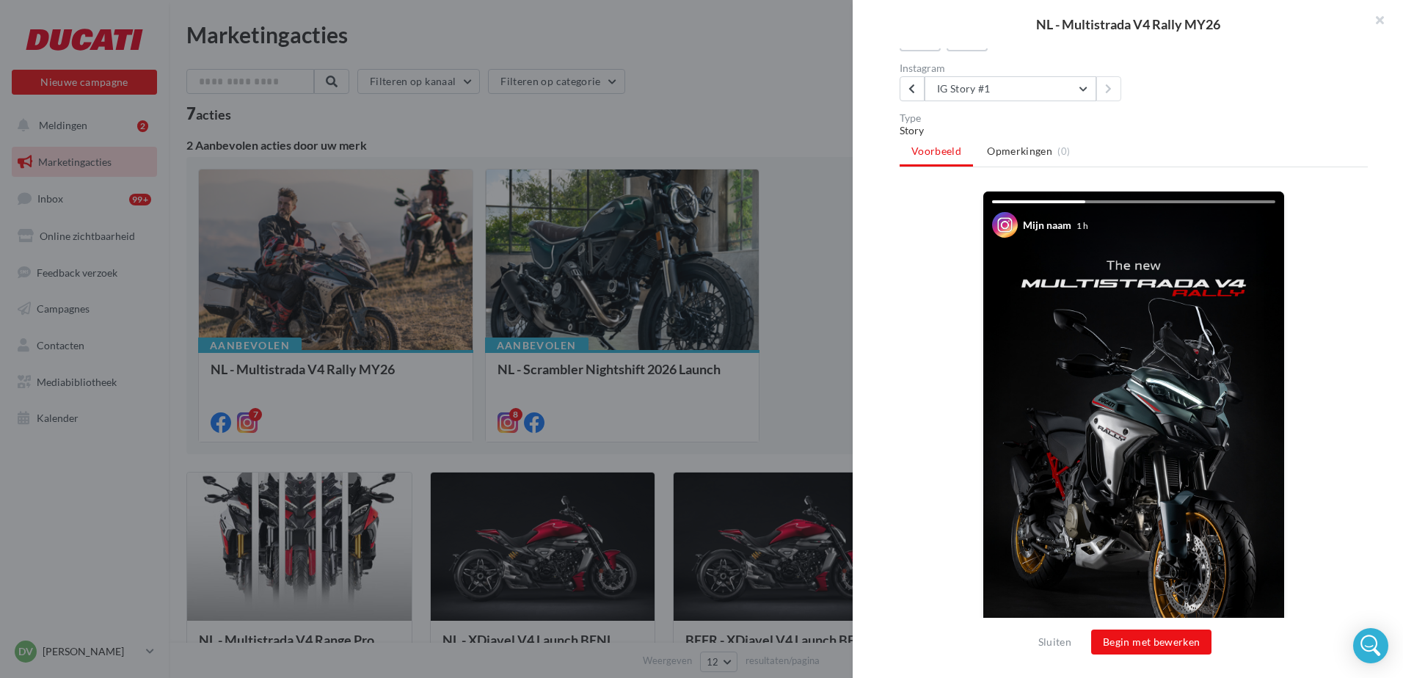
scroll to position [220, 0]
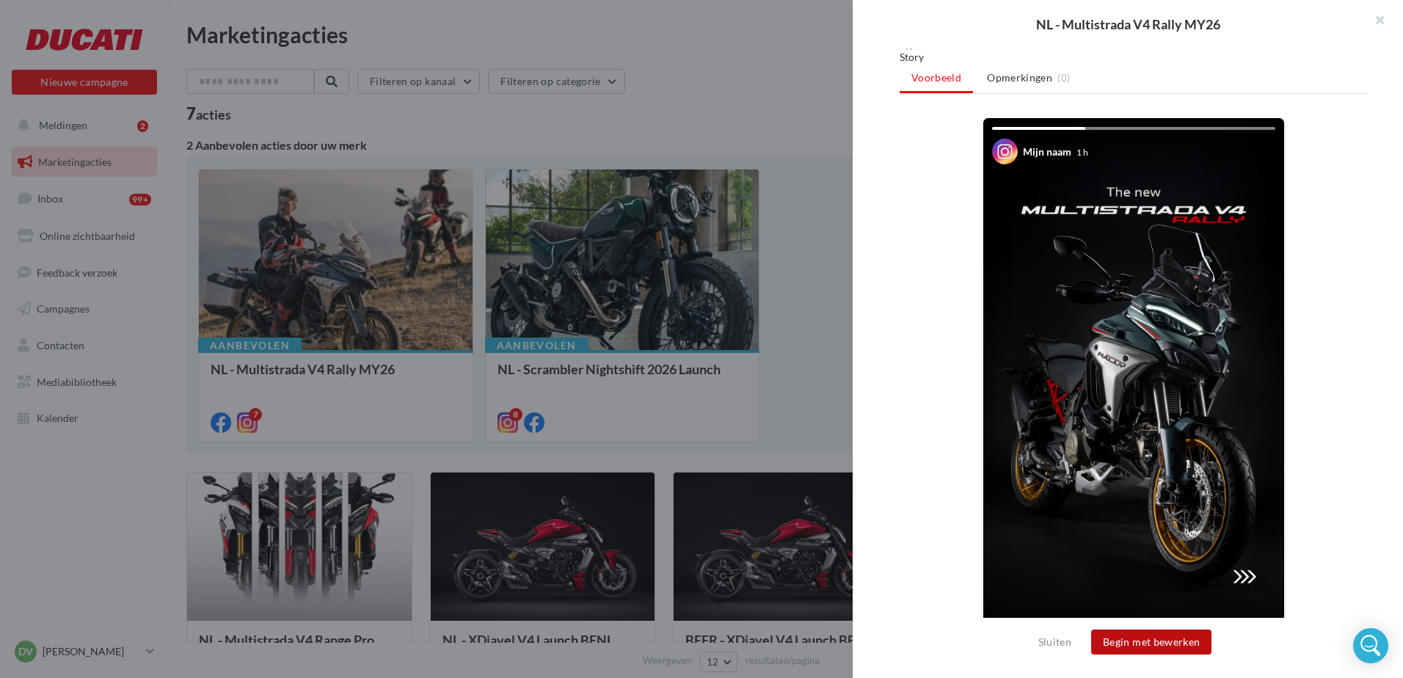
click at [1156, 642] on button "Begin met bewerken" at bounding box center [1151, 642] width 120 height 25
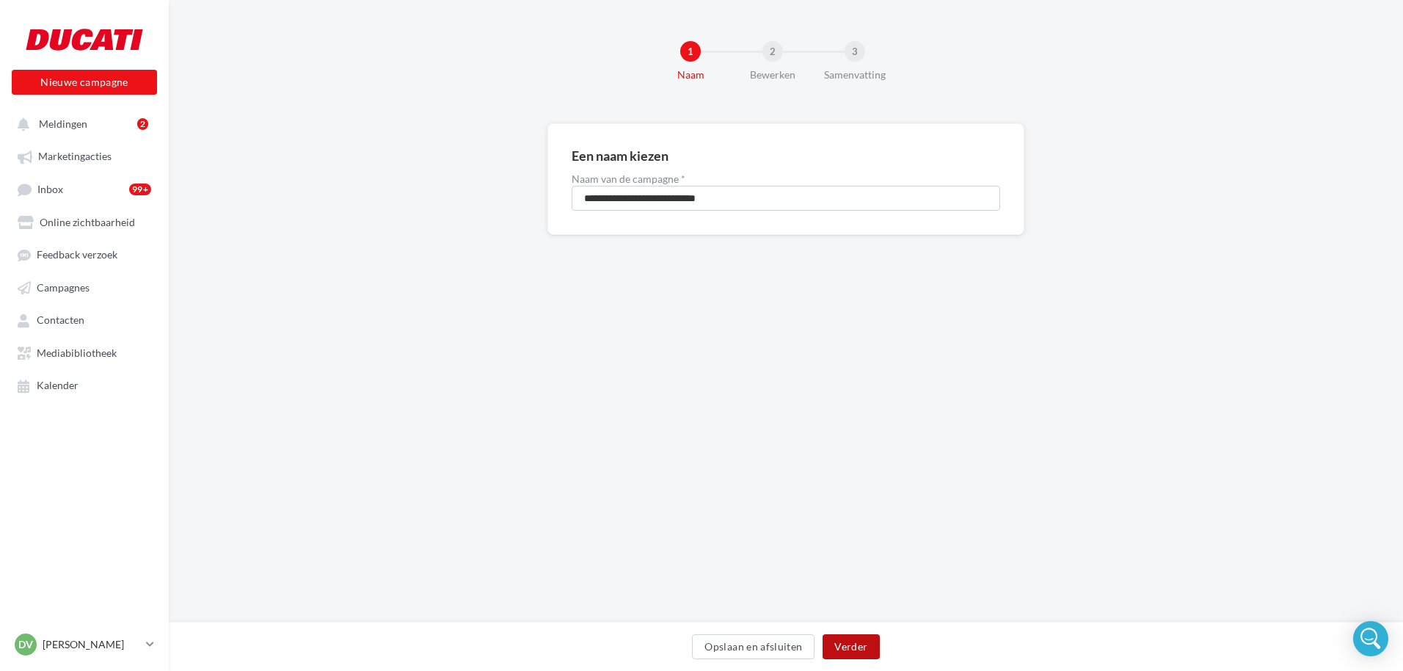
click at [861, 645] on button "Verder" at bounding box center [851, 646] width 57 height 25
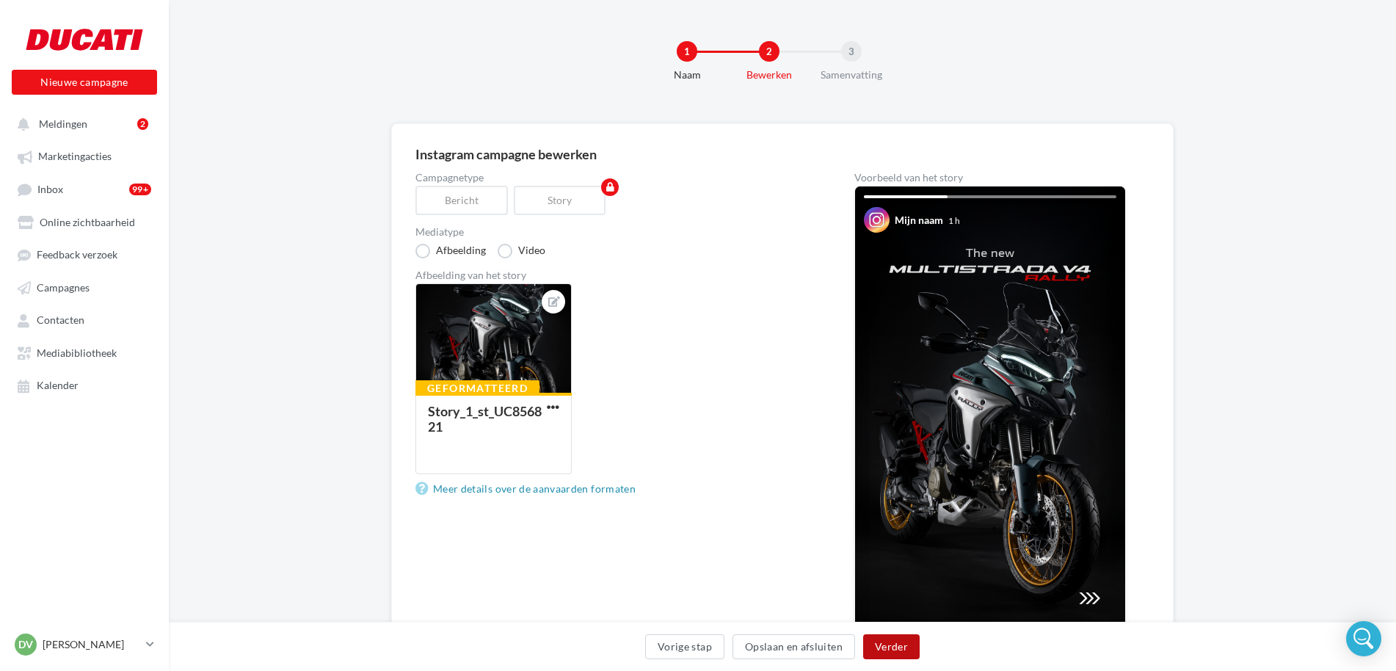
click at [890, 646] on button "Verder" at bounding box center [891, 646] width 57 height 25
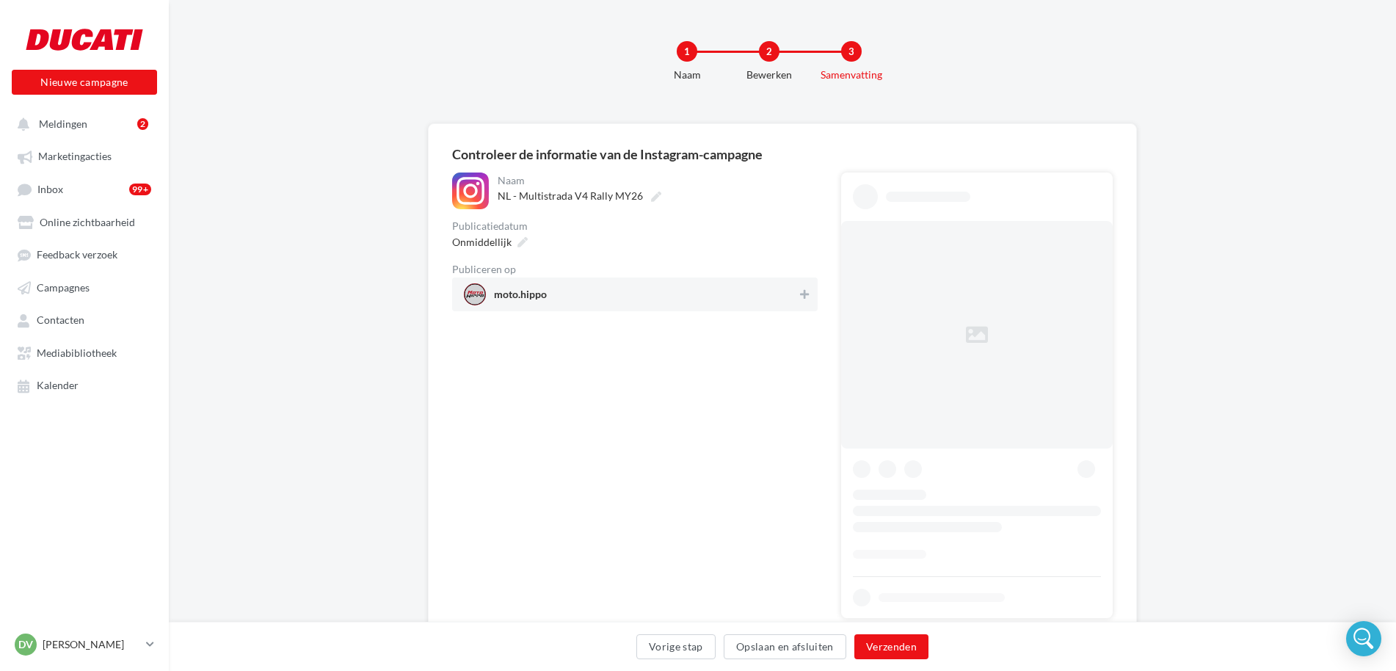
click at [567, 291] on span "moto.hippo" at bounding box center [630, 294] width 333 height 22
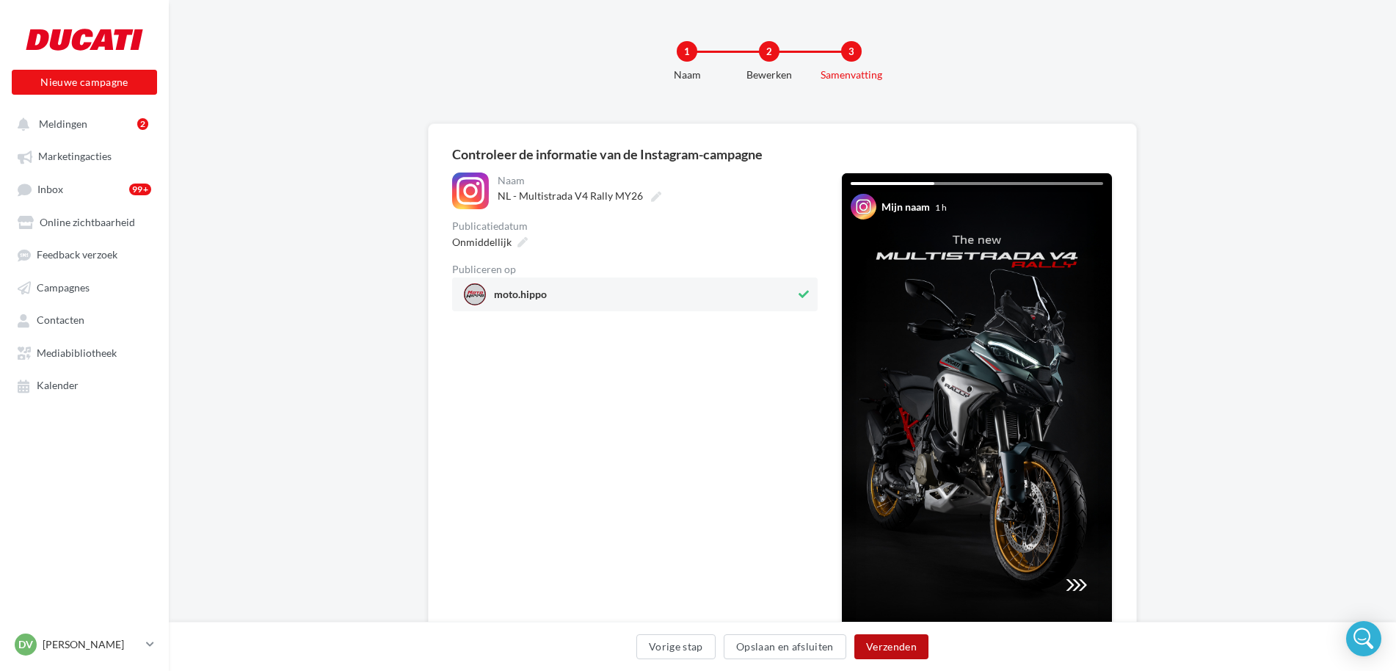
click at [882, 640] on button "Verzenden" at bounding box center [891, 646] width 74 height 25
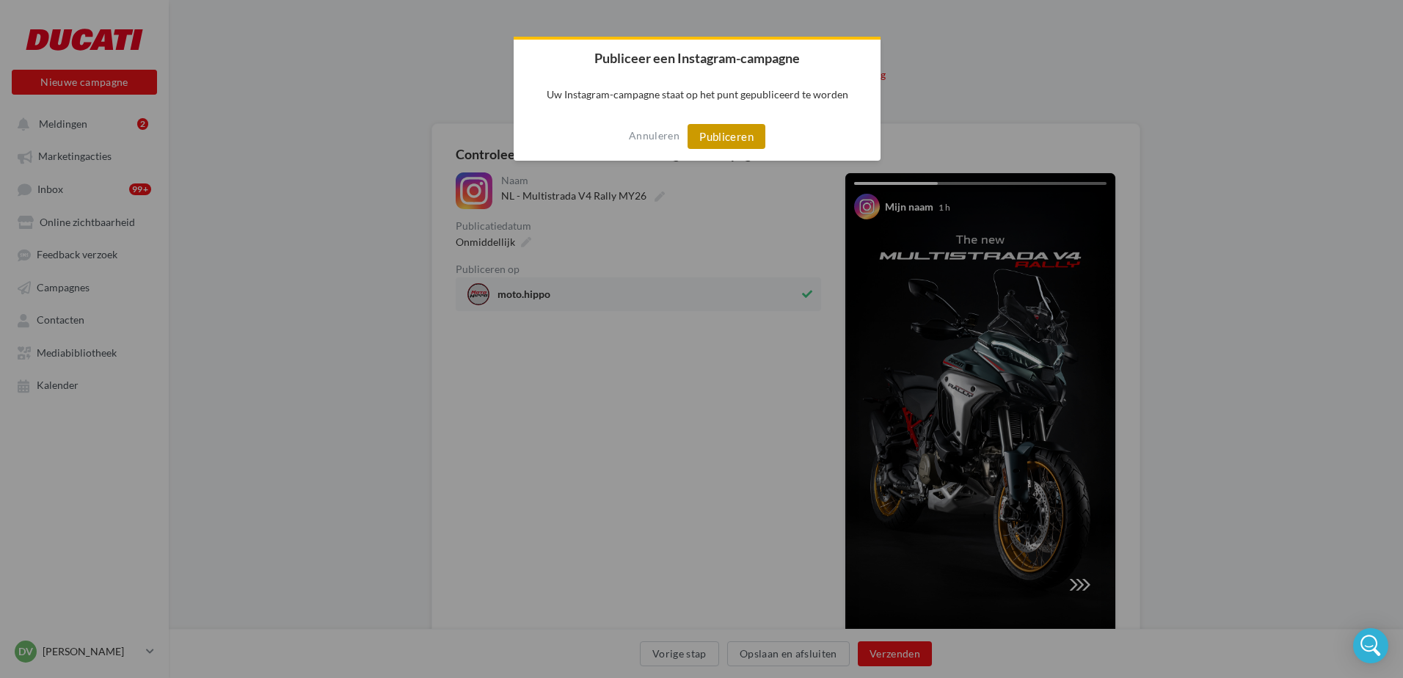
click at [710, 138] on button "Publiceren" at bounding box center [727, 136] width 78 height 25
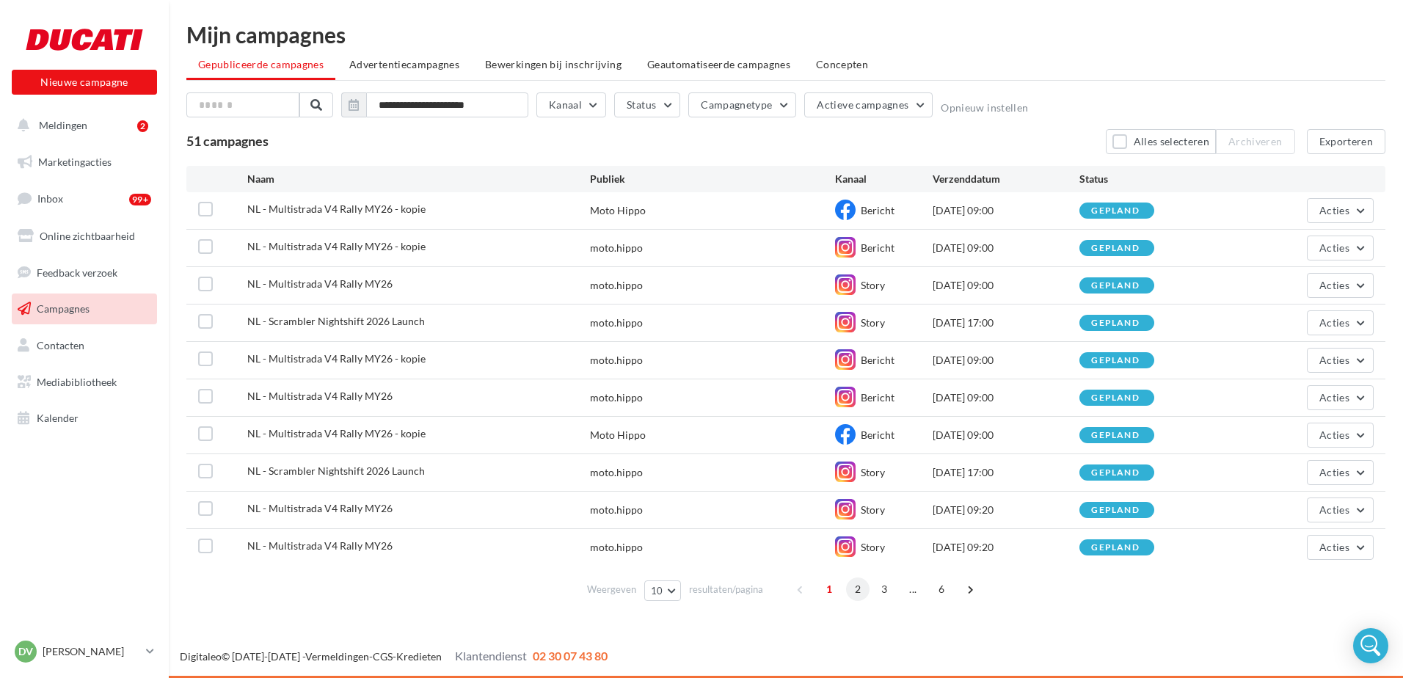
click at [861, 587] on span "2" at bounding box center [857, 589] width 23 height 23
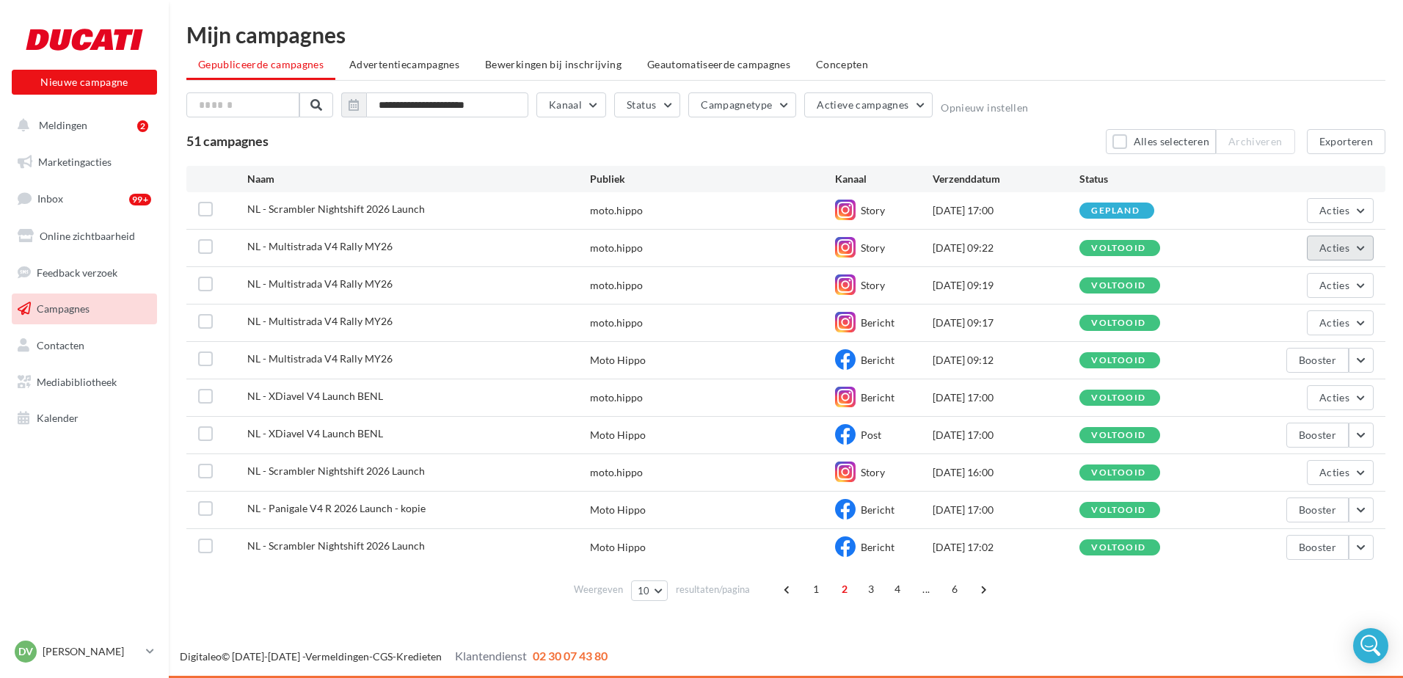
click at [1333, 247] on span "Acties" at bounding box center [1334, 247] width 30 height 12
click at [1279, 363] on button "Dupliceren" at bounding box center [1299, 359] width 149 height 38
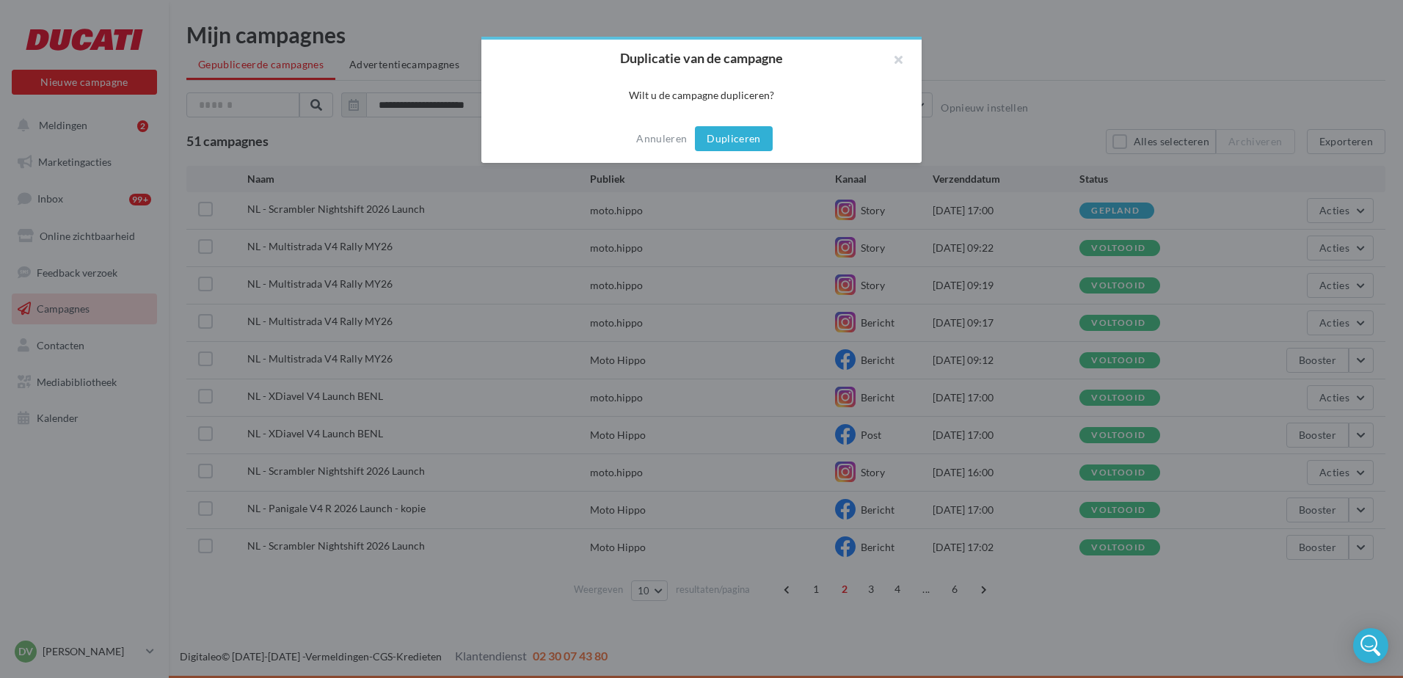
click at [718, 136] on button "Dupliceren" at bounding box center [734, 138] width 78 height 25
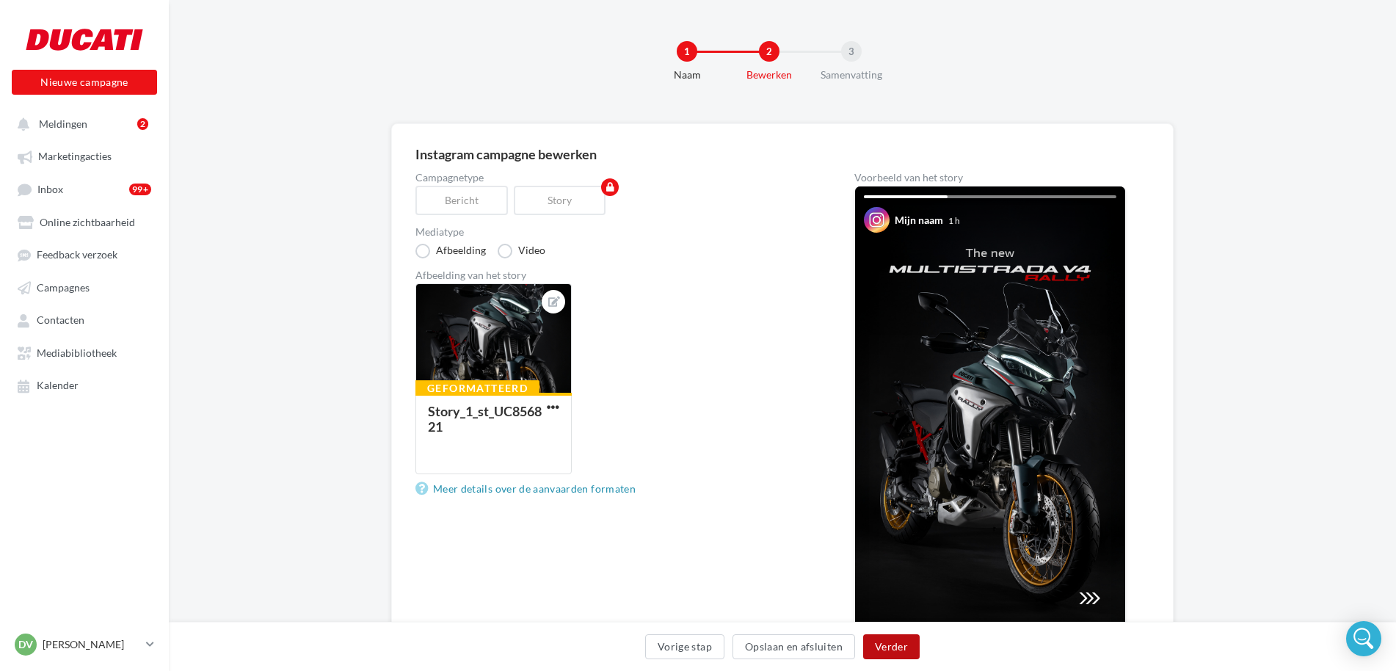
click at [887, 649] on button "Verder" at bounding box center [891, 646] width 57 height 25
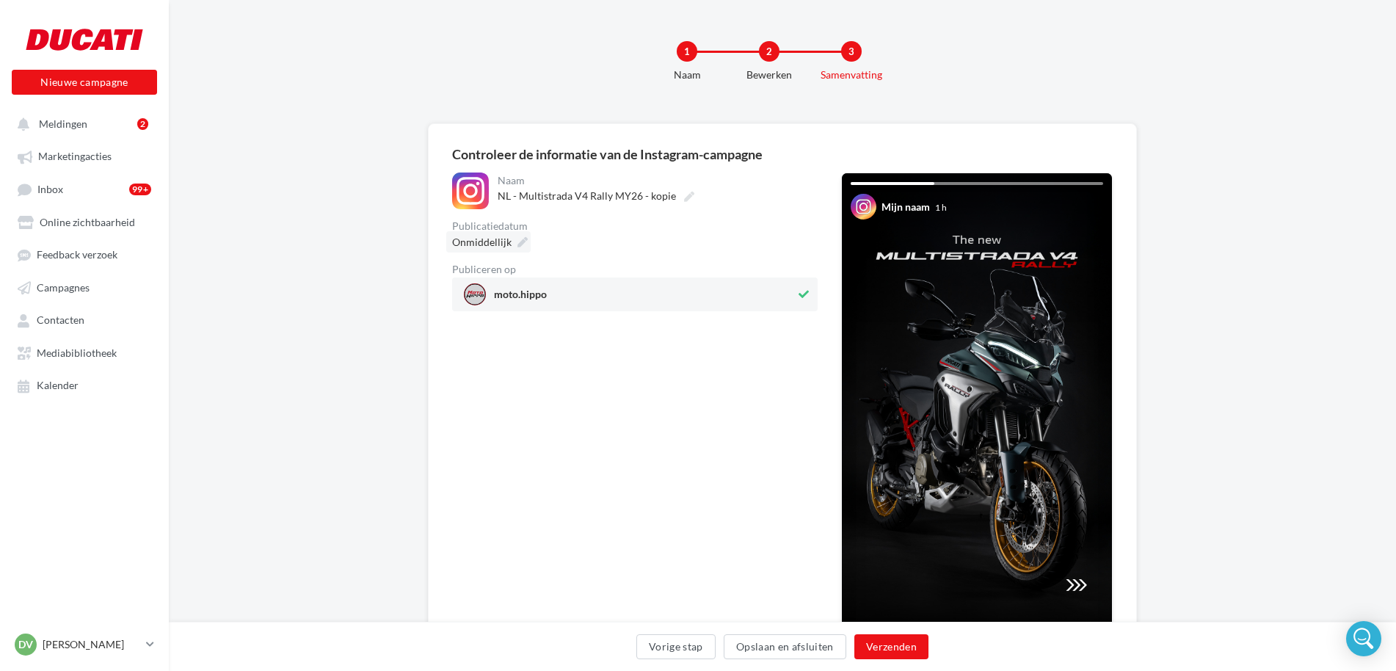
click at [502, 244] on span "Onmiddellijk" at bounding box center [481, 242] width 59 height 12
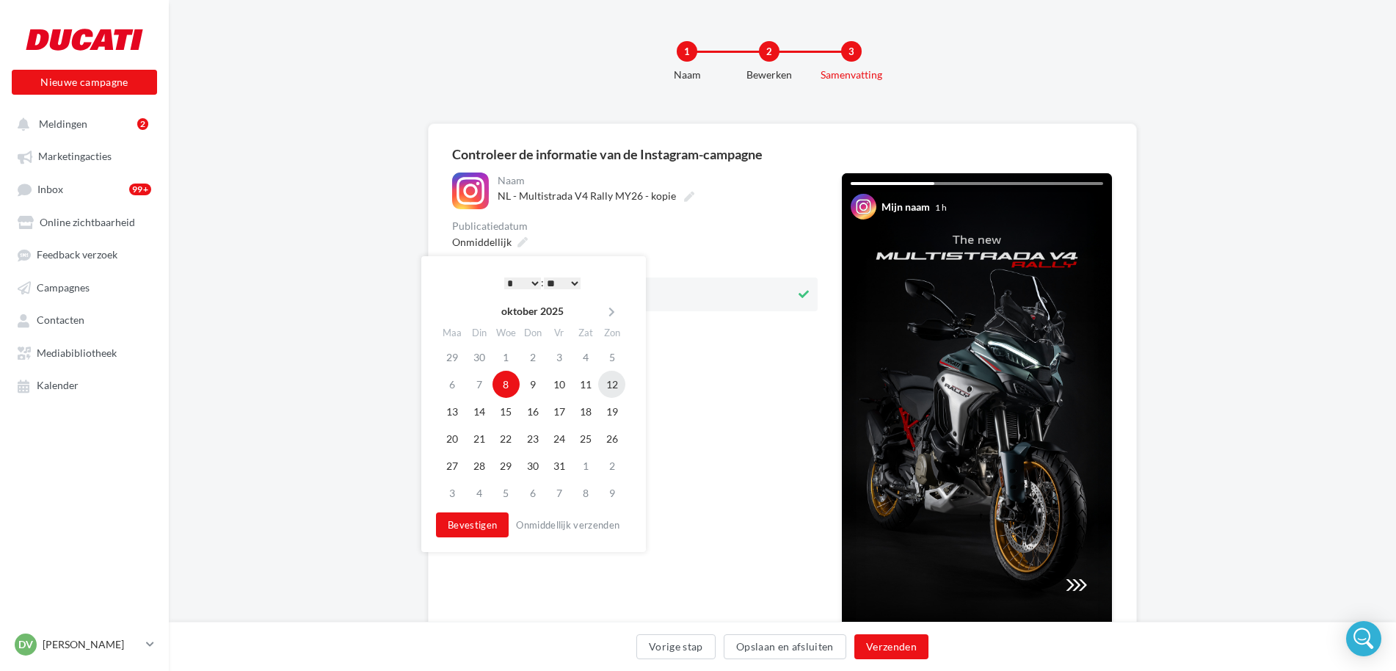
click at [609, 385] on td "12" at bounding box center [611, 384] width 27 height 27
click at [888, 647] on button "Verzenden" at bounding box center [891, 646] width 74 height 25
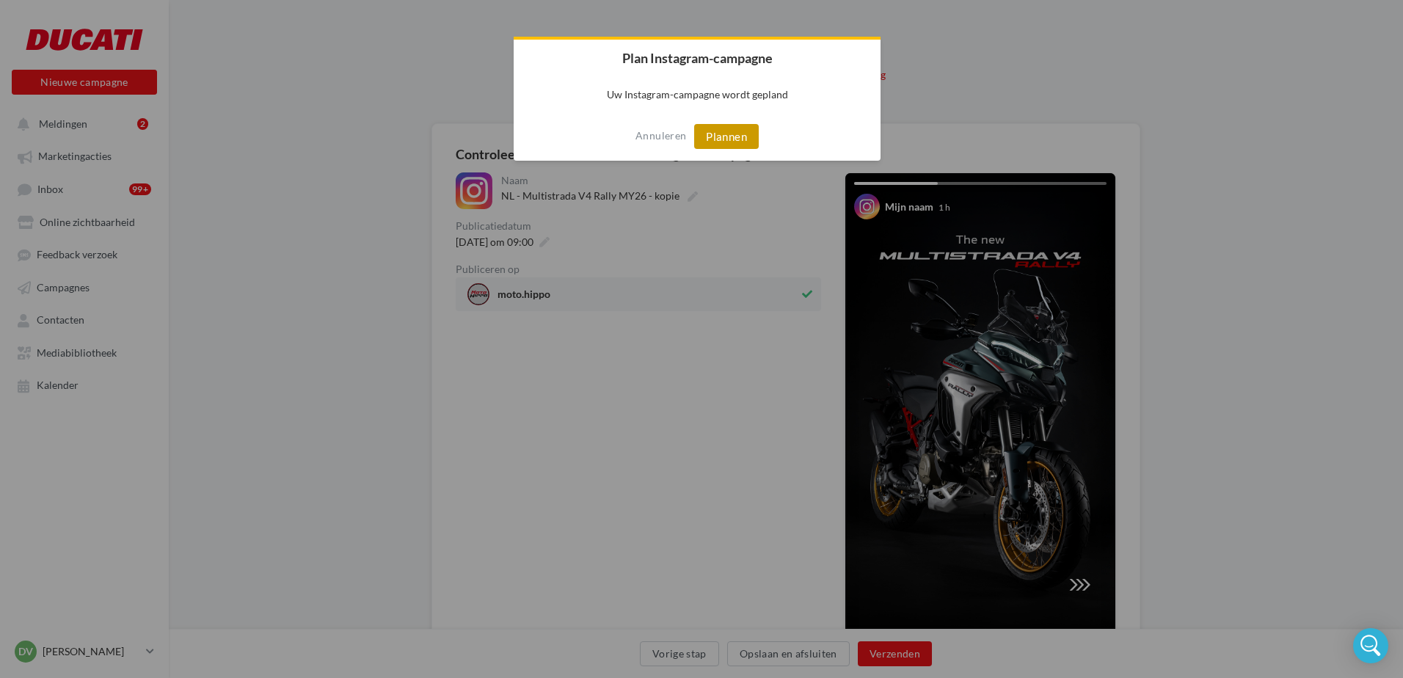
click at [726, 139] on button "Plannen" at bounding box center [726, 136] width 65 height 25
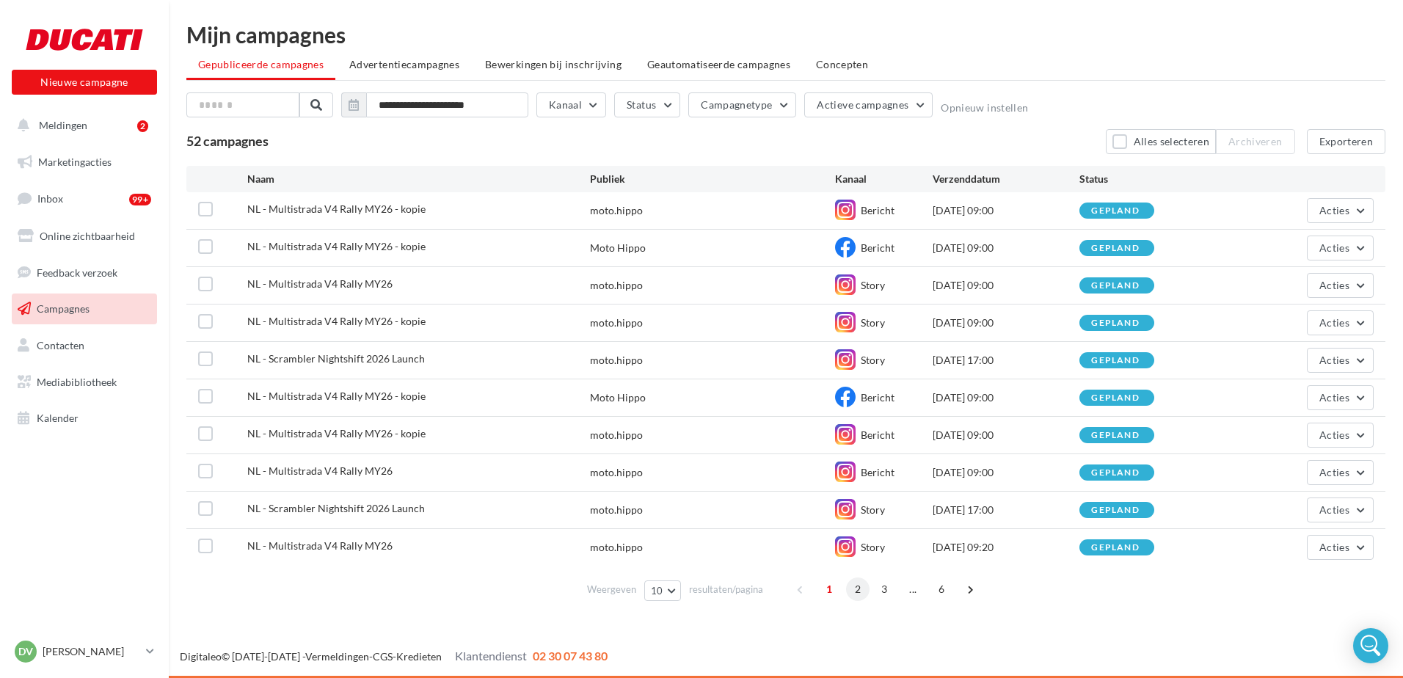
click at [855, 583] on span "2" at bounding box center [857, 589] width 23 height 23
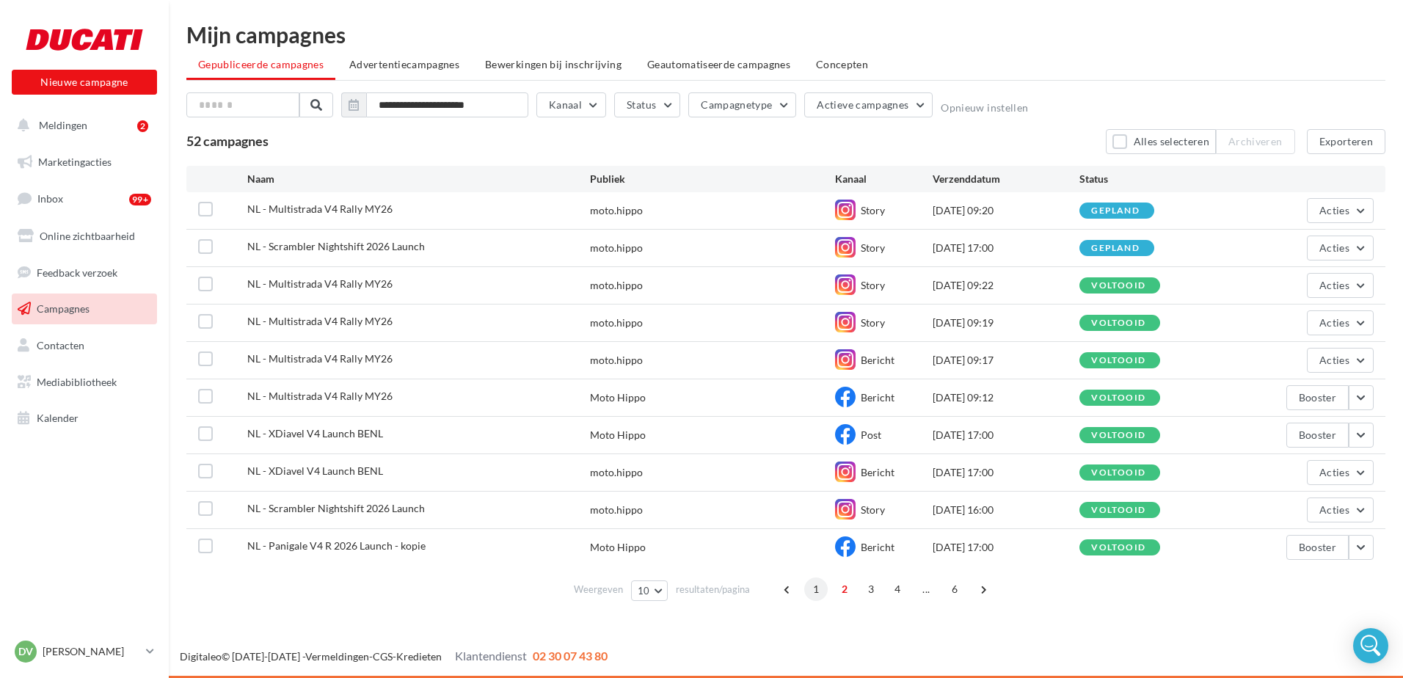
click at [811, 592] on span "1" at bounding box center [815, 589] width 23 height 23
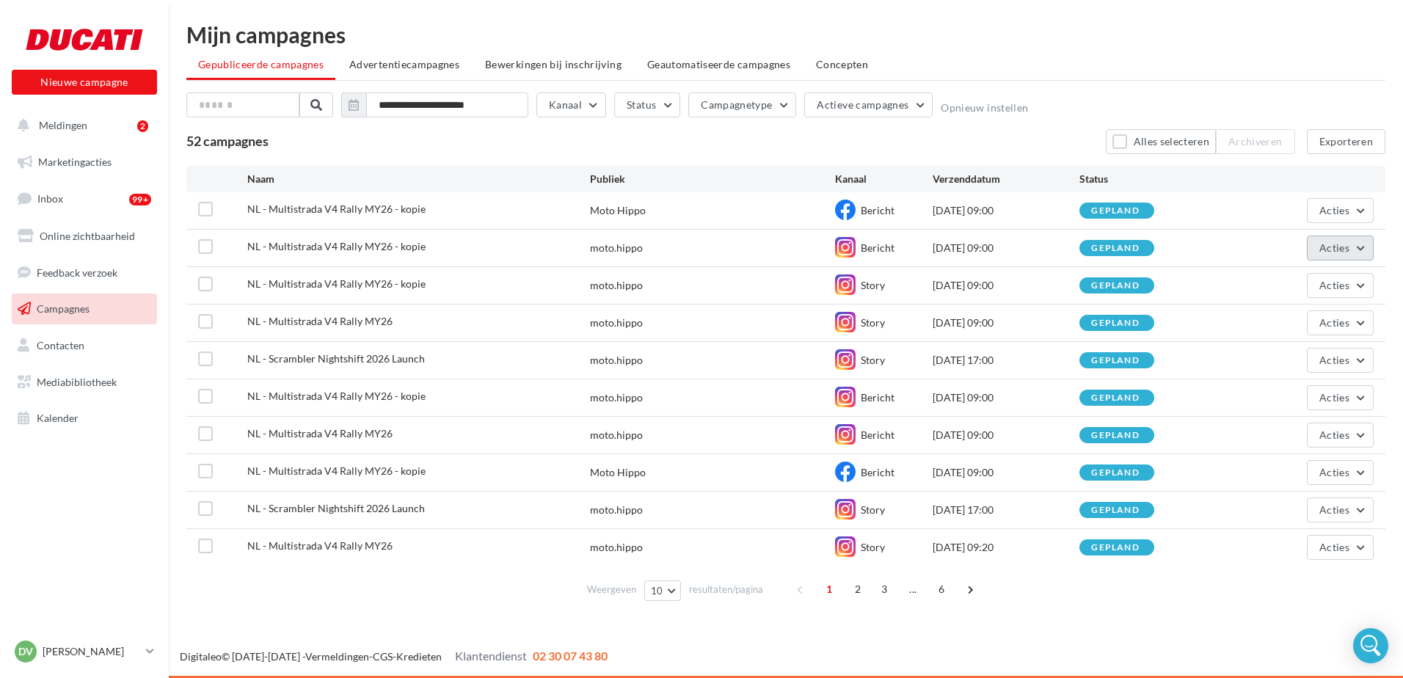
click at [1327, 250] on span "Acties" at bounding box center [1334, 247] width 30 height 12
click at [1289, 353] on button "Dupliceren" at bounding box center [1299, 359] width 149 height 38
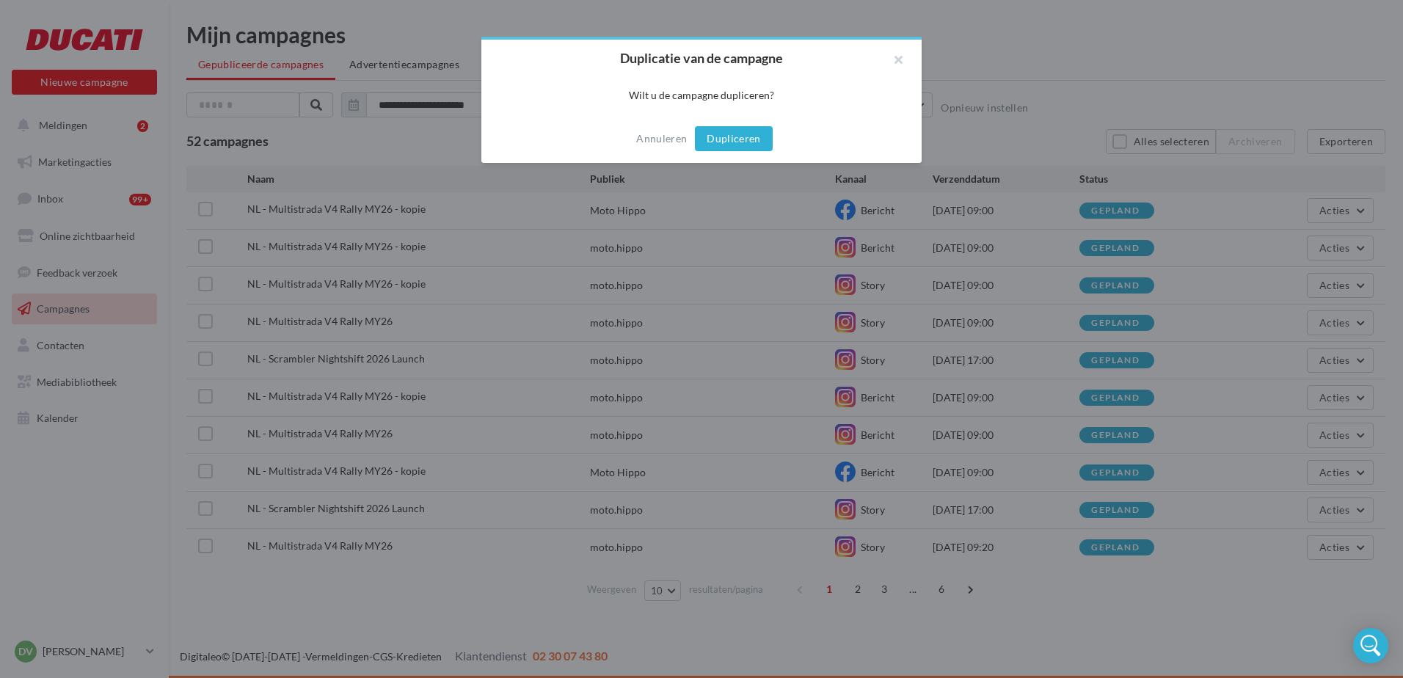
click at [746, 140] on button "Dupliceren" at bounding box center [734, 138] width 78 height 25
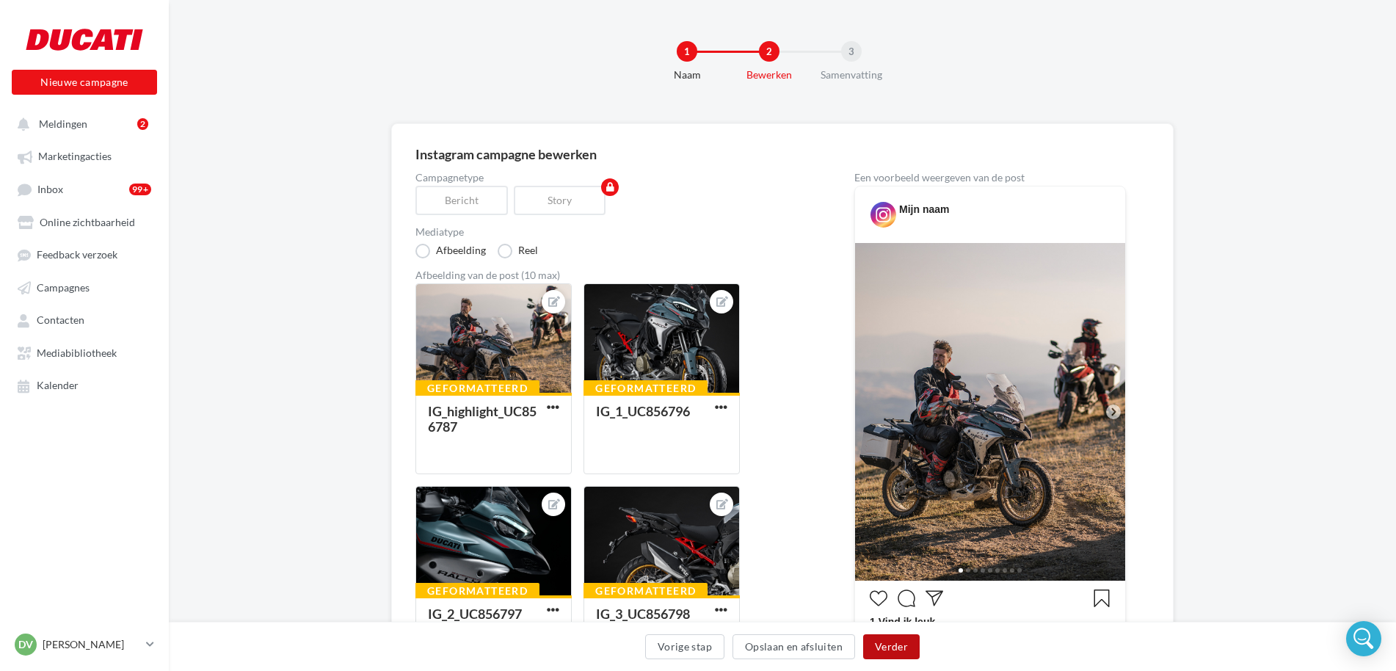
click at [882, 650] on button "Verder" at bounding box center [891, 646] width 57 height 25
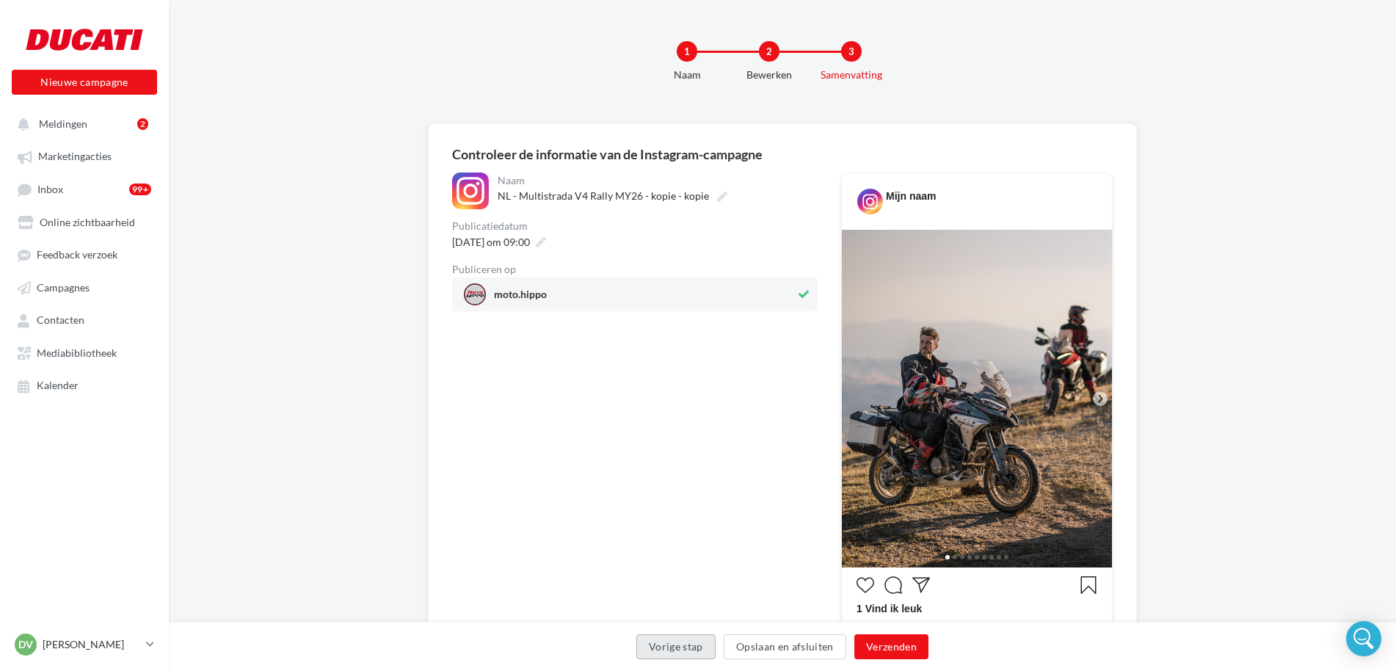
click at [667, 641] on button "Vorige stap" at bounding box center [675, 646] width 79 height 25
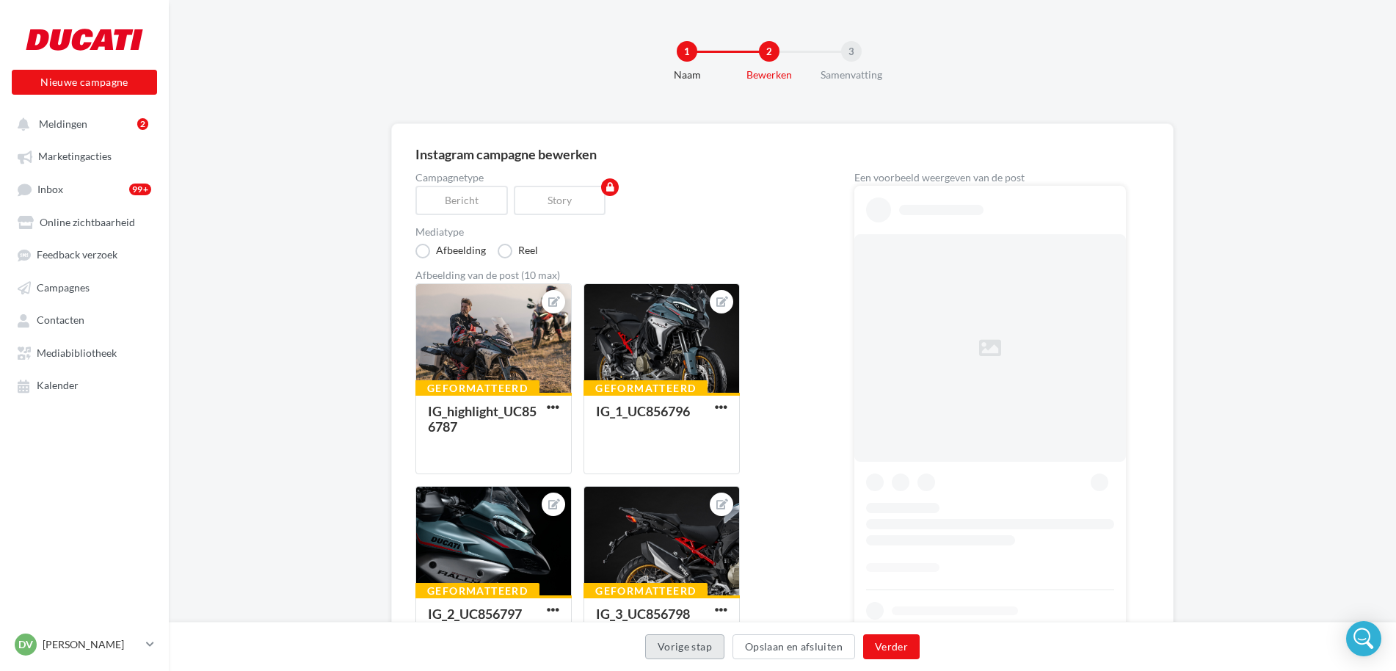
click at [667, 641] on button "Vorige stap" at bounding box center [684, 646] width 79 height 25
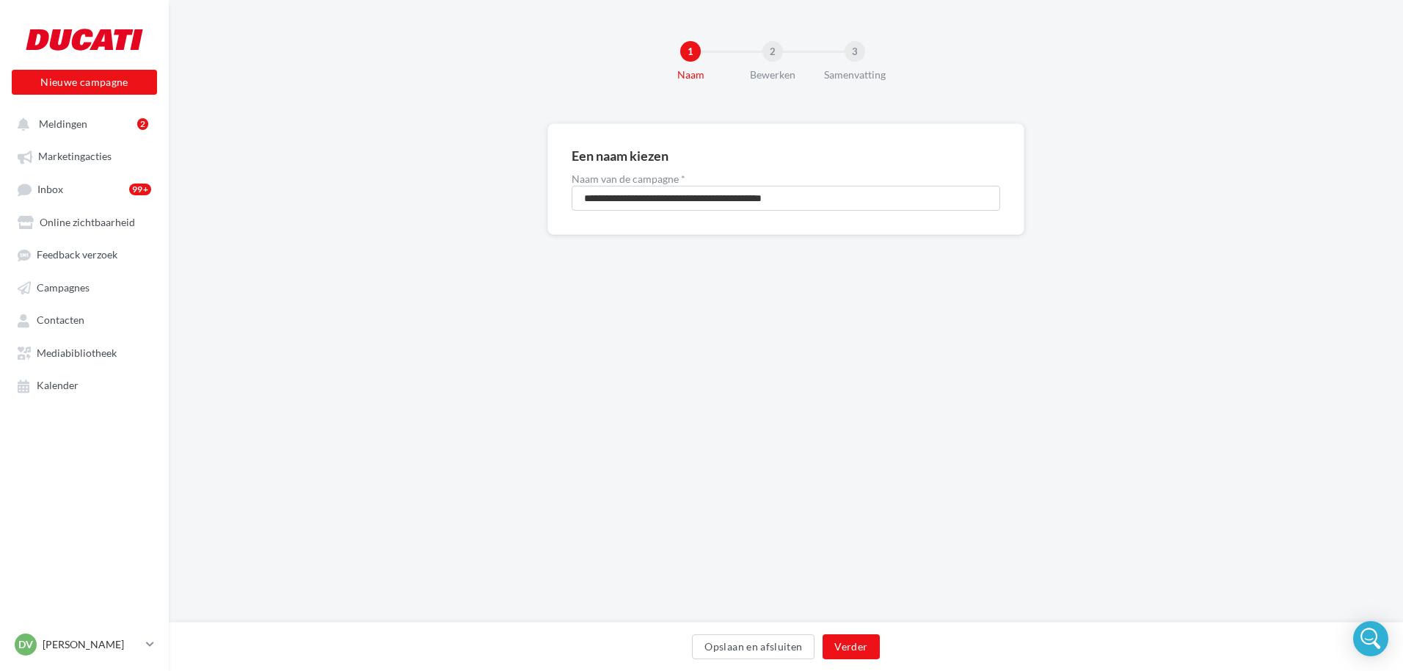
click at [667, 641] on div "Opslaan en afsluiten Verder" at bounding box center [786, 649] width 1211 height 31
click at [771, 644] on button "Opslaan en afsluiten" at bounding box center [753, 646] width 123 height 25
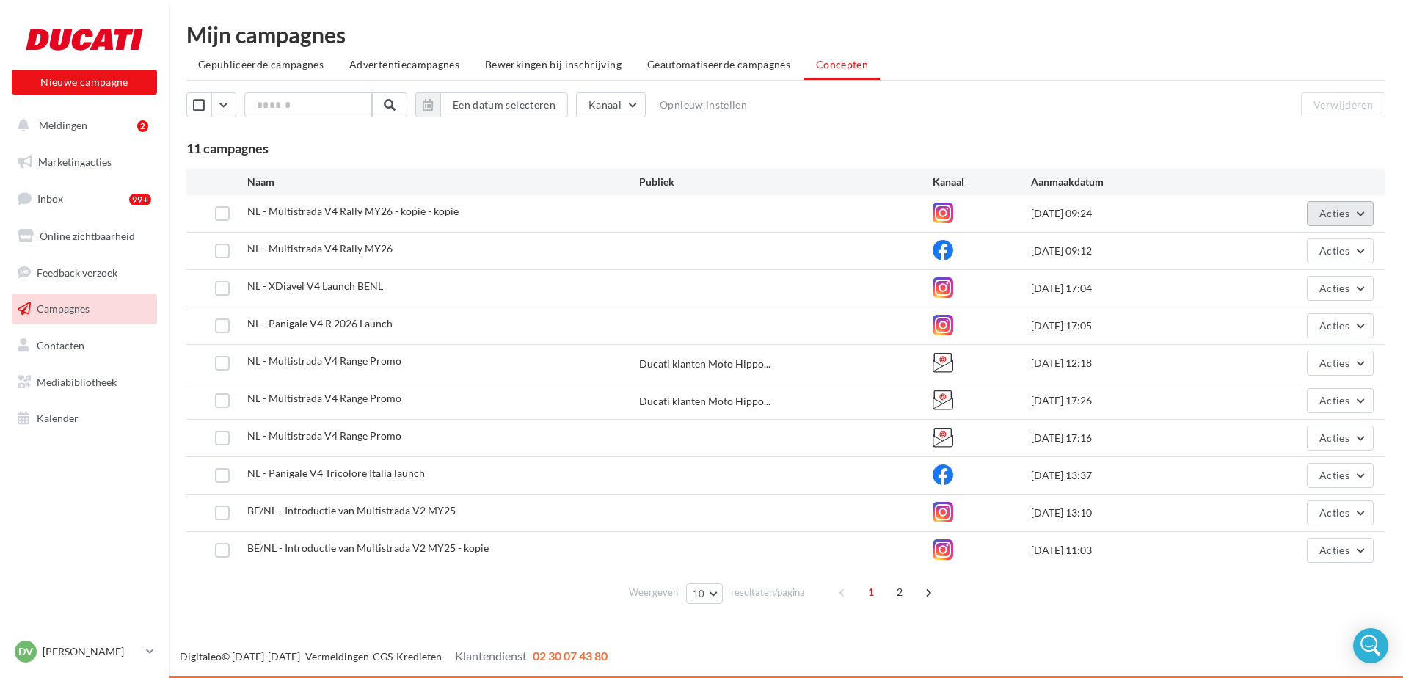
click at [1347, 212] on span "Acties" at bounding box center [1334, 213] width 30 height 12
click at [1267, 326] on button "Dupliceren" at bounding box center [1300, 324] width 147 height 38
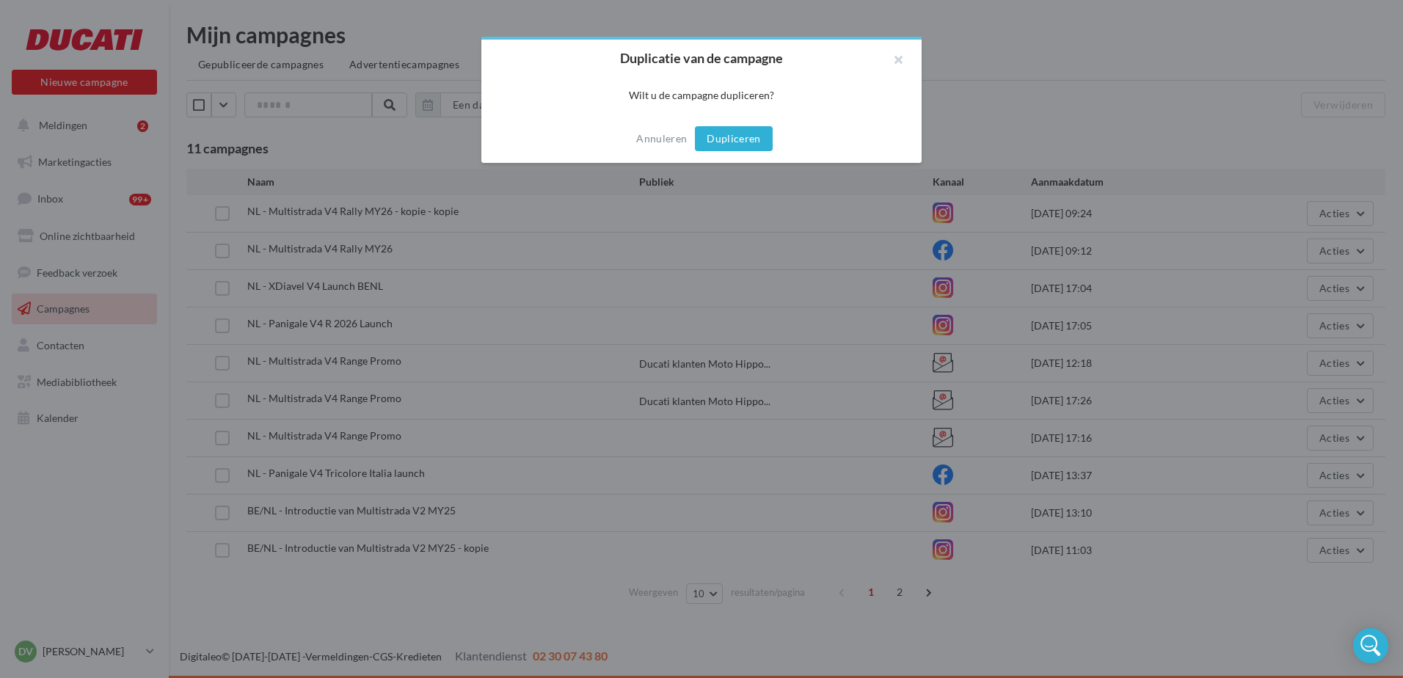
click at [724, 138] on button "Dupliceren" at bounding box center [734, 138] width 78 height 25
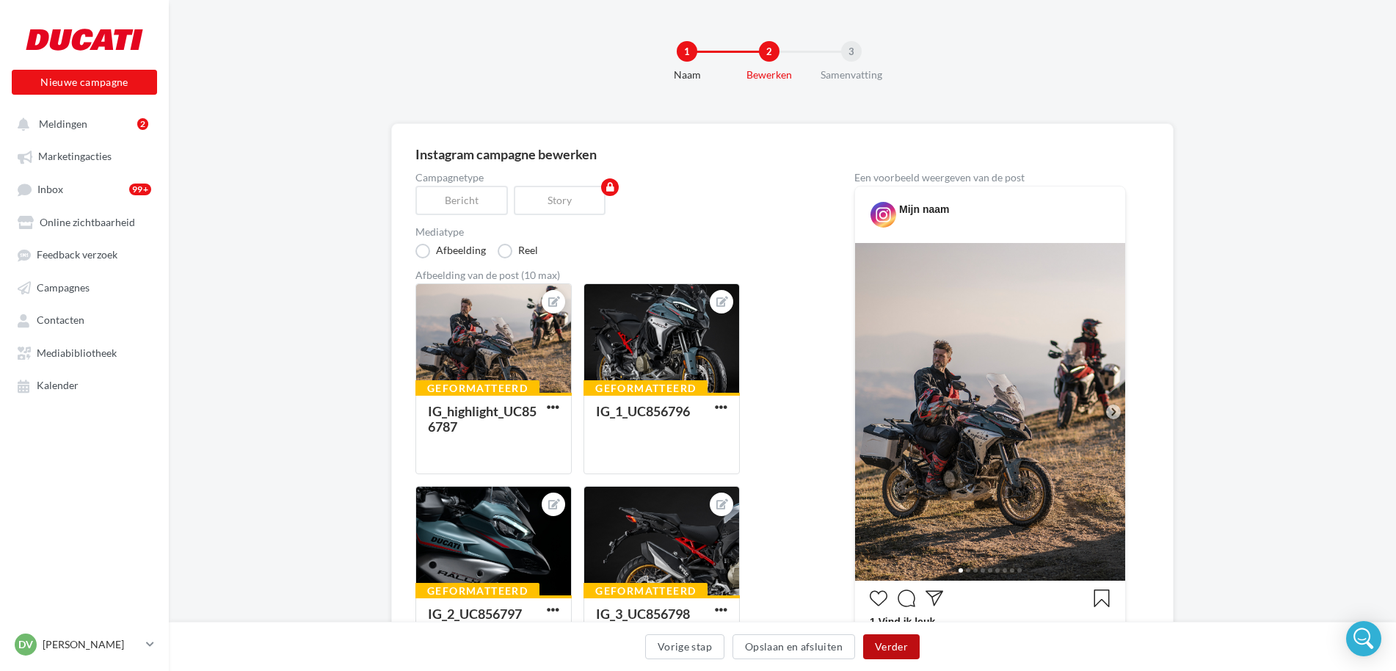
click at [907, 641] on button "Verder" at bounding box center [891, 646] width 57 height 25
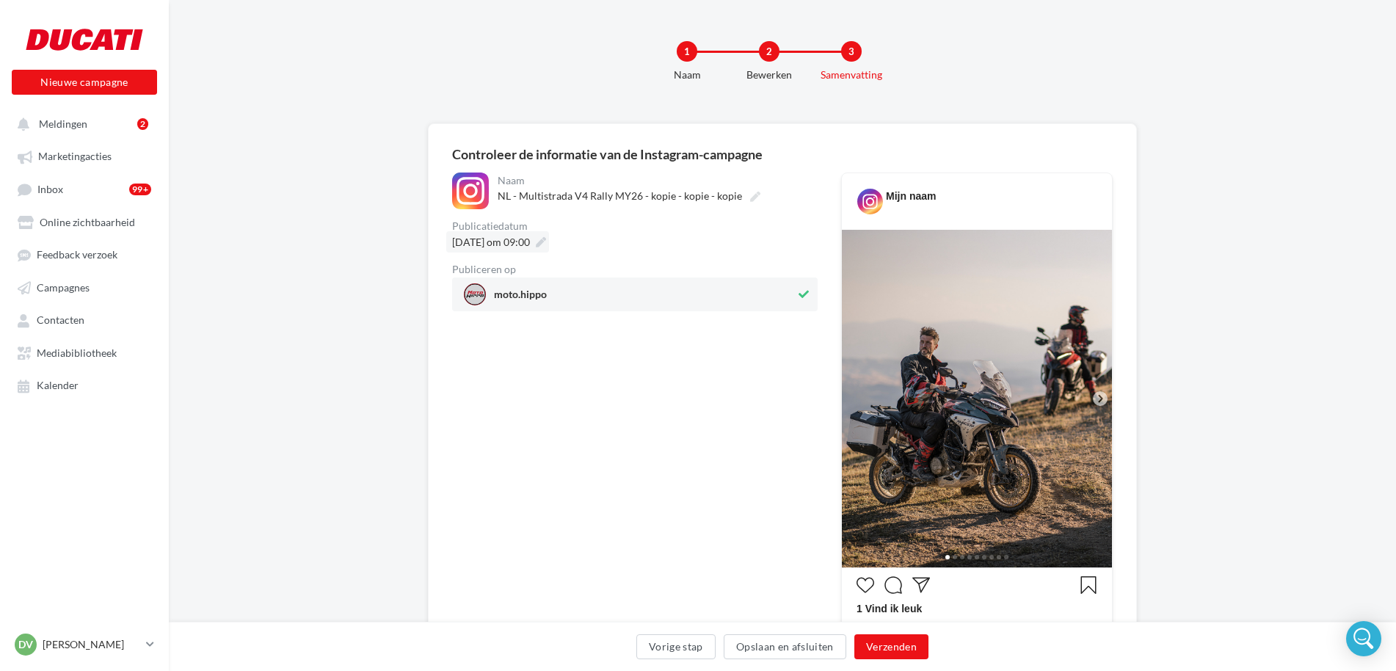
click at [526, 238] on span "[DATE] om 09:00" at bounding box center [491, 242] width 78 height 12
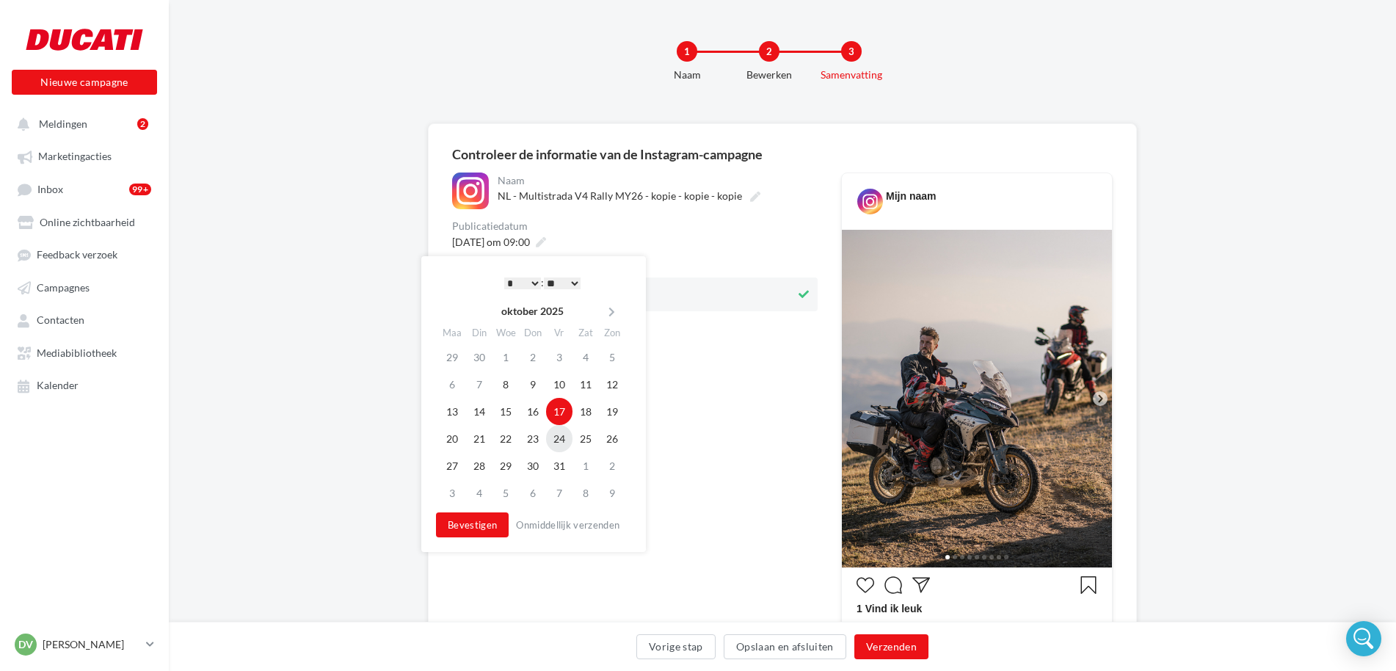
click at [560, 439] on td "24" at bounding box center [559, 438] width 26 height 27
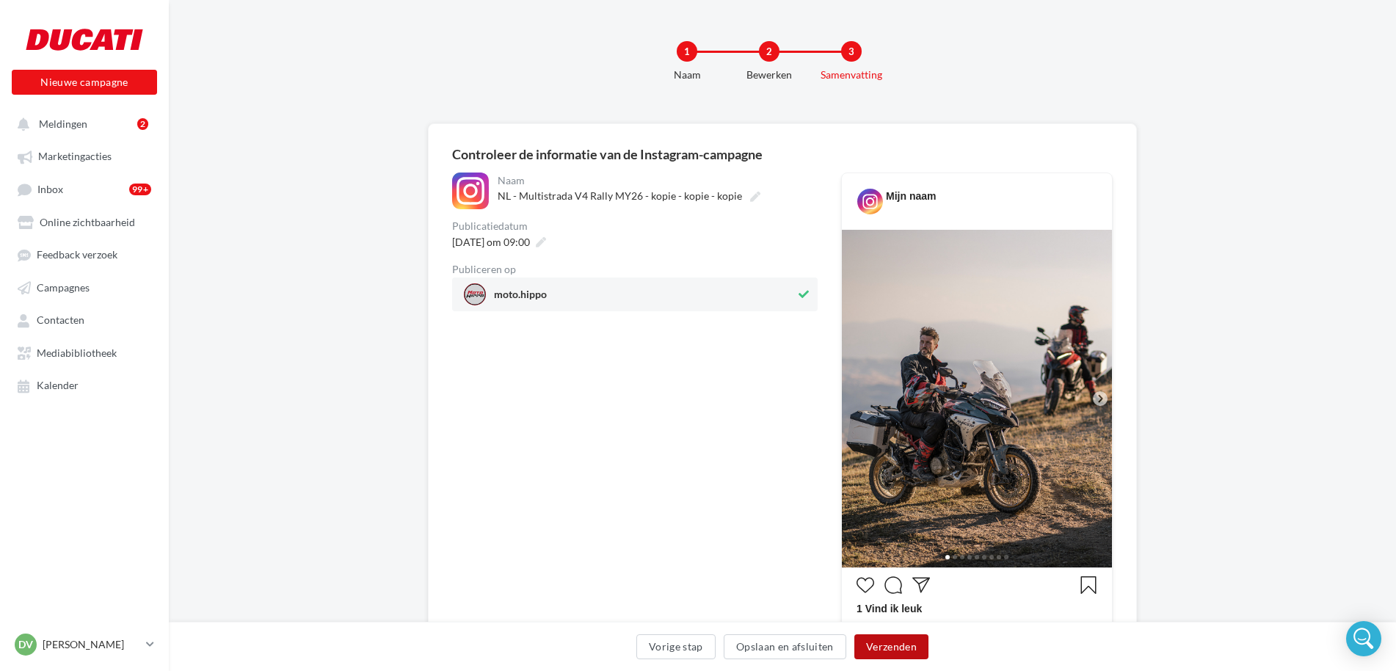
click at [883, 646] on button "Verzenden" at bounding box center [891, 646] width 74 height 25
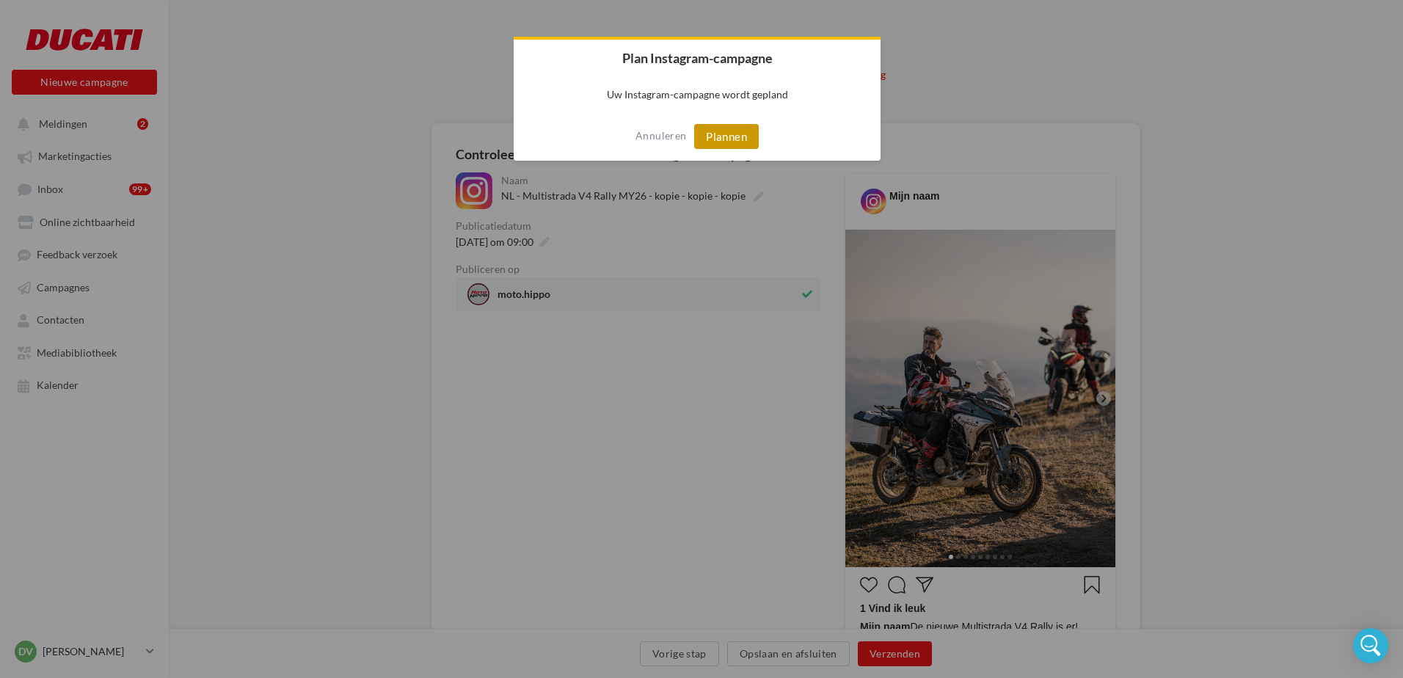
click at [728, 136] on button "Plannen" at bounding box center [726, 136] width 65 height 25
